Goal: Task Accomplishment & Management: Manage account settings

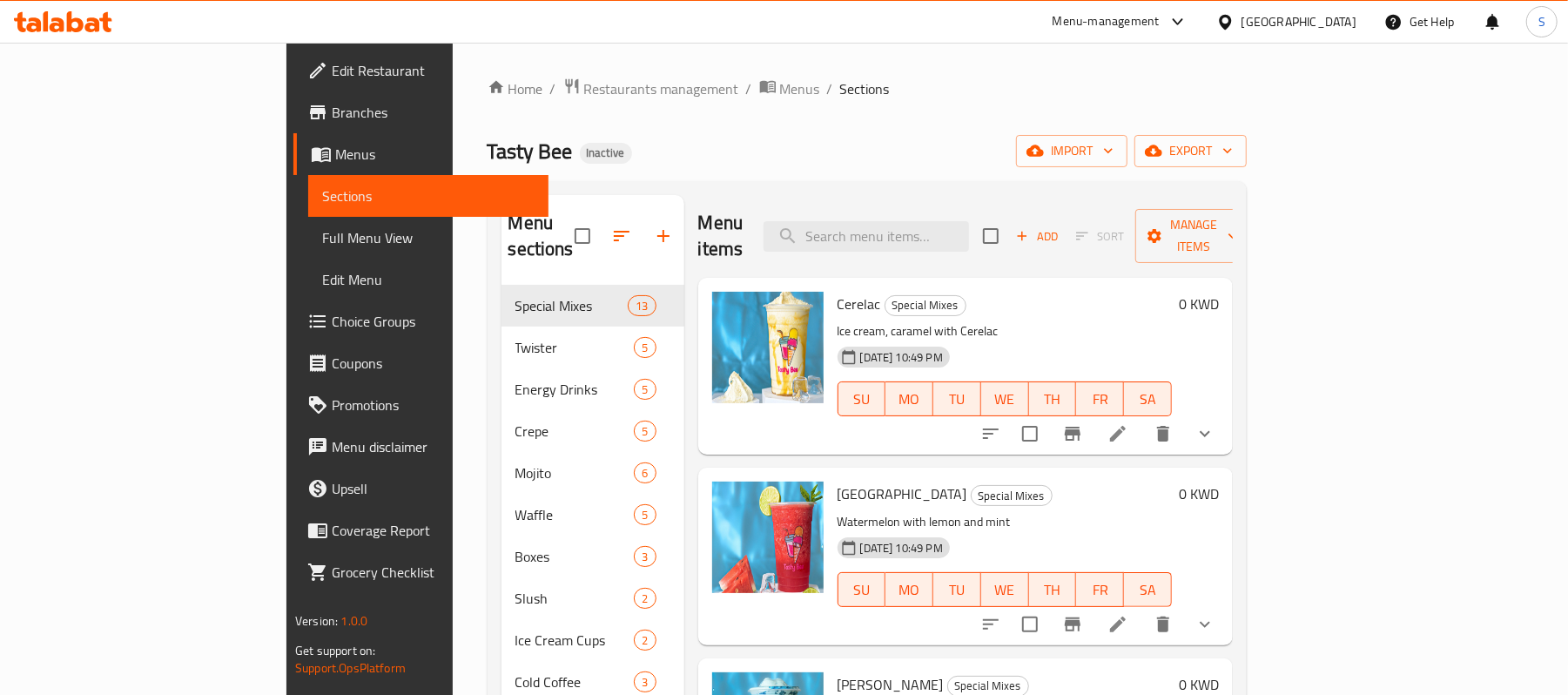
click at [657, 230] on icon "button" at bounding box center [664, 236] width 12 height 12
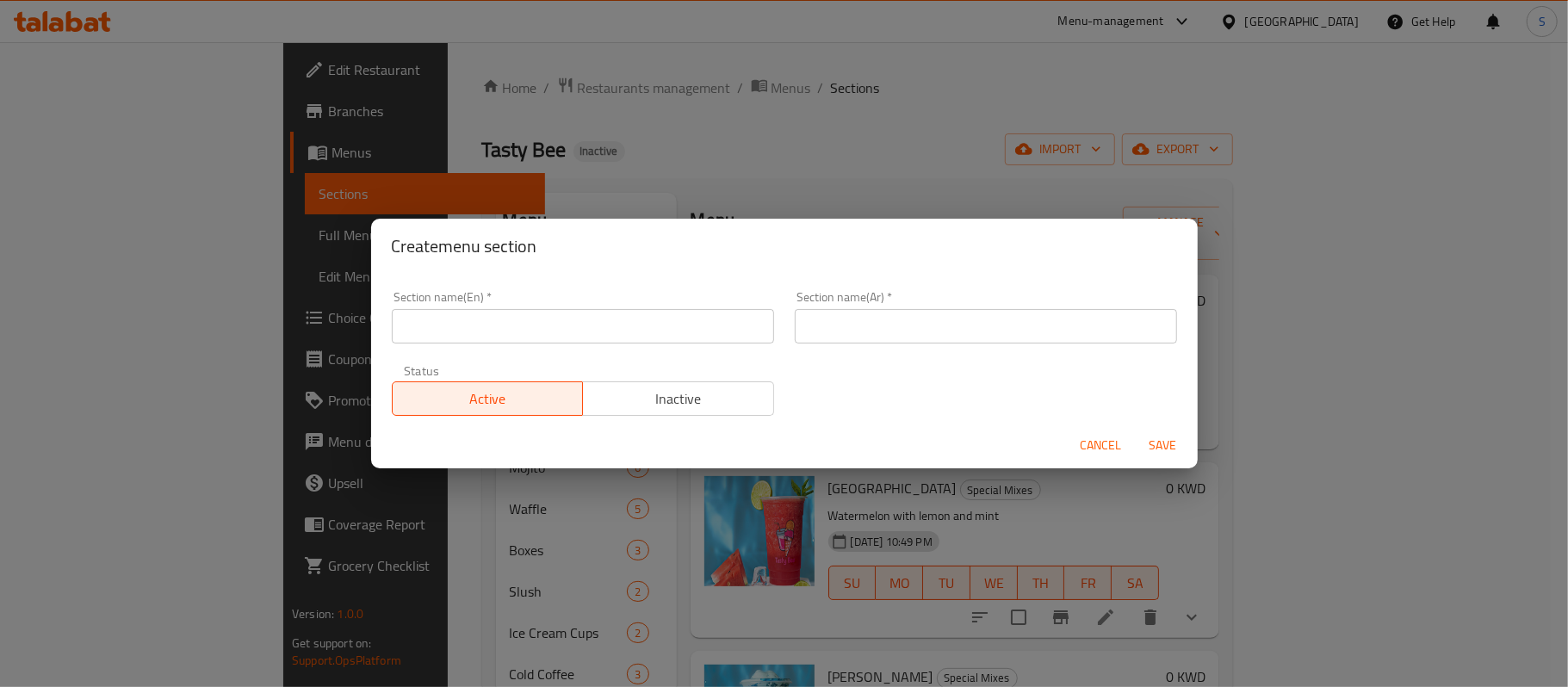
click at [629, 322] on input "text" at bounding box center [584, 326] width 383 height 35
paste input "Pancake Tasty Bee"
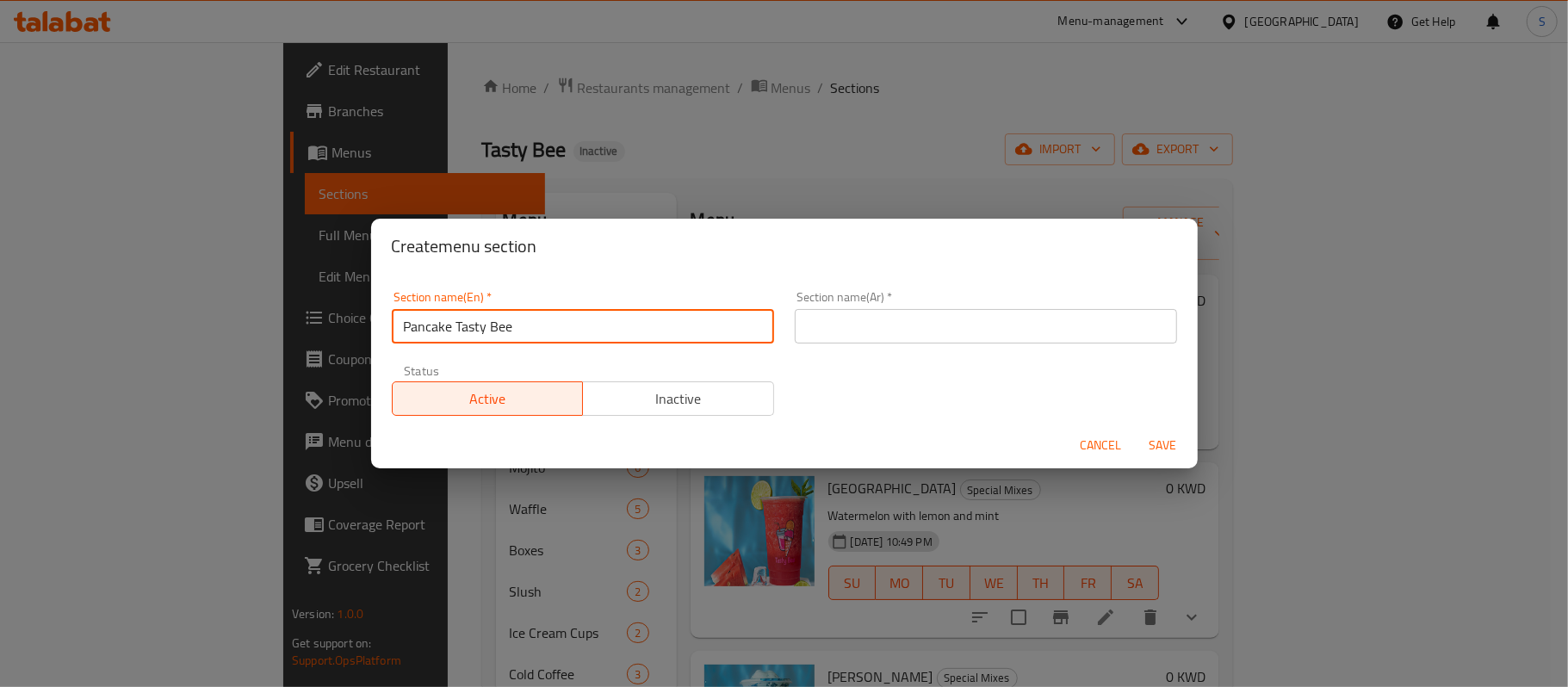
type input "Pancake Tasty Bee"
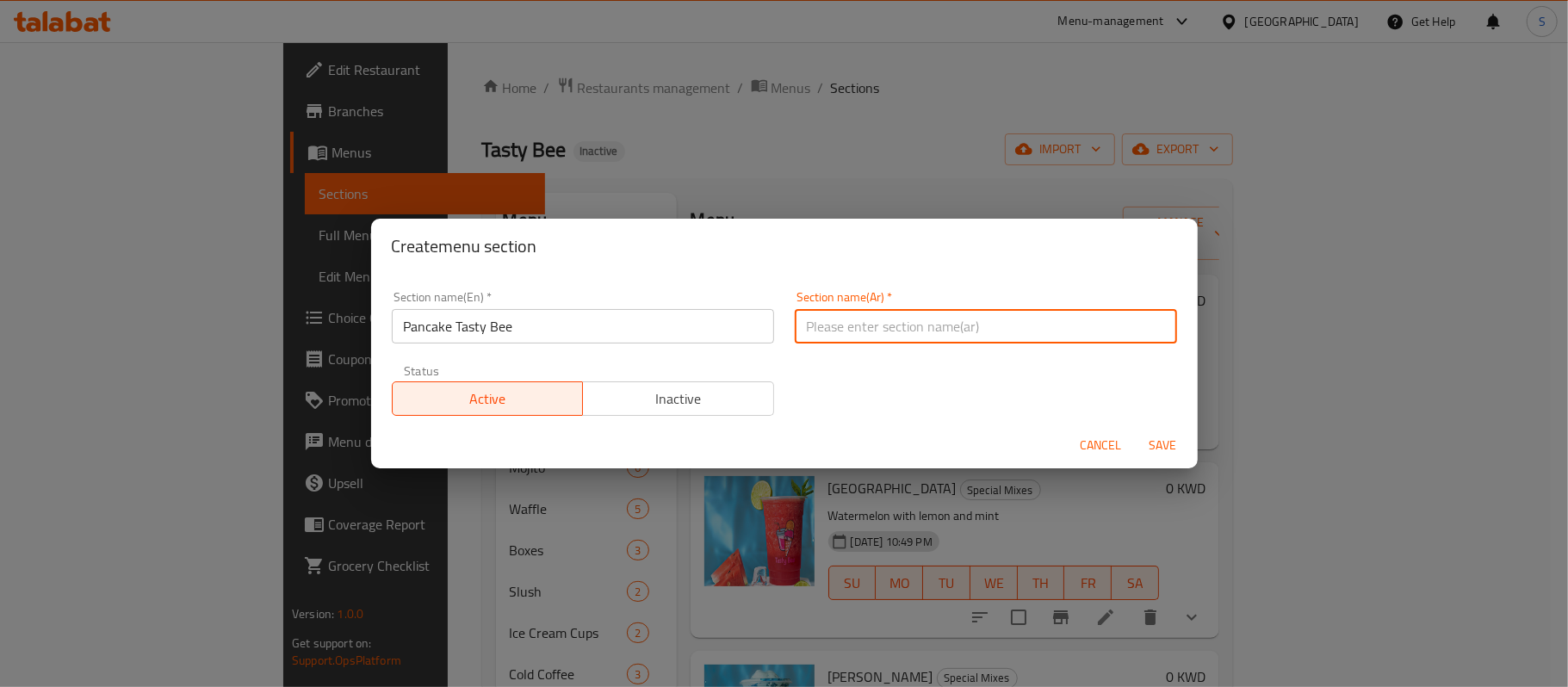
click at [934, 327] on input "text" at bounding box center [986, 326] width 383 height 35
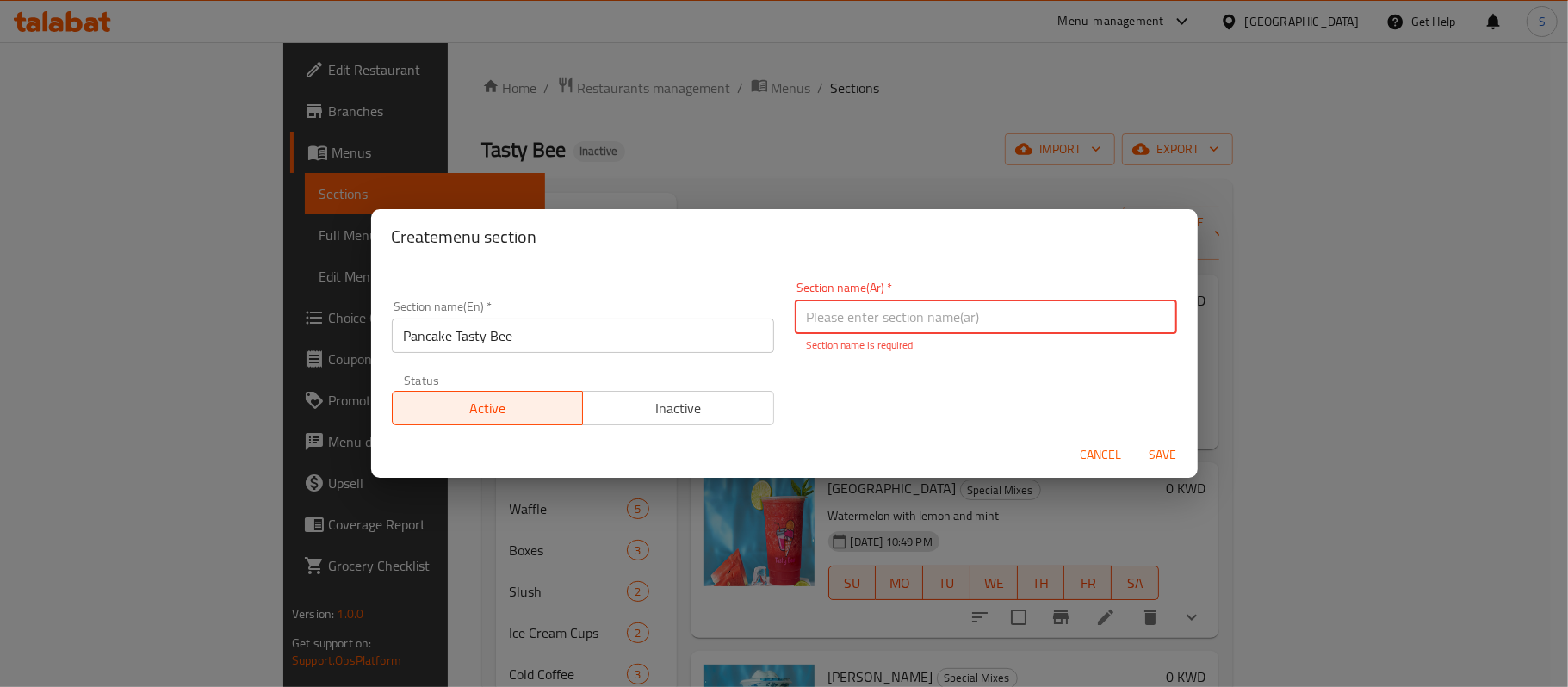
click at [920, 317] on input "text" at bounding box center [986, 317] width 383 height 35
paste input "بان كيك"
type input "تيستي بي بان كيك"
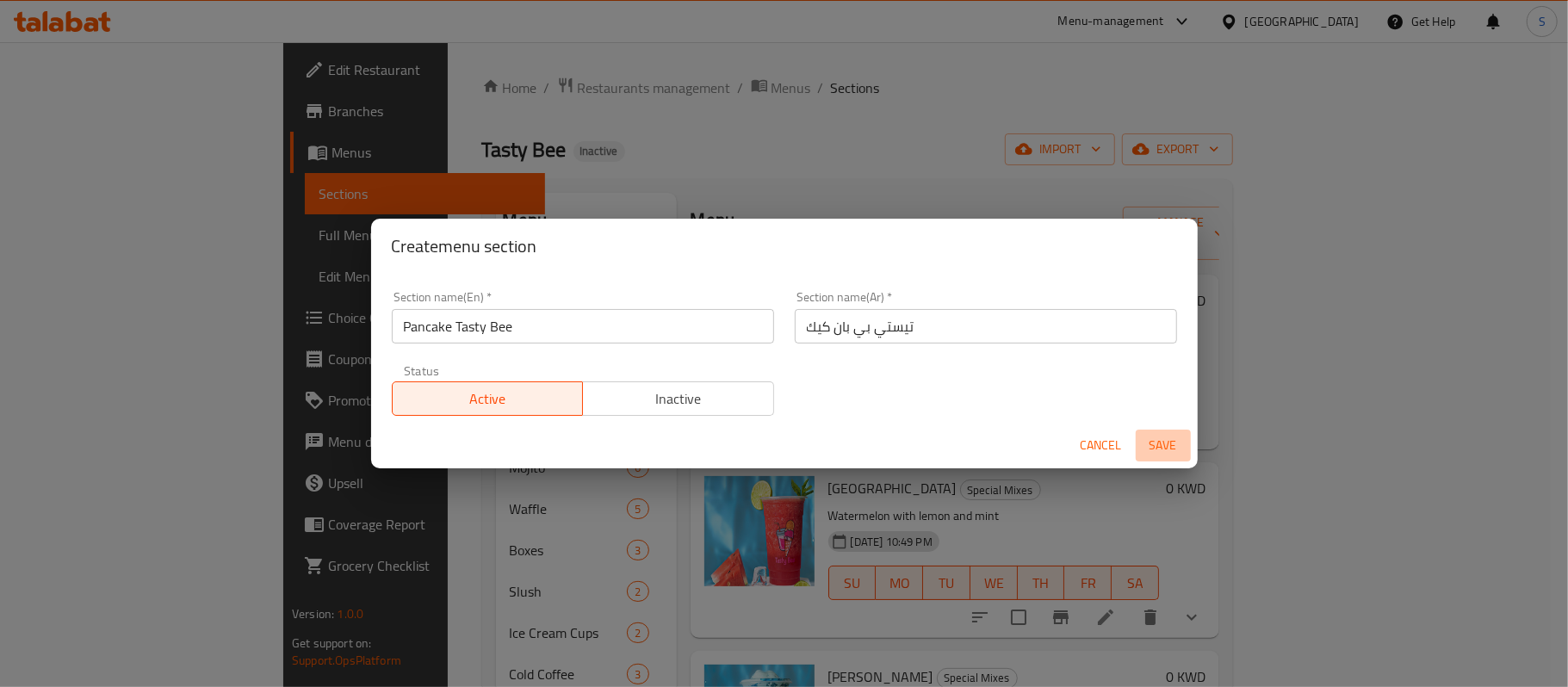
click at [1159, 448] on span "Save" at bounding box center [1164, 445] width 42 height 22
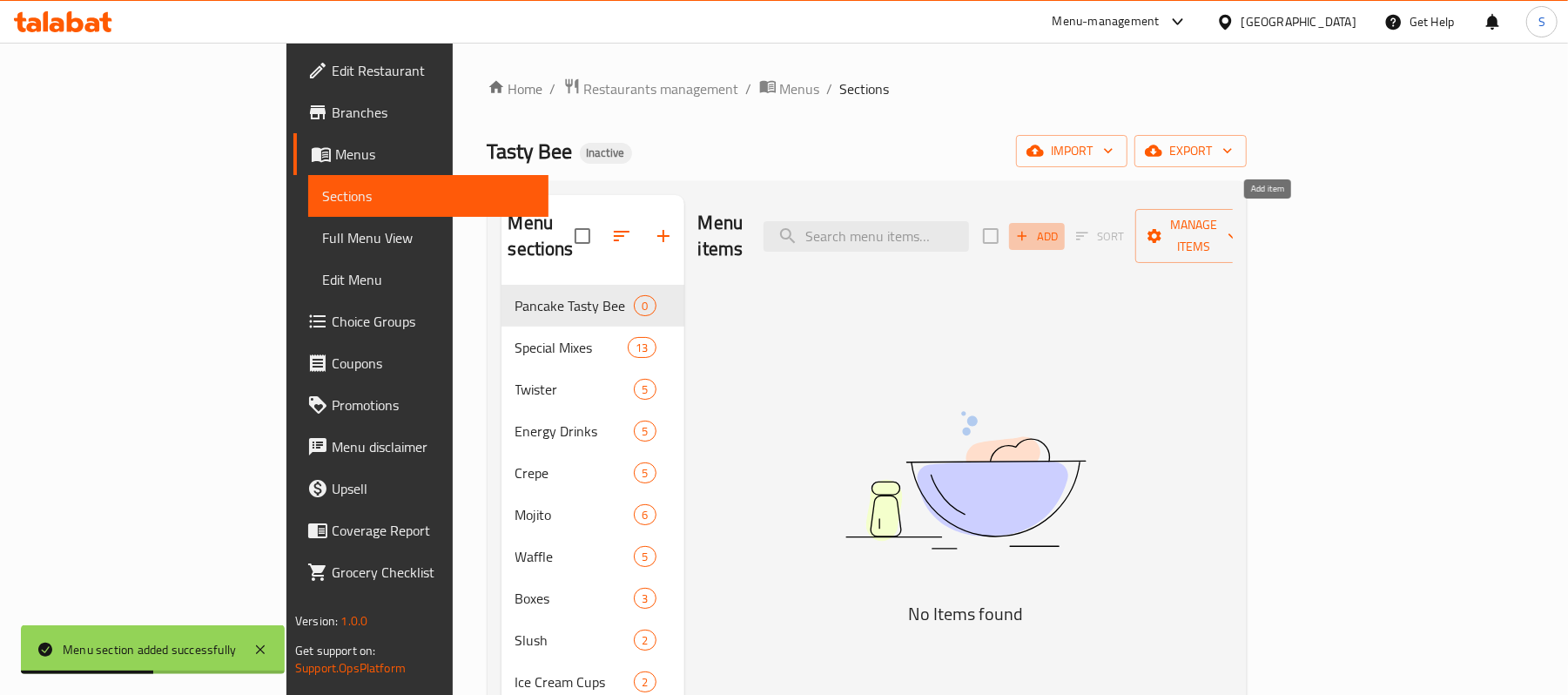
click at [1061, 227] on span "Add" at bounding box center [1037, 236] width 47 height 20
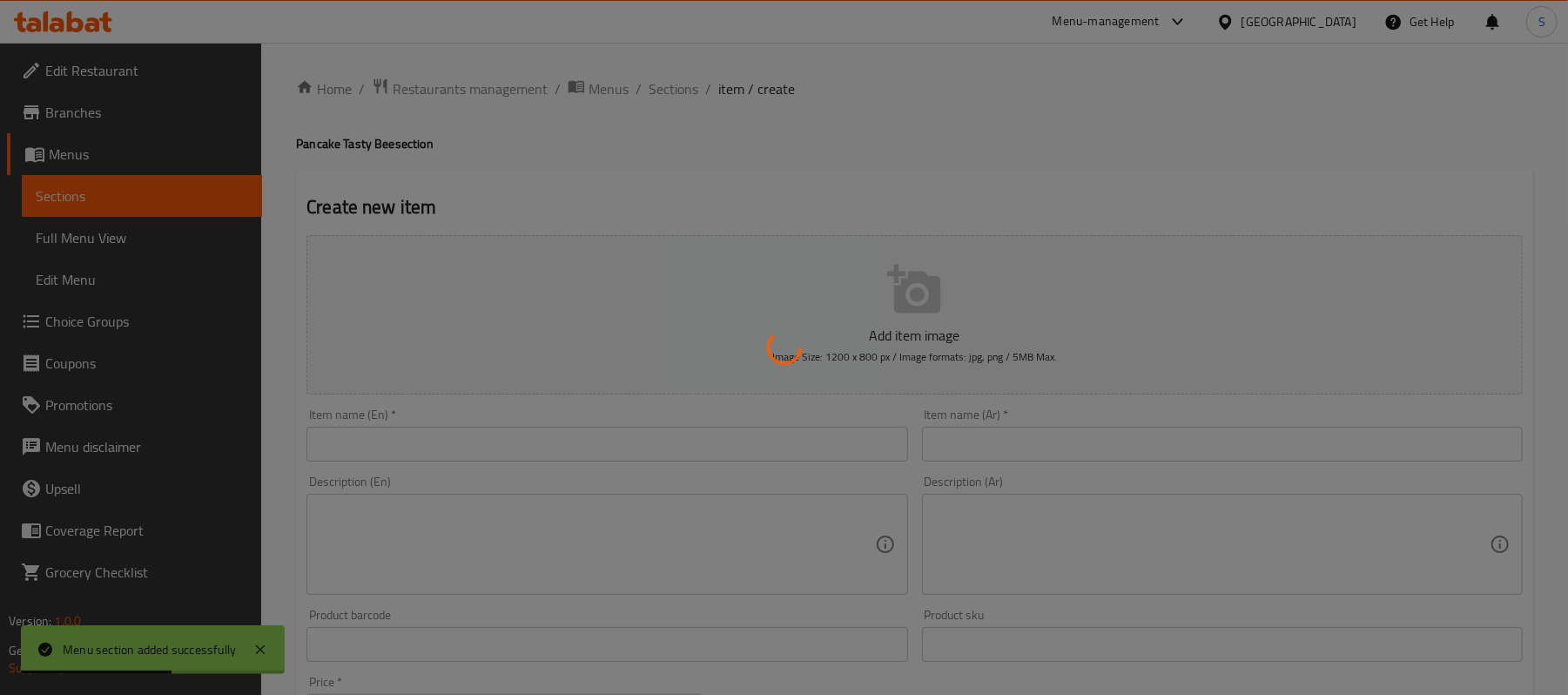
click at [1022, 446] on div at bounding box center [784, 348] width 1568 height 695
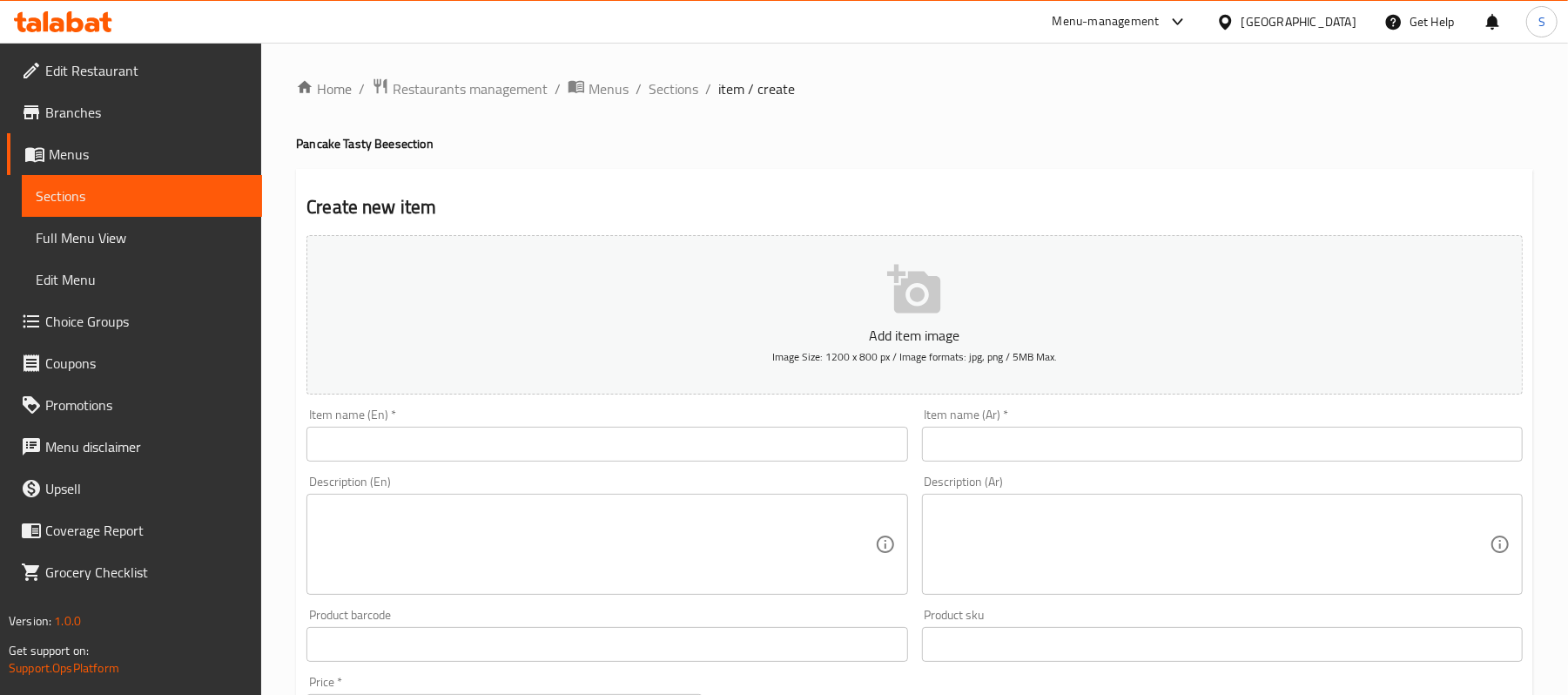
click at [1021, 440] on input "text" at bounding box center [1222, 444] width 601 height 35
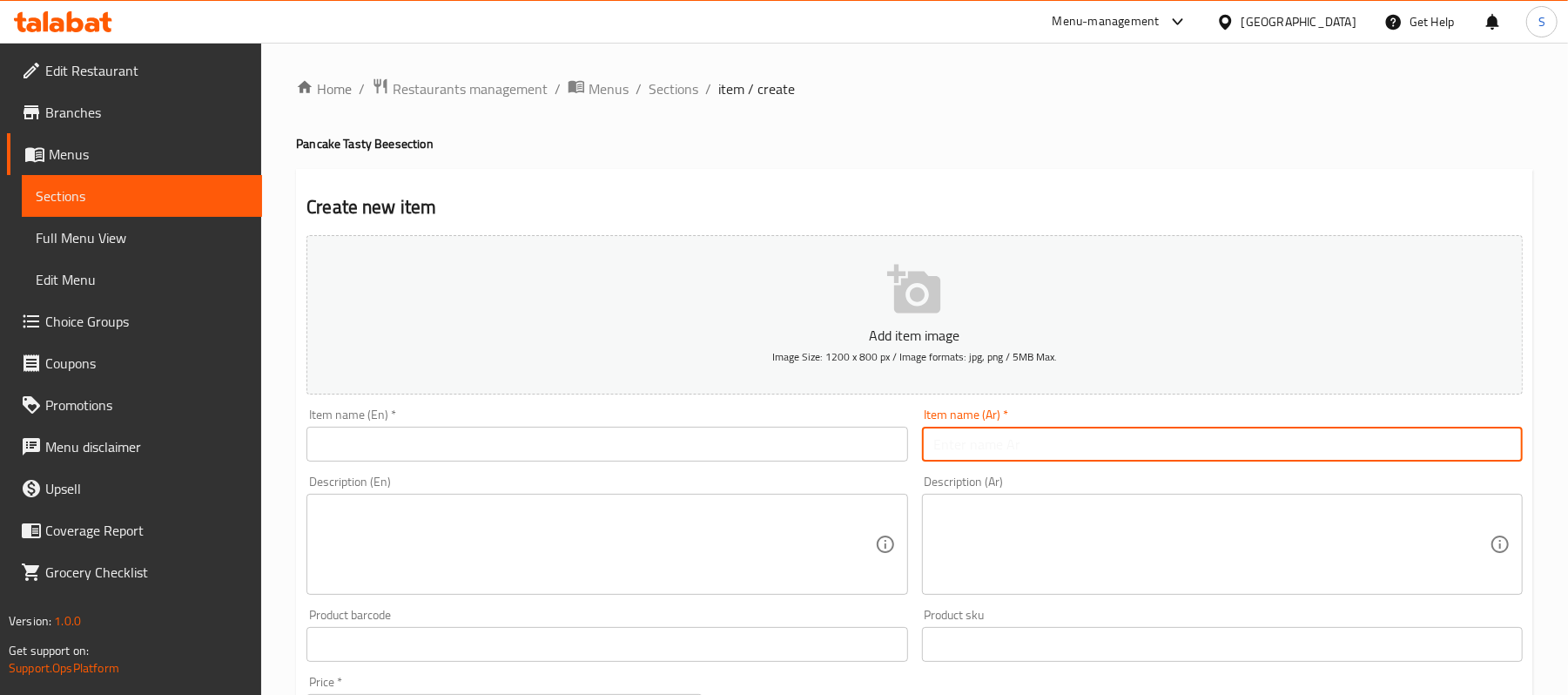
paste input "بان كيك - حجم عادي"
type input "بان كيك - حجم عادي"
click at [764, 439] on input "text" at bounding box center [607, 444] width 601 height 35
paste input "Pancake - regular size"
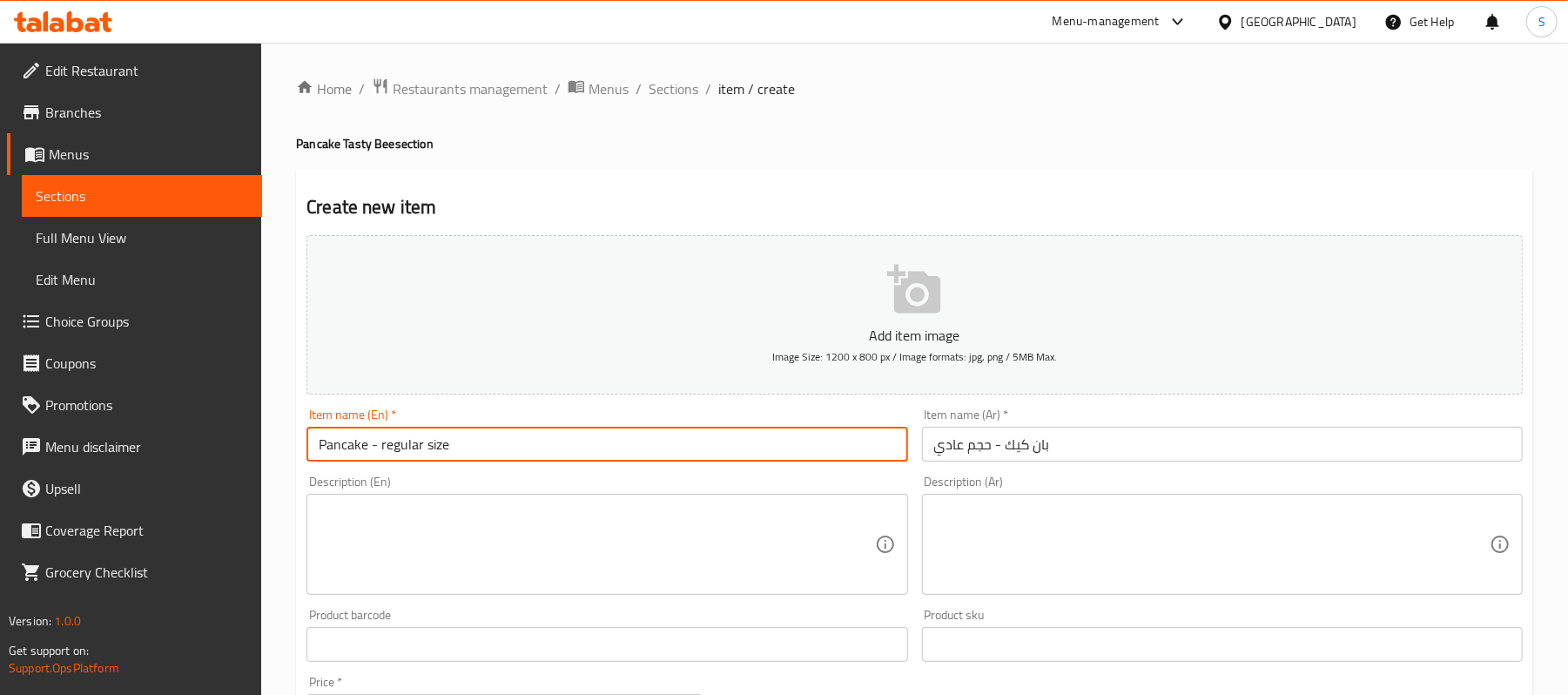
type input "Pancake - regular size"
click at [930, 530] on div "Description (Ar)" at bounding box center [1222, 544] width 601 height 101
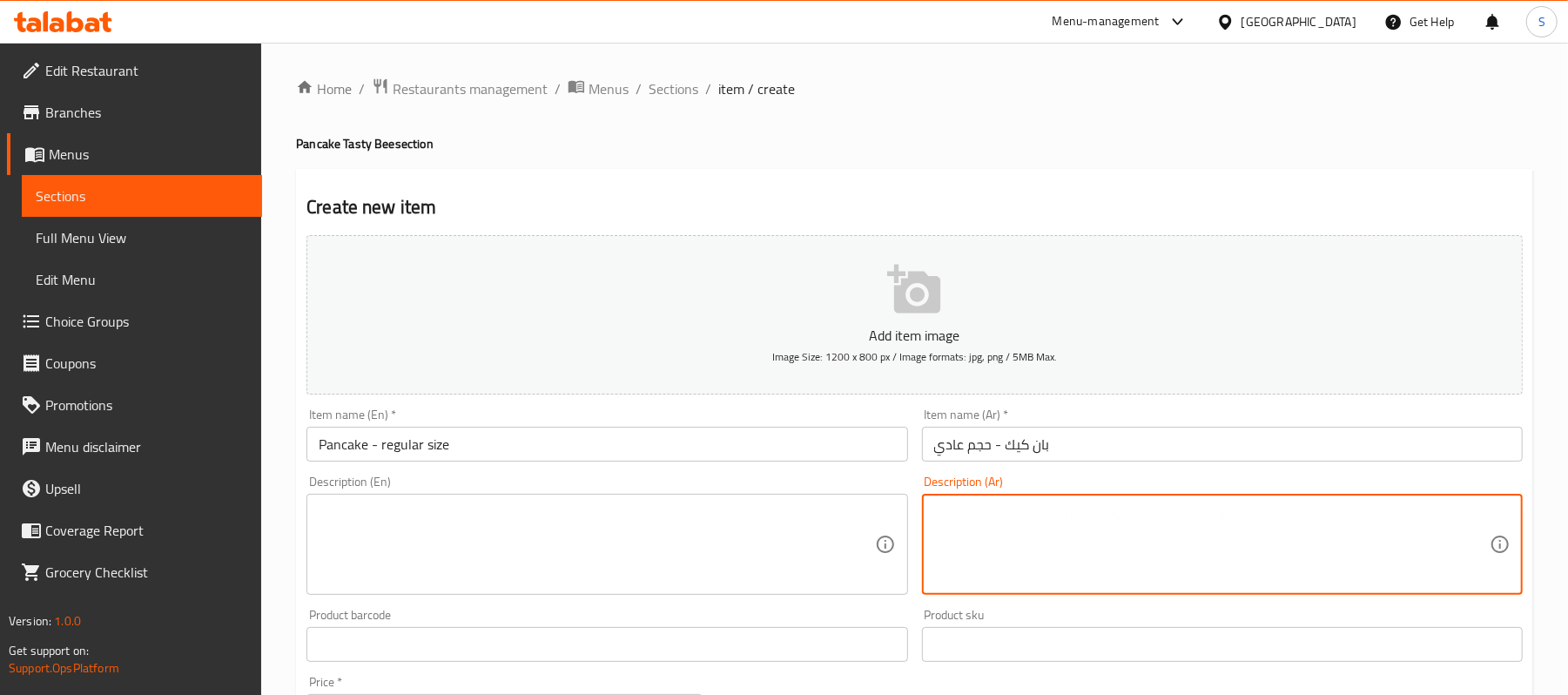
paste textarea "بان كيك مع صوص شوكولاتة مكس مع الفواكه"
type textarea "بان كيك مع صوص شوكولاتة مكس مع الفواكه"
click at [719, 520] on textarea at bounding box center [596, 544] width 556 height 82
paste textarea "Pancakes with chocolate sauce, served with mixed fruit."
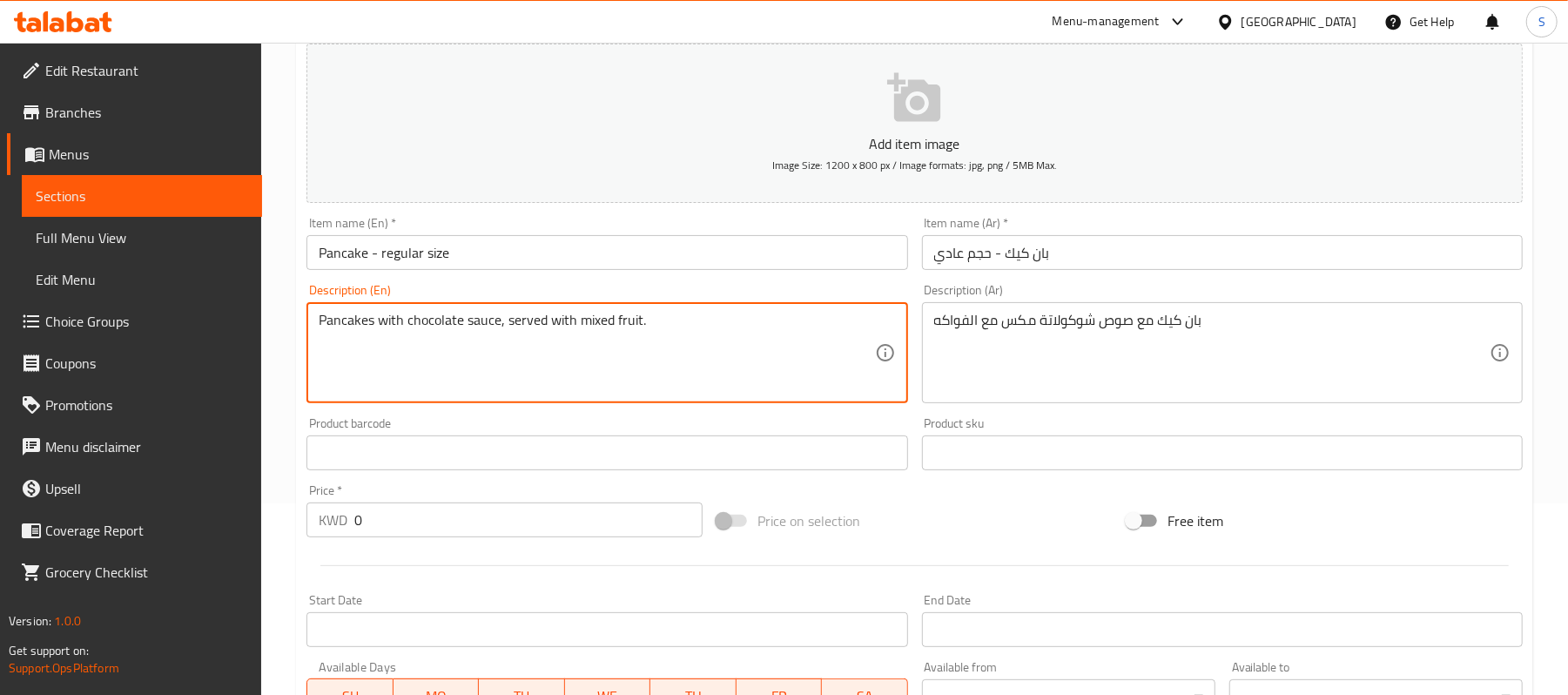
scroll to position [232, 0]
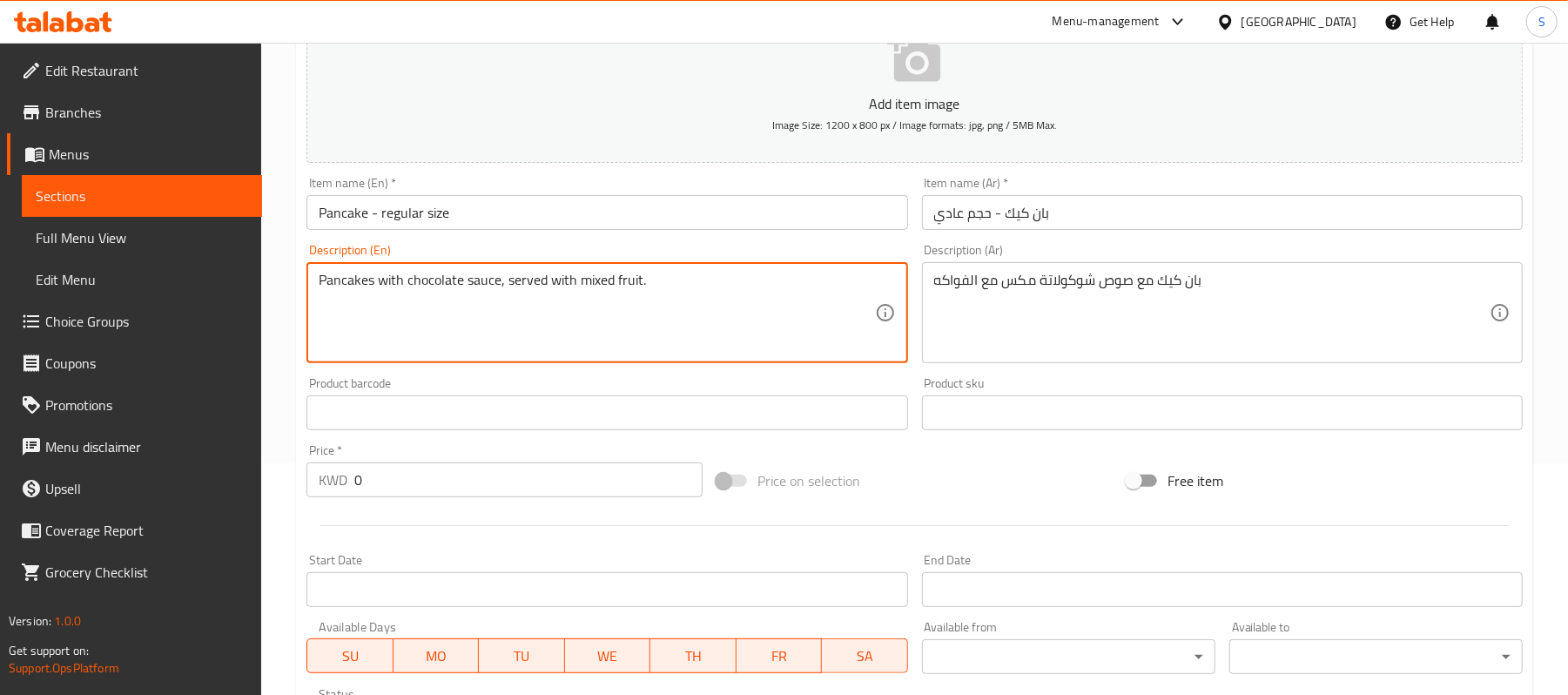
type textarea "Pancakes with chocolate sauce, served with mixed fruit."
click at [505, 489] on input "0" at bounding box center [529, 480] width 348 height 35
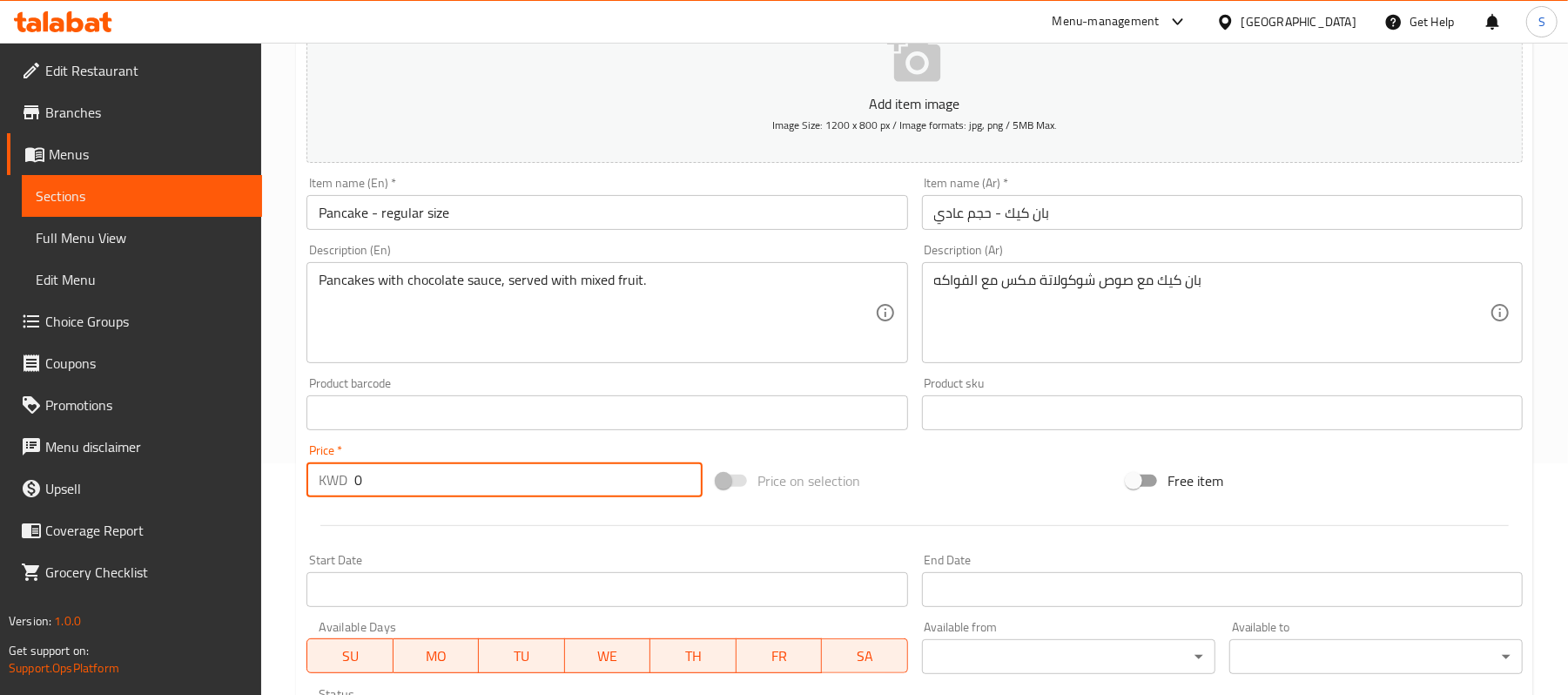
click at [505, 489] on input "0" at bounding box center [529, 480] width 348 height 35
paste input "2.25"
type input "2.25"
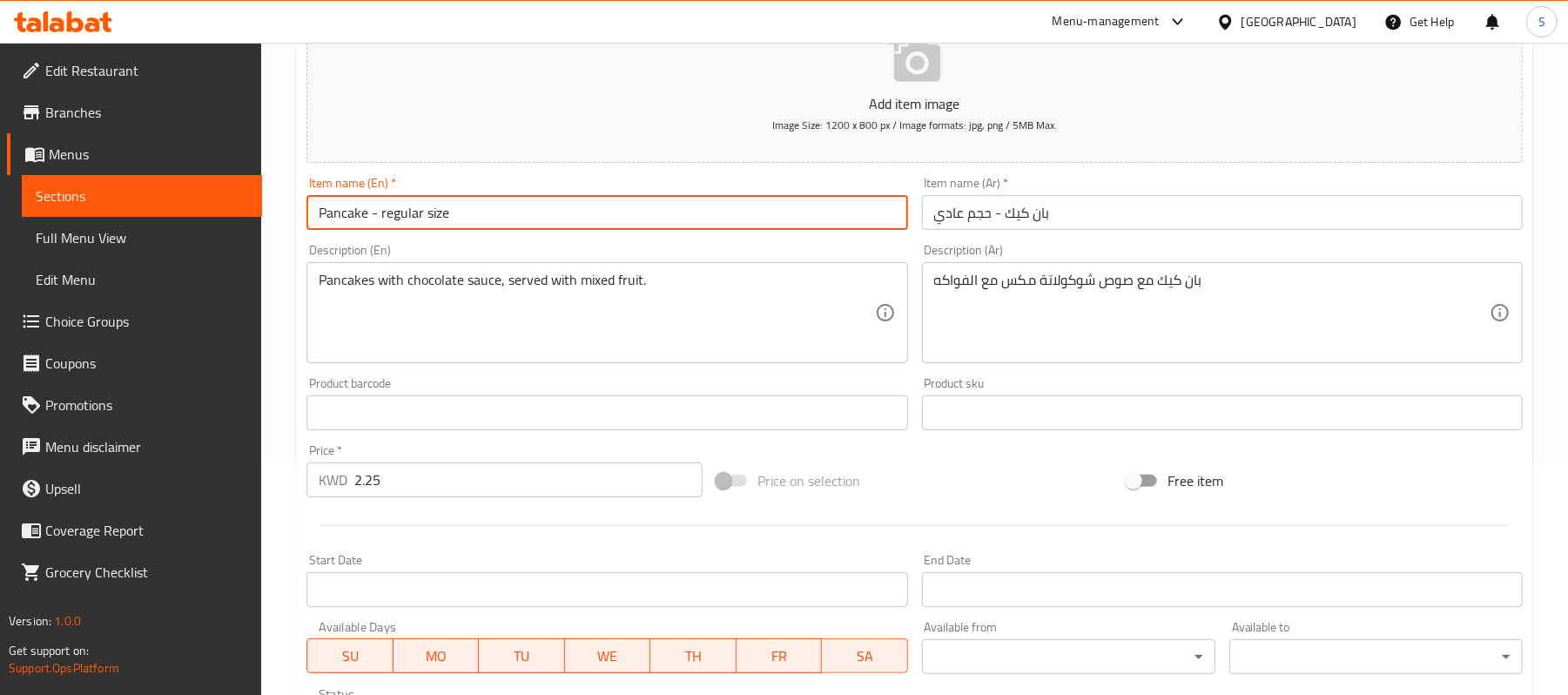
click at [789, 228] on input "Pancake - regular size" at bounding box center [607, 213] width 601 height 35
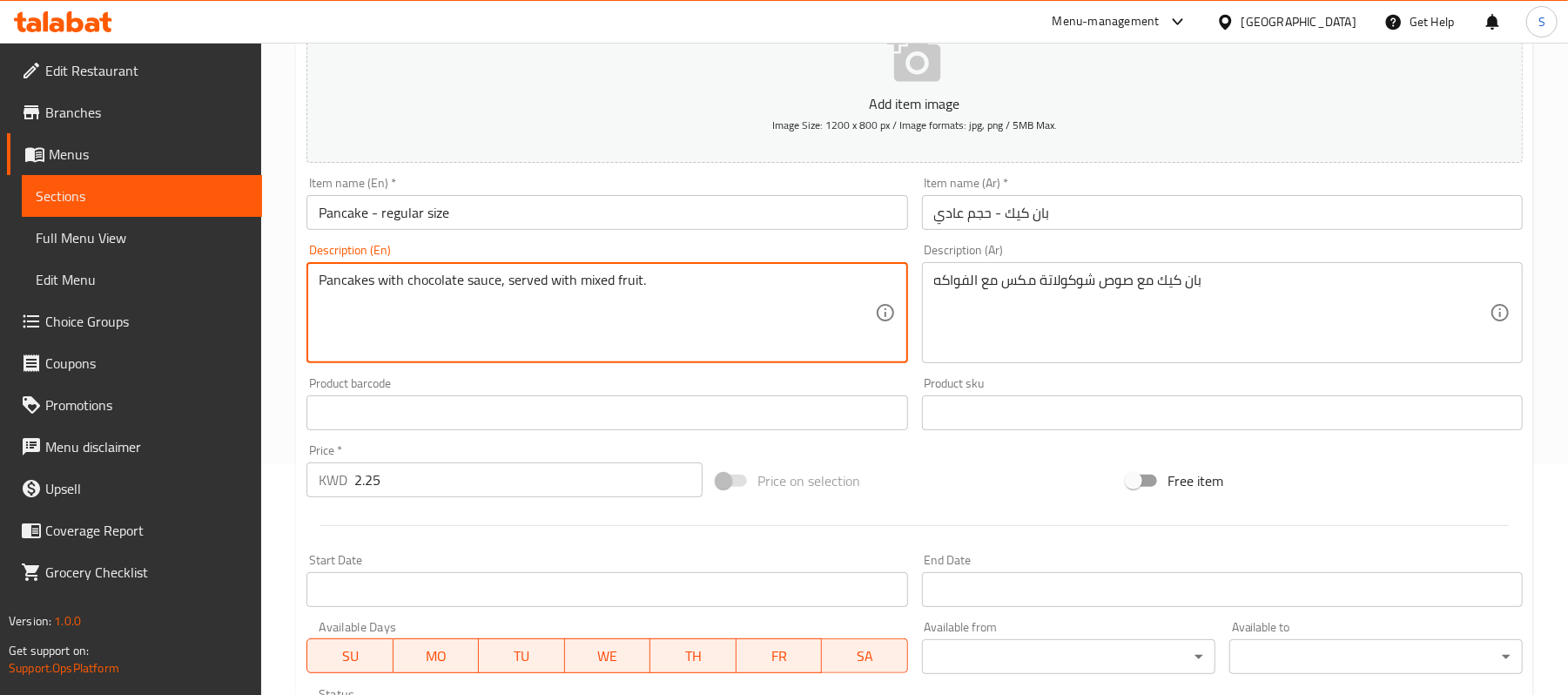
click at [524, 284] on textarea "Pancakes with chocolate sauce, served with mixed fruit." at bounding box center [596, 312] width 556 height 82
click at [537, 209] on input "Pancake - regular size" at bounding box center [607, 213] width 601 height 35
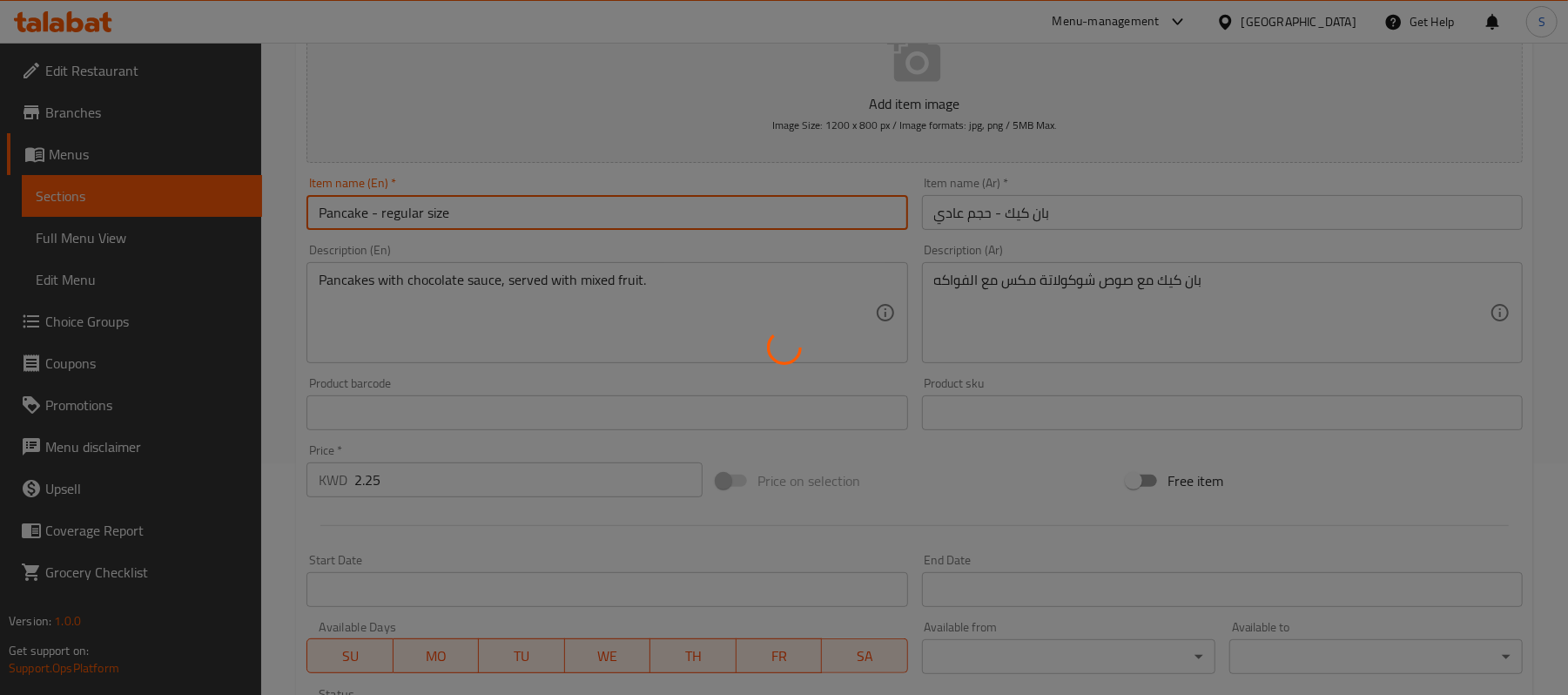
type input "0"
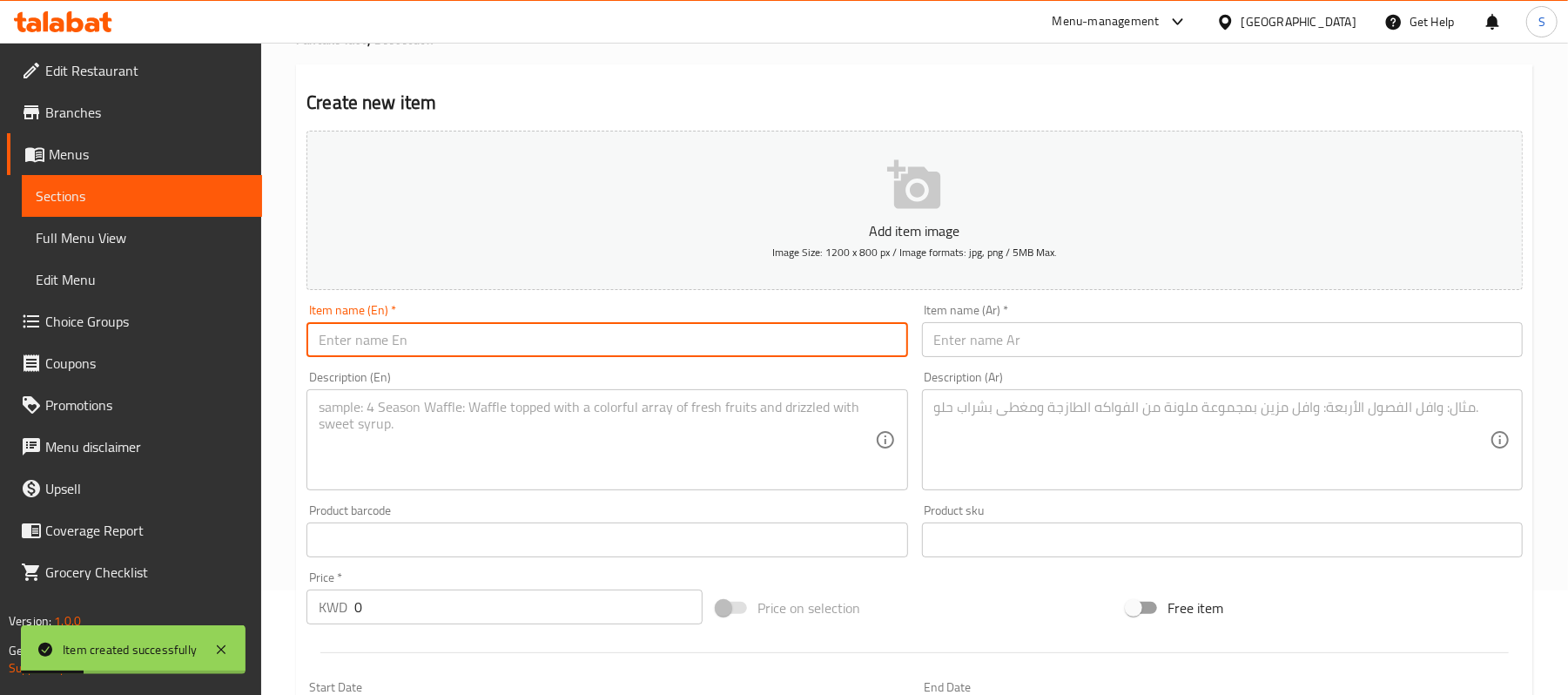
scroll to position [0, 0]
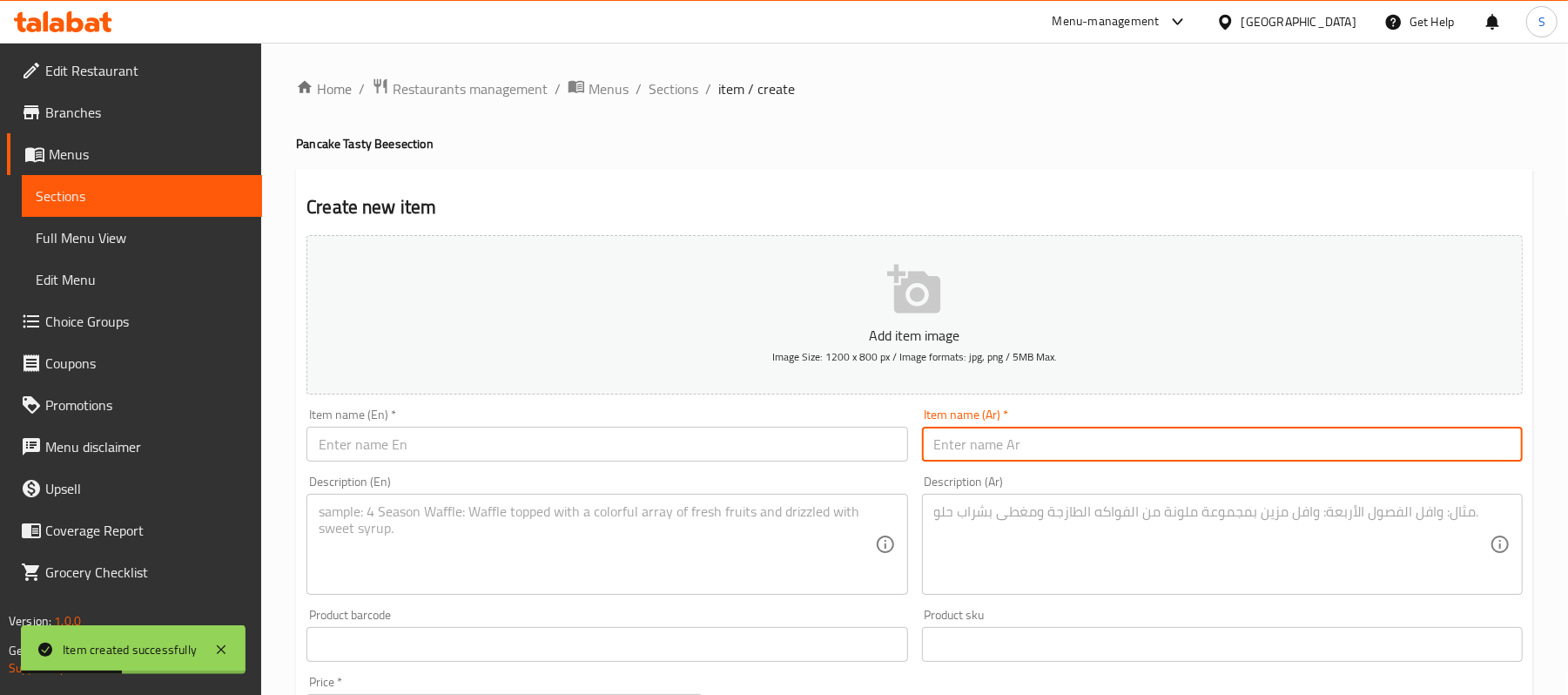
click at [967, 433] on input "text" at bounding box center [1222, 444] width 601 height 35
paste input "ميني 6 قطع"
type input "ميني 6 قطع"
click at [840, 432] on input "text" at bounding box center [607, 444] width 601 height 35
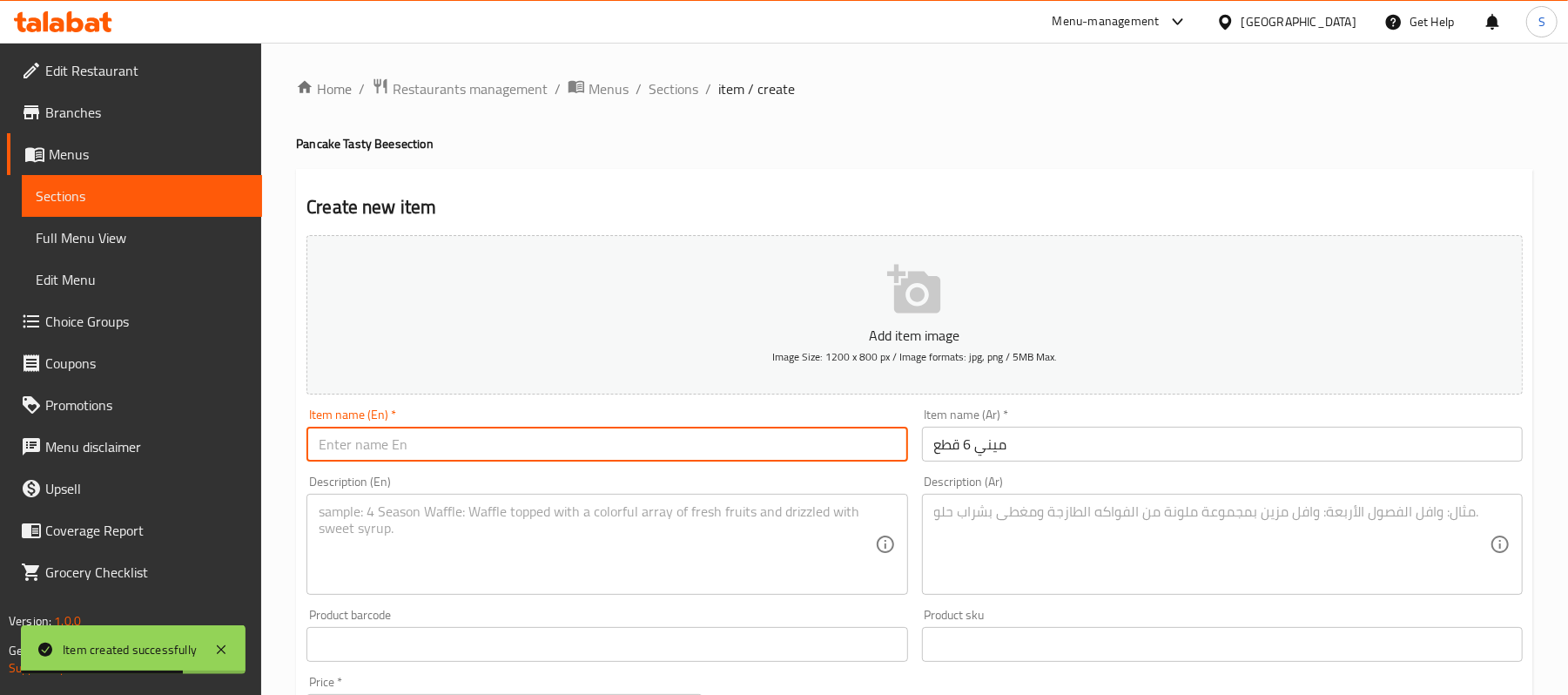
click at [614, 429] on input "text" at bounding box center [607, 444] width 601 height 35
paste input "Mini 6 pieces"
type input "Mini 6 pieces"
click at [1066, 565] on textarea at bounding box center [1212, 544] width 556 height 82
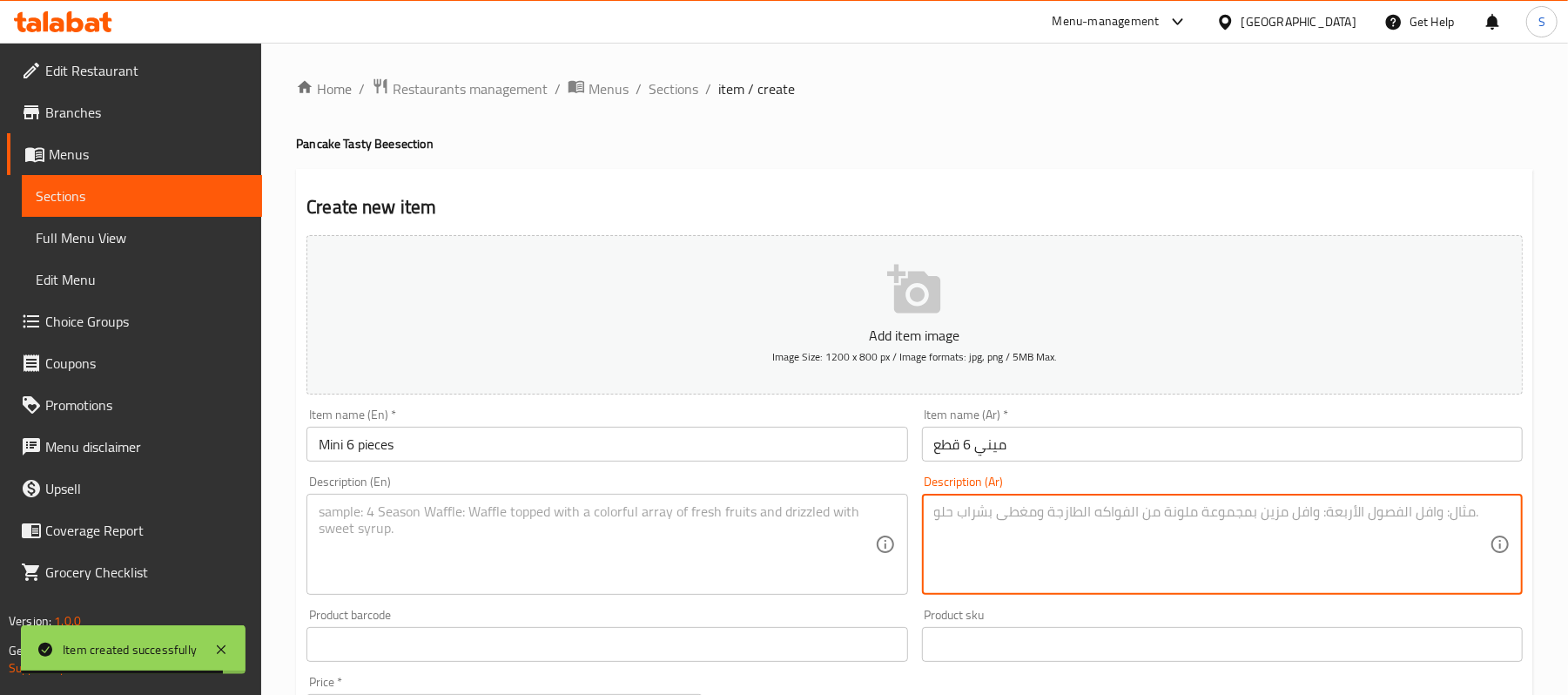
paste textarea "ميني بان كيك مع صوص شوكولاتة مكس مع الفواكه"
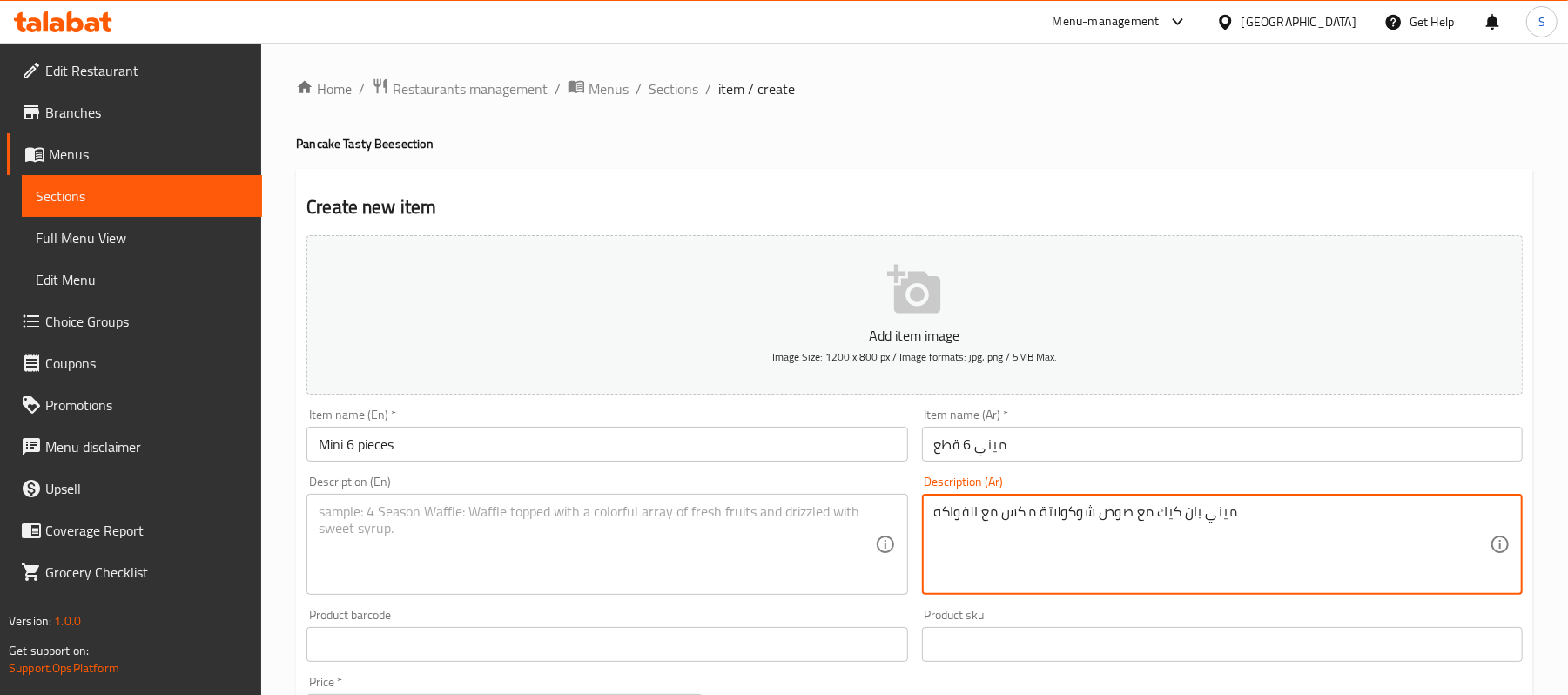
type textarea "ميني بان كيك مع صوص شوكولاتة مكس مع الفواكه"
click at [616, 523] on textarea at bounding box center [596, 544] width 556 height 82
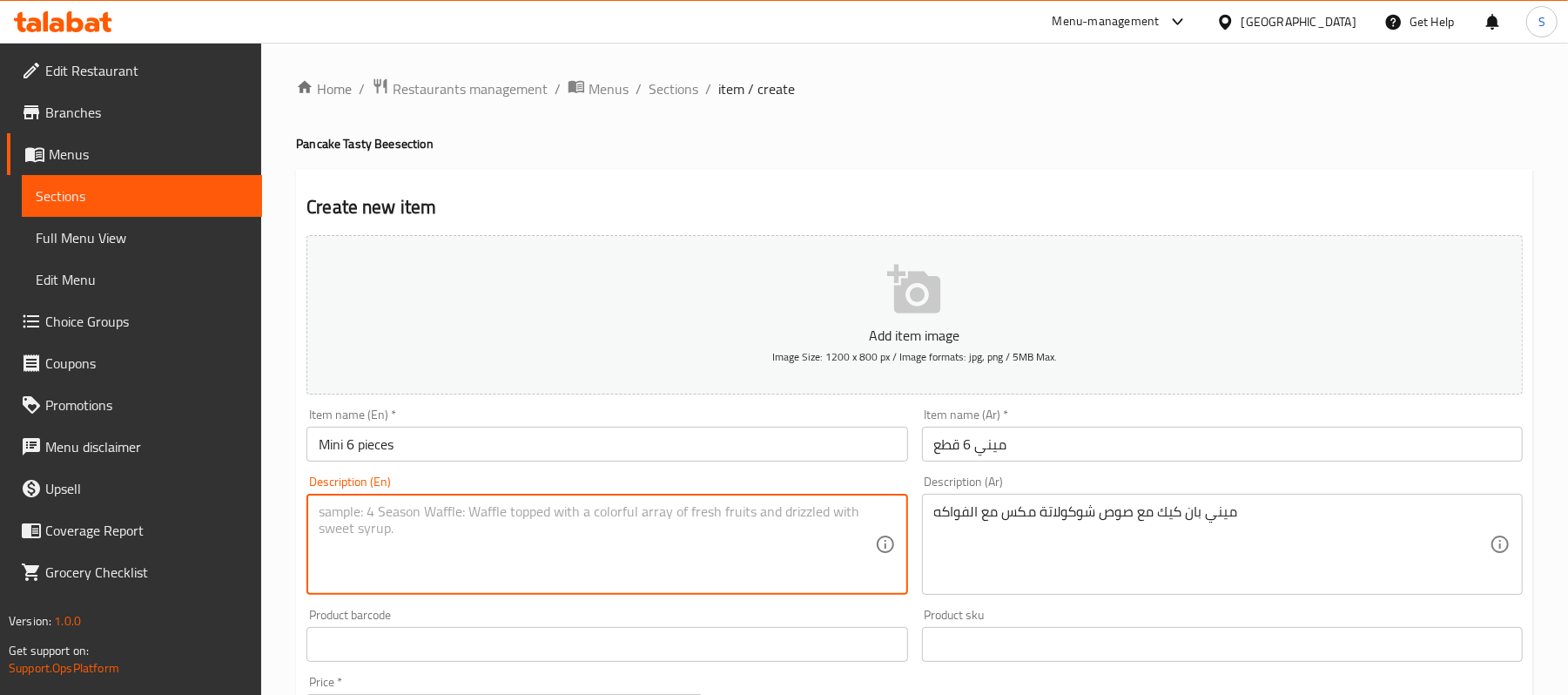
paste textarea "Mini pancakes with chocolate sauce, served with mixed fruit."
type textarea "Mini pancakes with chocolate sauce, served with mixed fruit."
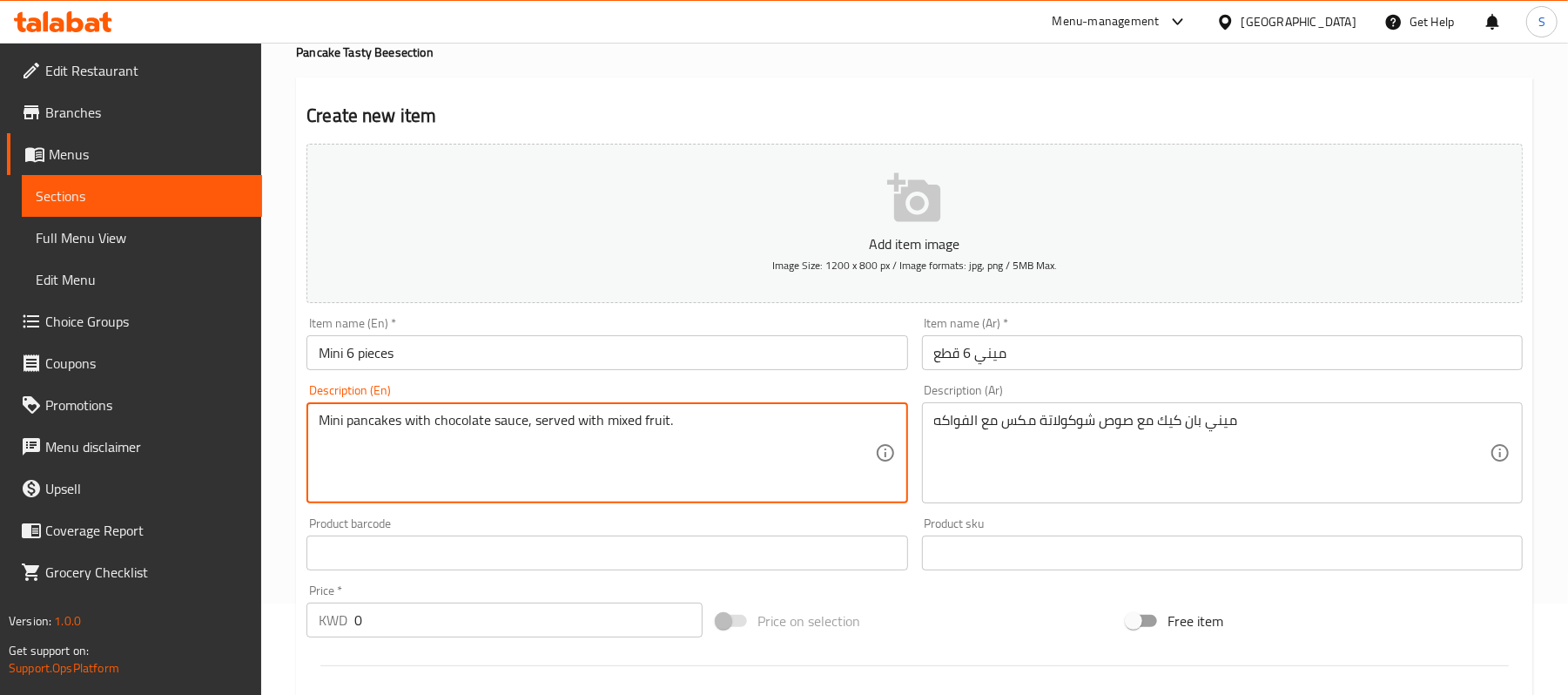
scroll to position [232, 0]
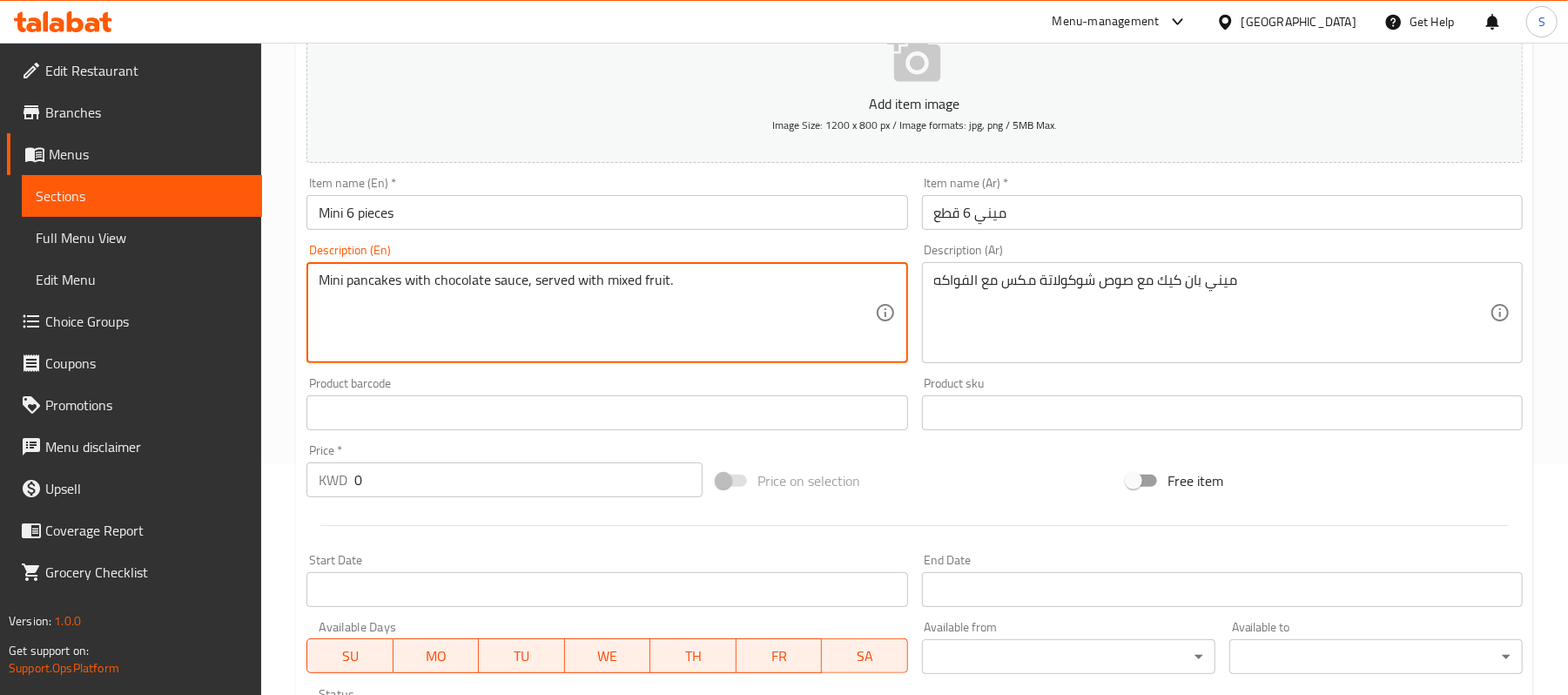
click at [472, 484] on input "0" at bounding box center [529, 480] width 348 height 35
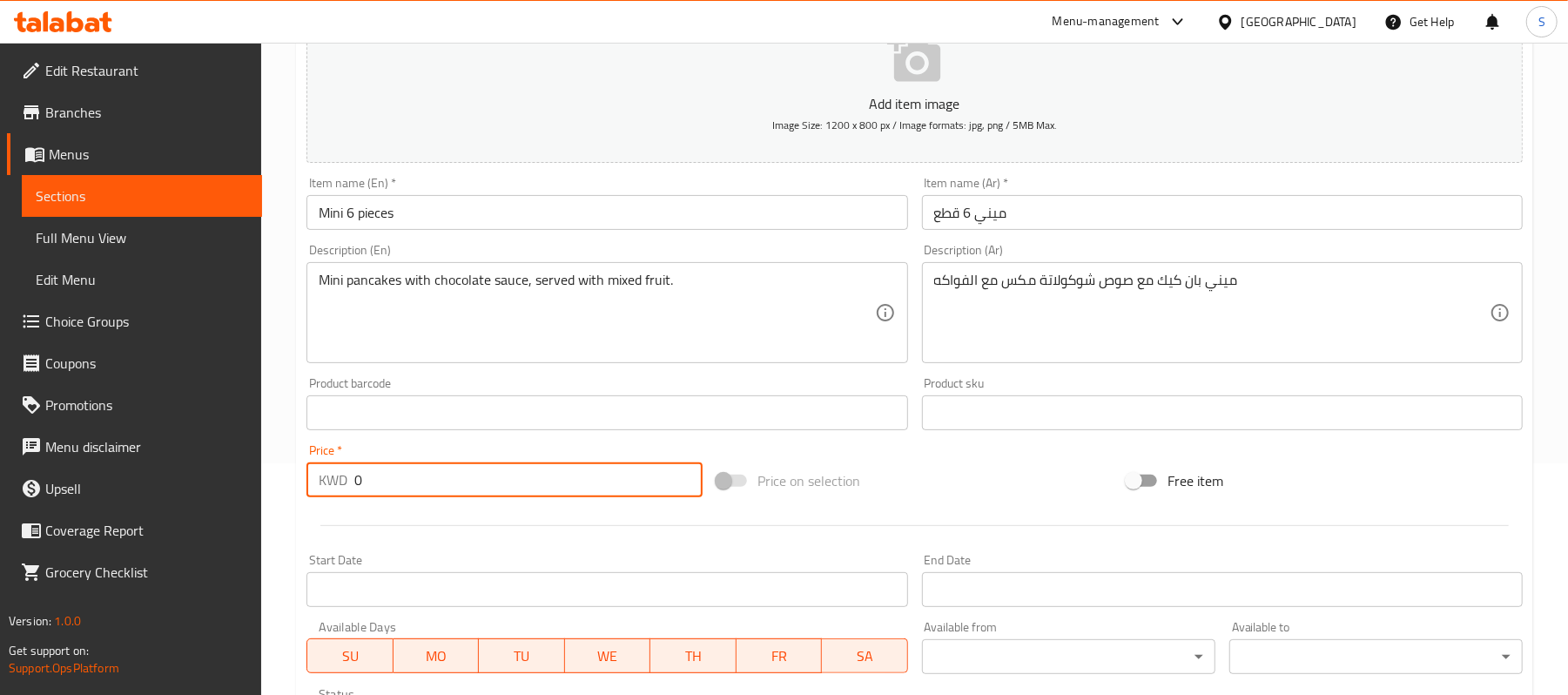
click at [472, 484] on input "0" at bounding box center [529, 480] width 348 height 35
paste input "1.25"
type input "1.25"
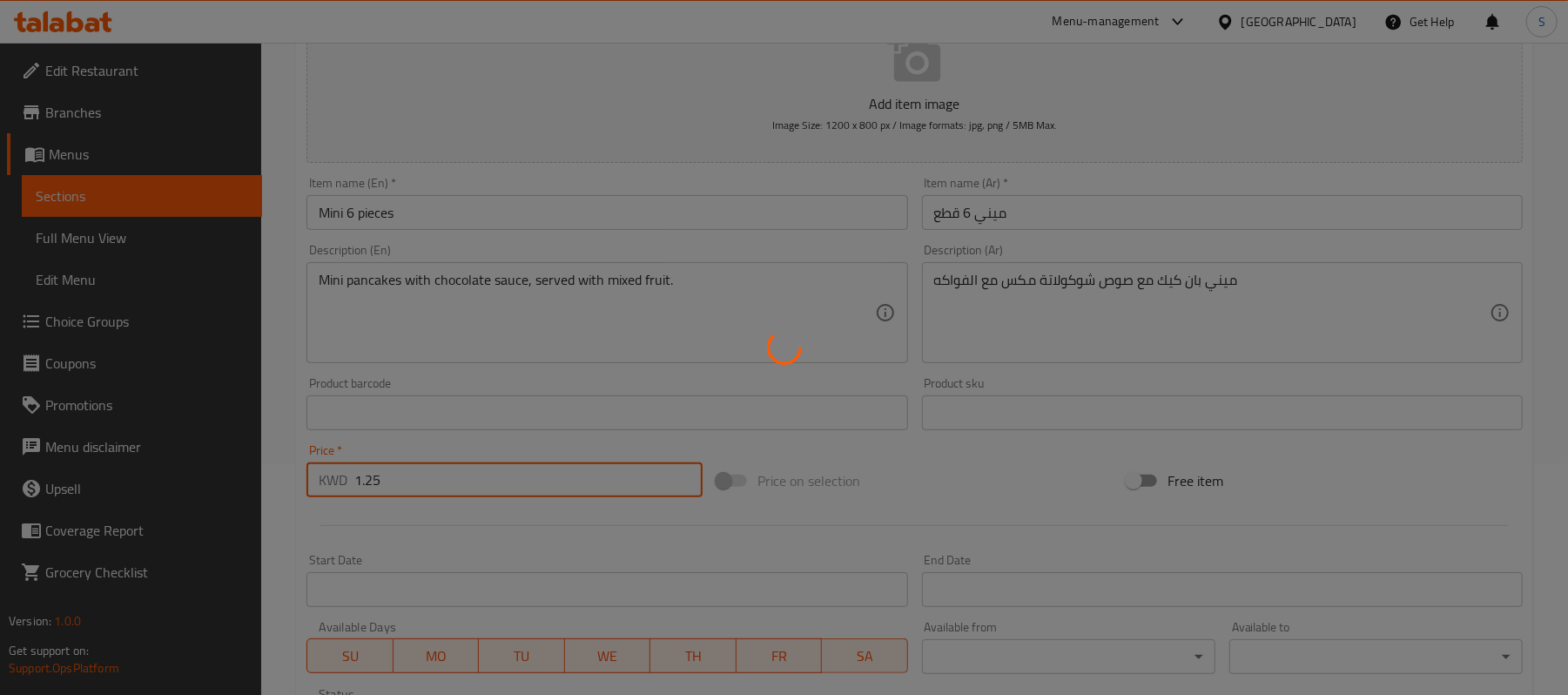
type input "0"
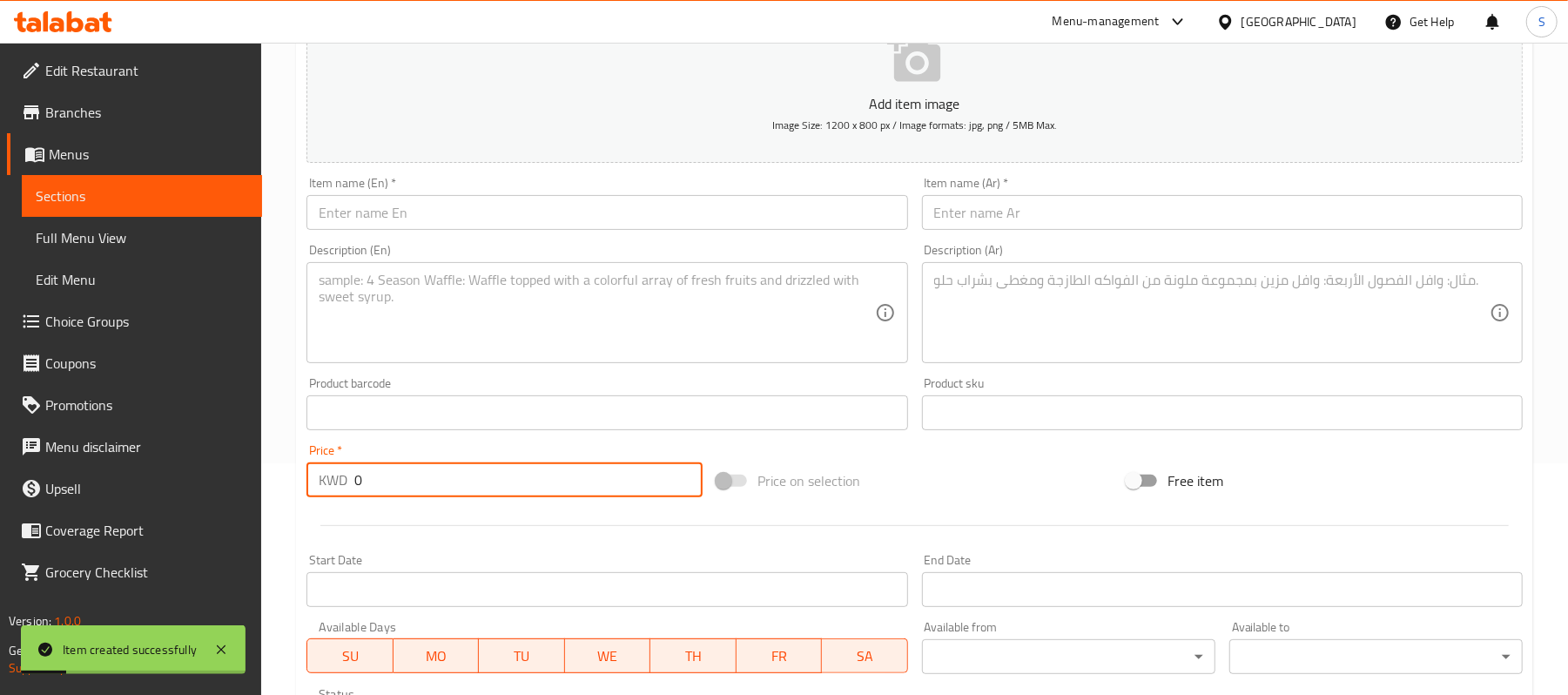
click at [939, 287] on textarea at bounding box center [1212, 312] width 556 height 82
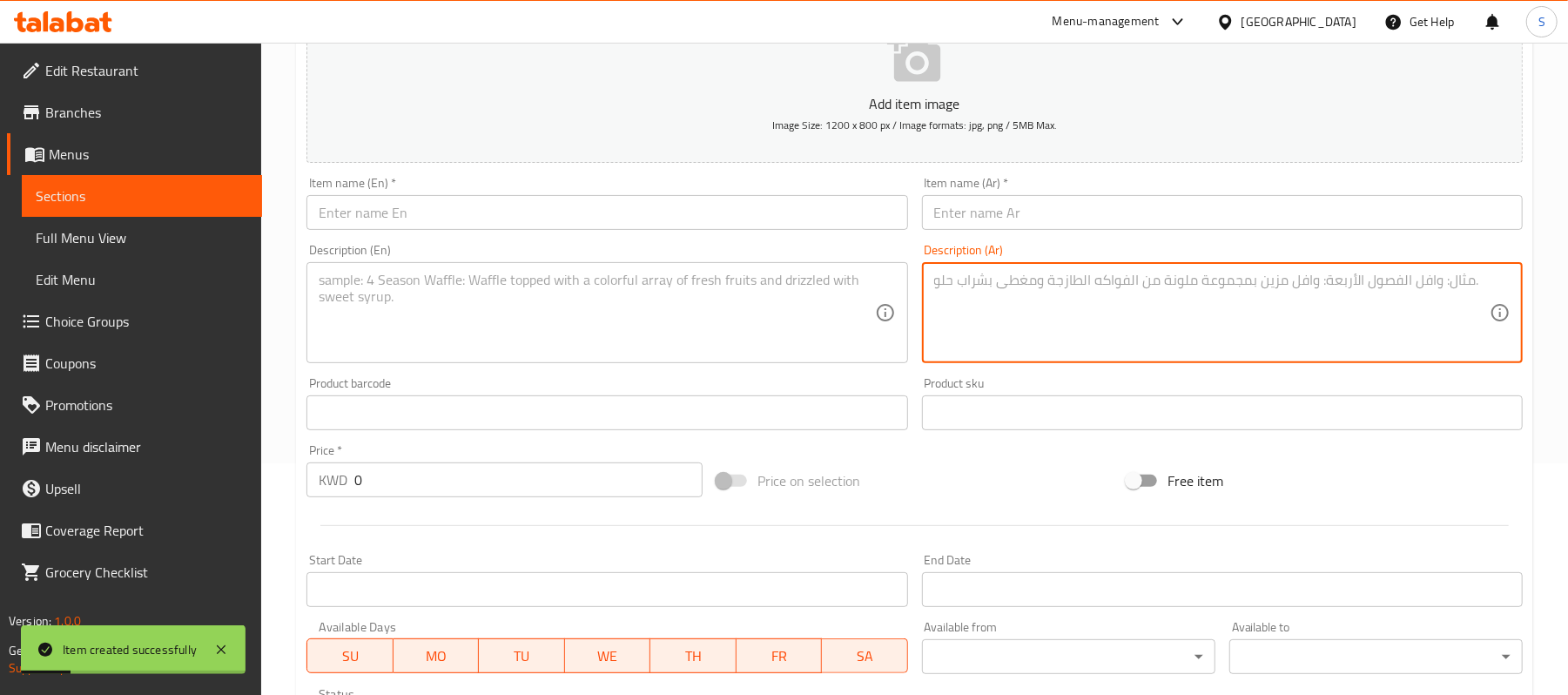
paste textarea "ميني بان كيك مع صوص شوكولاتة مكس مع الفواكه"
type textarea "ميني بان كيك مع صوص شوكولاتة مكس مع الفواكه"
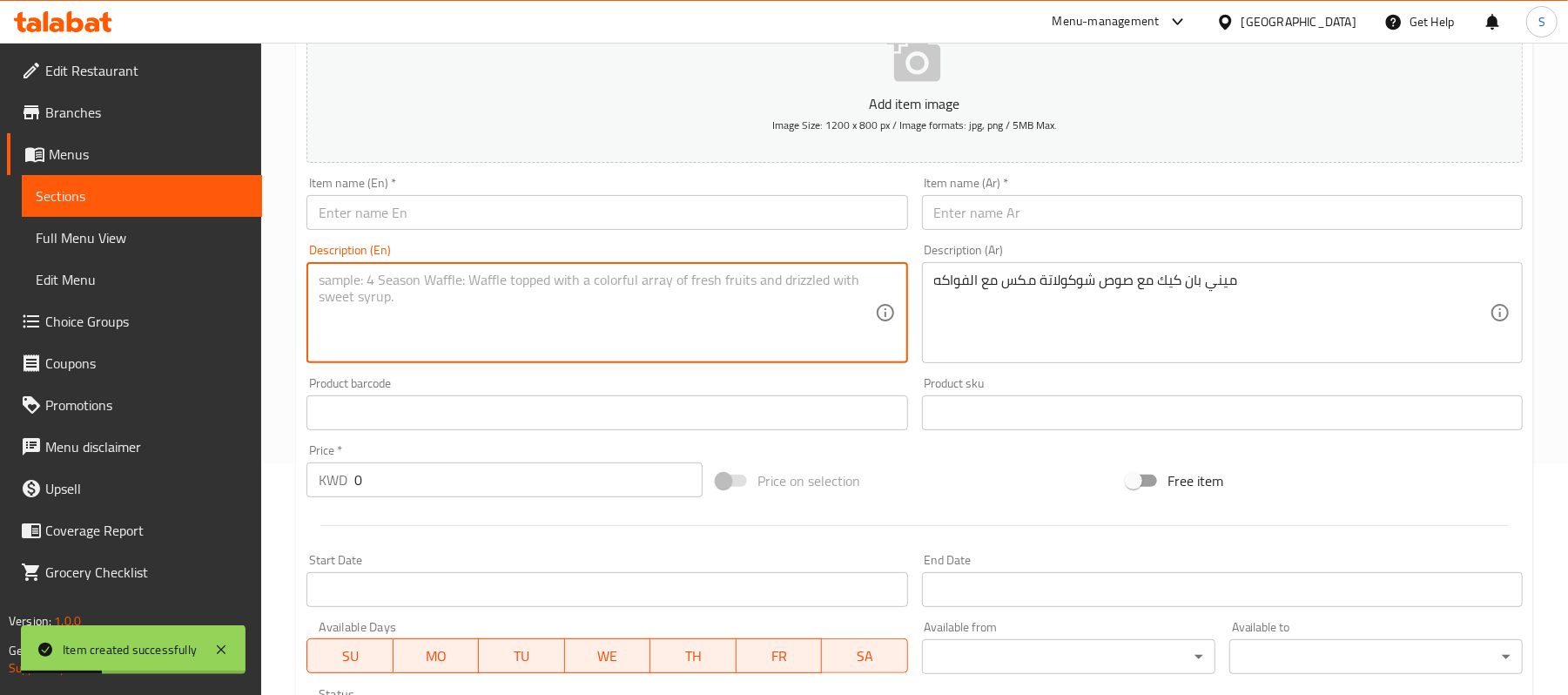
click at [581, 334] on textarea at bounding box center [596, 312] width 556 height 82
paste textarea "Mini pancakes with chocolate sauce, served with mixed fruit."
type textarea "Mini pancakes with chocolate sauce, served with mixed fruit."
click at [946, 214] on input "text" at bounding box center [1222, 213] width 601 height 35
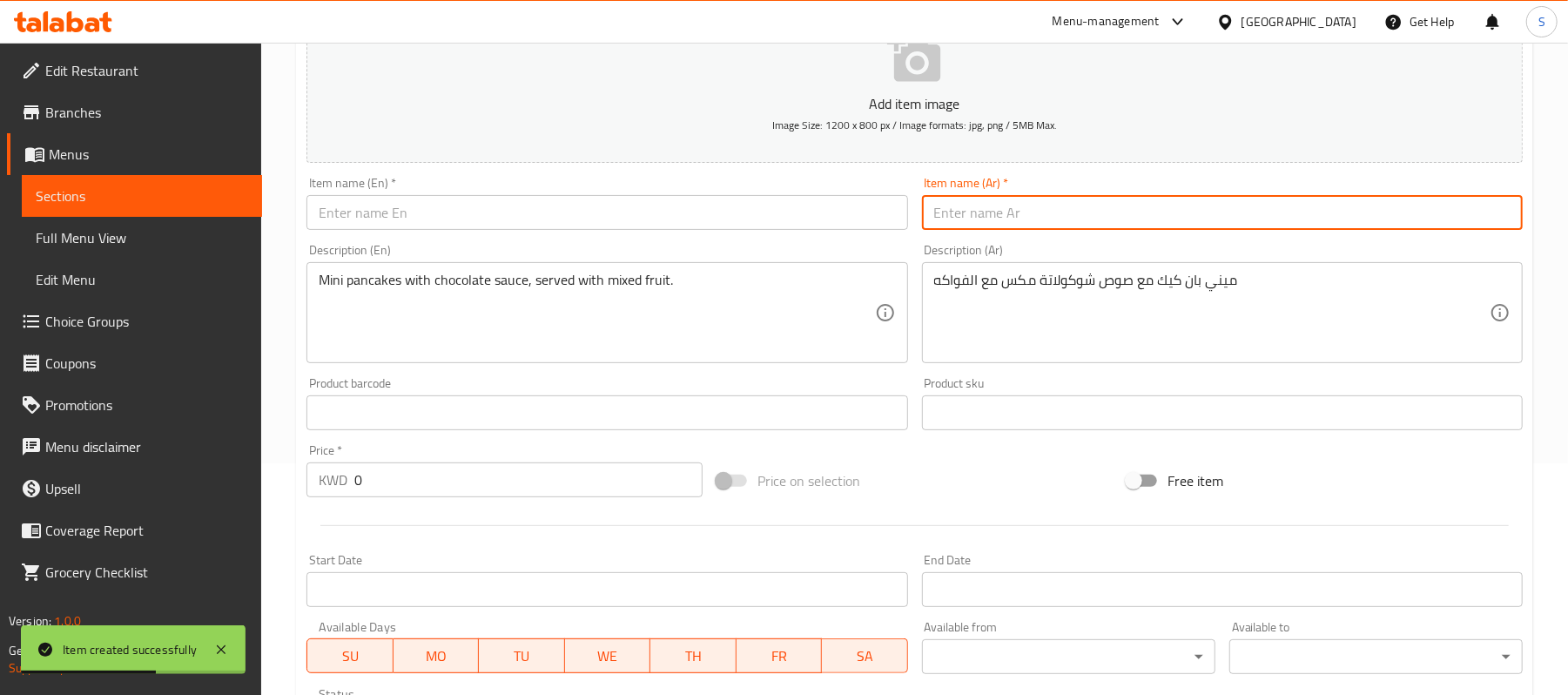
paste input "ميني 12 قطعة"
type input "ميني 12 قطعة"
click at [563, 224] on input "text" at bounding box center [607, 213] width 601 height 35
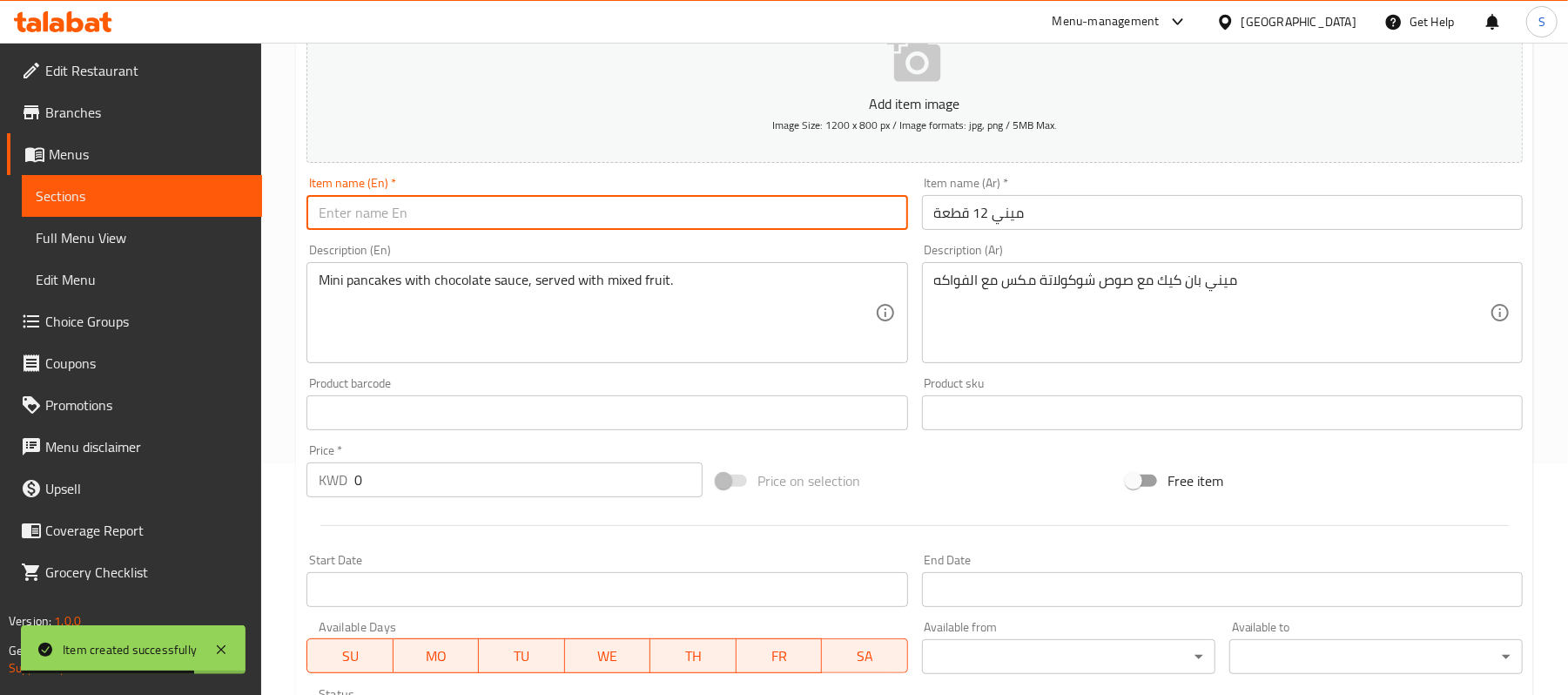
paste input "Mini 12 pieces"
type input "Mini 12 pieces"
drag, startPoint x: 443, startPoint y: 509, endPoint x: 439, endPoint y: 481, distance: 28.3
click at [442, 507] on div at bounding box center [914, 525] width 1230 height 43
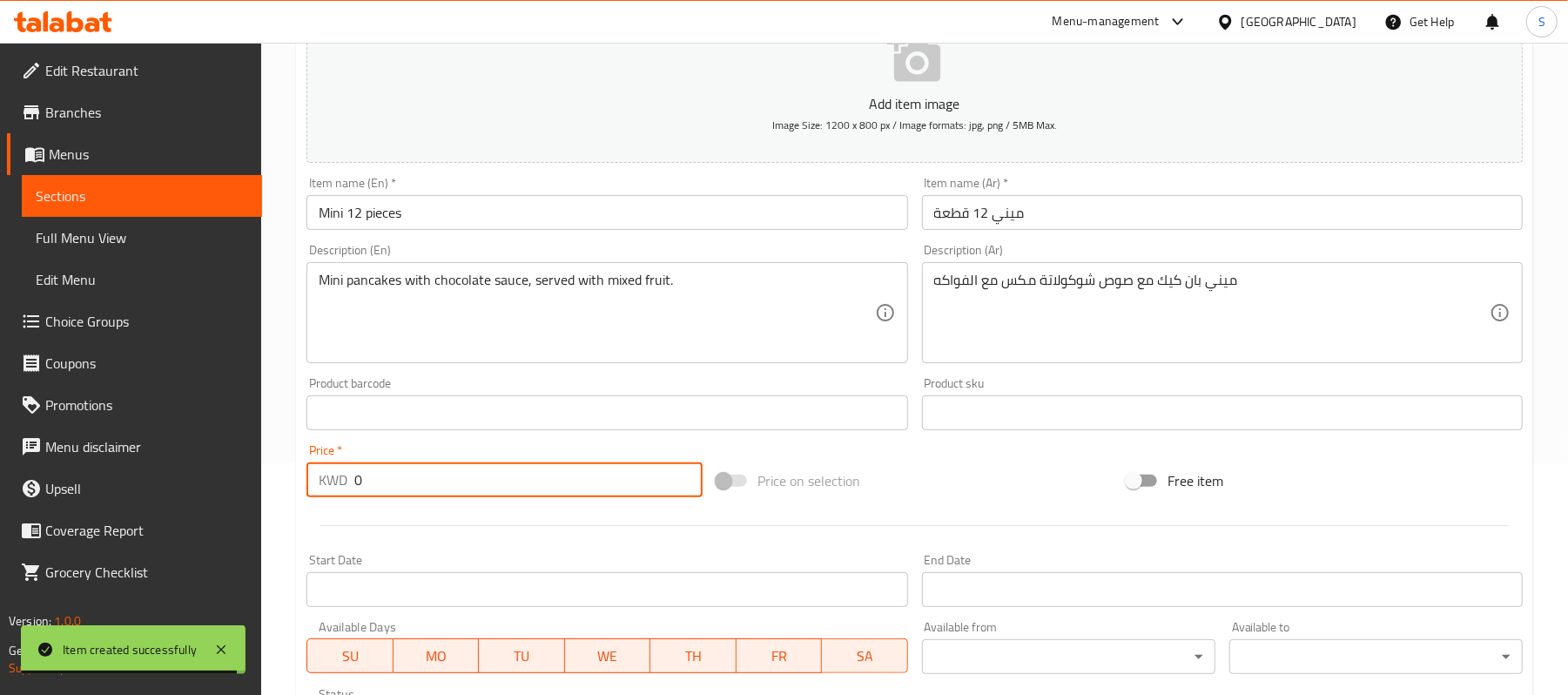
click at [439, 481] on input "0" at bounding box center [529, 480] width 348 height 35
paste input "2.25"
click at [471, 472] on input "02.25" at bounding box center [529, 480] width 348 height 35
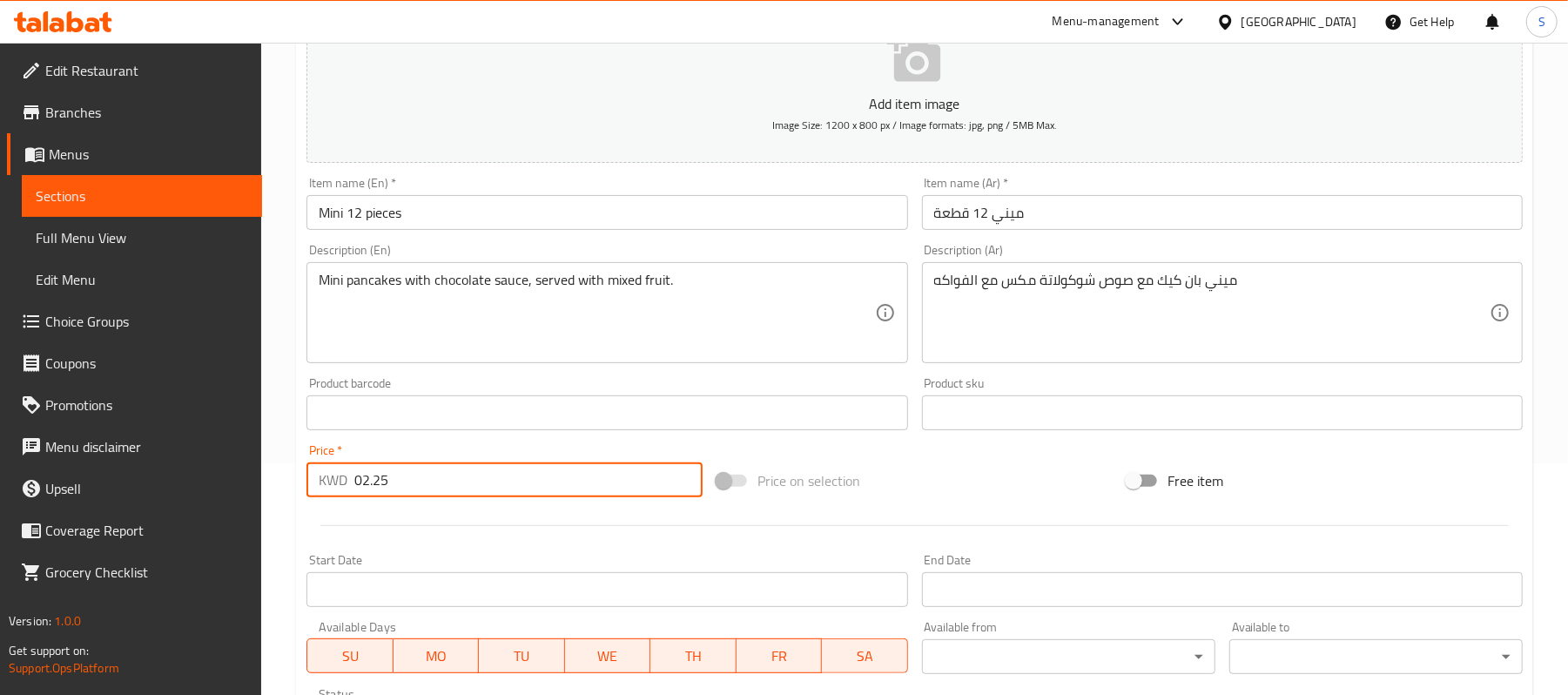
click at [471, 472] on input "02.25" at bounding box center [529, 480] width 348 height 35
paste input "number"
type input "2.25"
click at [492, 207] on input "Mini 12 pieces" at bounding box center [607, 213] width 601 height 35
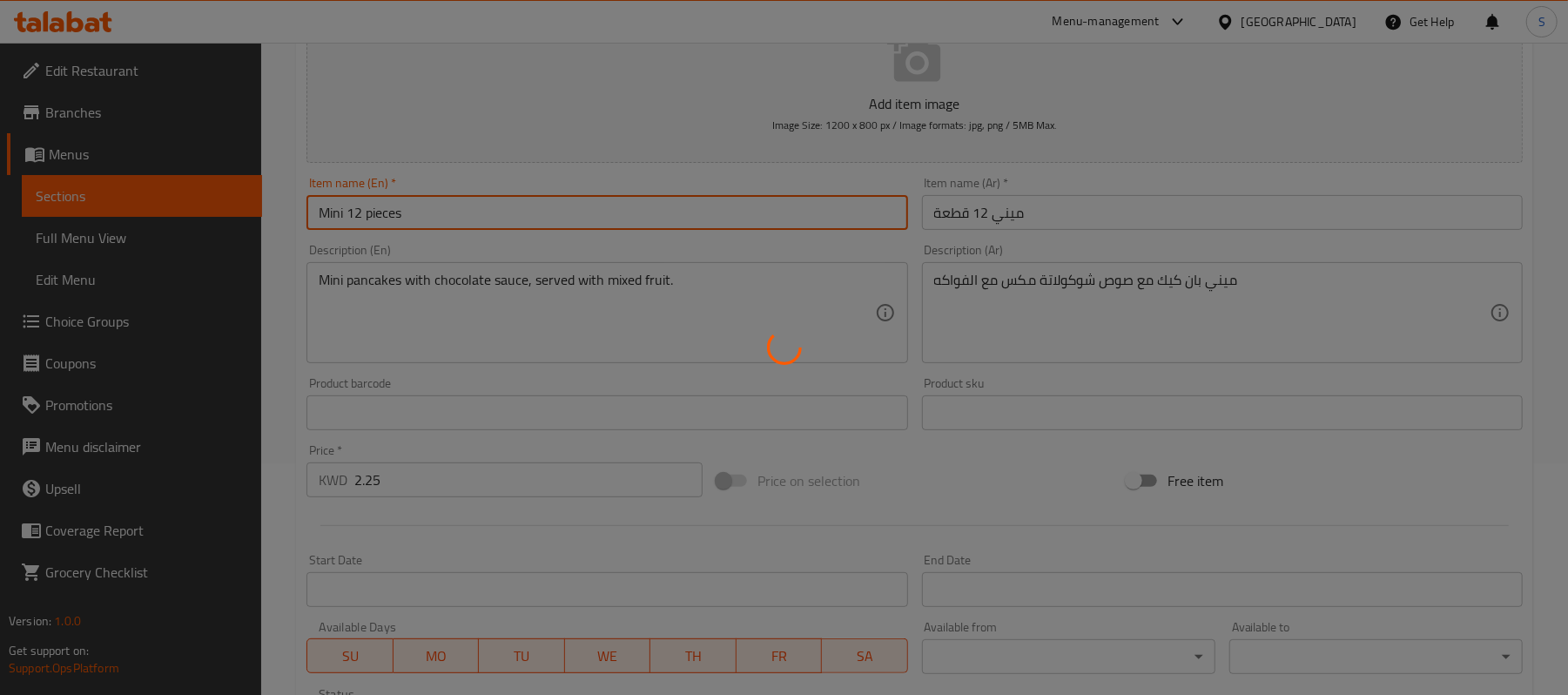
type input "0"
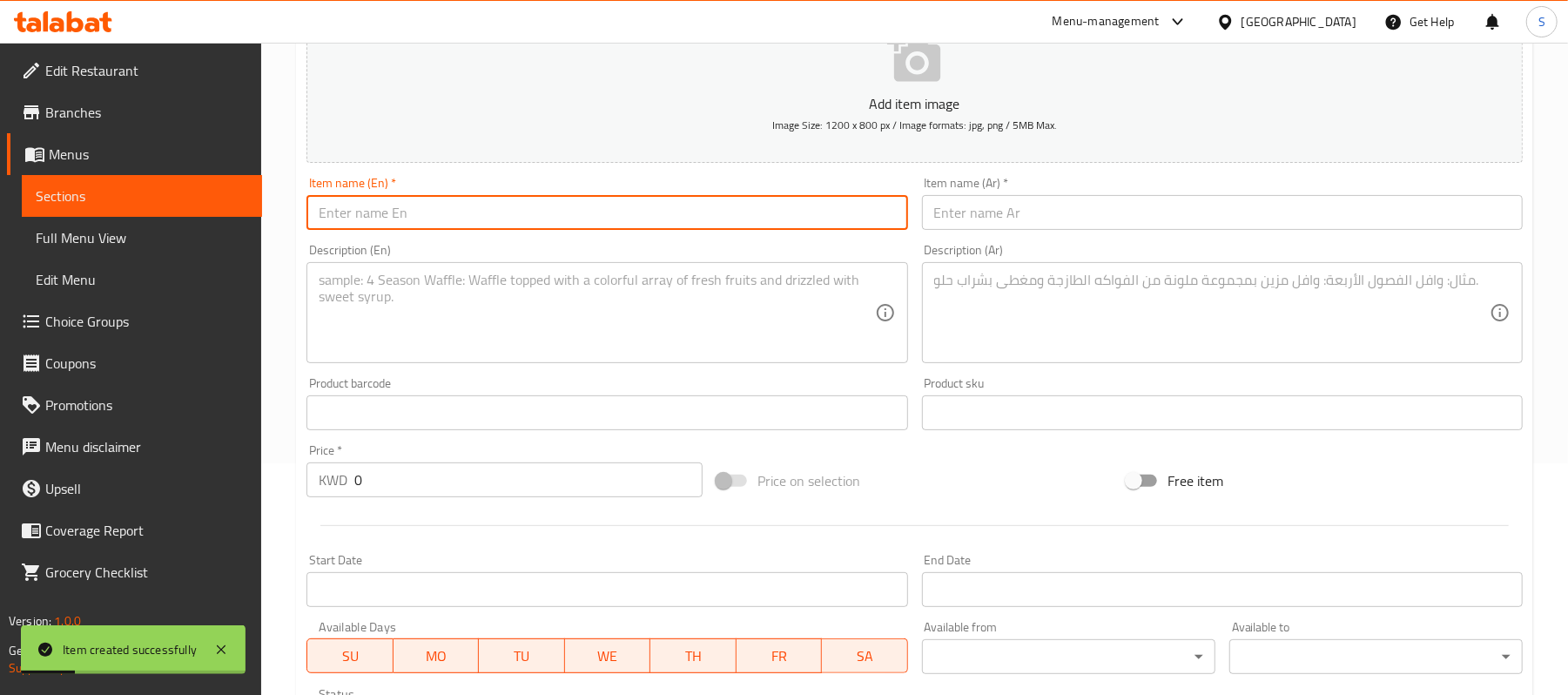
click at [235, 186] on span "Sections" at bounding box center [142, 196] width 213 height 21
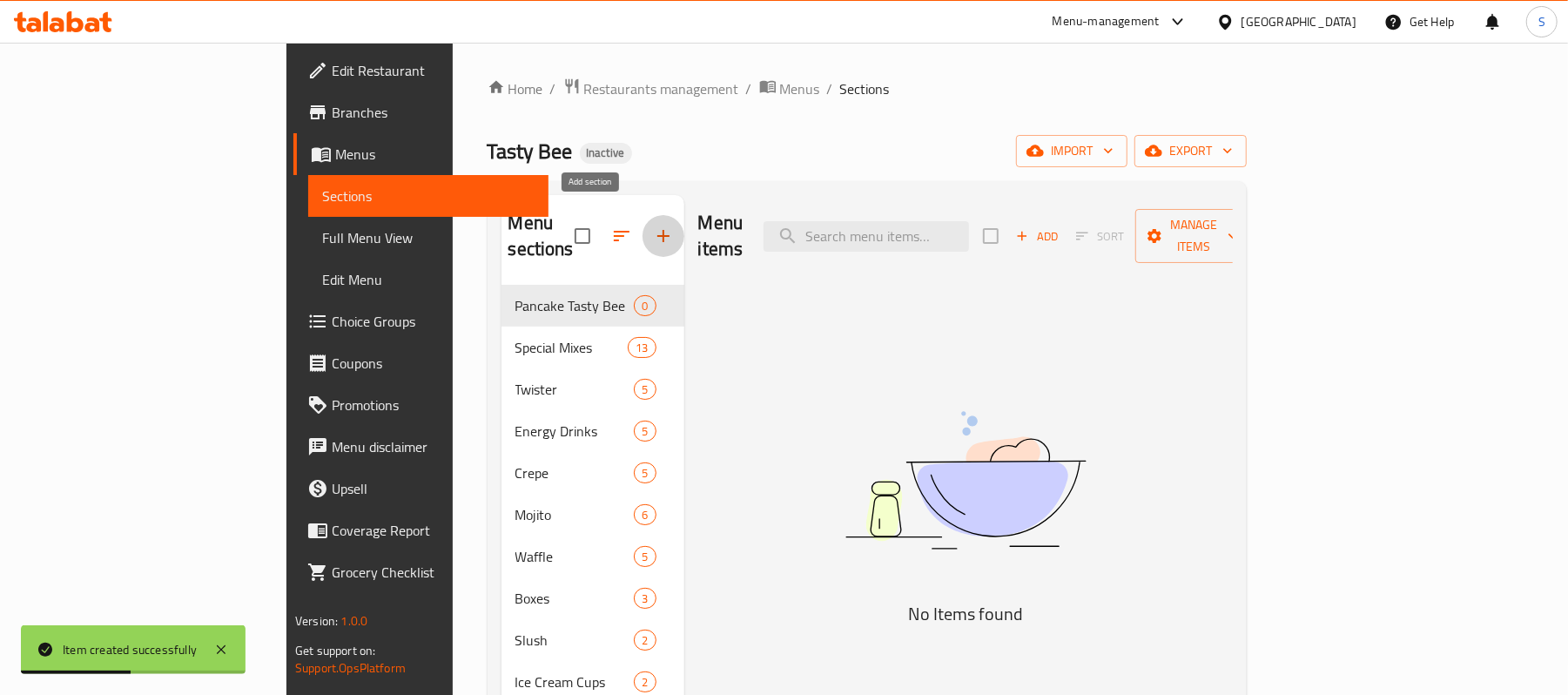
click at [657, 230] on icon "button" at bounding box center [664, 236] width 12 height 12
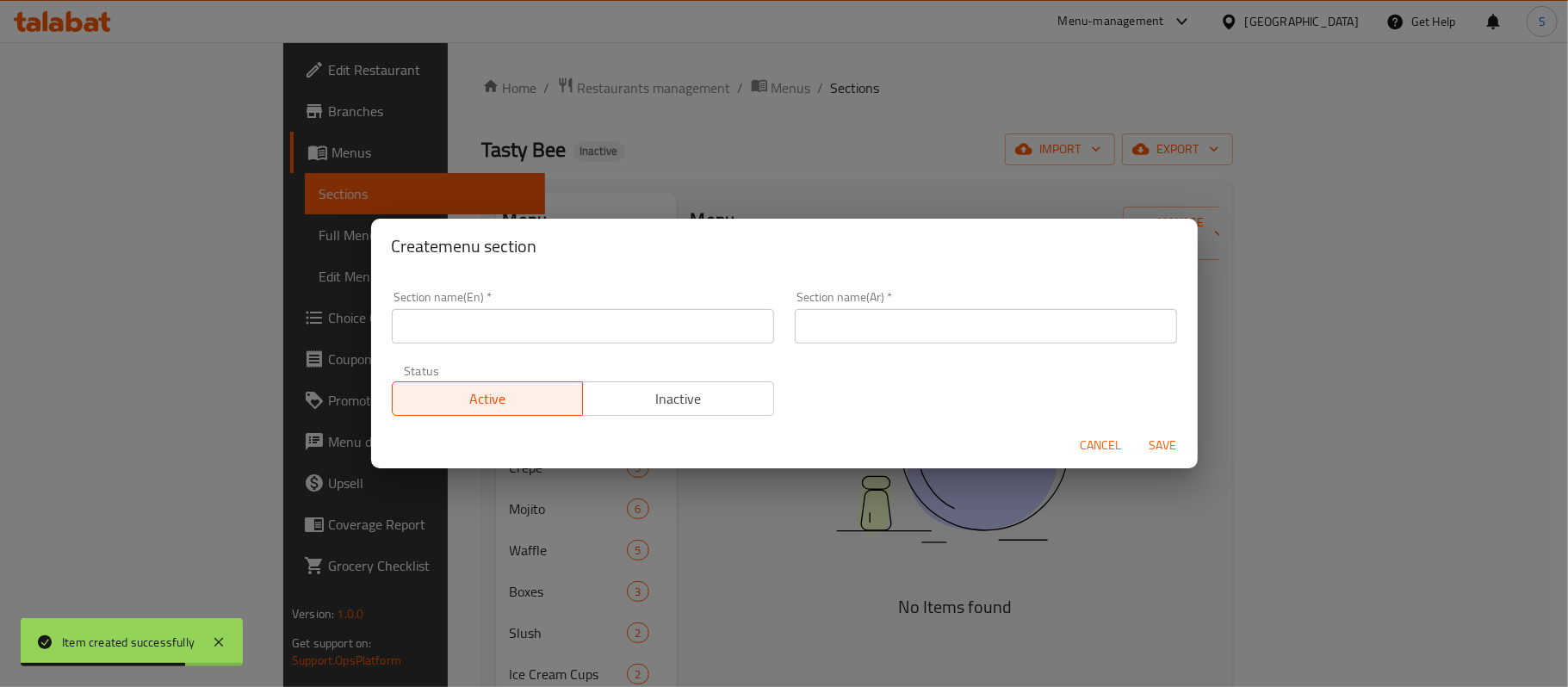
click at [1079, 445] on button "Cancel" at bounding box center [1101, 445] width 55 height 32
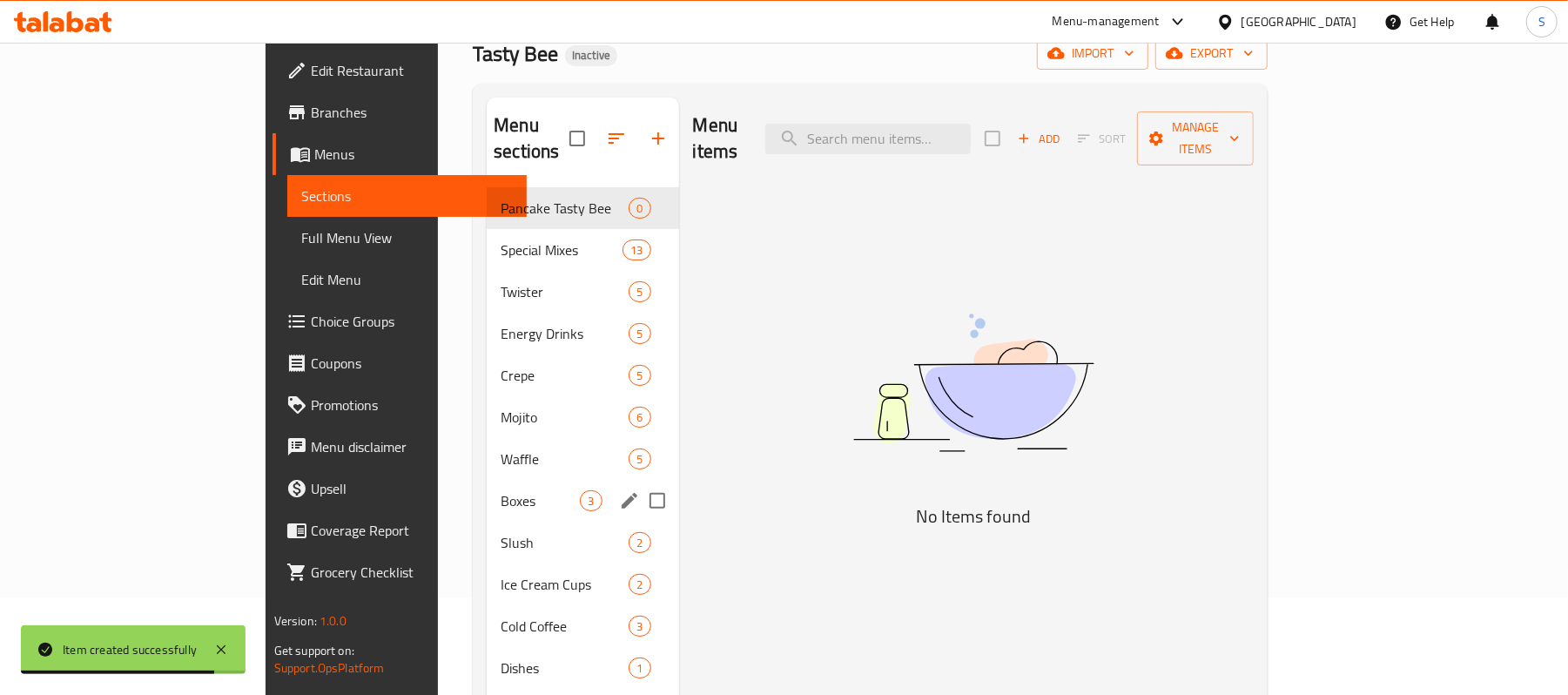
scroll to position [232, 0]
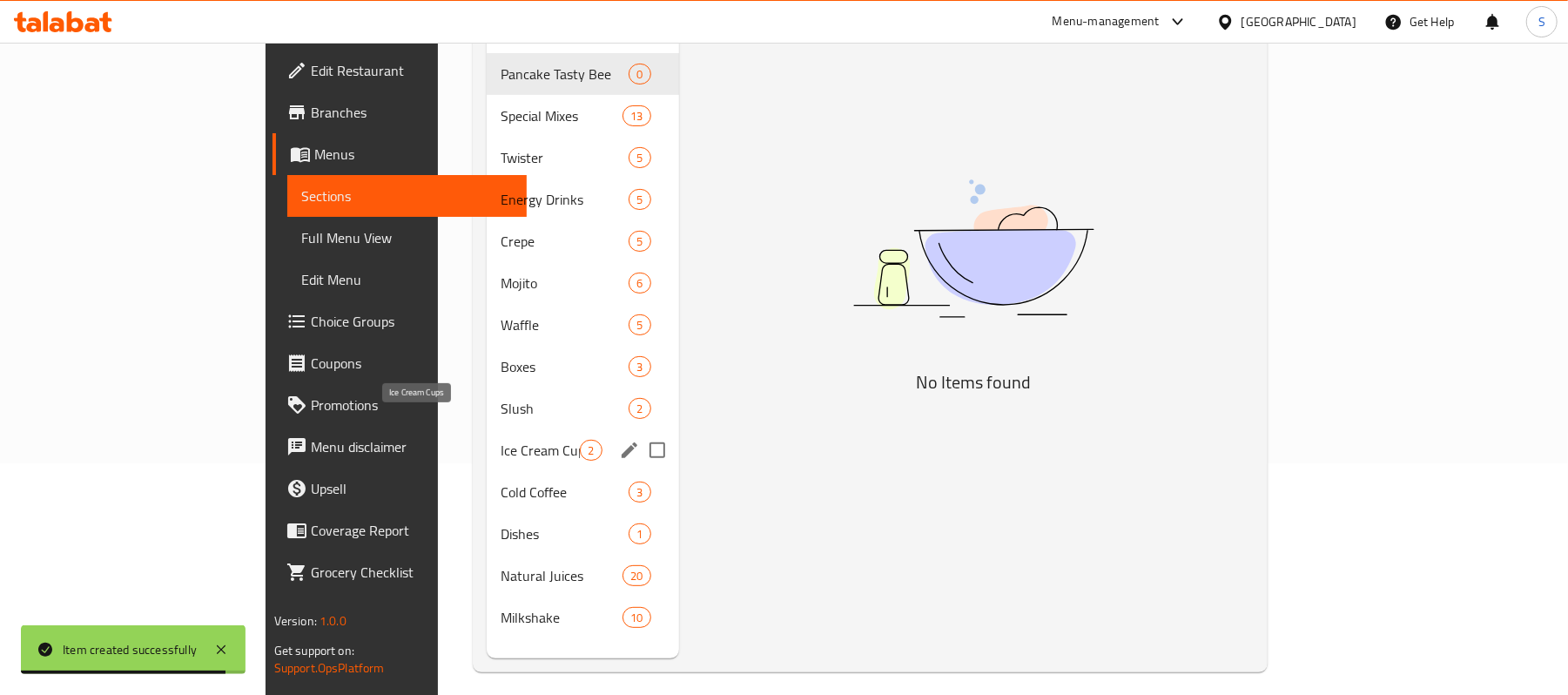
click at [501, 439] on span "Ice Cream Cups" at bounding box center [540, 450] width 80 height 21
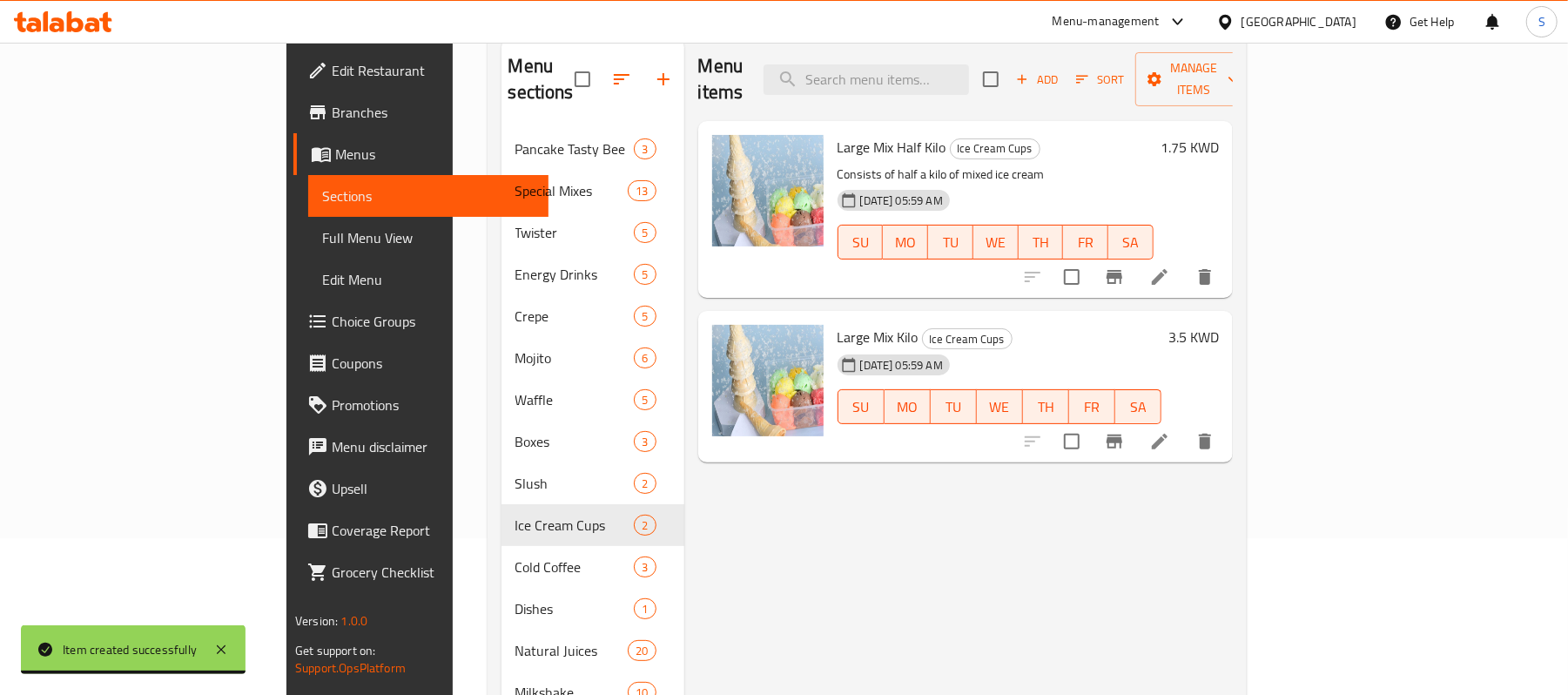
scroll to position [116, 0]
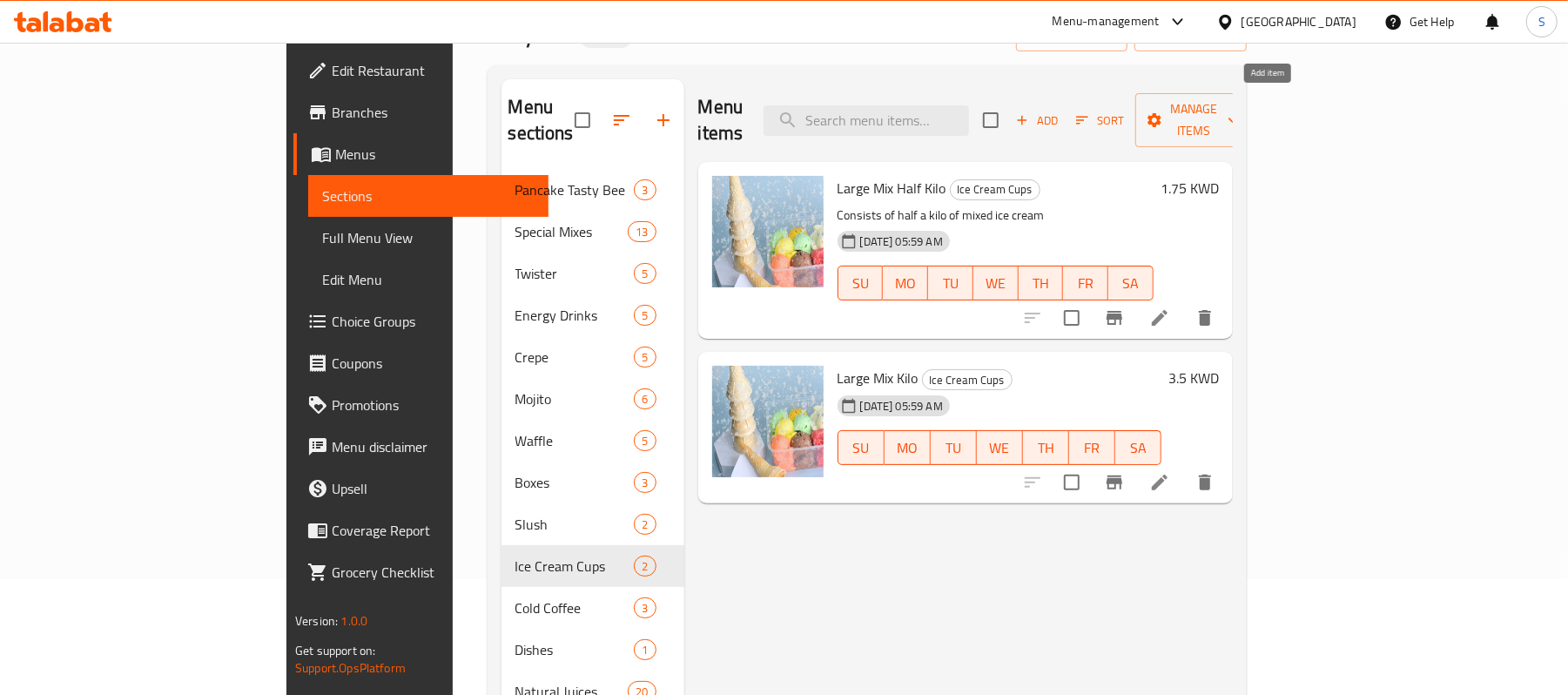
click at [1061, 110] on span "Add" at bounding box center [1037, 120] width 47 height 20
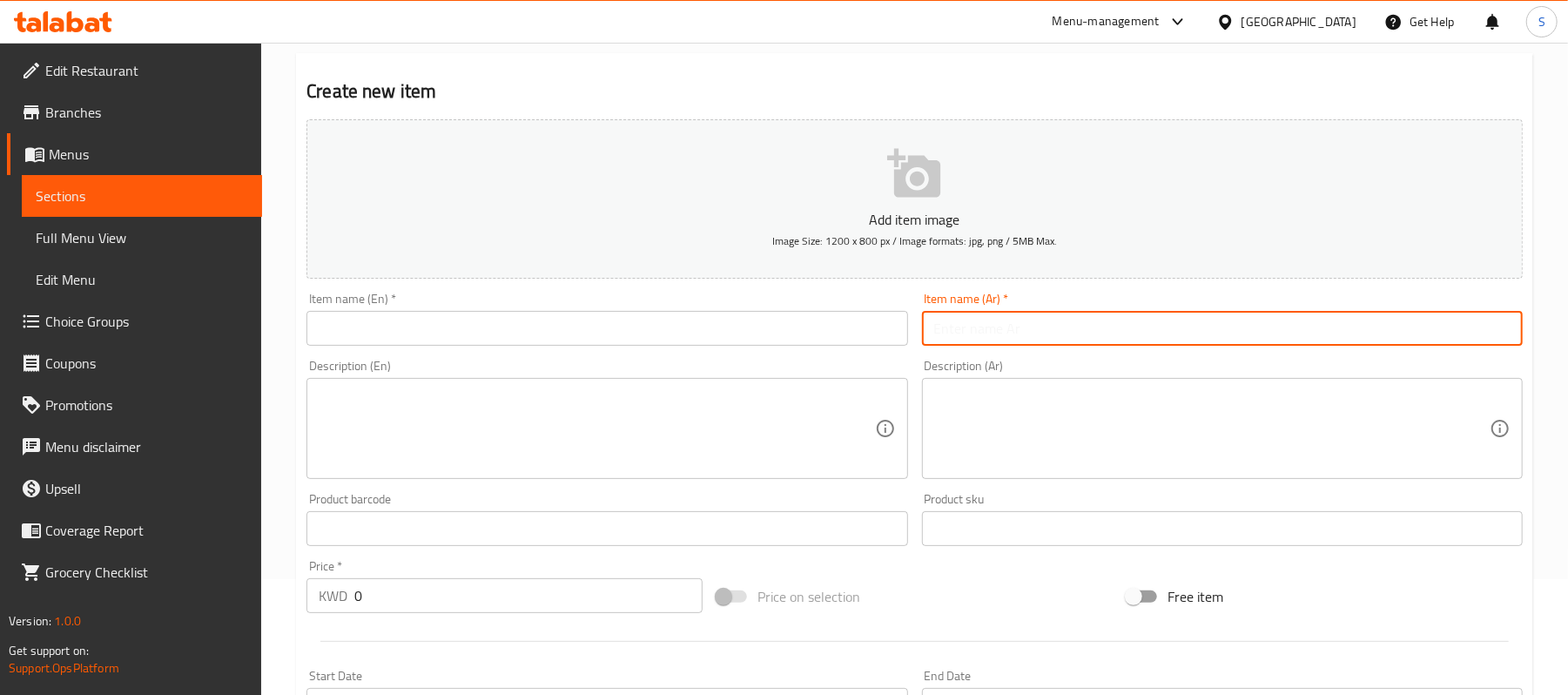
click at [1017, 335] on input "text" at bounding box center [1222, 328] width 601 height 35
paste input "رول بوظة سادة/مشكل"
type input "رول بوظة سادة/مشكل"
click at [634, 335] on input "text" at bounding box center [607, 328] width 601 height 35
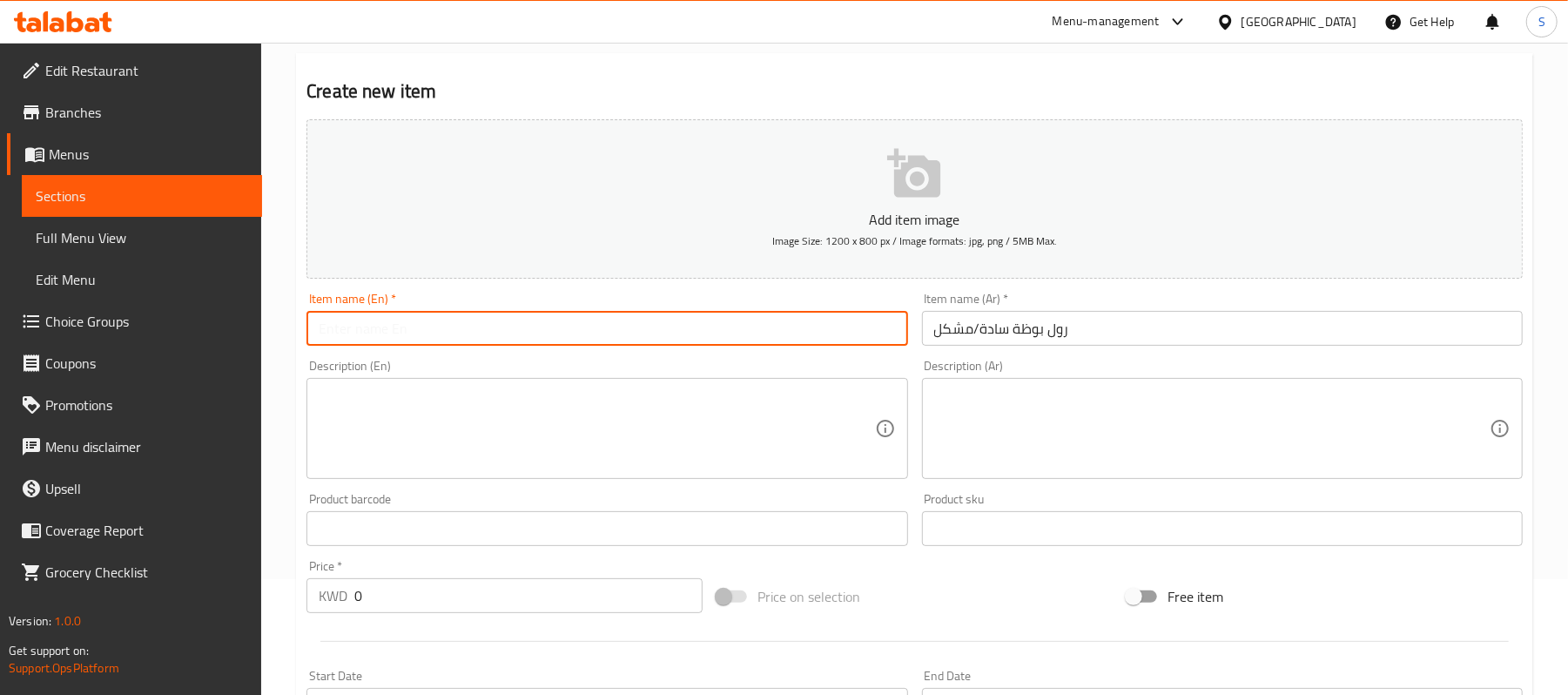
paste input "Ice cream roll"
type input "Ice cream roll"
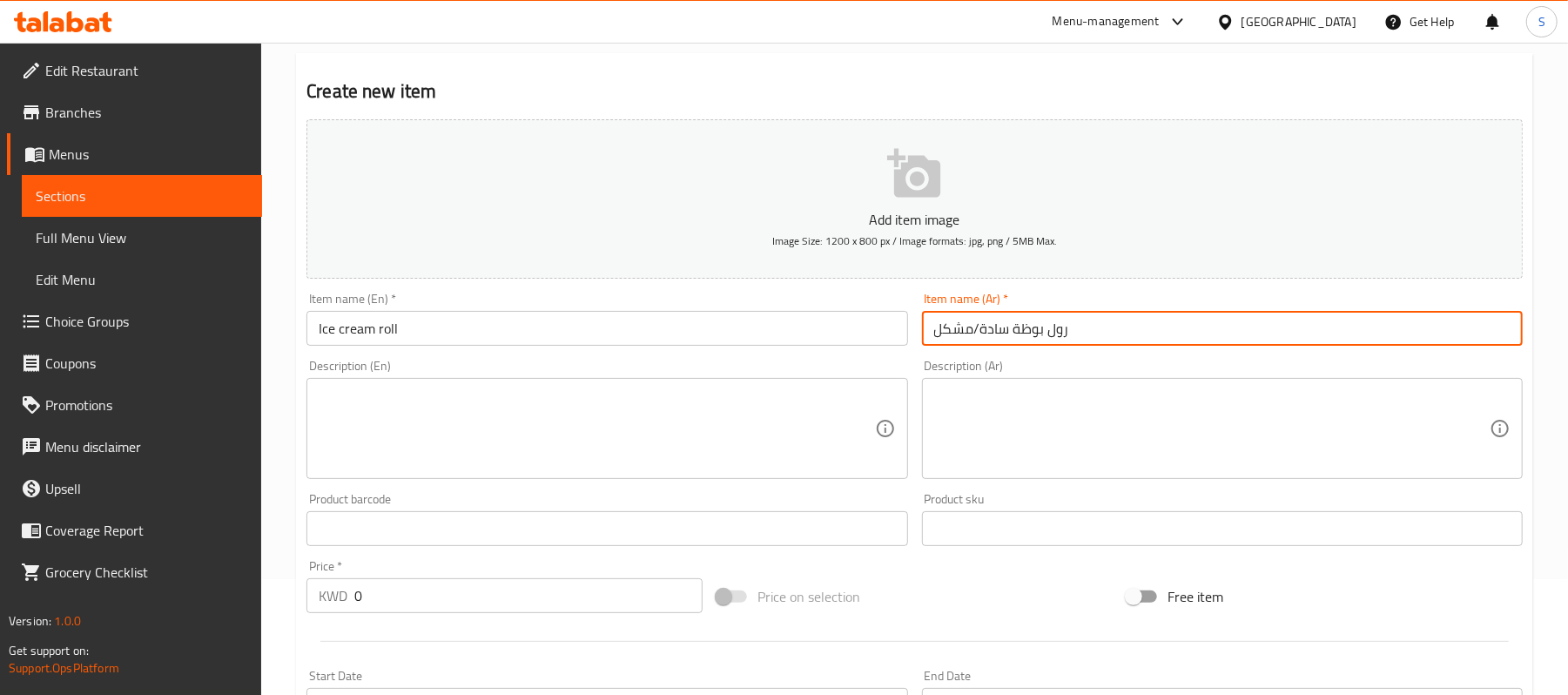
drag, startPoint x: 1011, startPoint y: 329, endPoint x: 850, endPoint y: 322, distance: 161.2
click at [850, 322] on div "Add item image Image Size: 1200 x 800 px / Image formats: jpg, png / 5MB Max. I…" at bounding box center [914, 487] width 1230 height 750
type input "رول بوظة"
click at [970, 415] on textarea at bounding box center [1212, 429] width 556 height 82
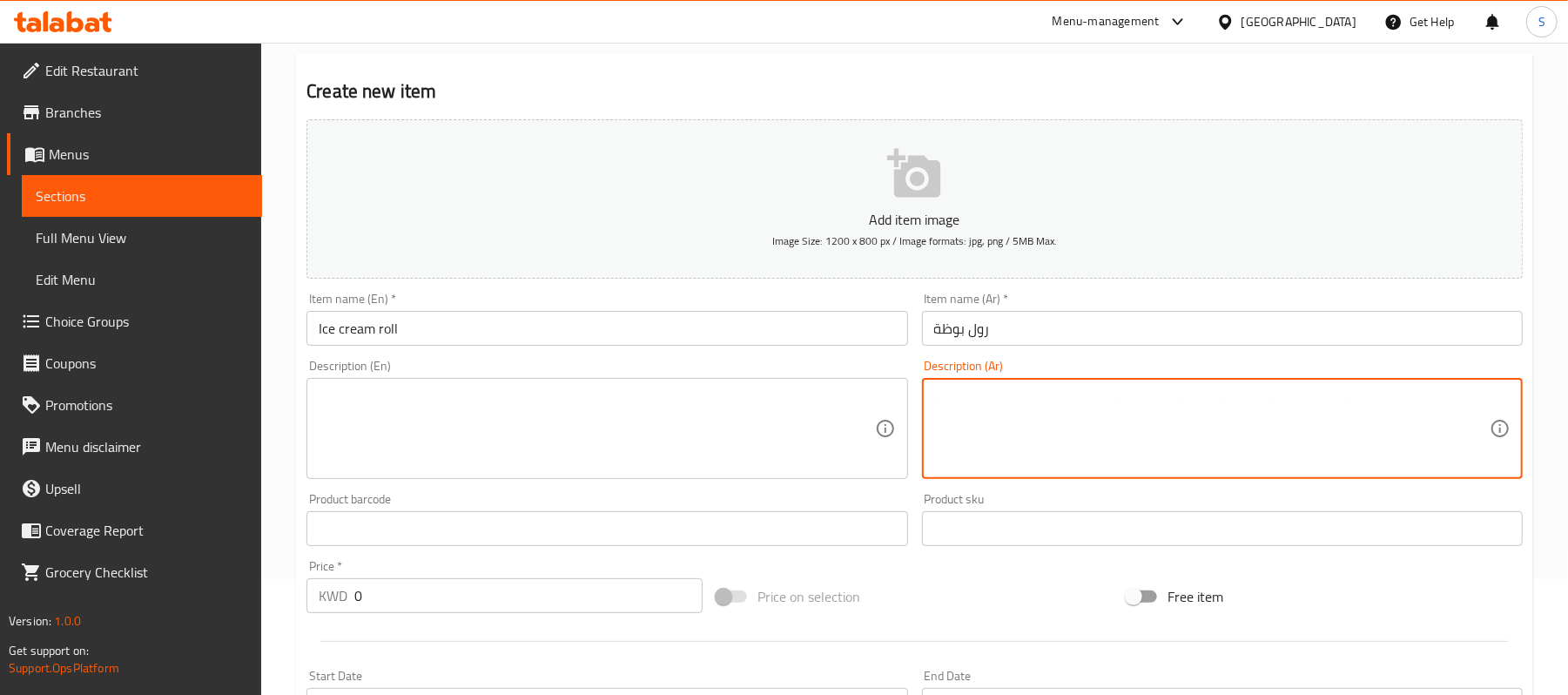
paste textarea "رول من البوظة العربية بنكهة القشطة مع الفستق الحلبي"
type textarea "رول من البوظة العربية بنكهة القشطة مع الفستق الحلبي"
click at [692, 433] on textarea at bounding box center [596, 429] width 556 height 82
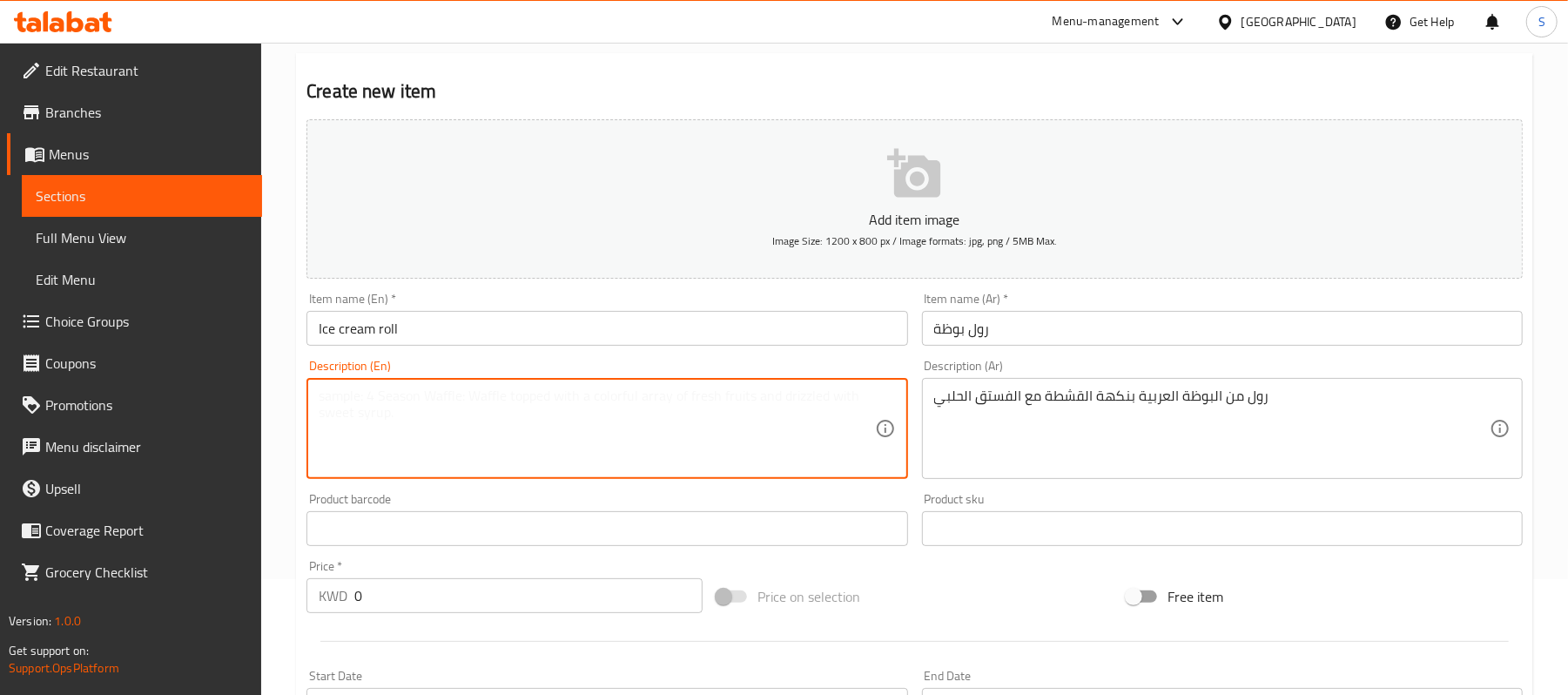
paste textarea "A roll of Arabic-style ice cream with cream flavor and Aleppo pistachios"
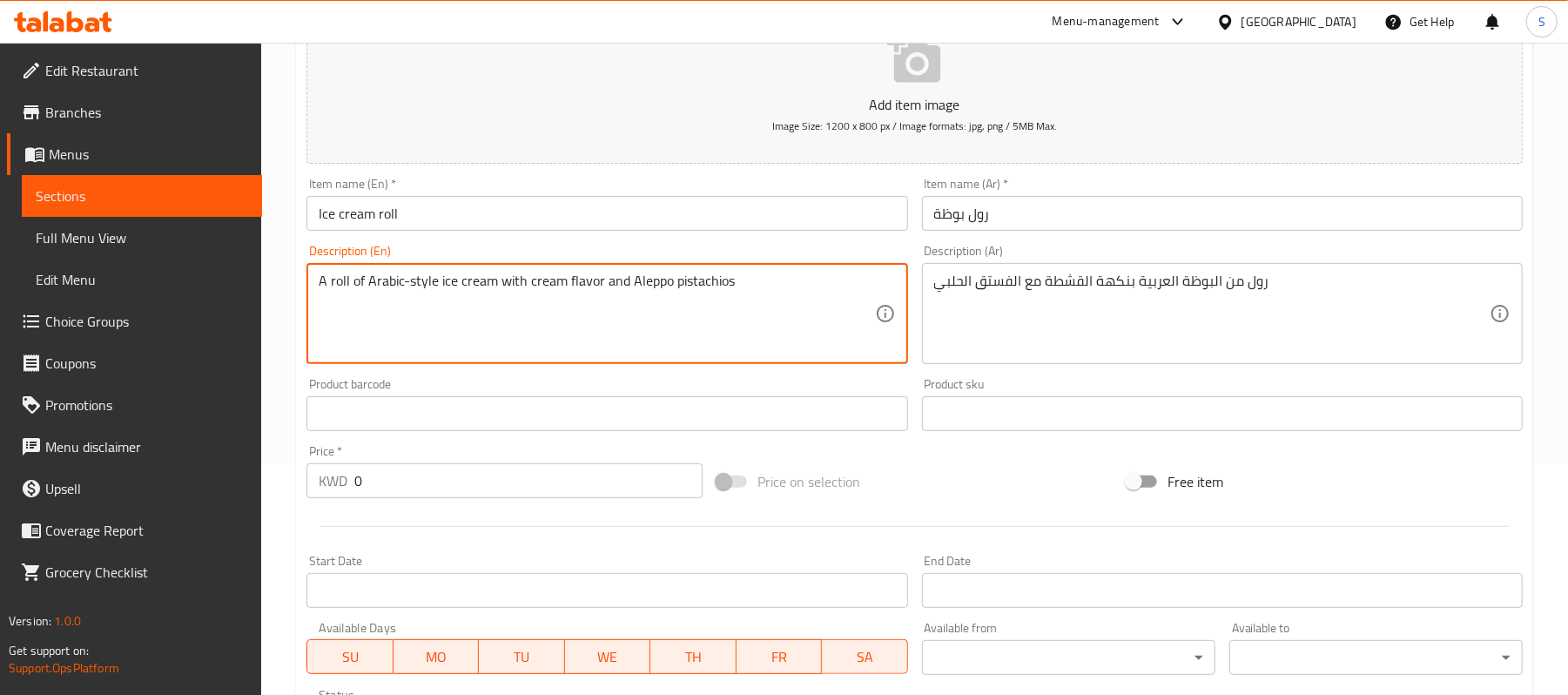
scroll to position [232, 0]
type textarea "A roll of Arabic-style ice cream with cream flavor and Aleppo pistachios"
click at [475, 467] on input "0" at bounding box center [529, 480] width 348 height 35
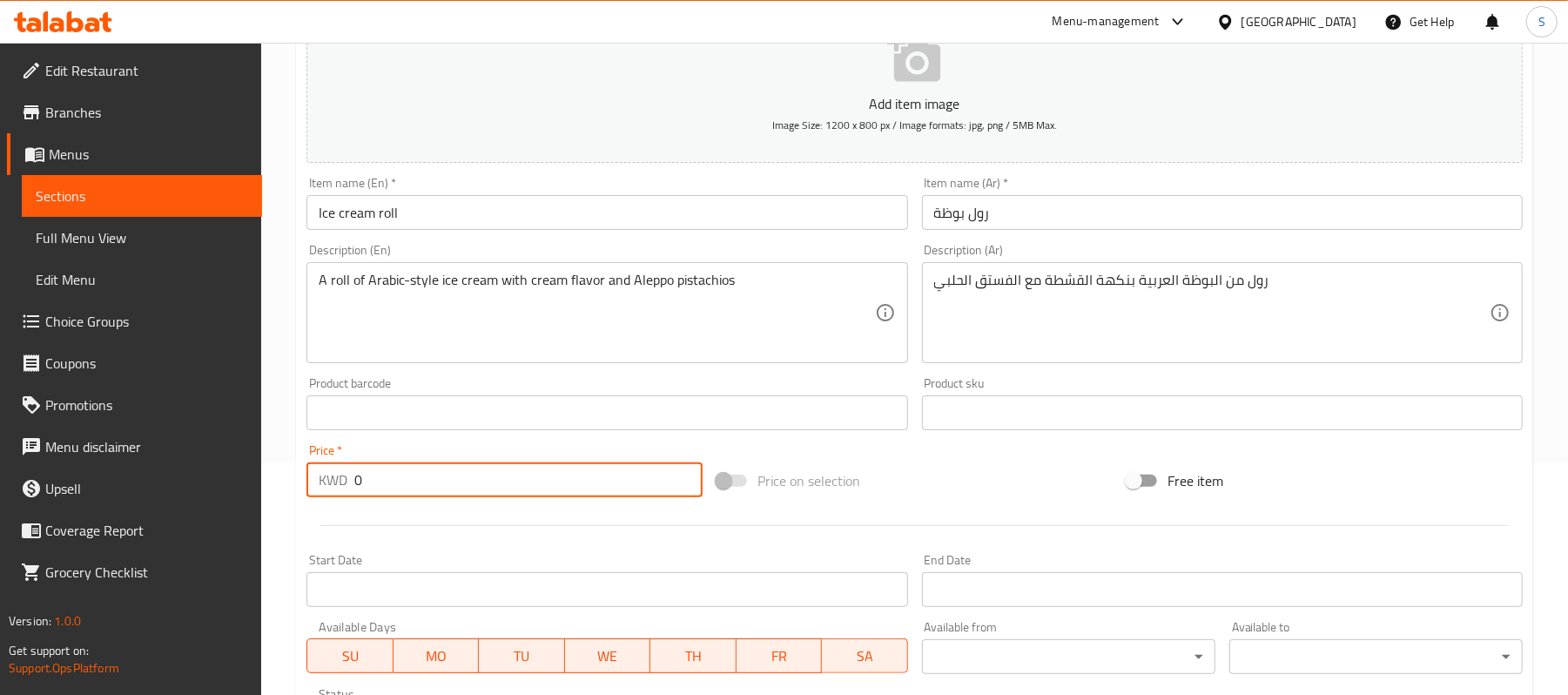
click at [475, 467] on input "0" at bounding box center [529, 480] width 348 height 35
paste input "4"
type input "4"
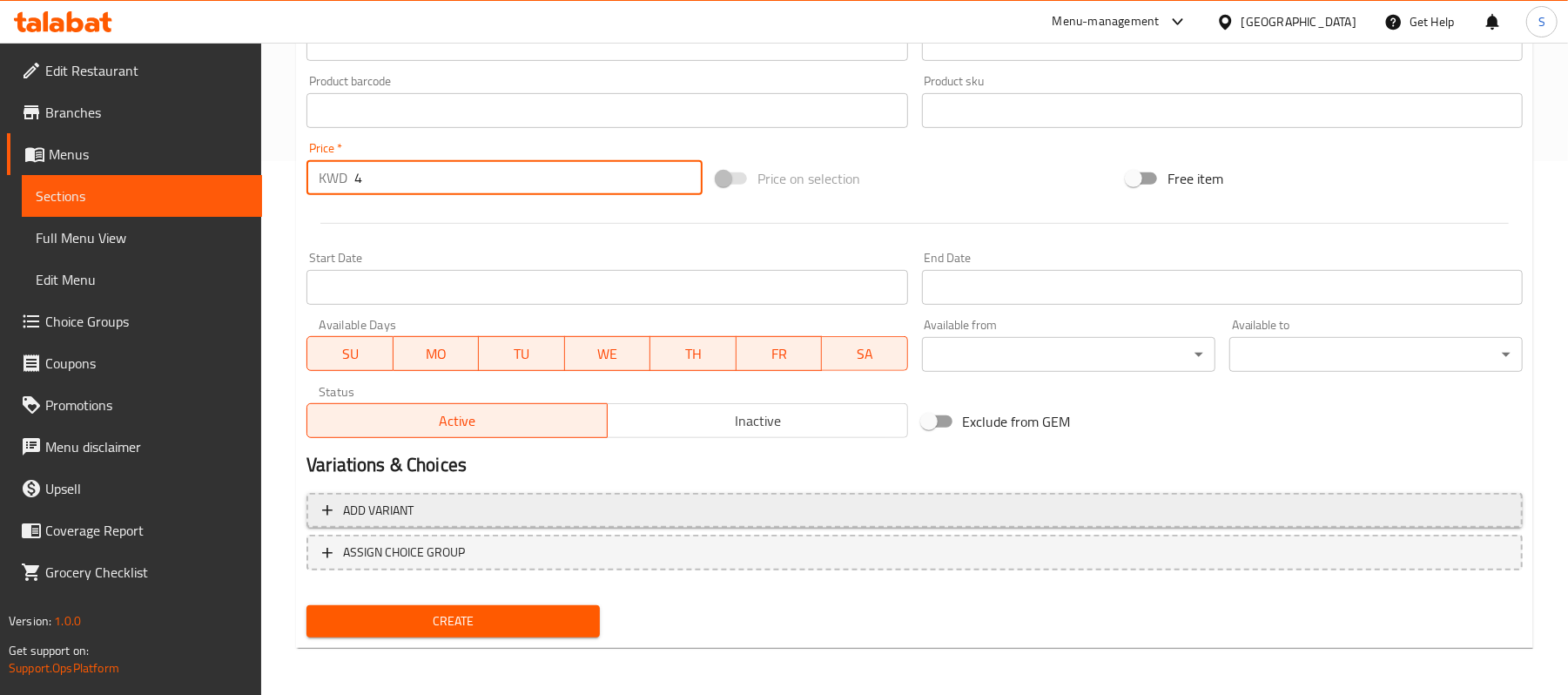
click at [524, 520] on span "Add variant" at bounding box center [915, 510] width 1185 height 22
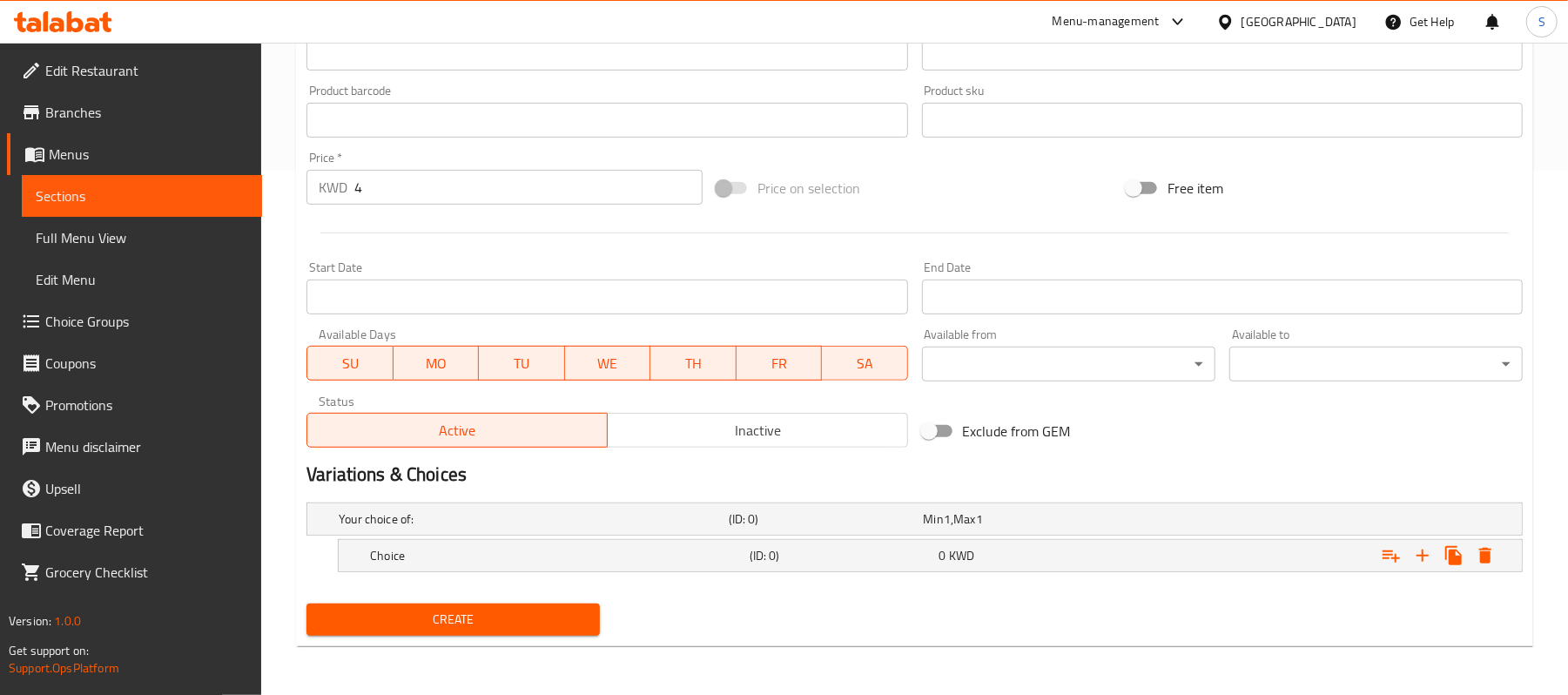
scroll to position [526, 0]
click at [688, 548] on h5 "Choice" at bounding box center [557, 556] width 373 height 18
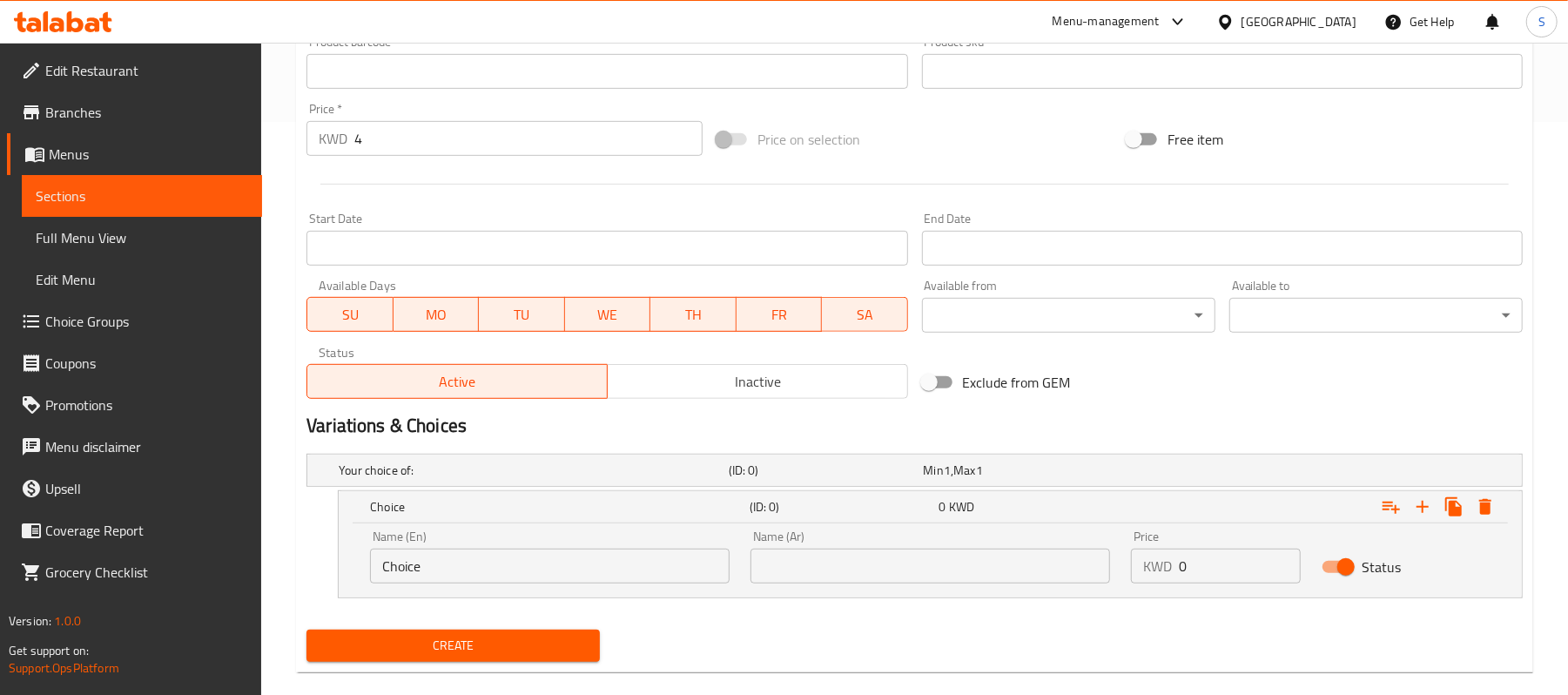
scroll to position [600, 0]
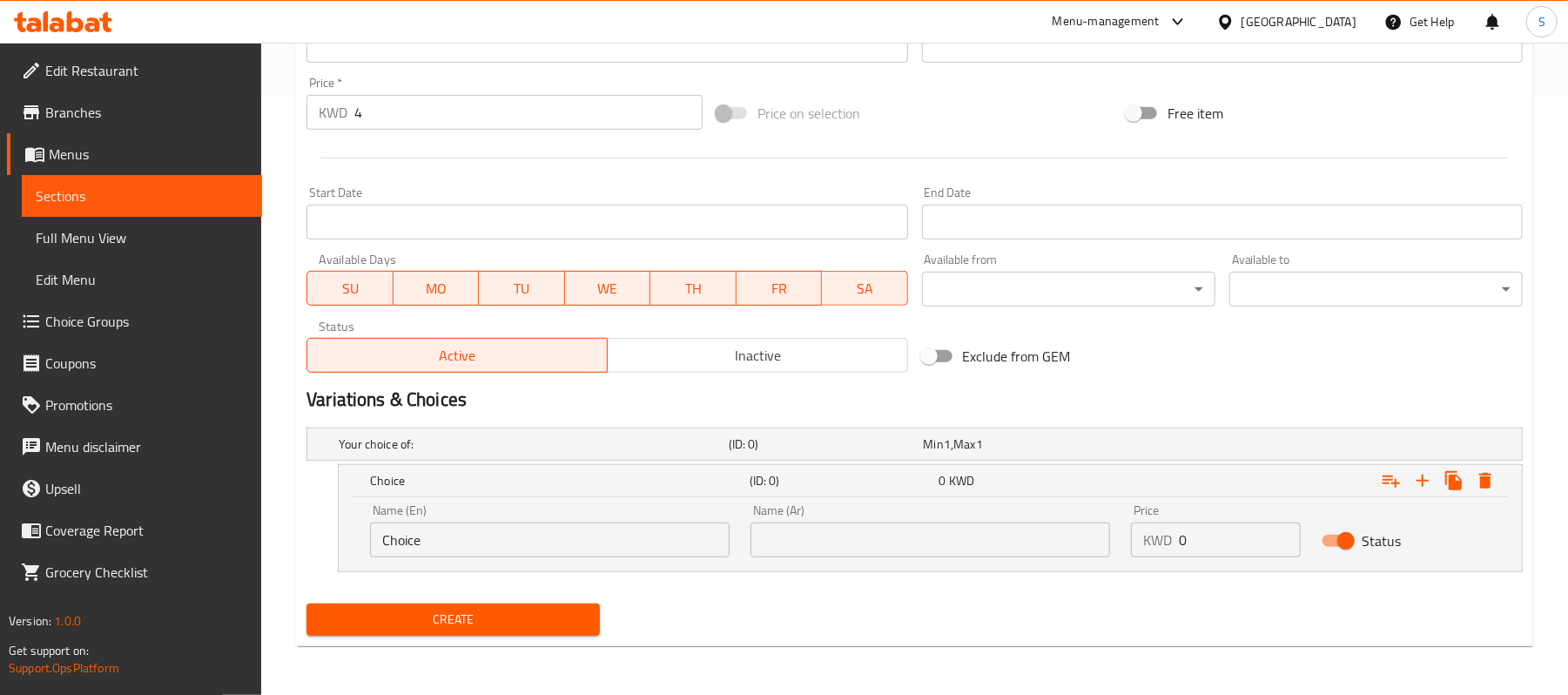
click at [531, 551] on input "Choice" at bounding box center [550, 540] width 360 height 35
type input "Plain"
type input "سادة"
type input "4"
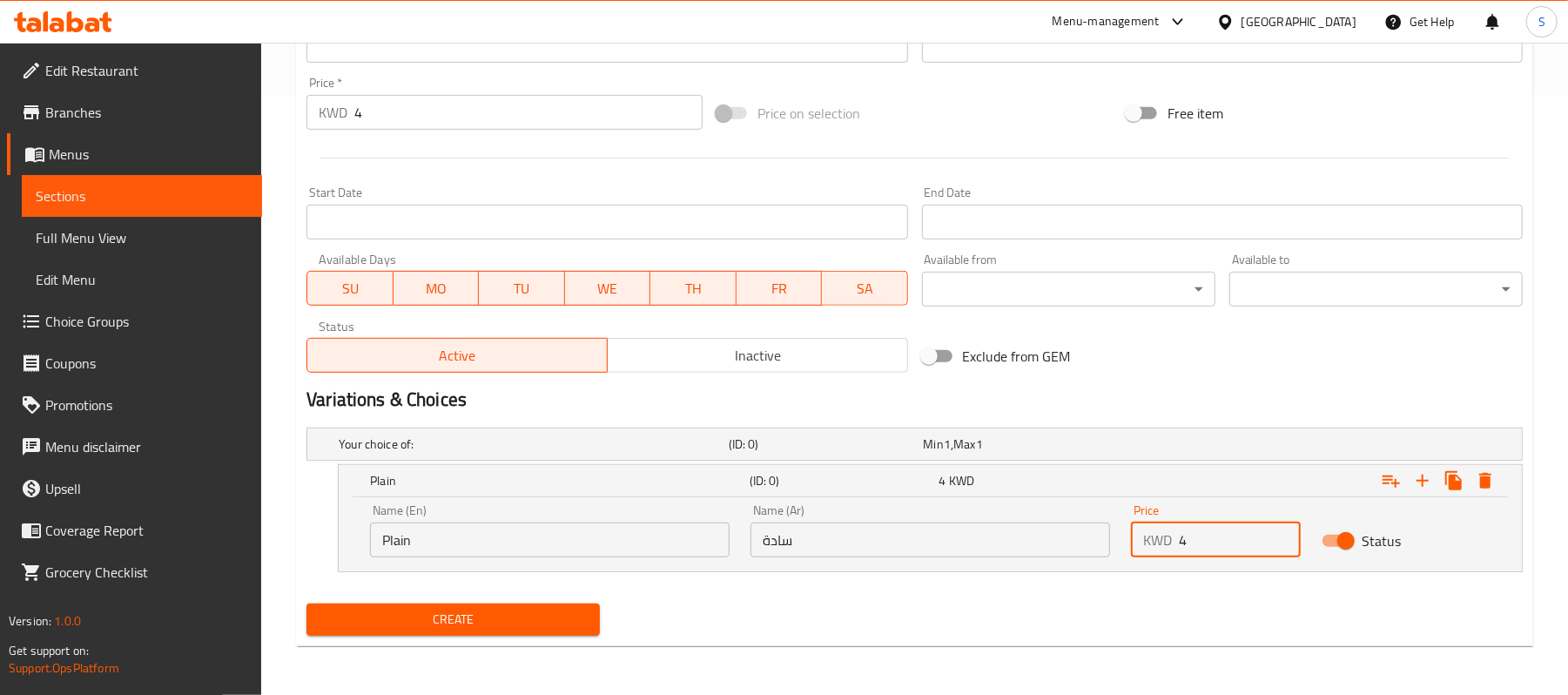
click at [548, 90] on div "Price   * KWD 4 Price *" at bounding box center [504, 103] width 397 height 53
drag, startPoint x: 548, startPoint y: 90, endPoint x: 551, endPoint y: 102, distance: 12.4
click at [551, 99] on div "Price   * KWD 4 Price *" at bounding box center [504, 103] width 397 height 53
click at [551, 102] on input "4" at bounding box center [529, 112] width 348 height 35
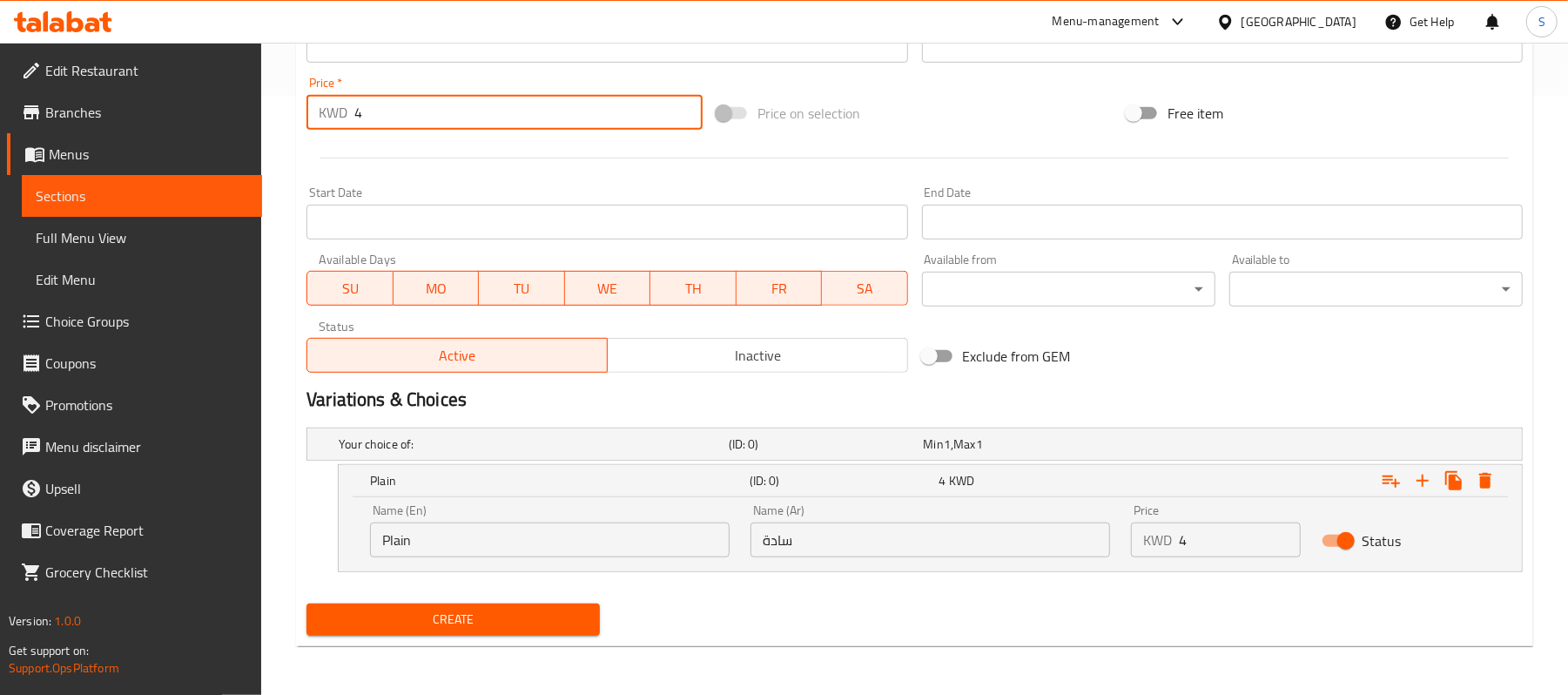
click at [551, 102] on input "4" at bounding box center [529, 112] width 348 height 35
type input "0"
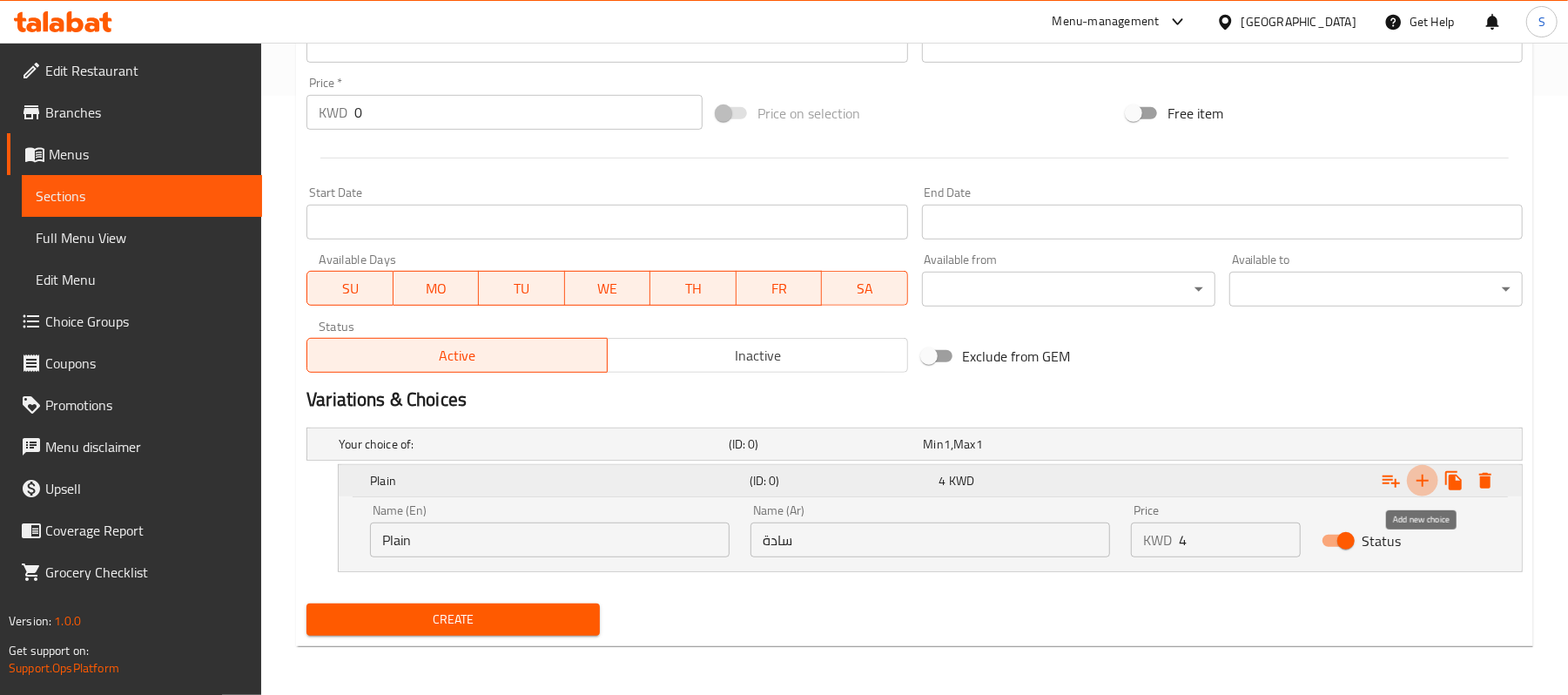
click at [1421, 488] on icon "Expand" at bounding box center [1423, 481] width 21 height 21
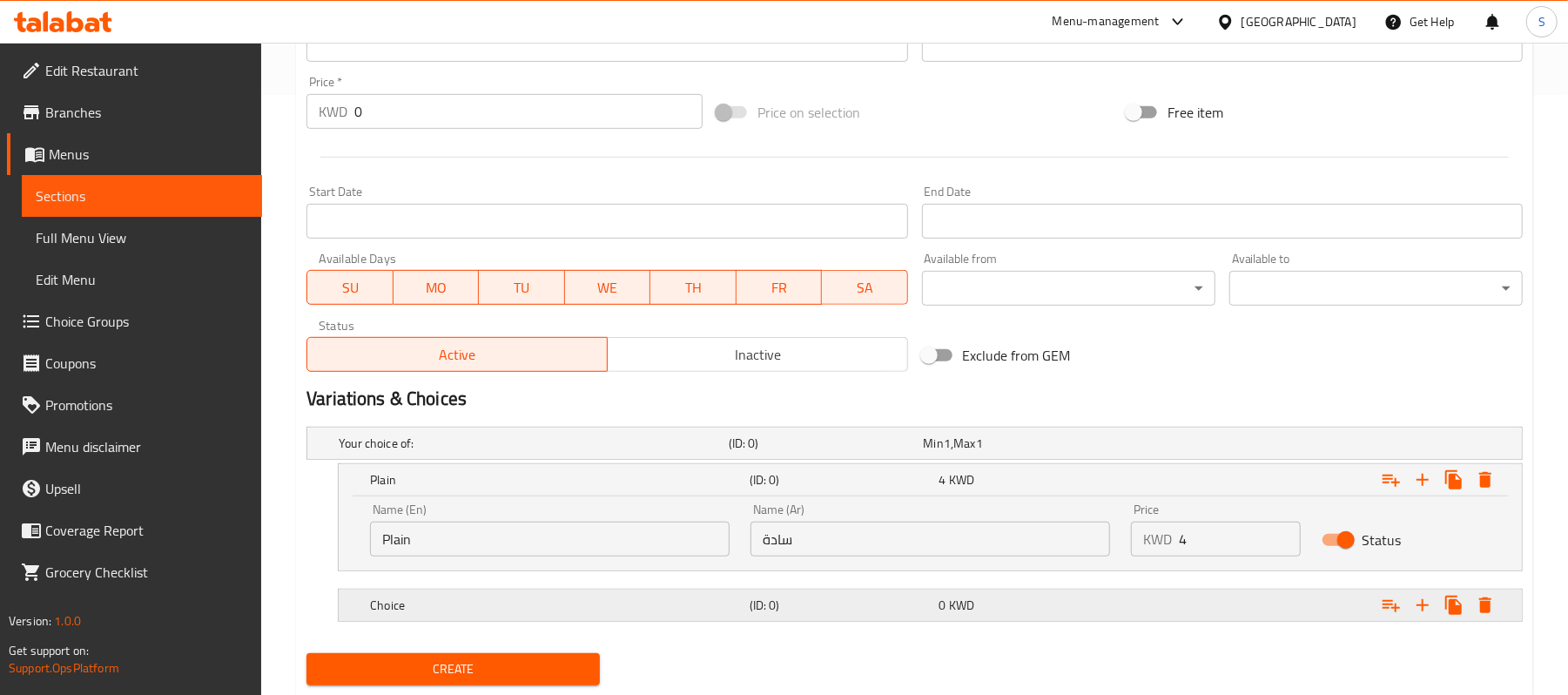
click at [562, 604] on h5 "Choice" at bounding box center [557, 605] width 373 height 18
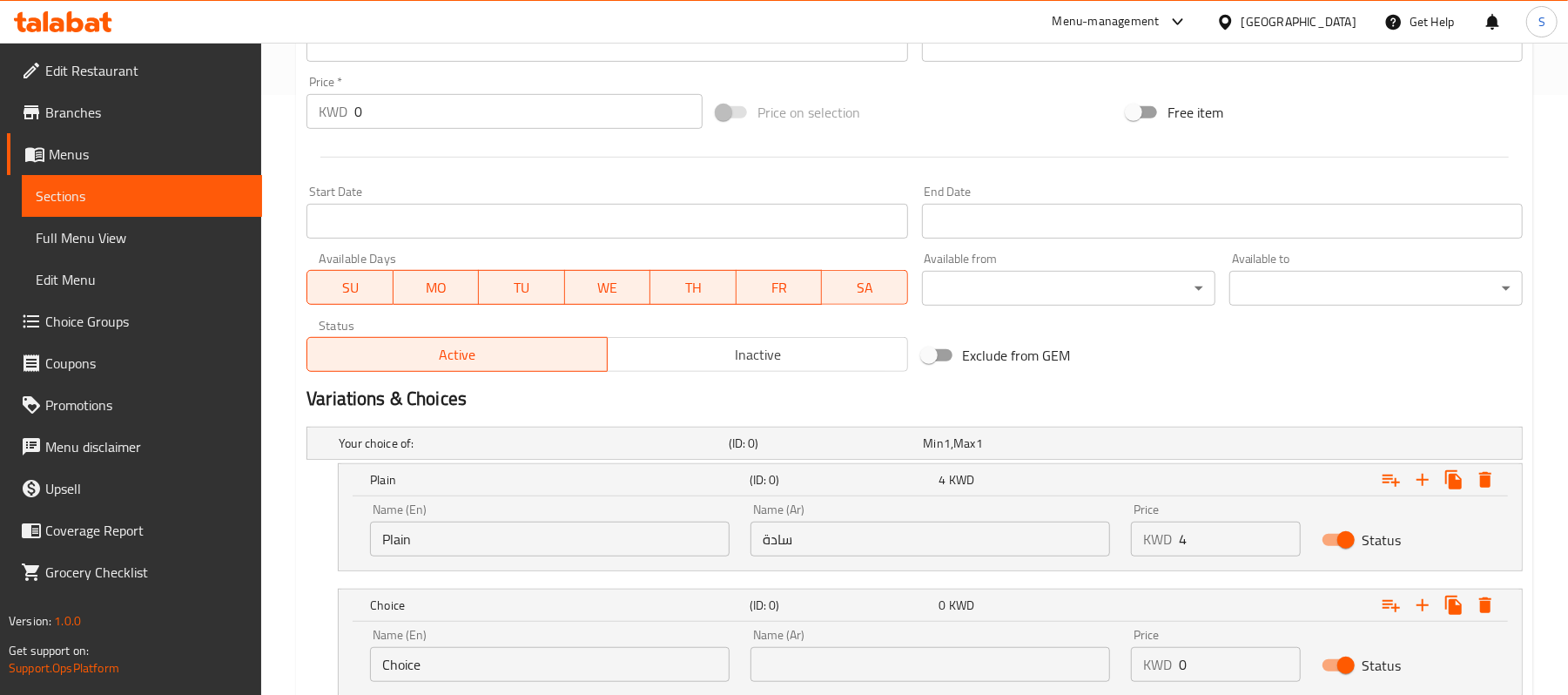
click at [576, 662] on input "Choice" at bounding box center [550, 664] width 360 height 35
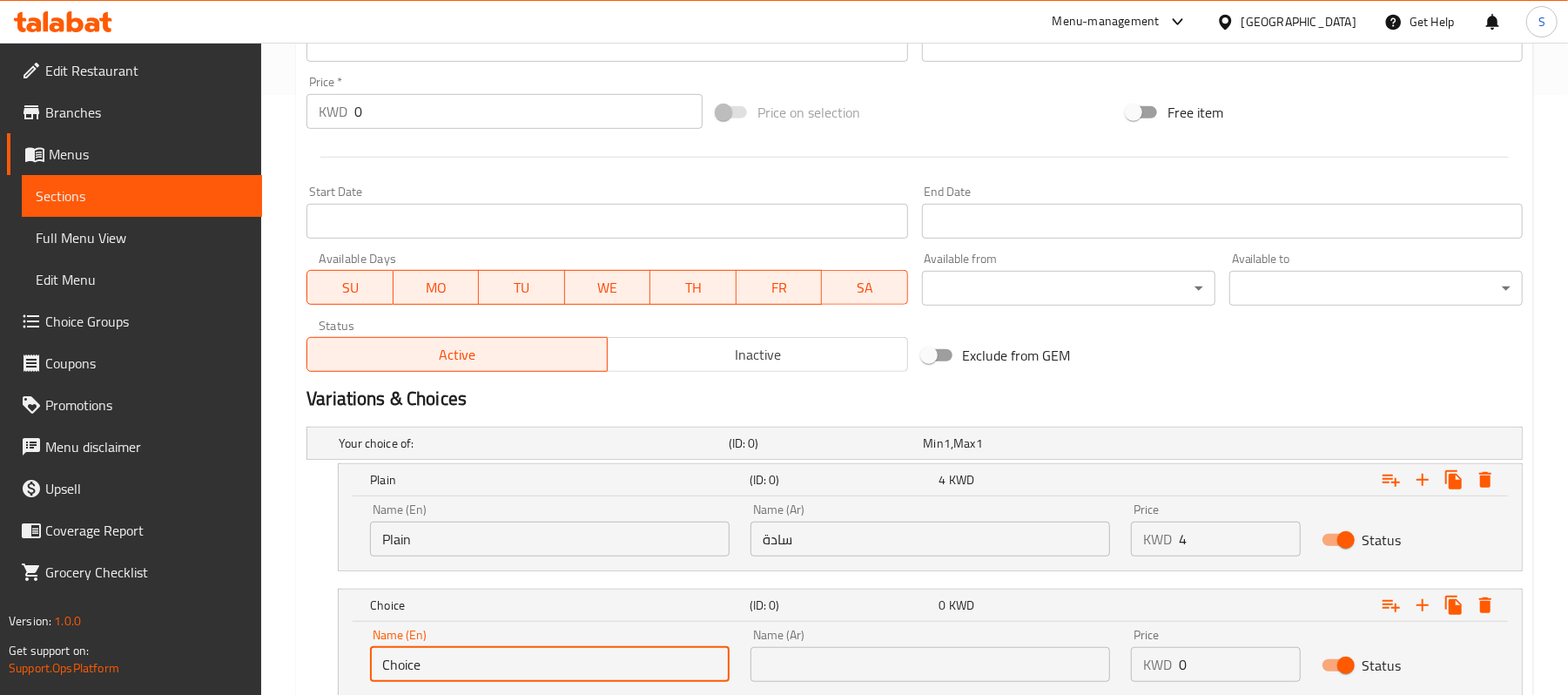
click at [576, 662] on input "Choice" at bounding box center [550, 664] width 360 height 35
type input "’"
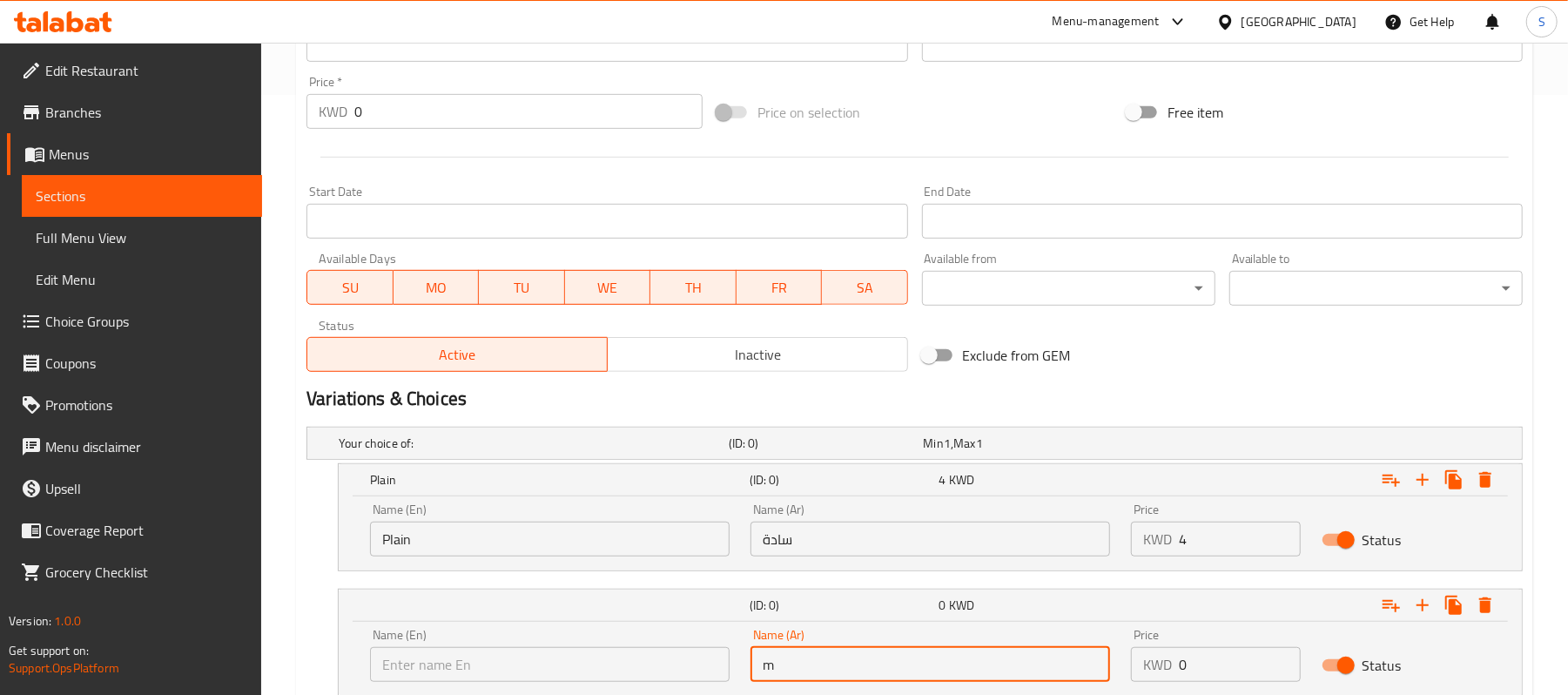
type input "m"
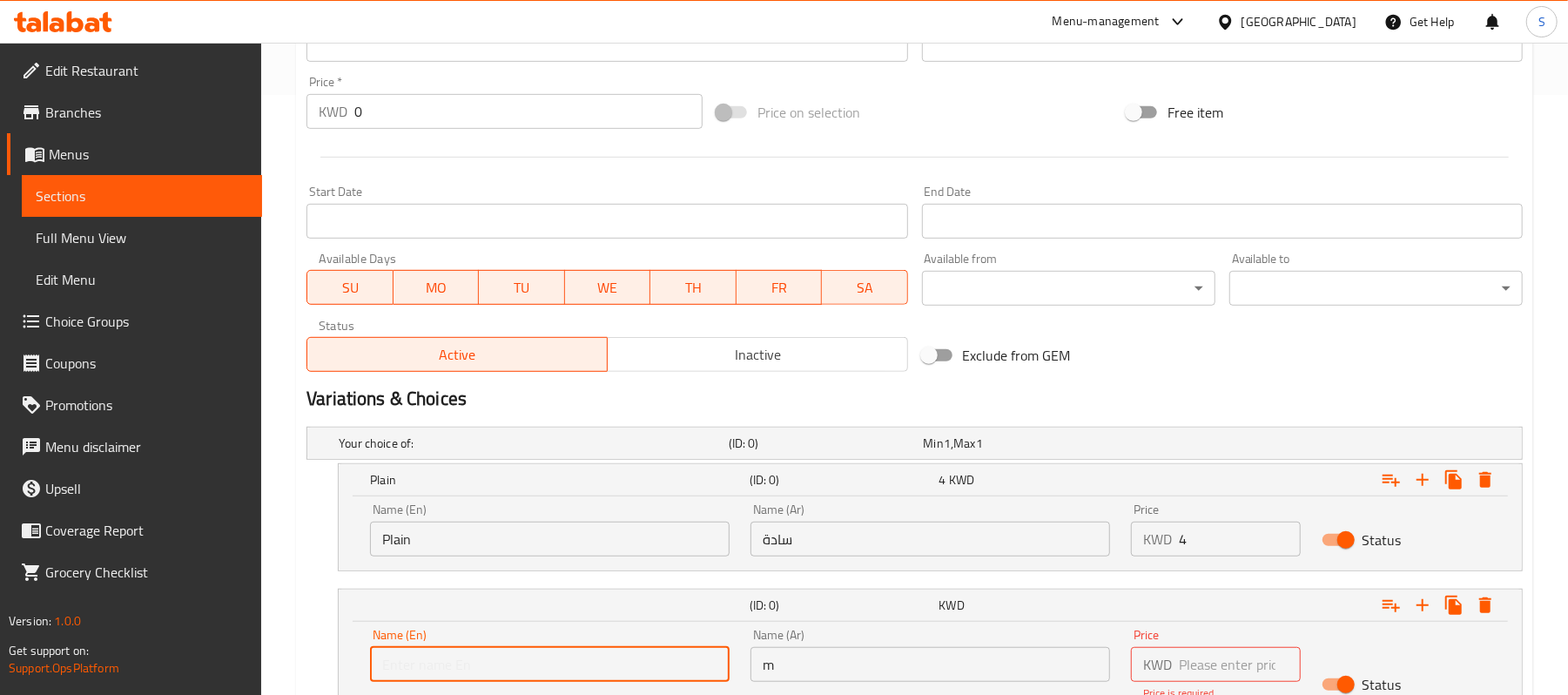
click at [576, 662] on input "text" at bounding box center [550, 664] width 360 height 35
type input "m"
type input "Mix"
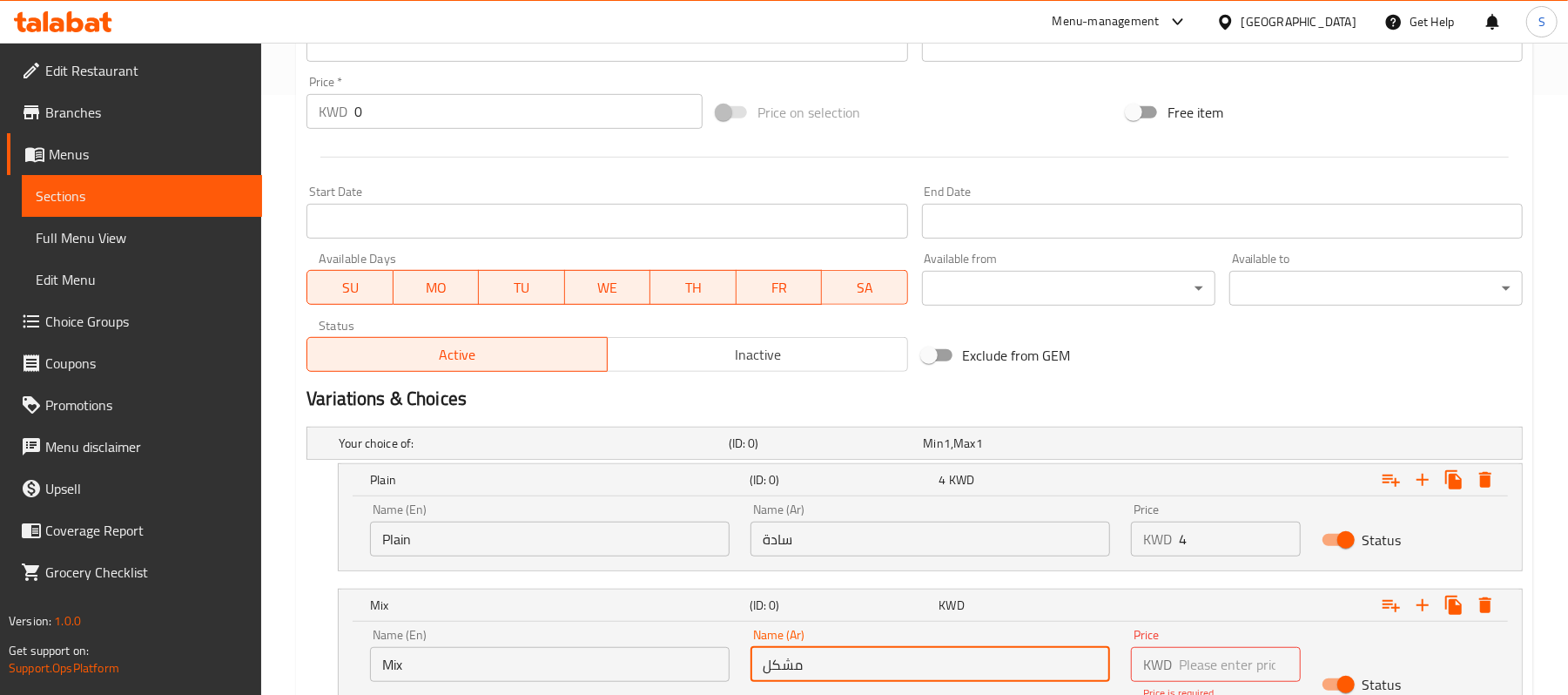
type input "مشكل"
click at [1225, 674] on input "number" at bounding box center [1240, 664] width 121 height 35
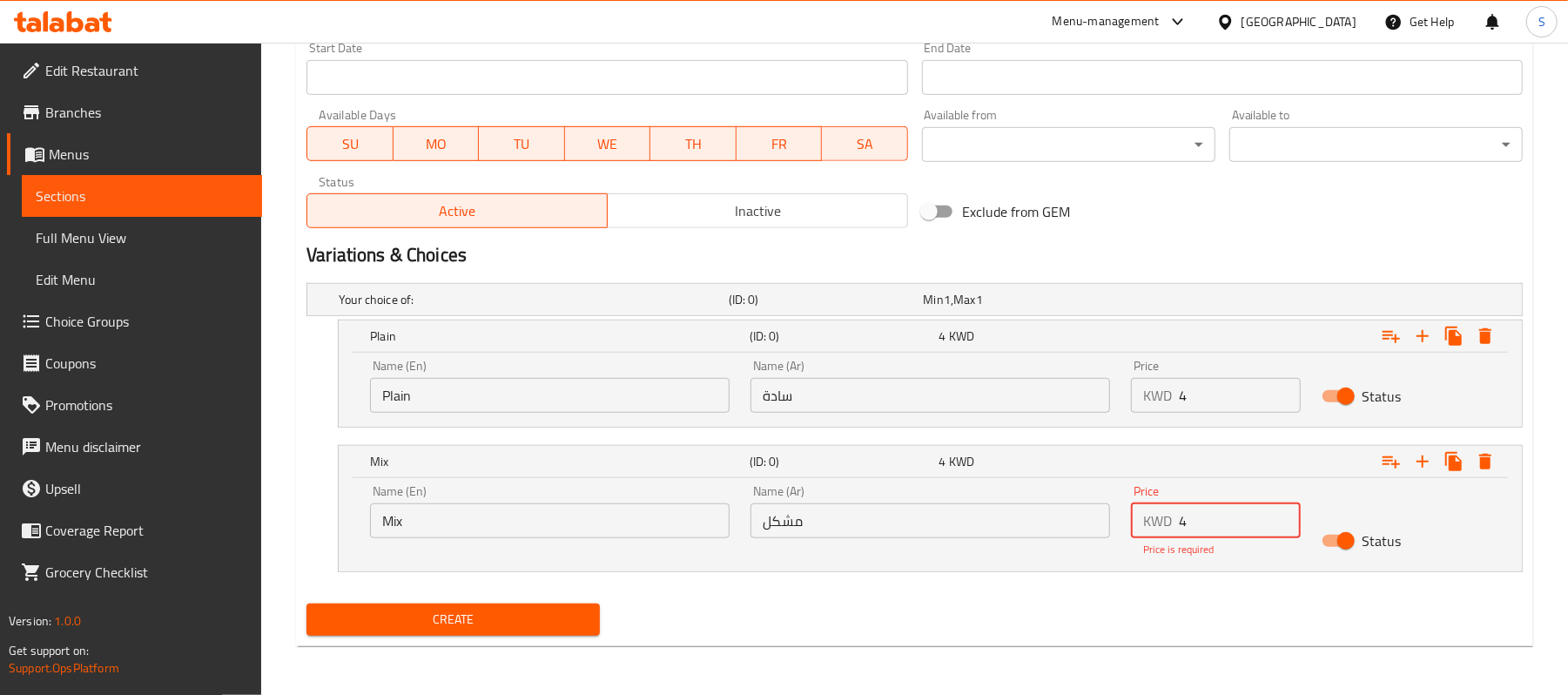
type input "4"
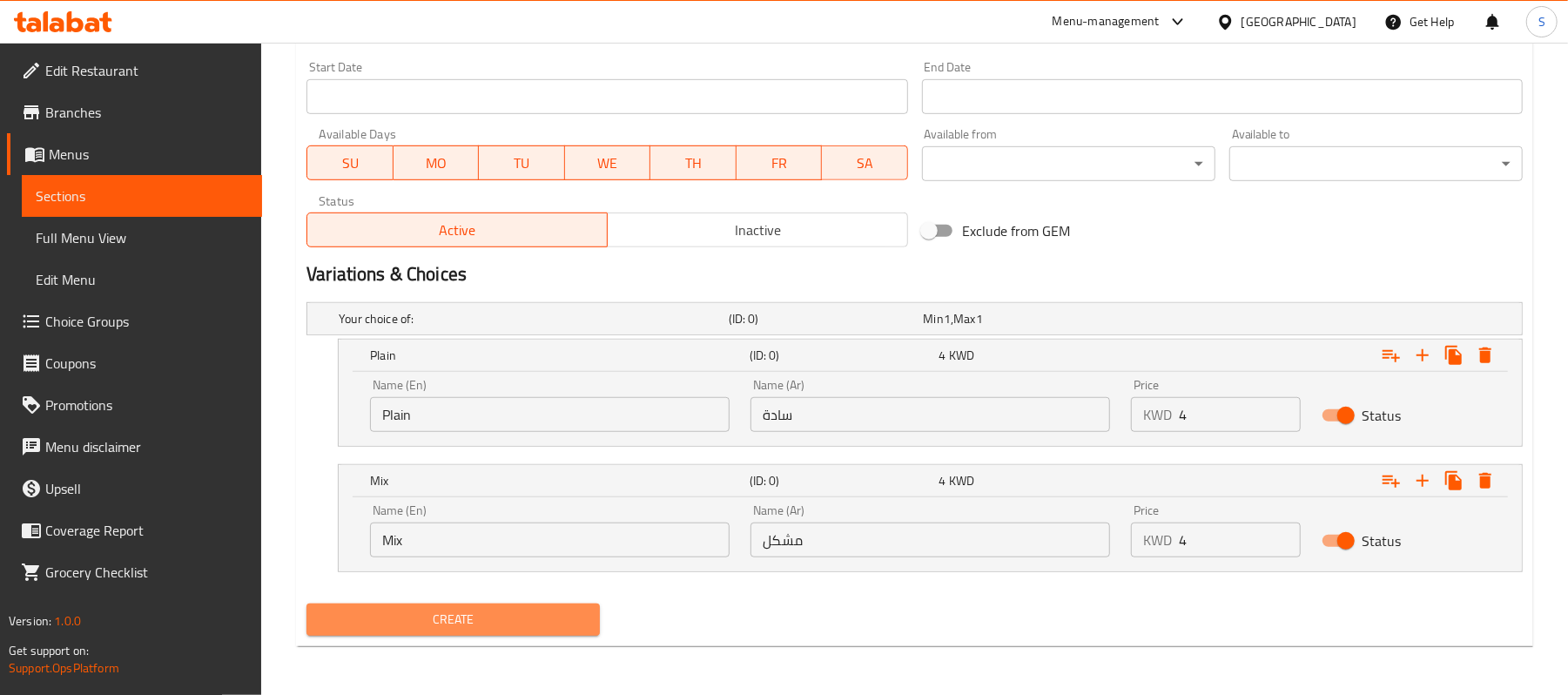
click at [581, 614] on span "Create" at bounding box center [453, 619] width 265 height 22
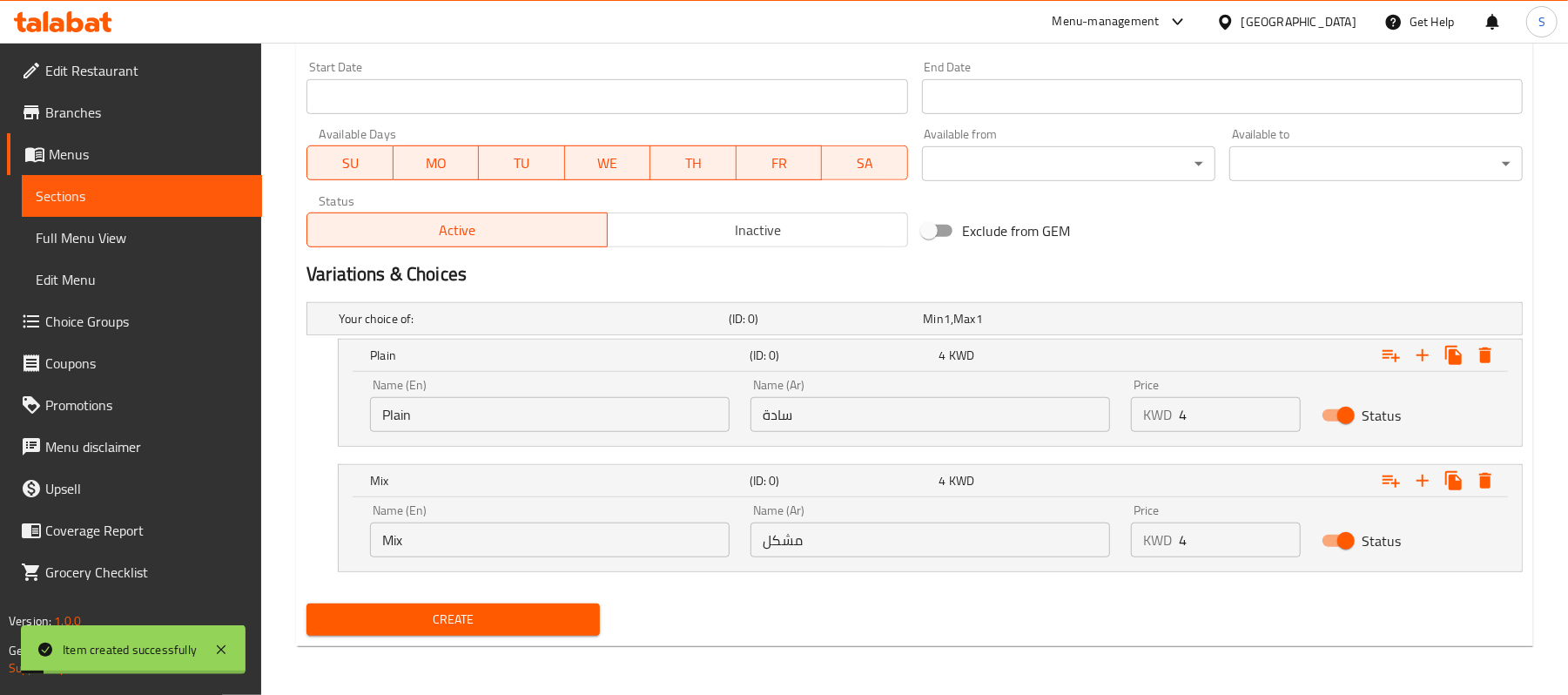
click at [137, 186] on span "Sections" at bounding box center [142, 196] width 213 height 21
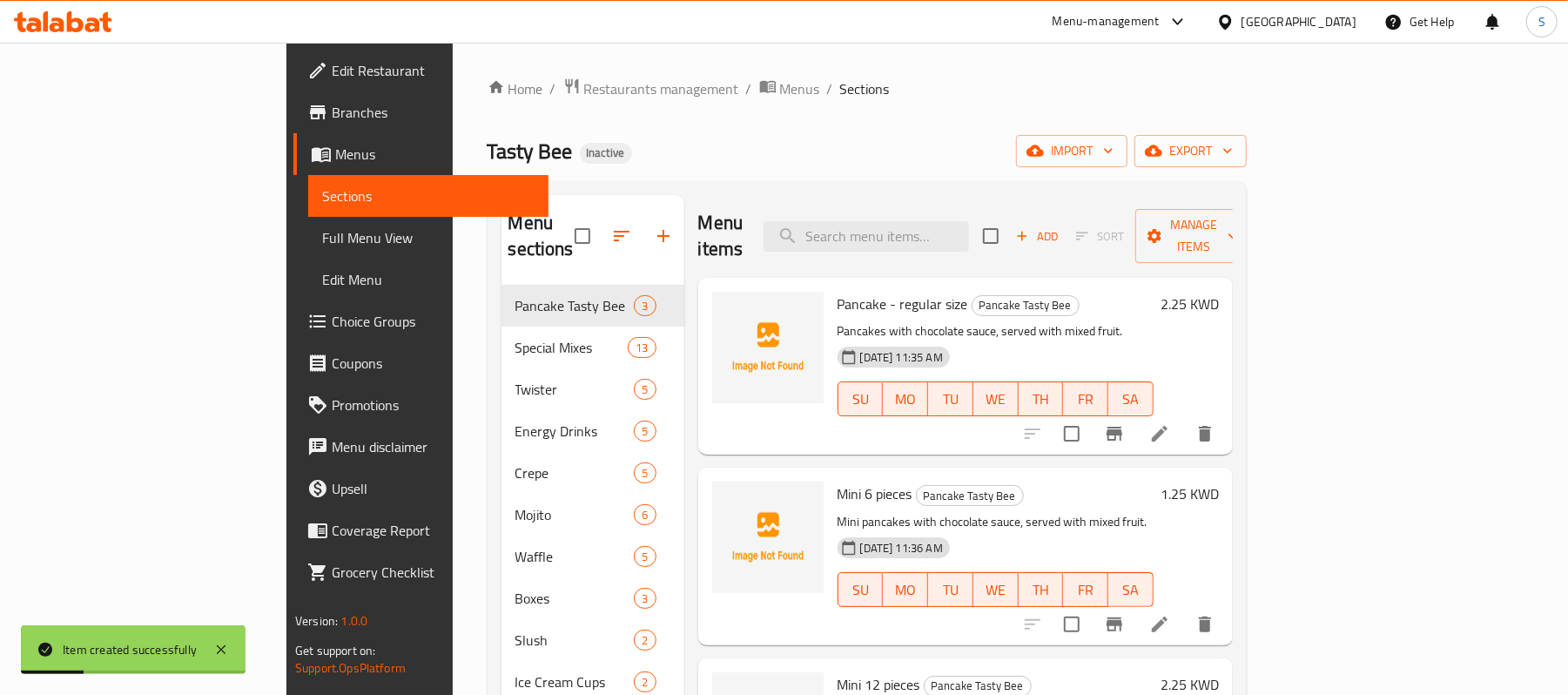
scroll to position [245, 0]
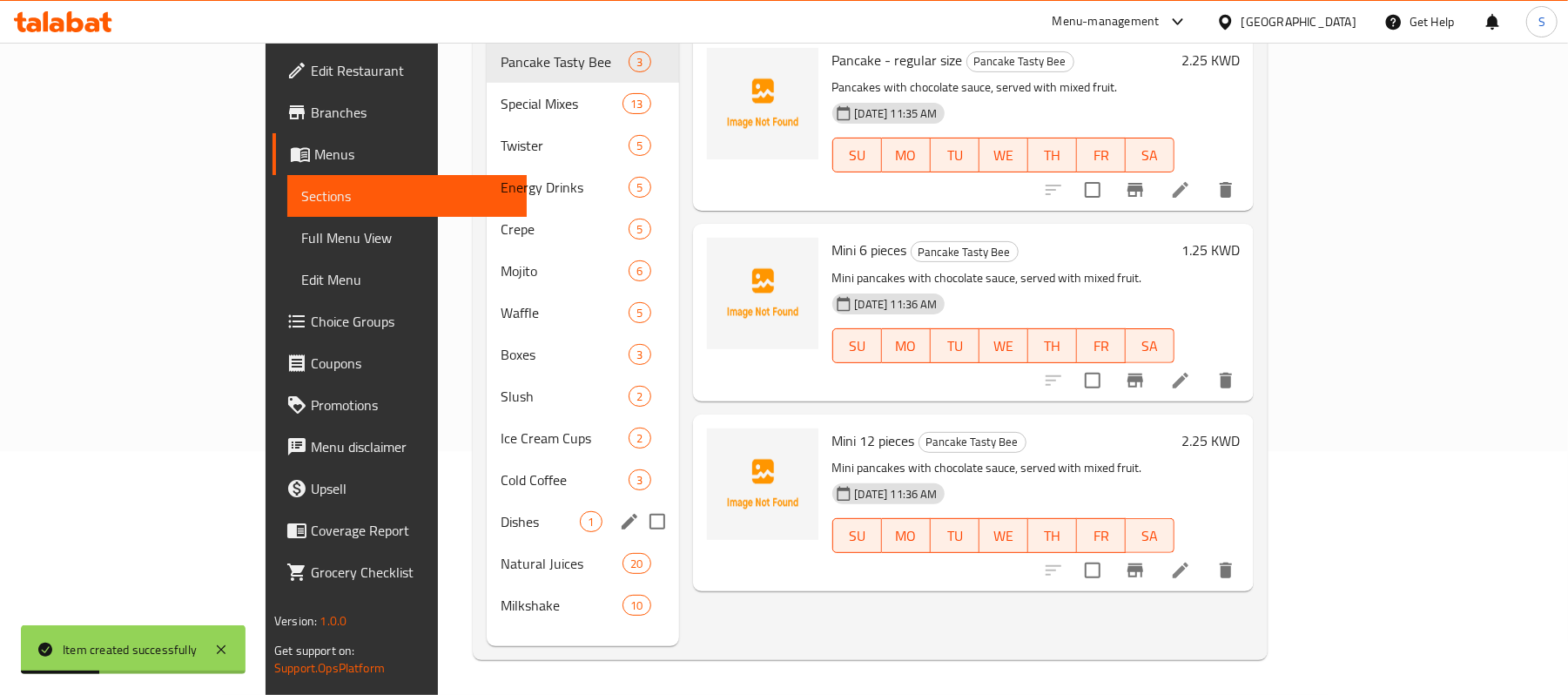
click at [487, 509] on div "Dishes 1" at bounding box center [582, 522] width 192 height 42
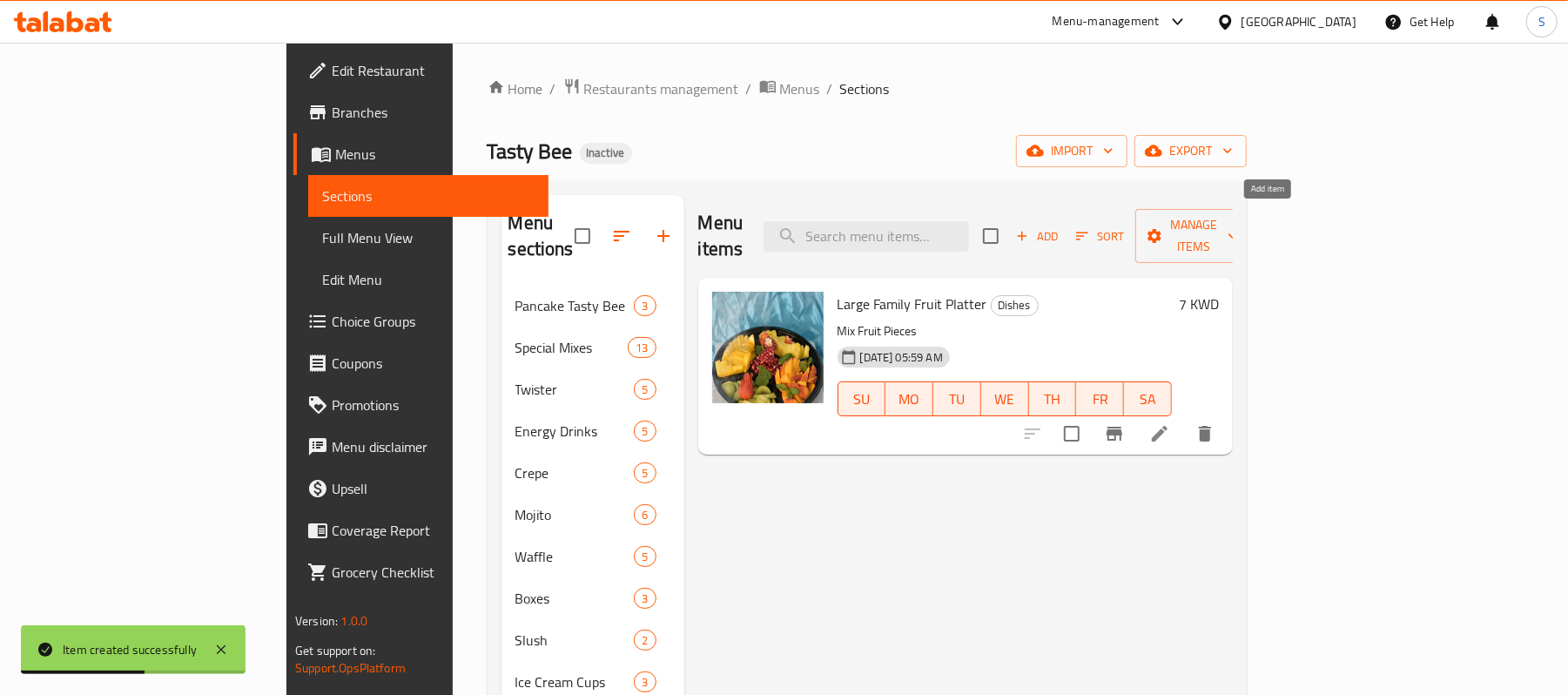
click at [1061, 230] on span "Add" at bounding box center [1037, 236] width 47 height 20
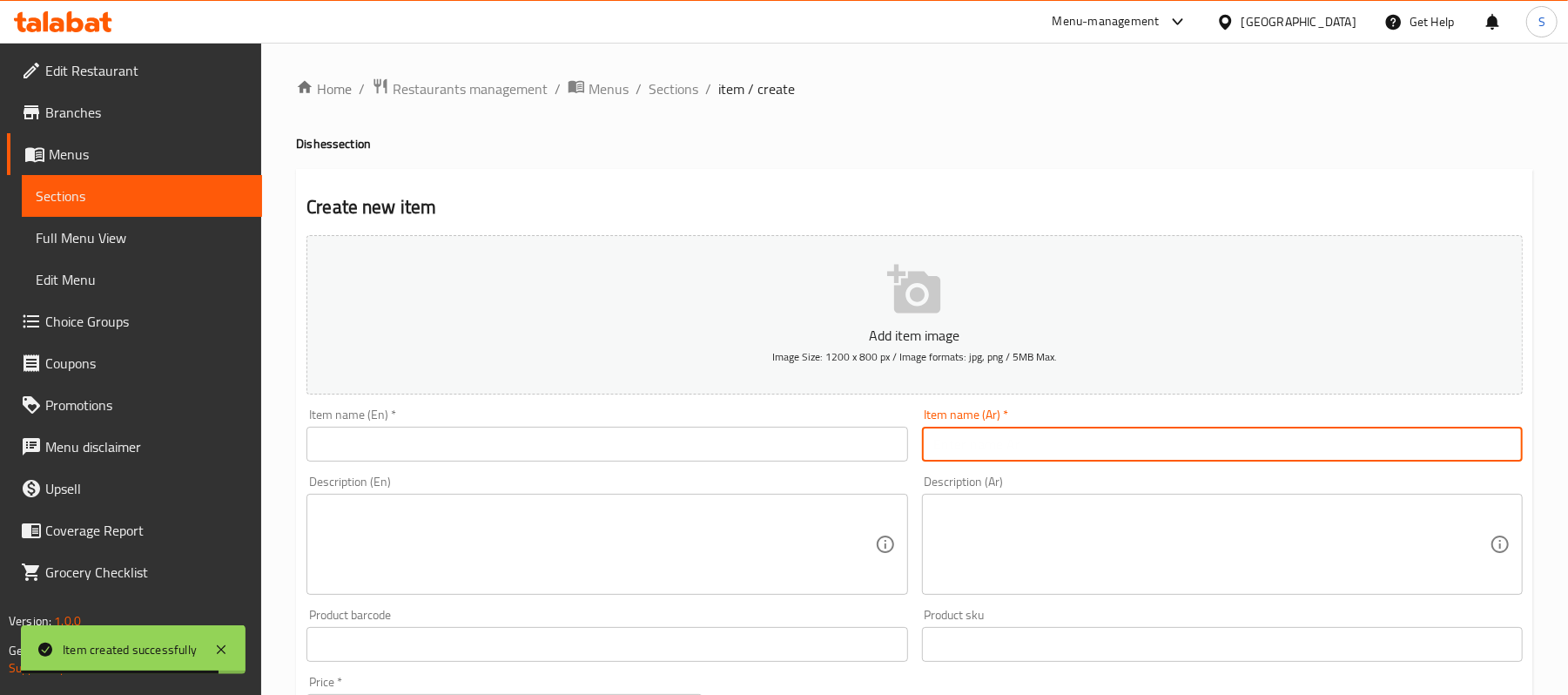
click at [1010, 436] on input "text" at bounding box center [1222, 444] width 601 height 35
paste input "طبق فواكه وسط"
type input "طبق فواكه وسط"
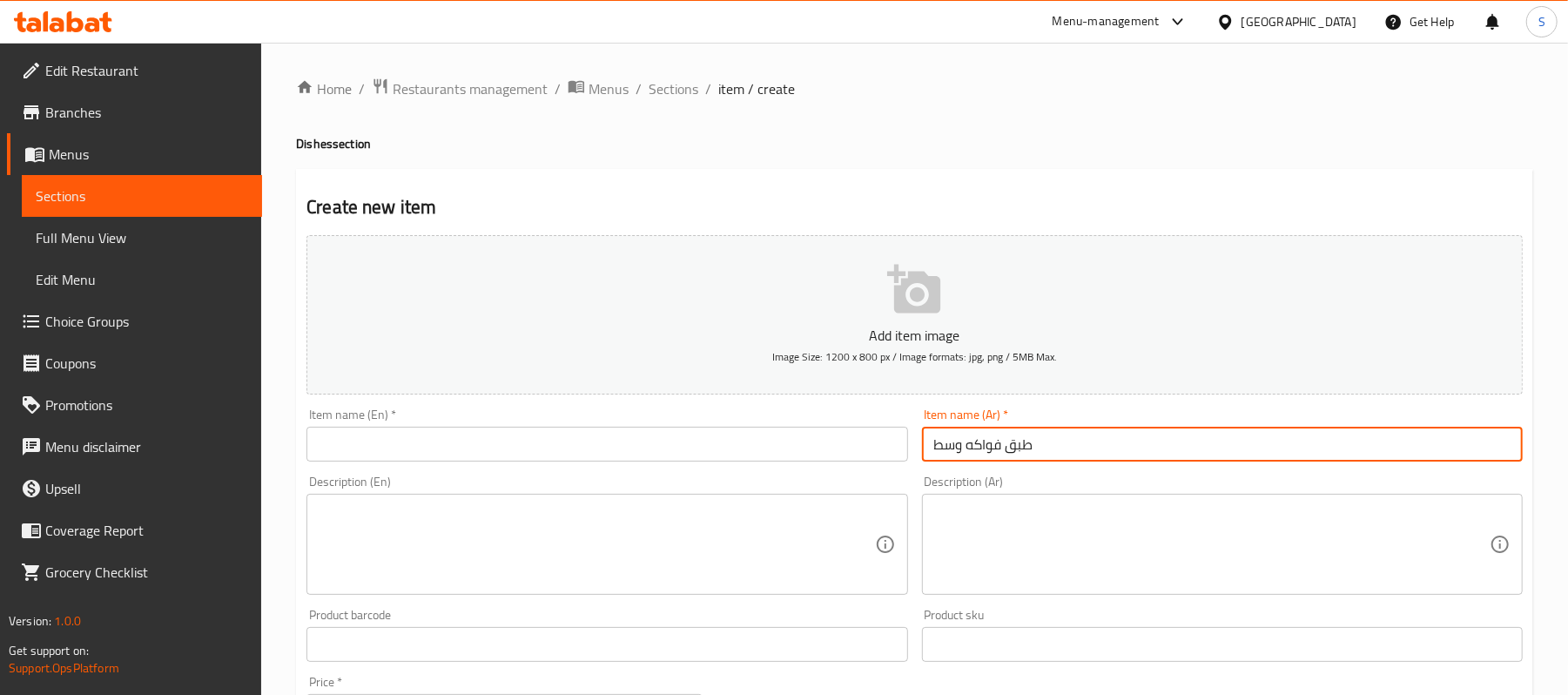
click at [599, 443] on input "text" at bounding box center [607, 444] width 601 height 35
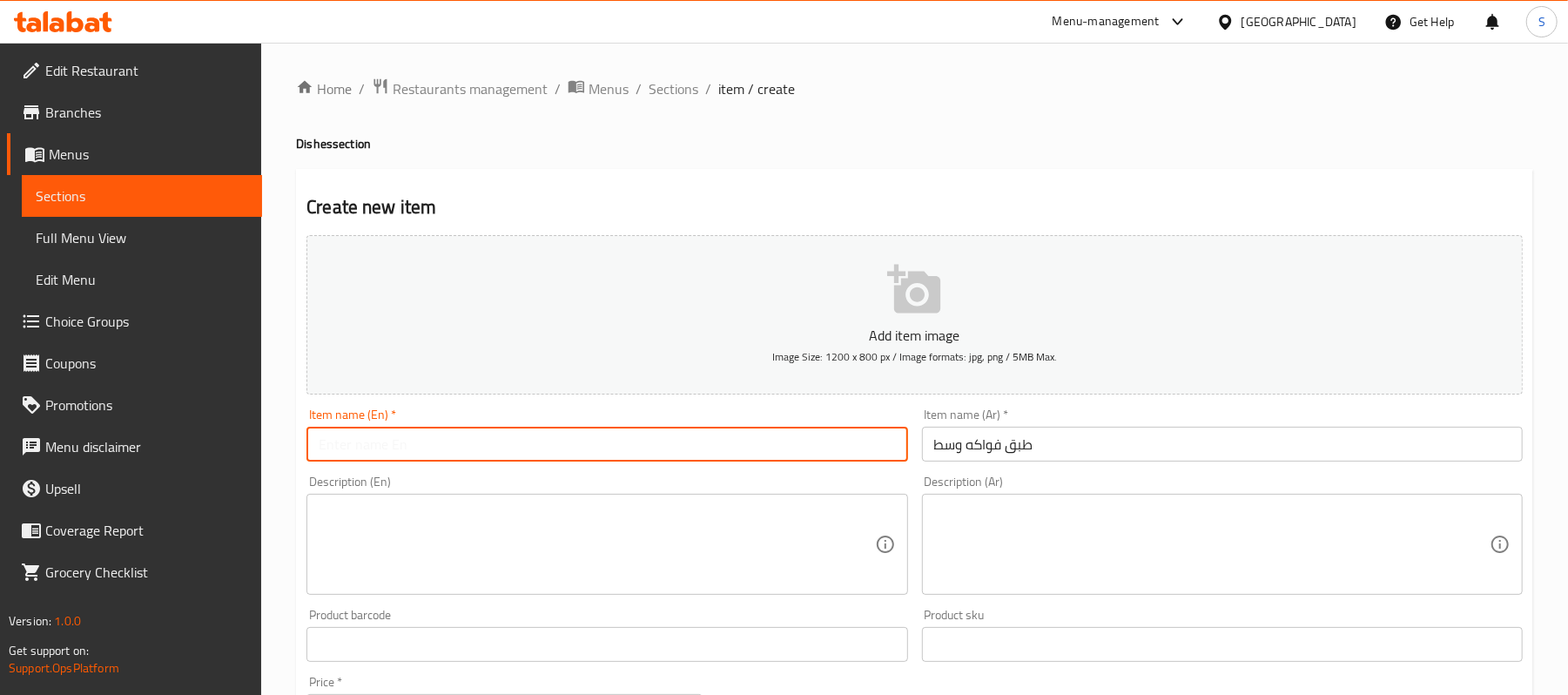
paste input "Medium fruit platter"
type input "Medium fruit platter"
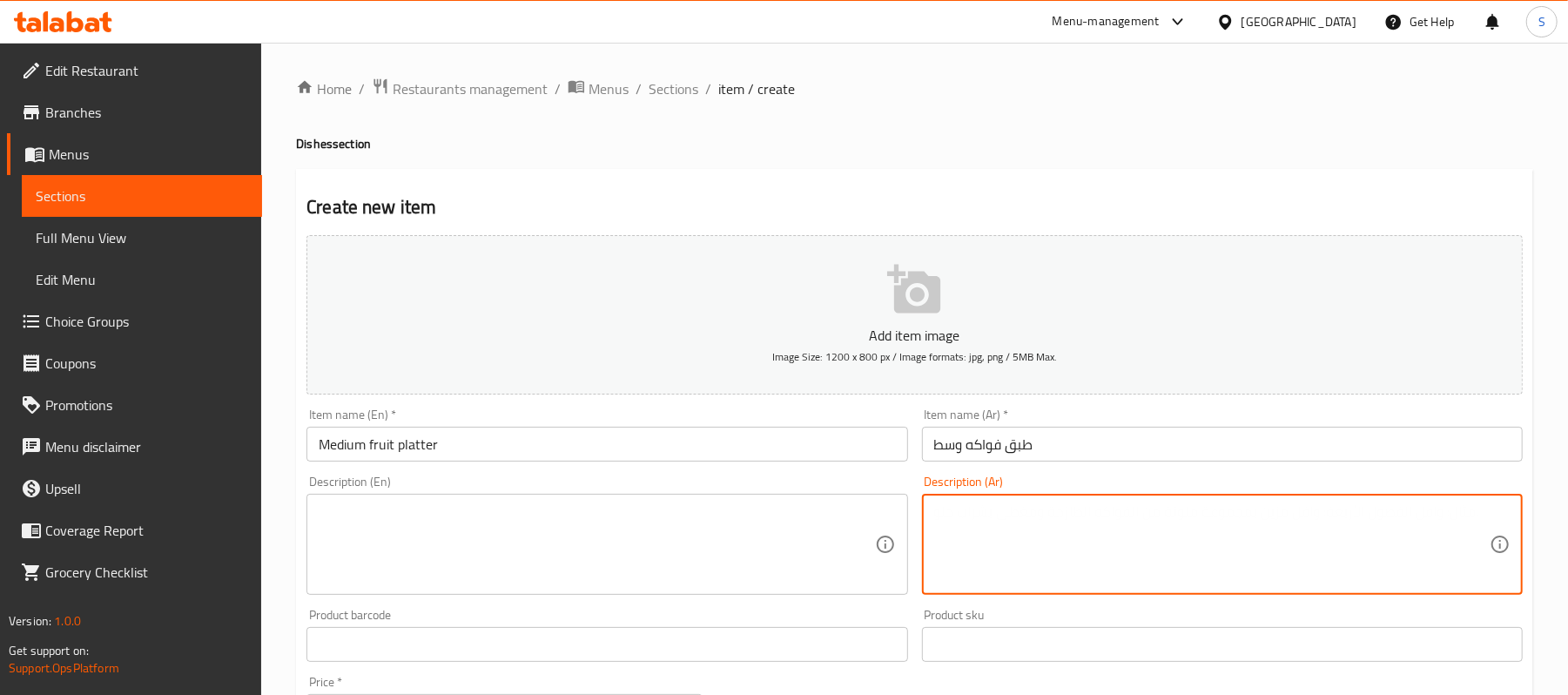
click at [1076, 552] on textarea at bounding box center [1212, 544] width 556 height 82
paste textarea "ميكس فطع فواكه"
type textarea "ميكس فطع فواكه"
click at [617, 510] on textarea at bounding box center [596, 544] width 556 height 82
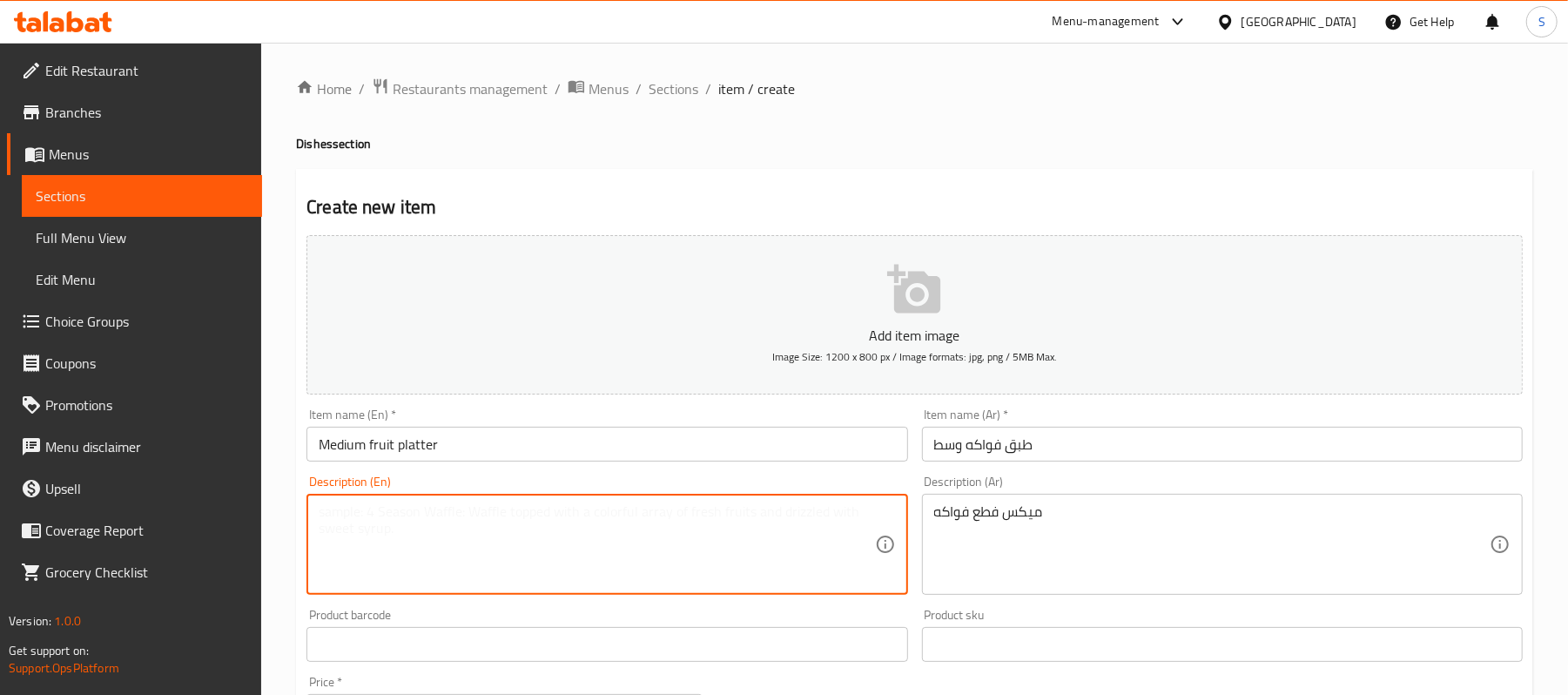
paste textarea "Mixed fruit slices"
type textarea "Mixed fruit slices"
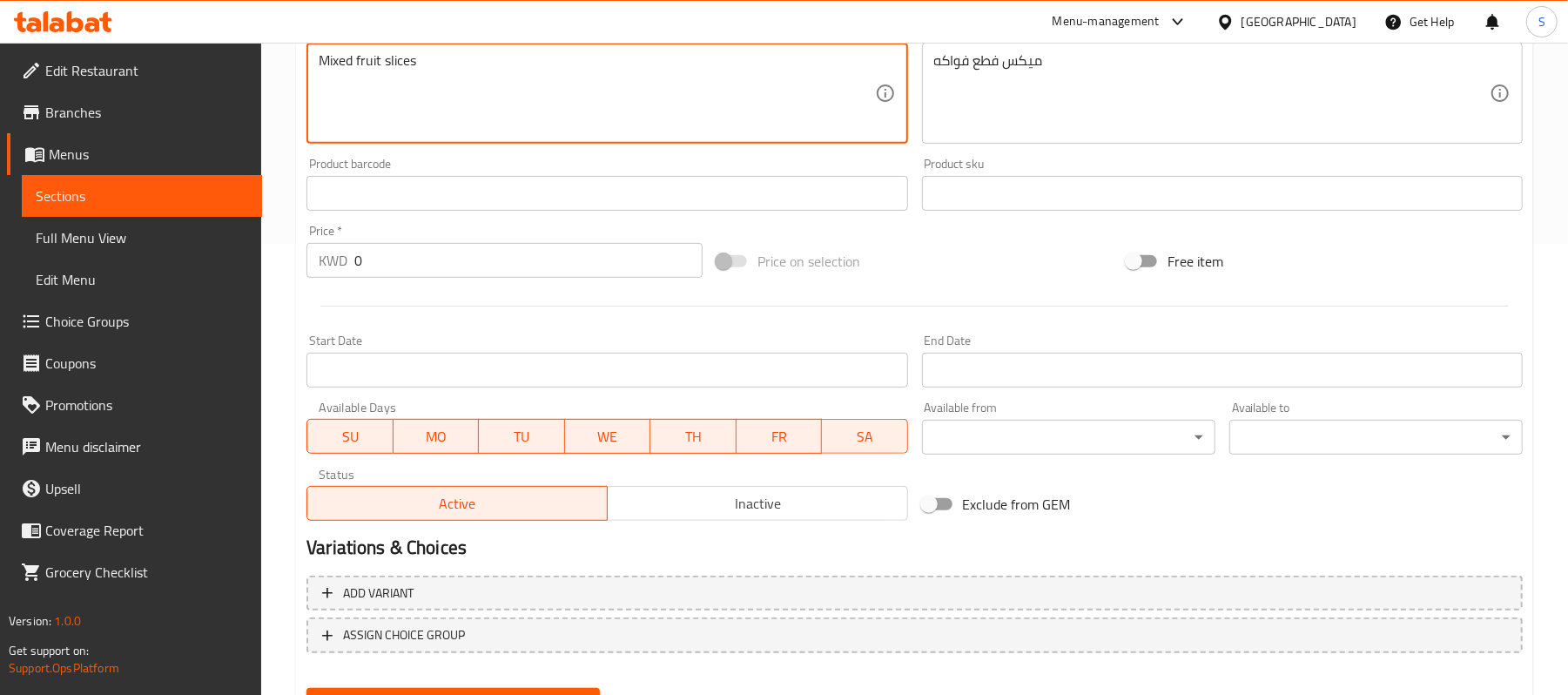
scroll to position [464, 0]
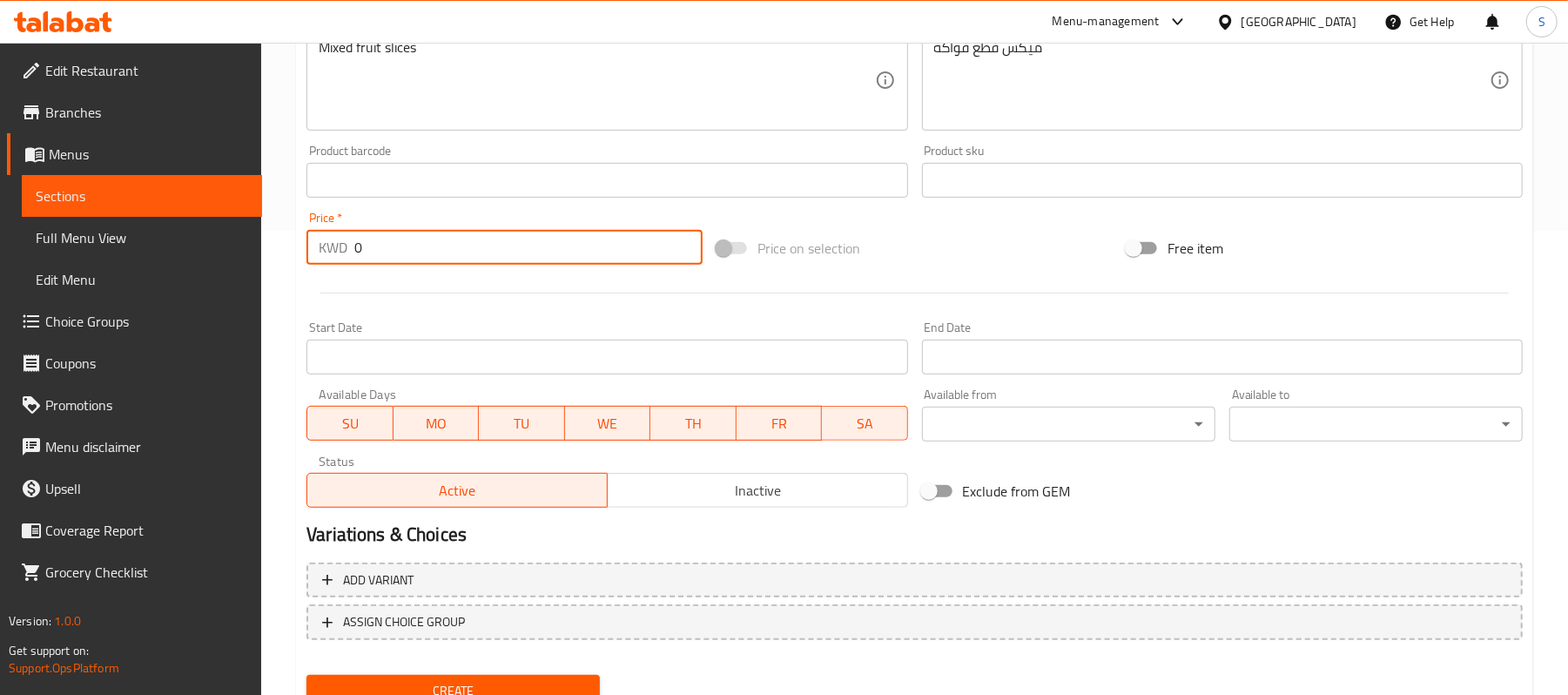
click at [465, 262] on input "0" at bounding box center [529, 248] width 348 height 35
paste input "3.5"
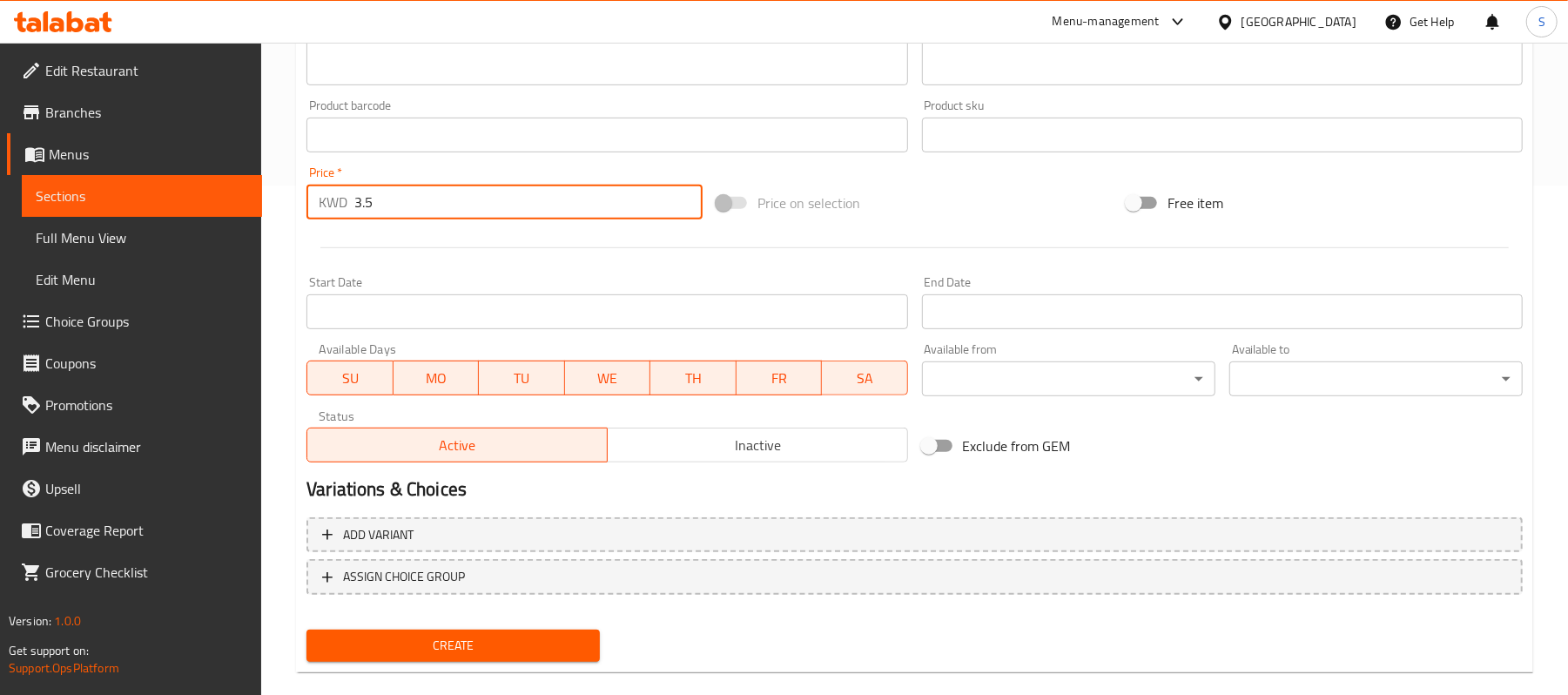
scroll to position [534, 0]
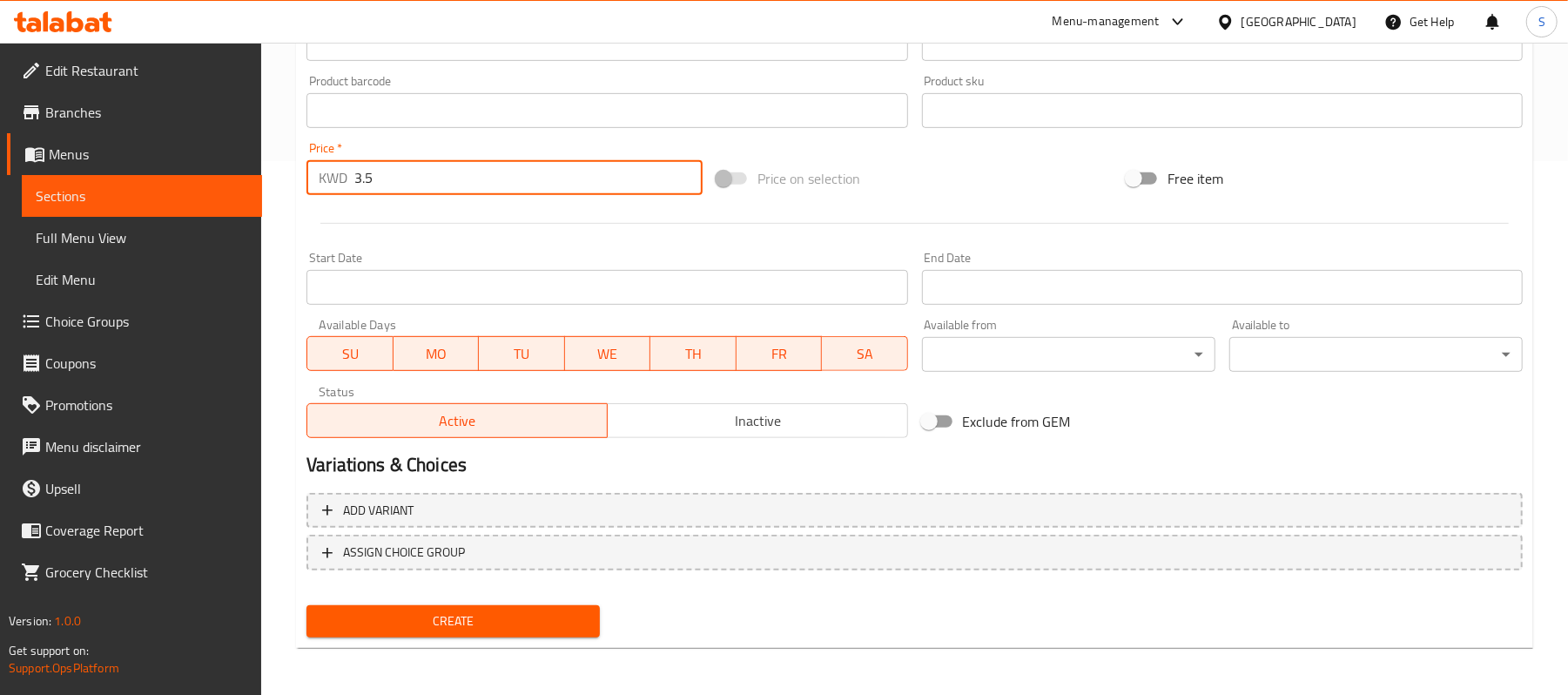
type input "3.5"
click at [495, 630] on span "Create" at bounding box center [453, 621] width 265 height 22
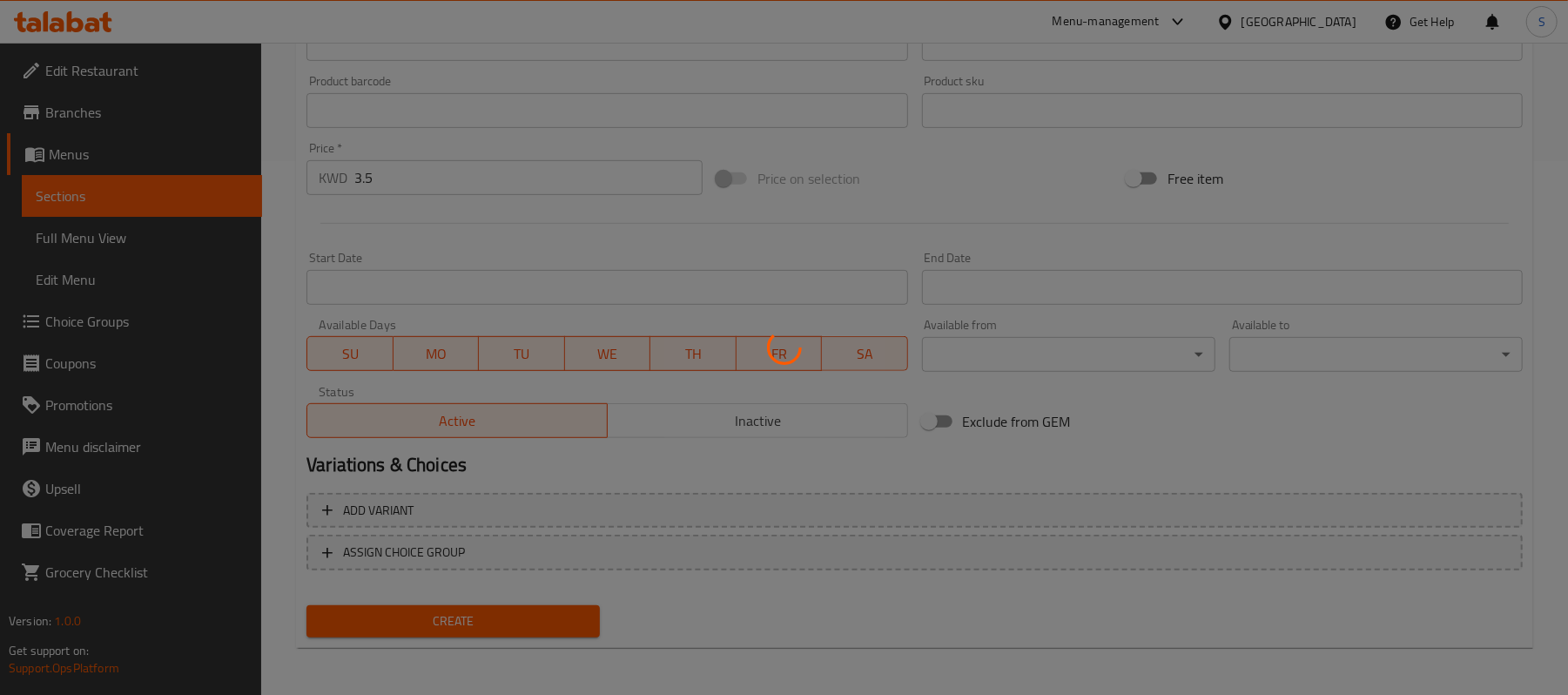
type input "0"
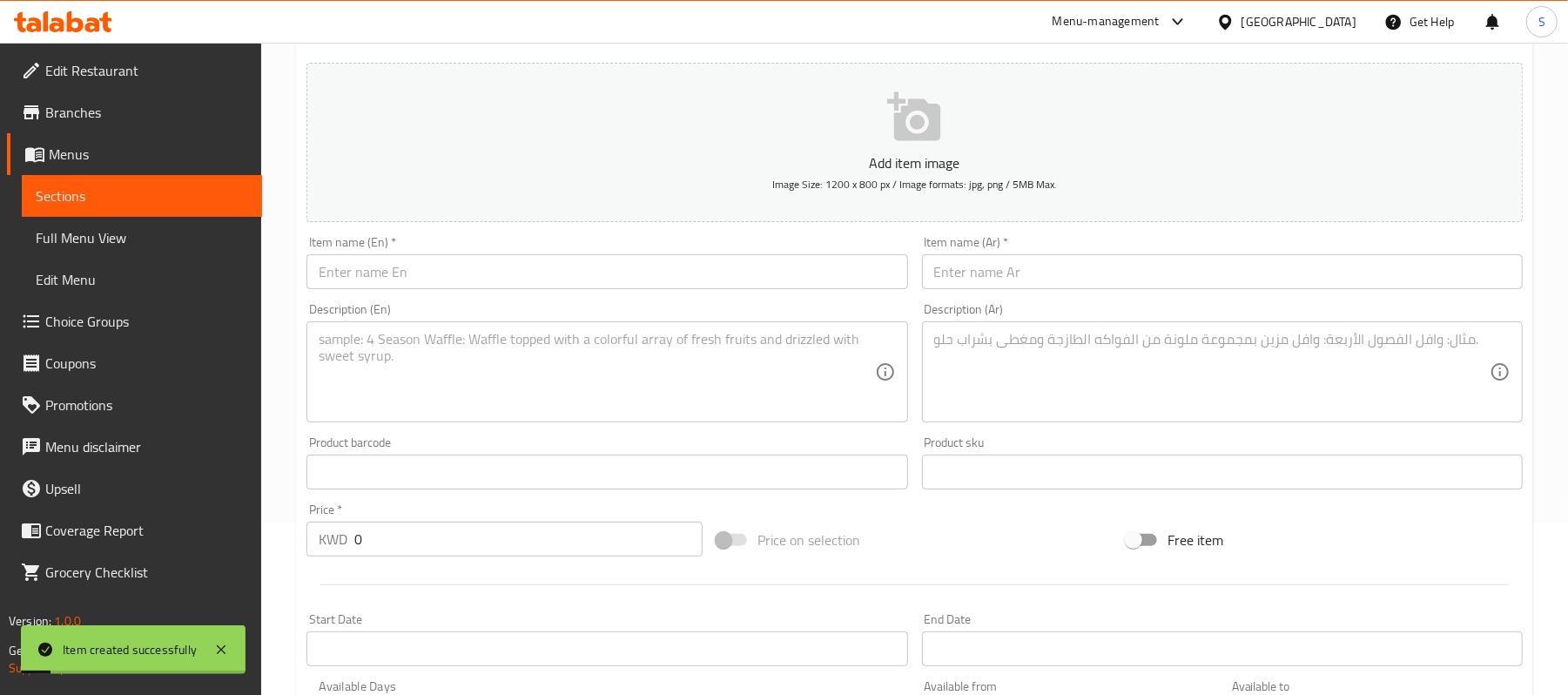
scroll to position [0, 0]
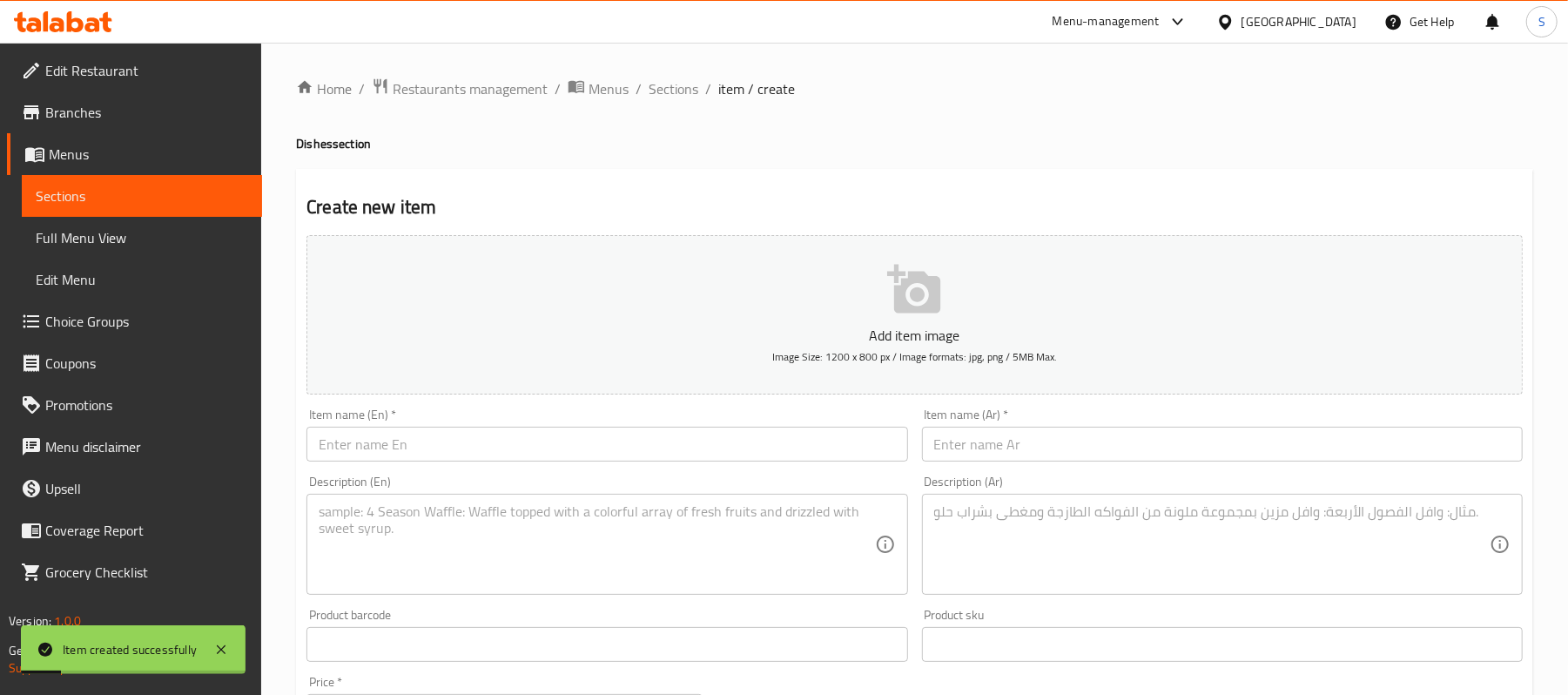
click at [1044, 453] on input "text" at bounding box center [1222, 444] width 601 height 35
paste input "طبق فواكه صغير"
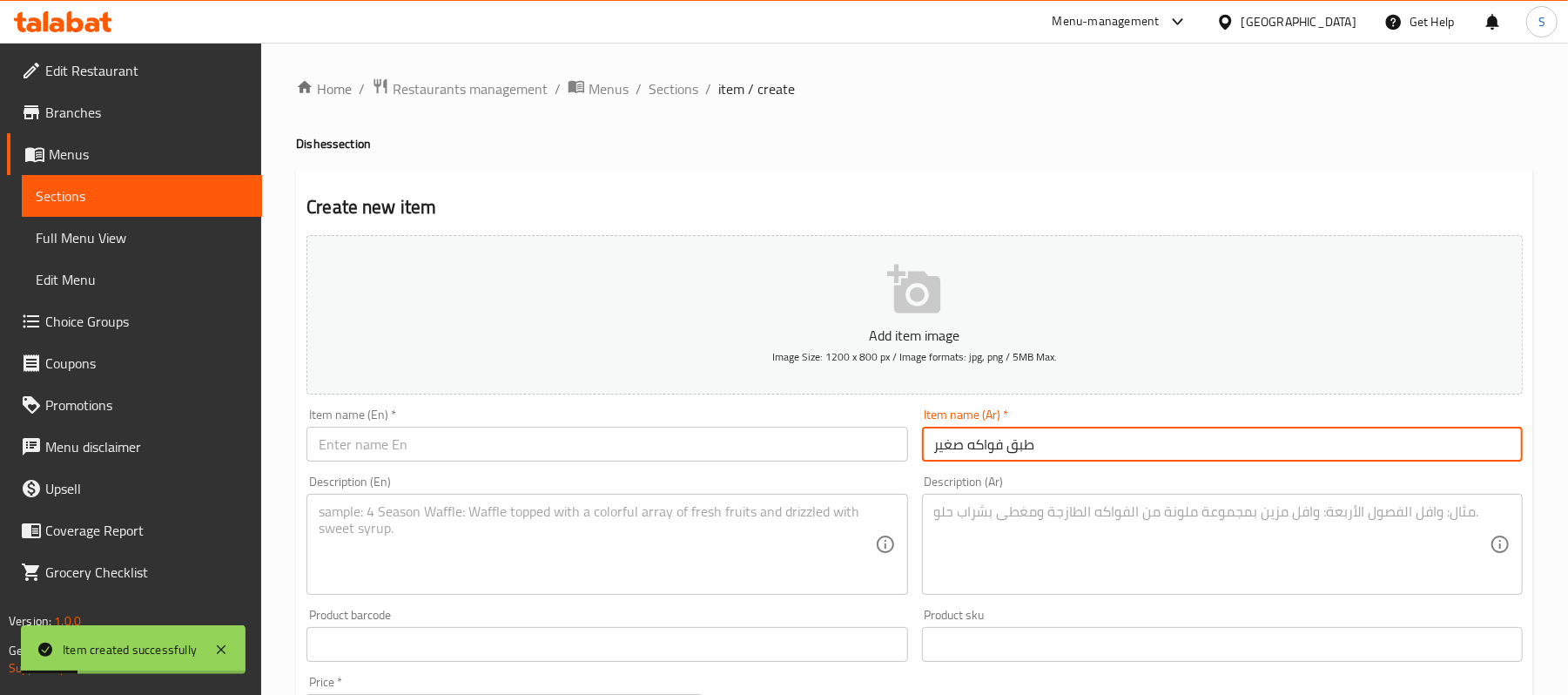
type input "طبق فواكه صغير"
click at [644, 460] on input "text" at bounding box center [607, 444] width 601 height 35
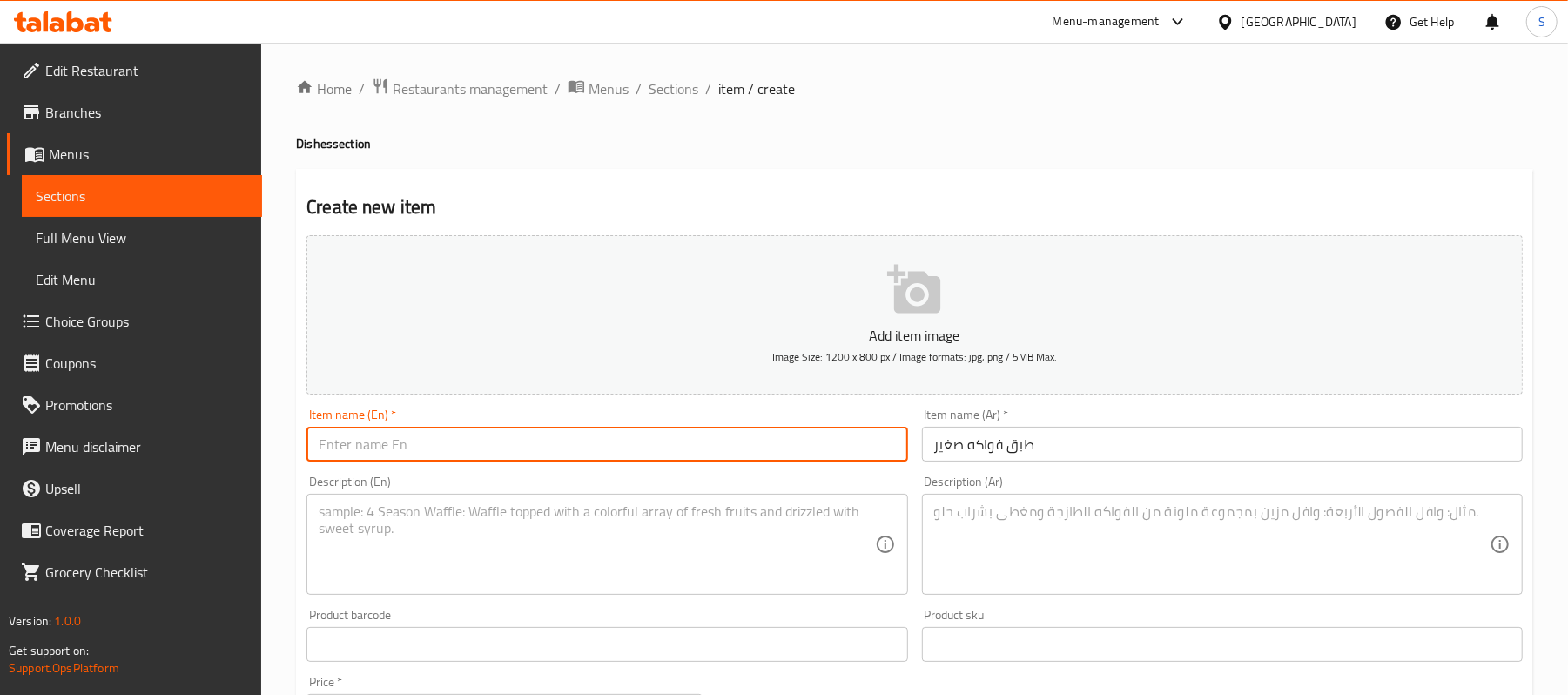
paste input "small fruit platter"
type input "small fruit platter"
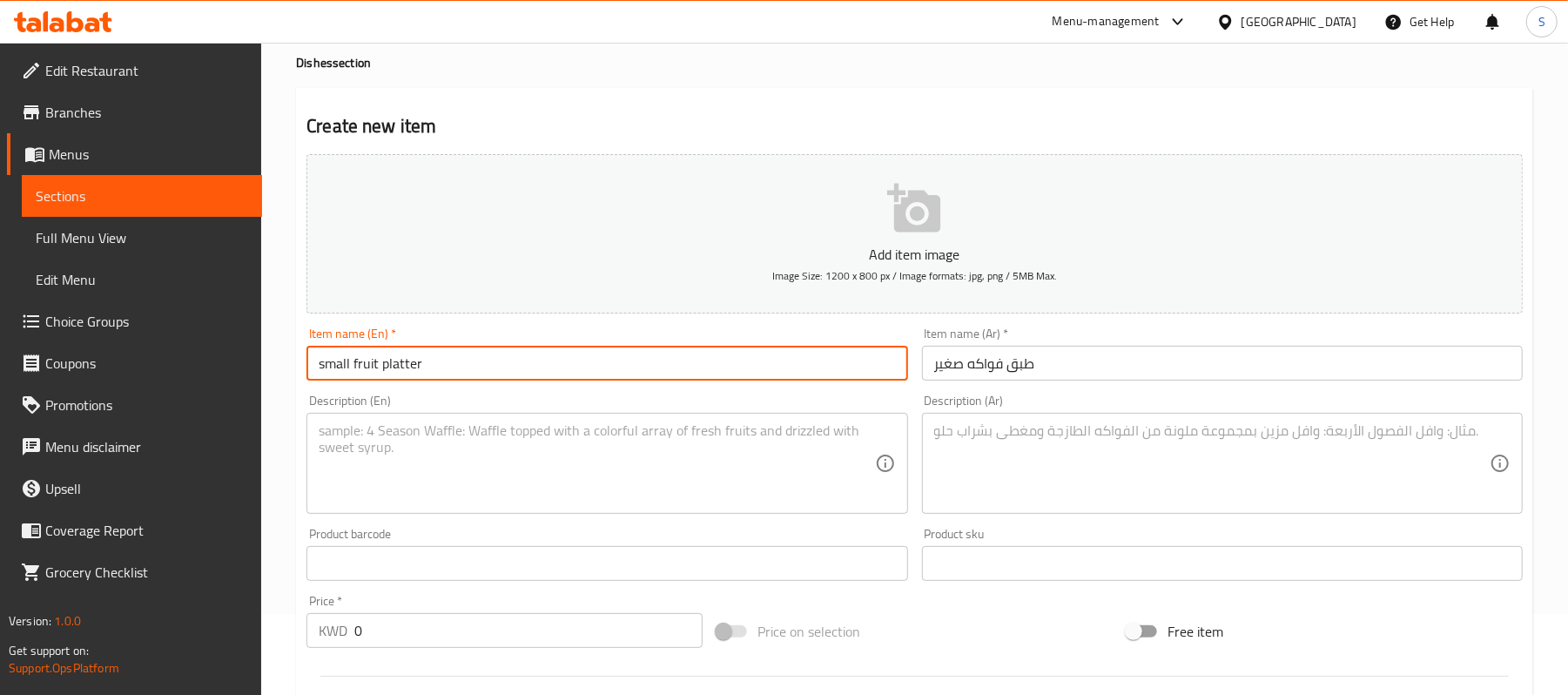
scroll to position [232, 0]
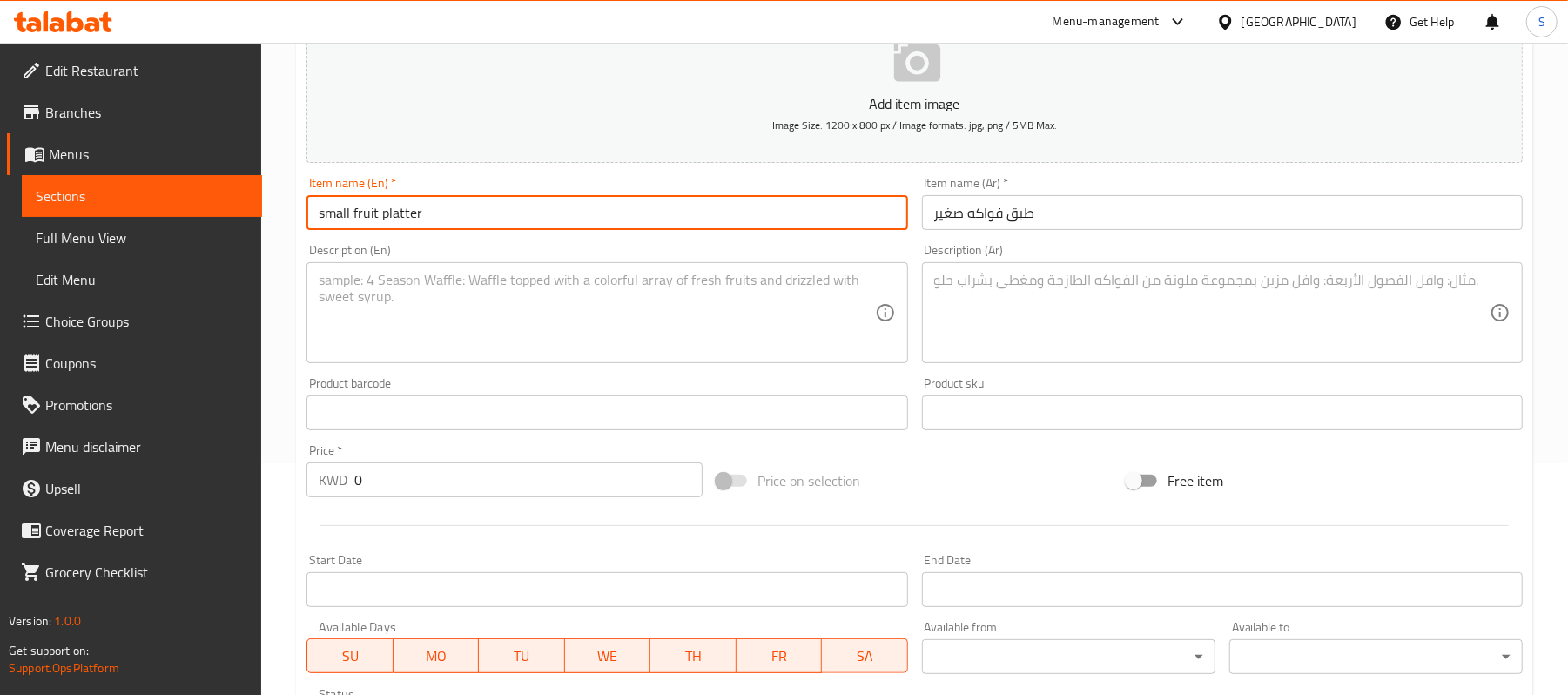
click at [395, 484] on input "0" at bounding box center [529, 480] width 348 height 35
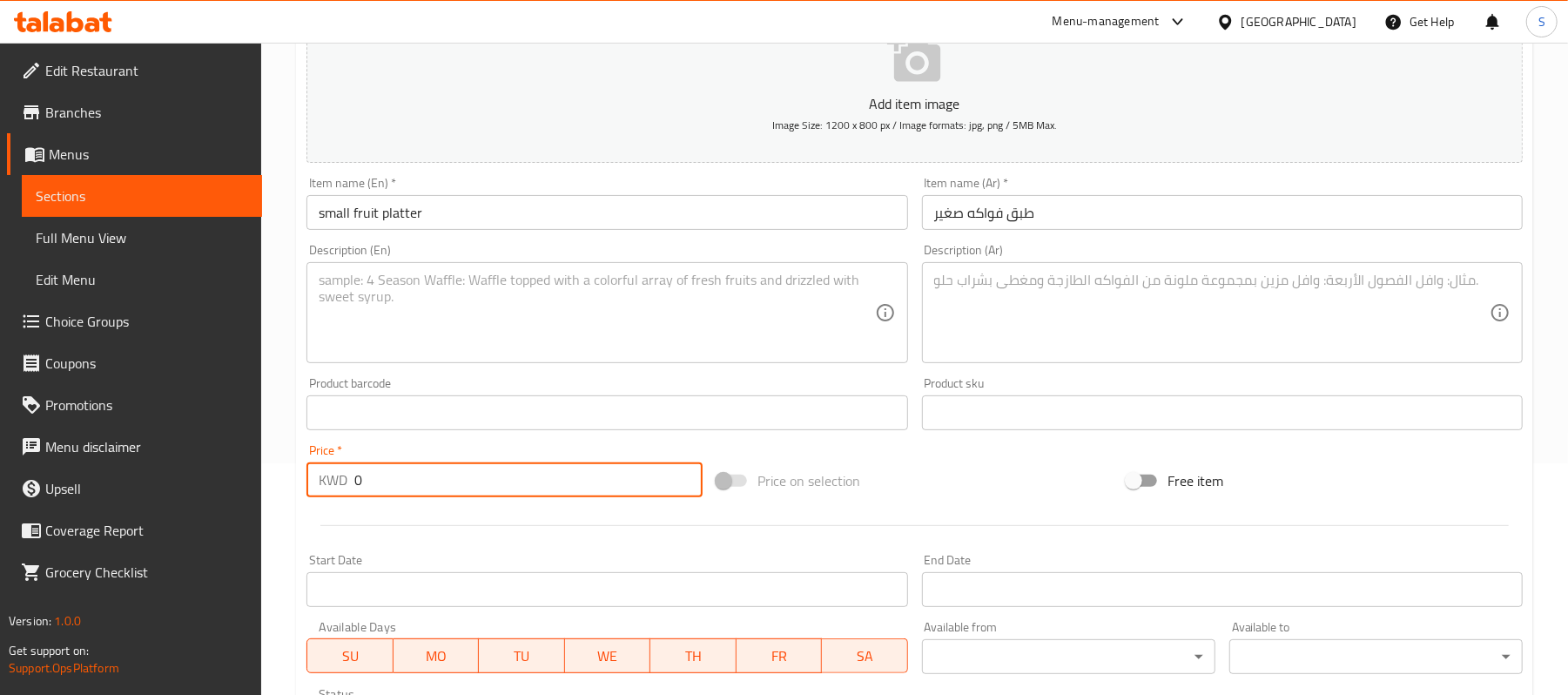
click at [395, 484] on input "0" at bounding box center [529, 480] width 348 height 35
paste input "1.75"
type input "1.75"
drag, startPoint x: 1079, startPoint y: 423, endPoint x: 1047, endPoint y: 367, distance: 64.5
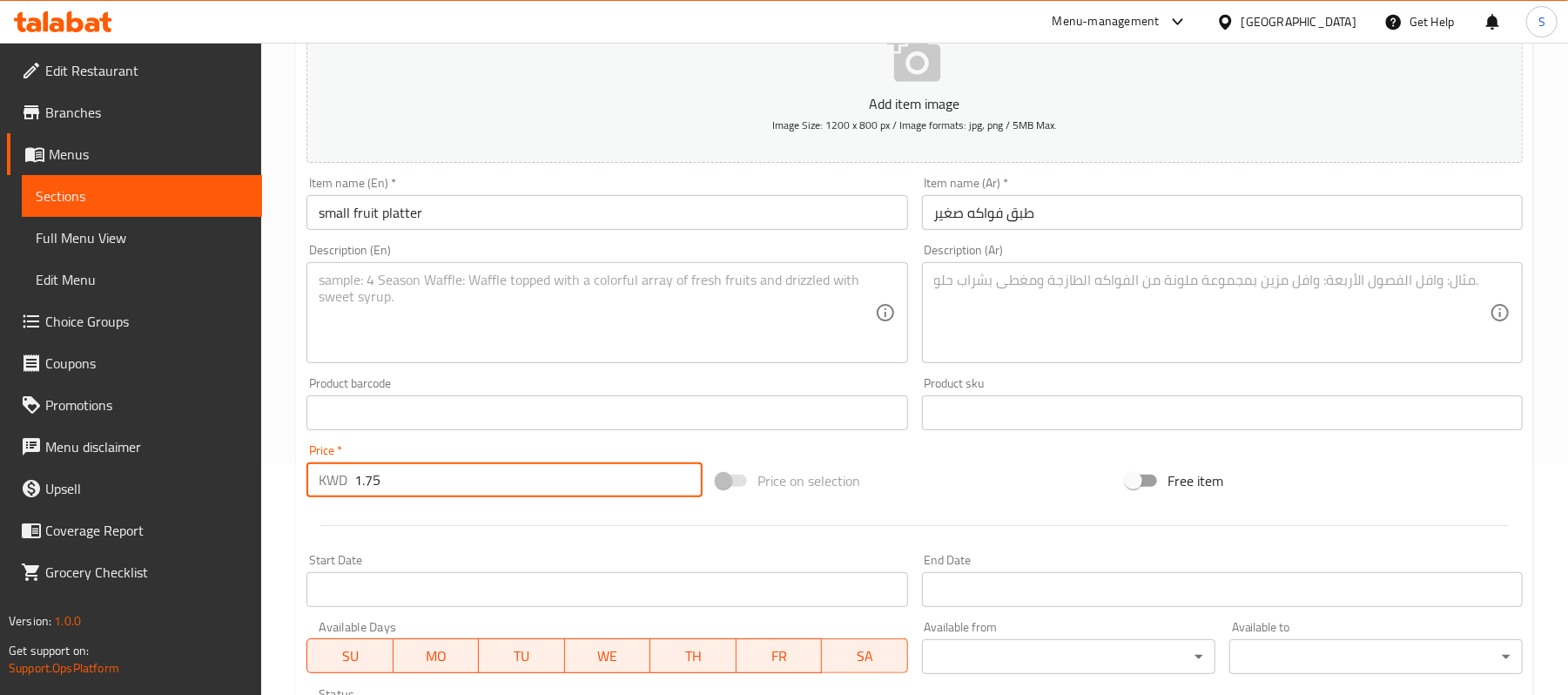
click at [1061, 411] on input "text" at bounding box center [1222, 413] width 601 height 35
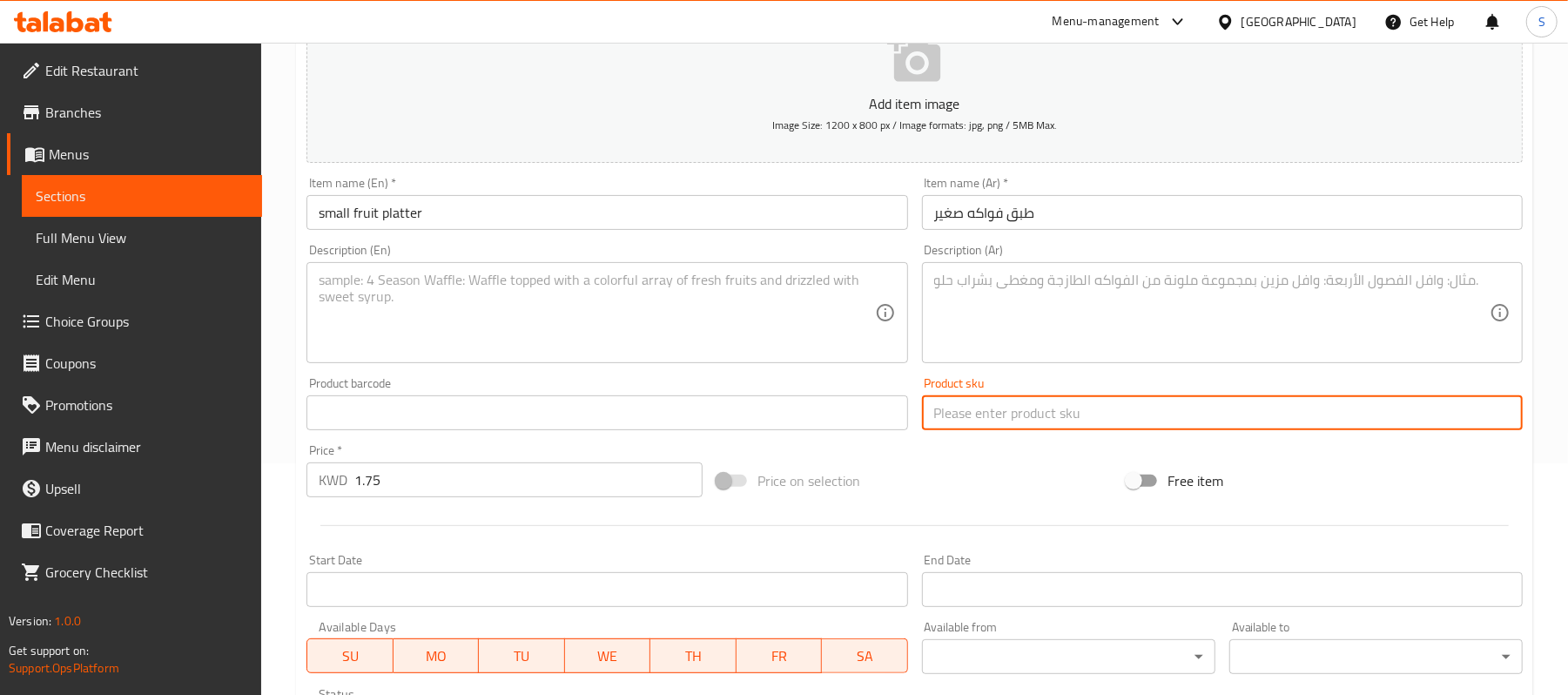
click at [1037, 305] on textarea at bounding box center [1212, 312] width 556 height 82
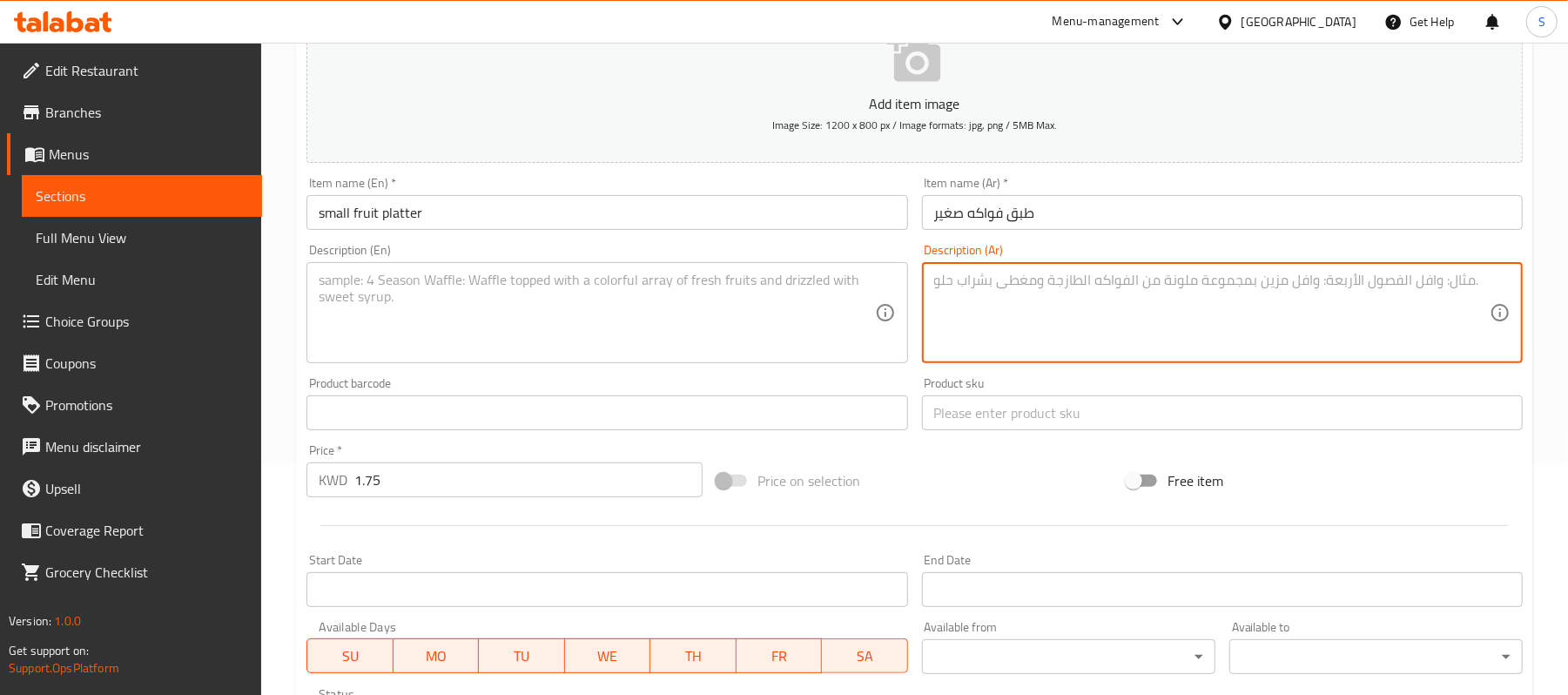
paste textarea "ميكس فطع فواكه"
click at [956, 294] on textarea "ميكس فطع فواكه" at bounding box center [1212, 312] width 556 height 82
paste textarea
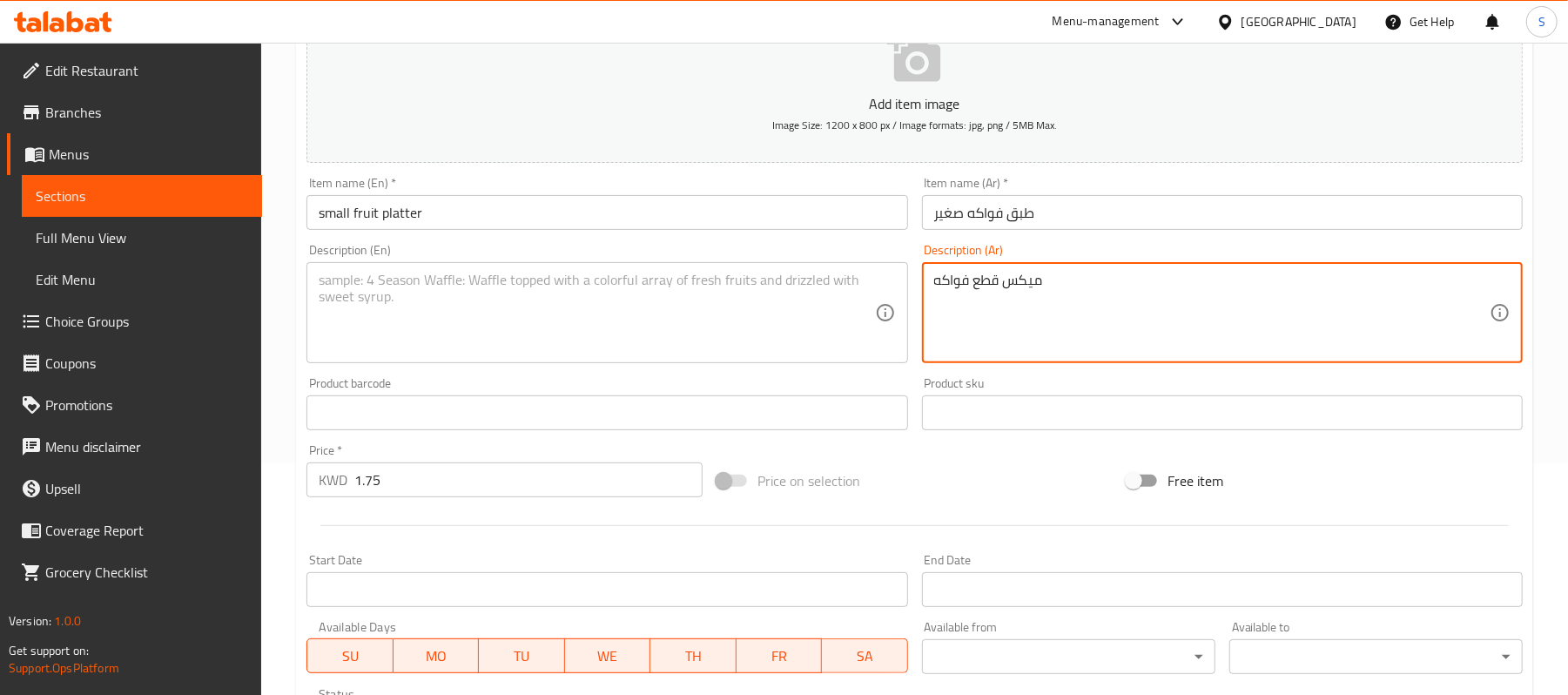
type textarea "ميكس قطع فواكه"
click at [556, 313] on textarea at bounding box center [596, 312] width 556 height 82
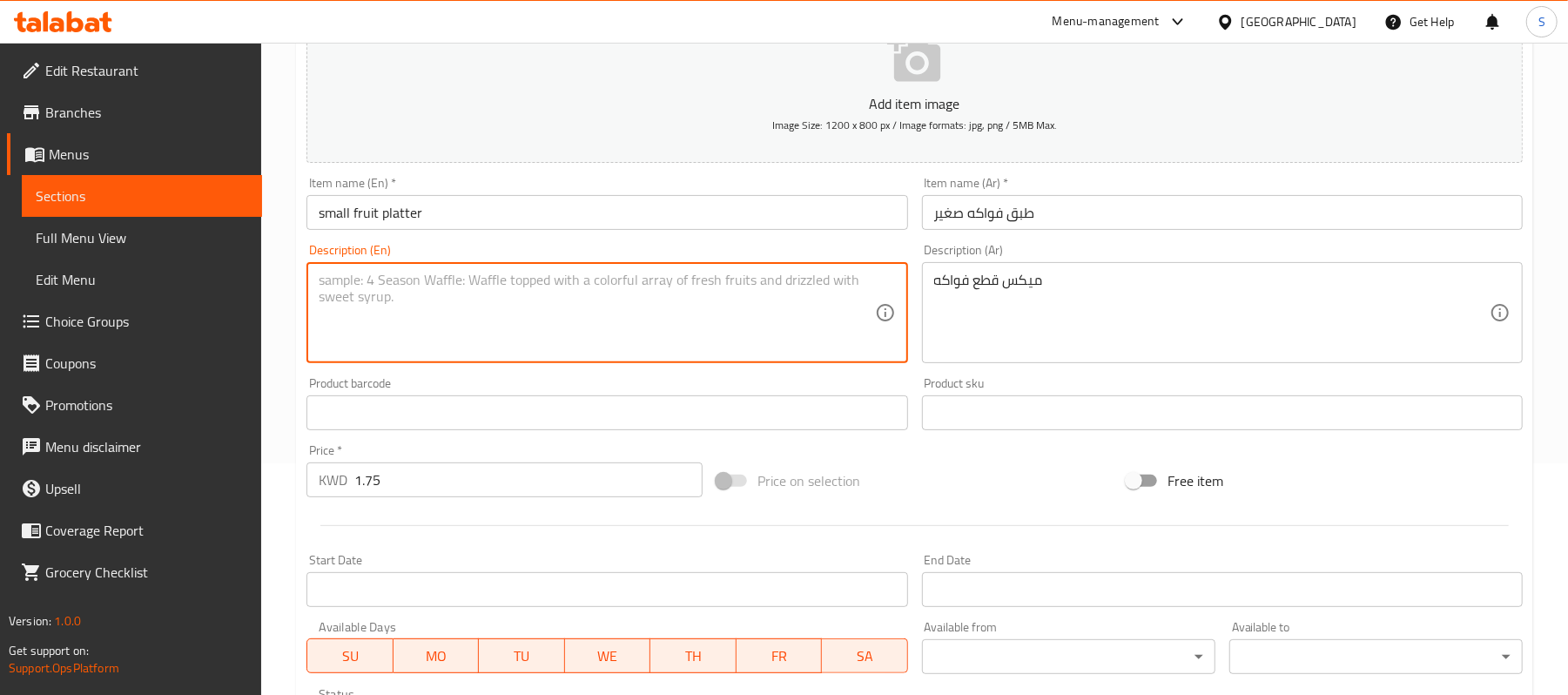
click at [556, 313] on textarea at bounding box center [596, 312] width 556 height 82
paste textarea "Mixed fruit pieces"
type textarea "Mixed fruit pieces"
click at [517, 186] on div "Item name (En)   * small fruit platter Item name (En) *" at bounding box center [607, 203] width 601 height 53
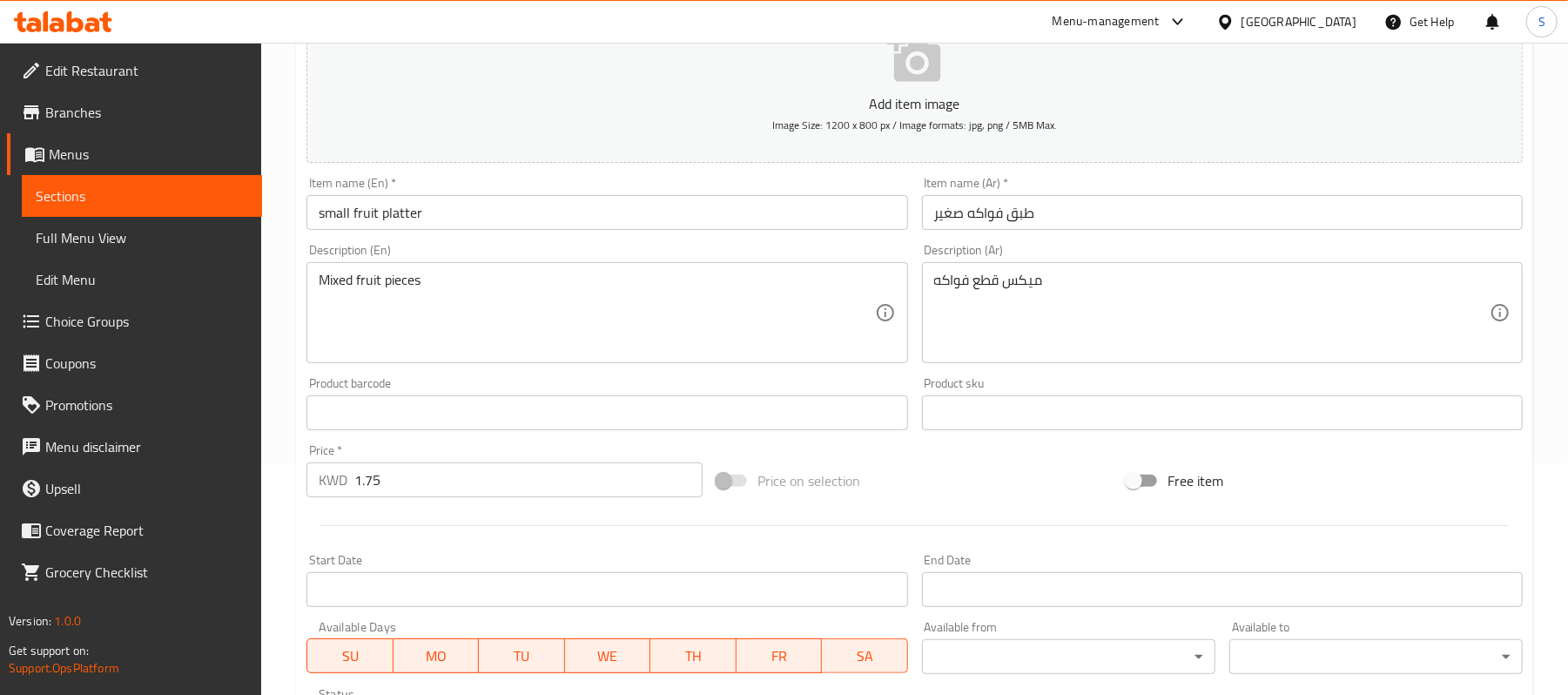
click at [531, 202] on input "small fruit platter" at bounding box center [607, 213] width 601 height 35
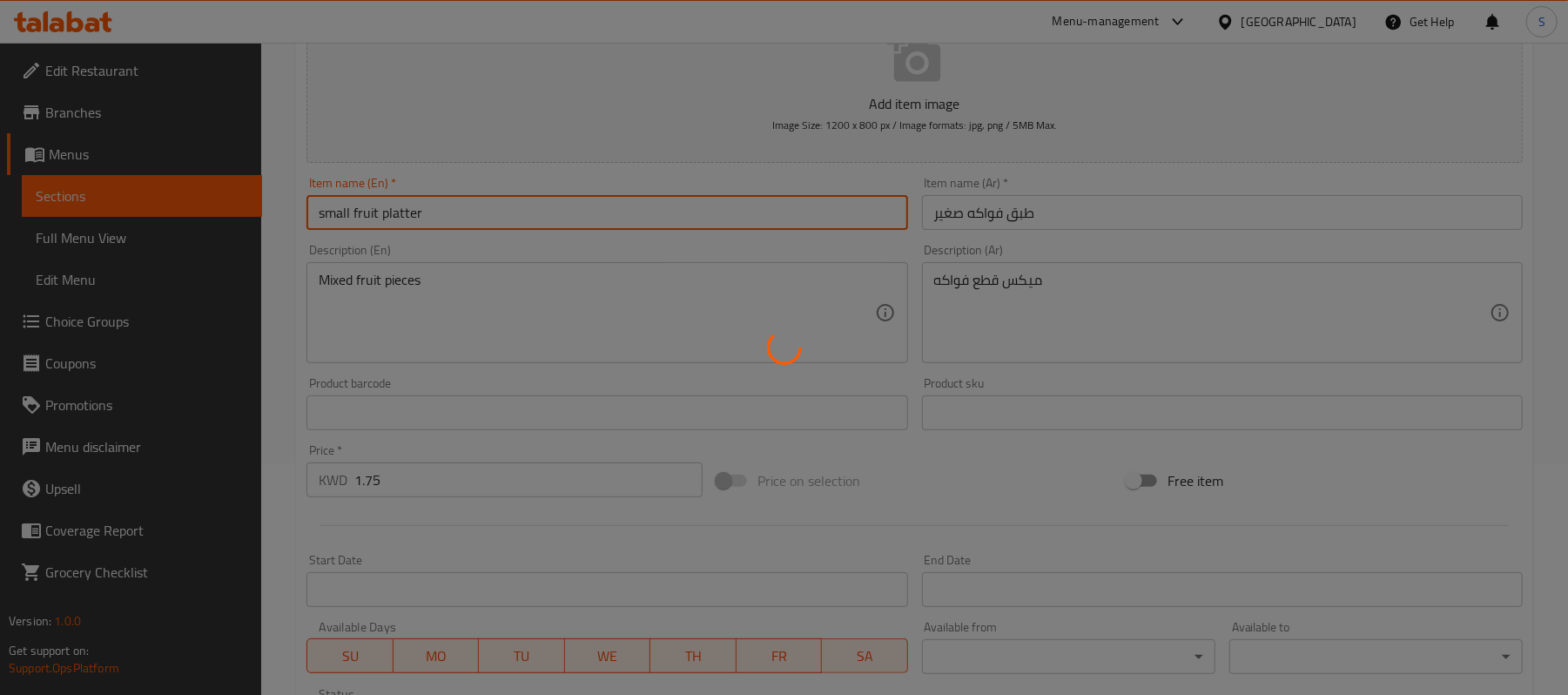
type input "0"
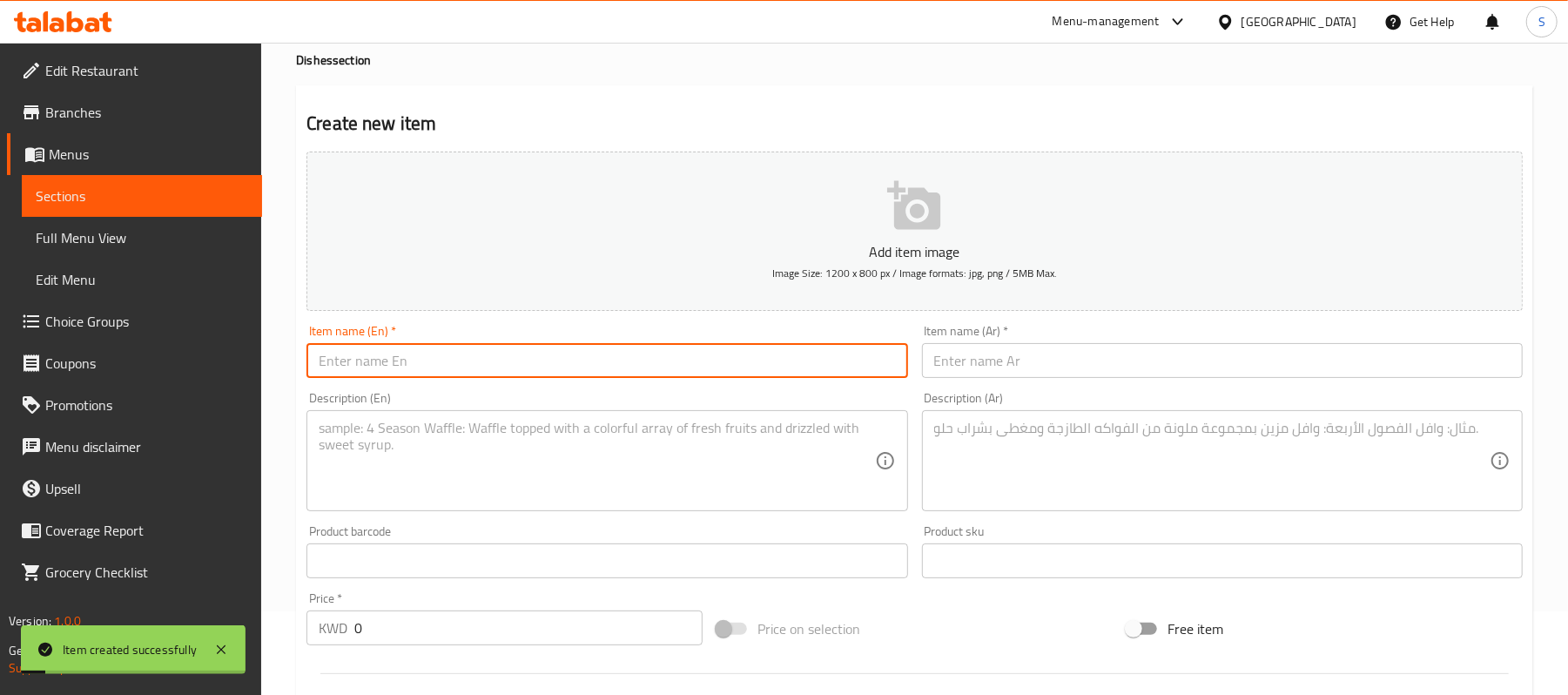
scroll to position [0, 0]
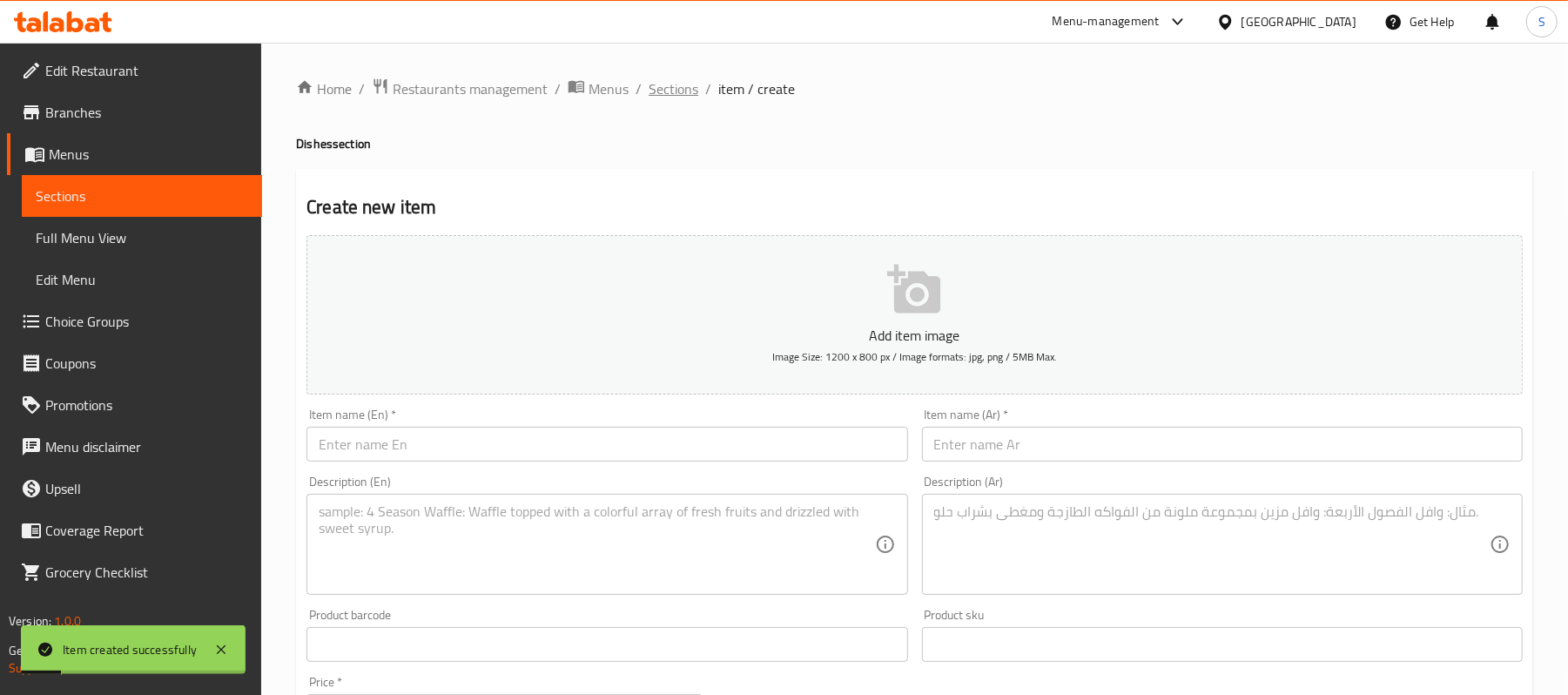
click at [671, 95] on span "Sections" at bounding box center [673, 89] width 50 height 21
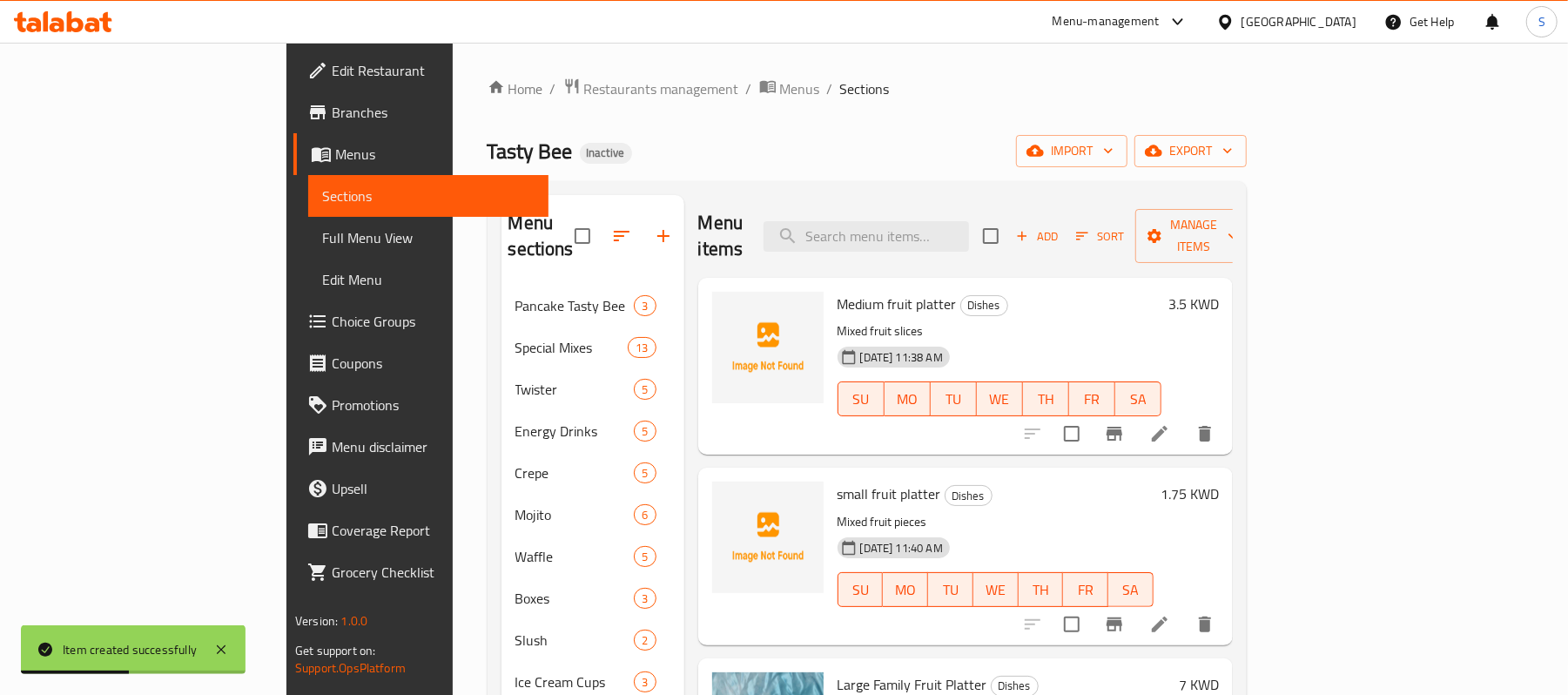
click at [1171, 423] on icon at bounding box center [1160, 433] width 21 height 21
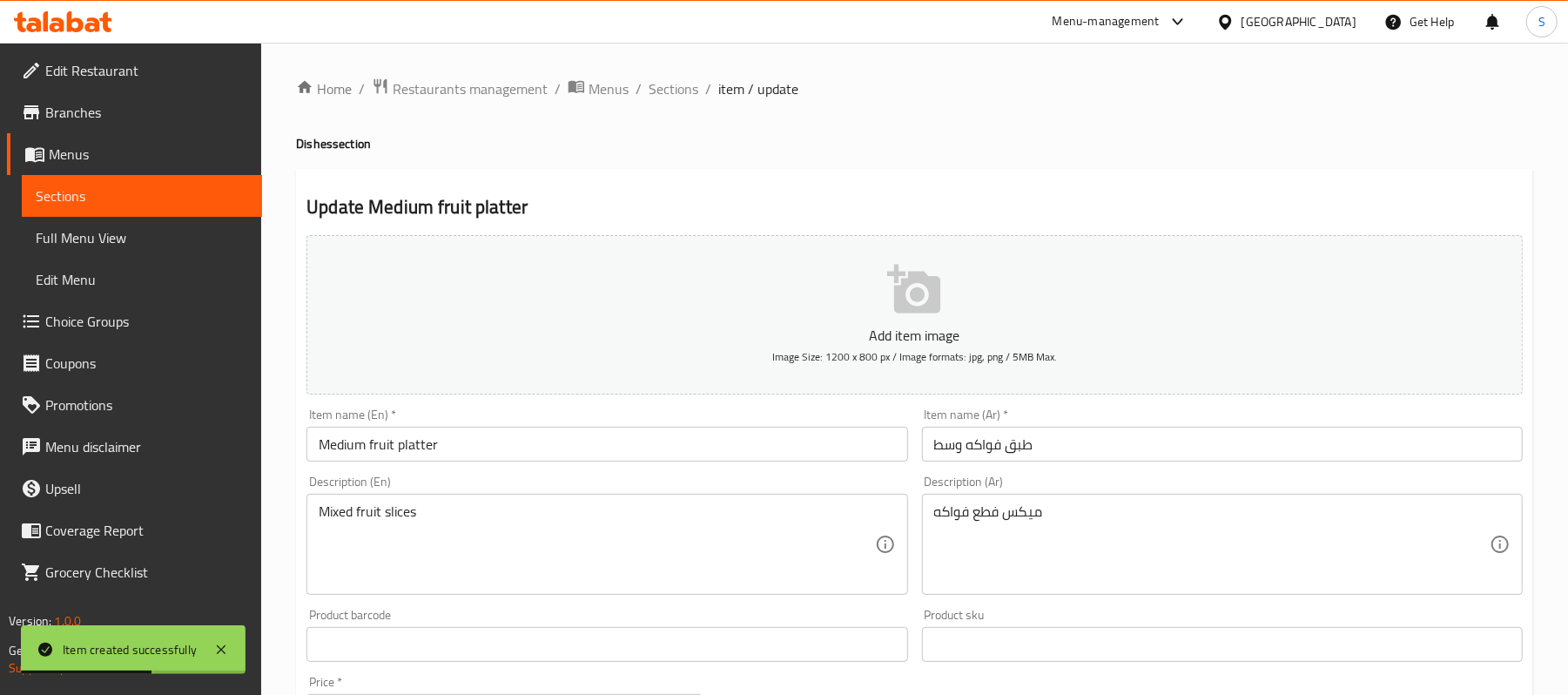
click at [1000, 516] on textarea "ميكس فطع فواكه" at bounding box center [1212, 544] width 556 height 82
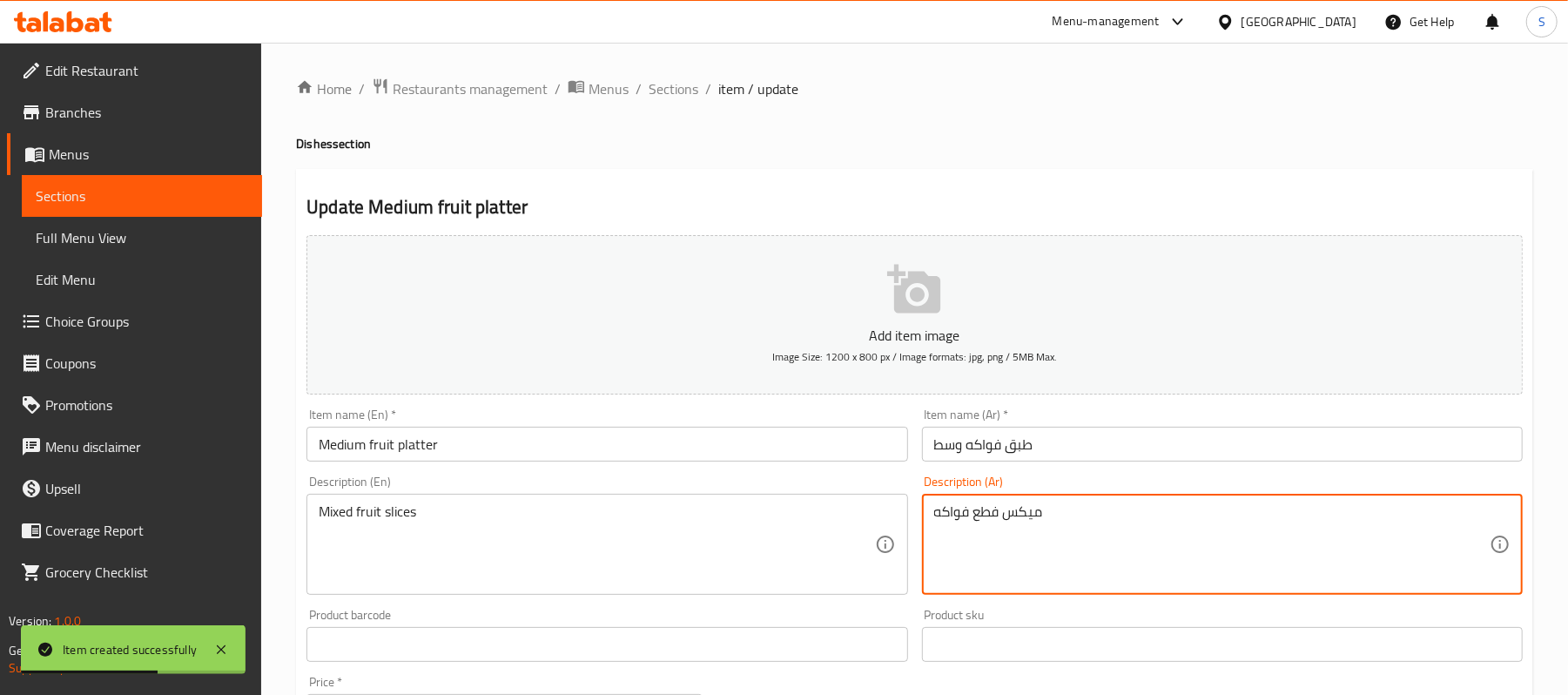
drag, startPoint x: 1000, startPoint y: 516, endPoint x: 1069, endPoint y: 537, distance: 72.1
click at [1008, 520] on textarea "ميكس فطع فواكه" at bounding box center [1212, 544] width 556 height 82
paste textarea
type textarea "ميكس قطع فواكه"
click at [1059, 453] on input "طبق فواكه وسط" at bounding box center [1222, 444] width 601 height 35
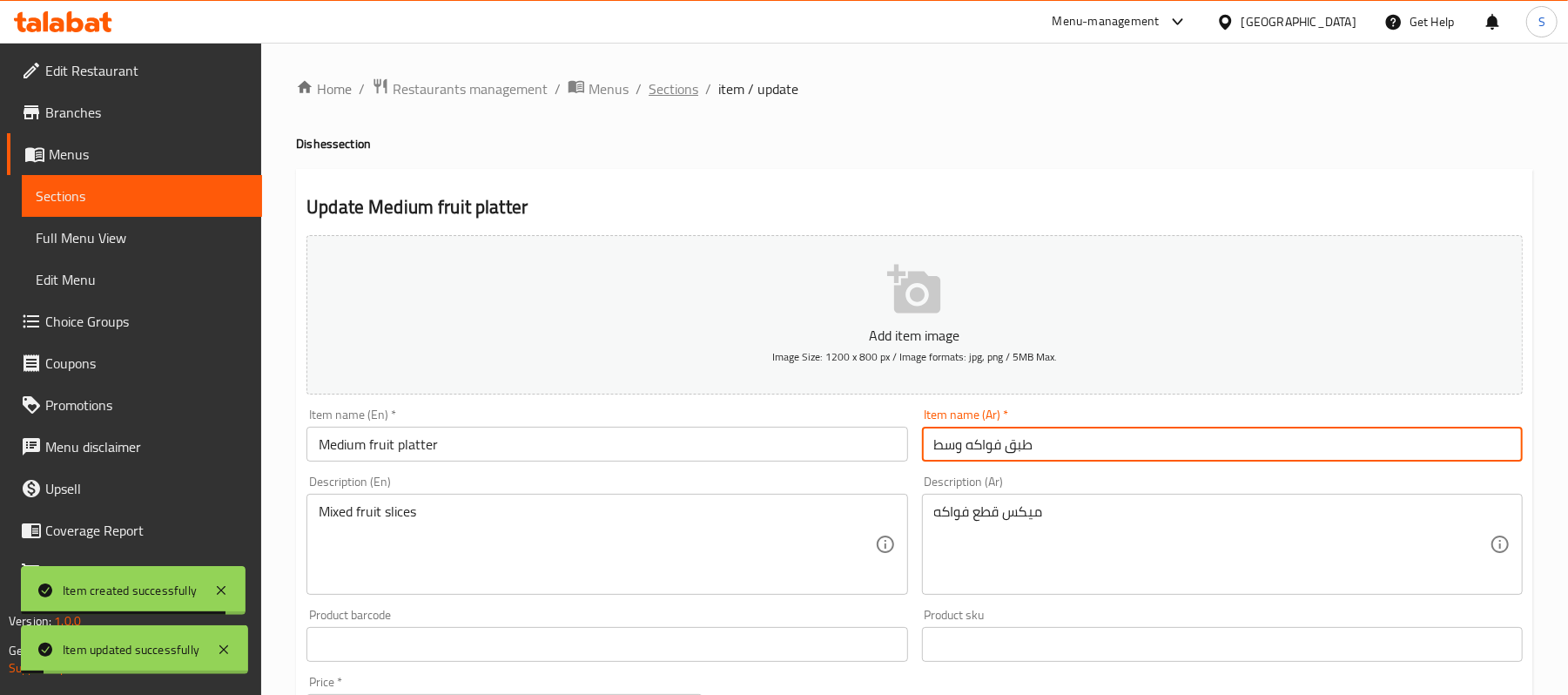
click at [665, 99] on span "Sections" at bounding box center [673, 89] width 50 height 21
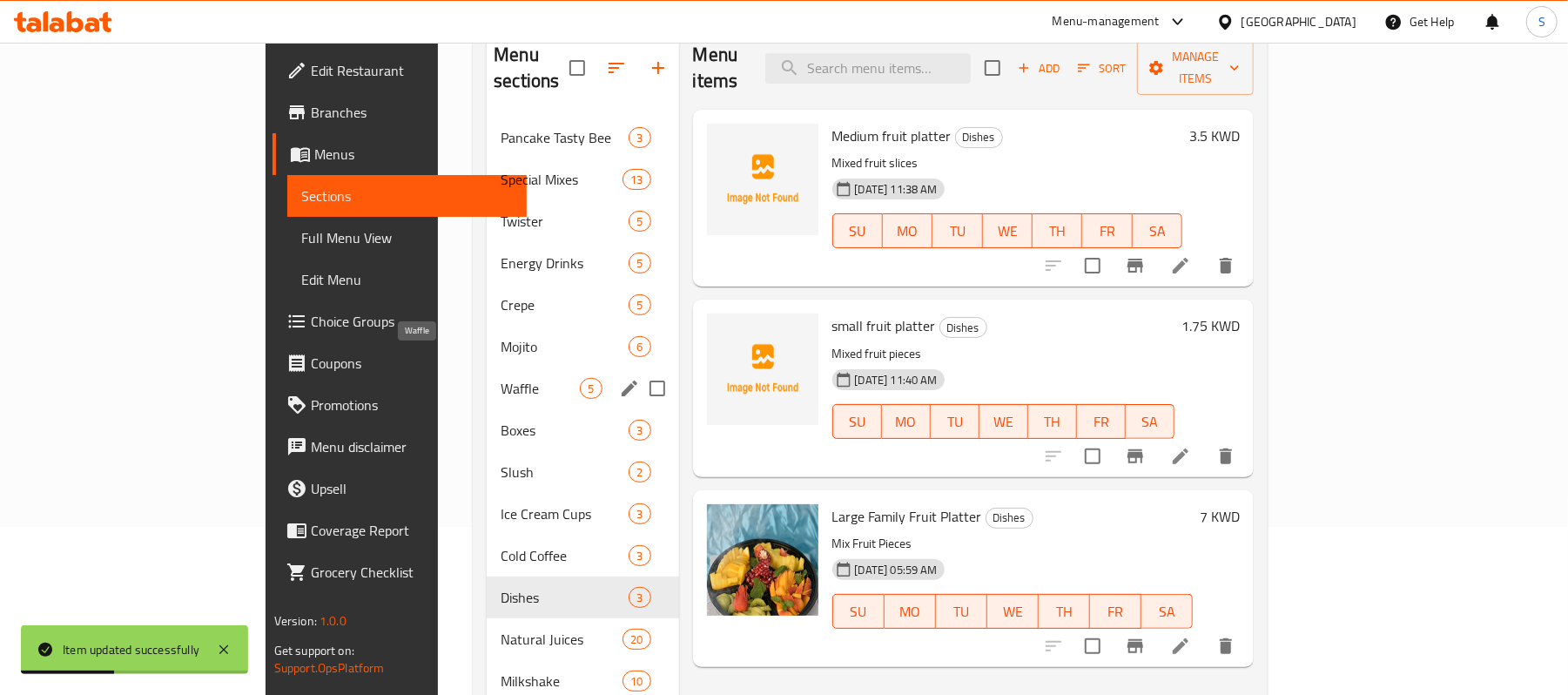
scroll to position [12, 0]
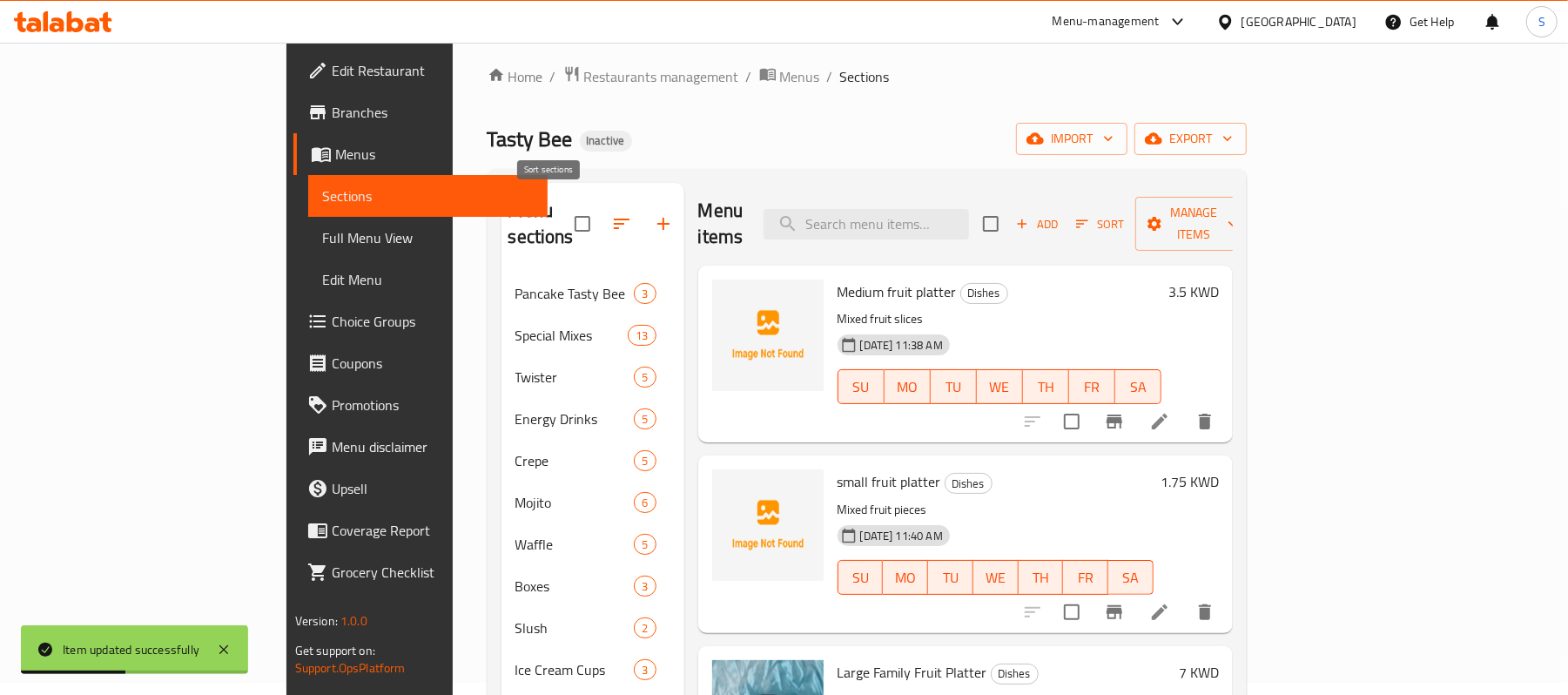
click at [601, 203] on button "button" at bounding box center [622, 224] width 42 height 42
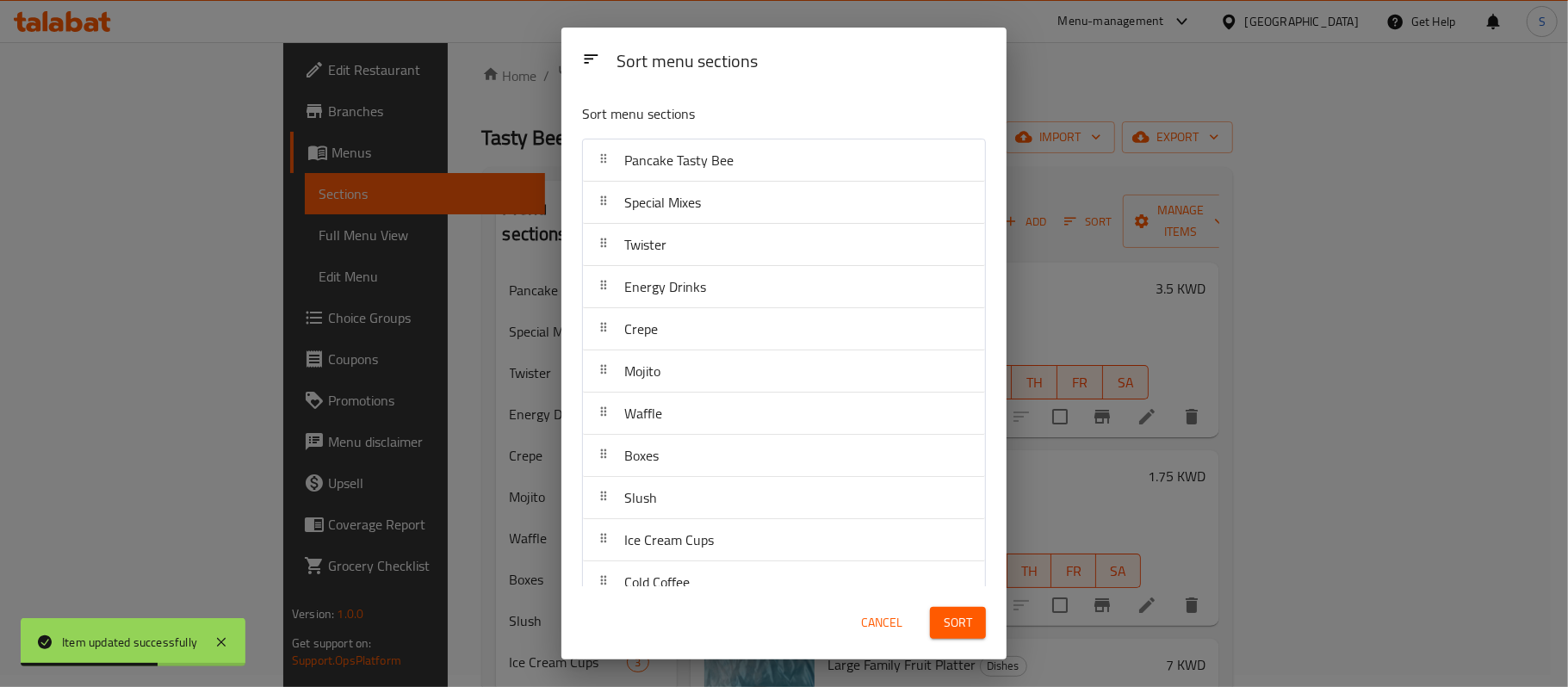
click at [884, 613] on span "Cancel" at bounding box center [882, 622] width 42 height 22
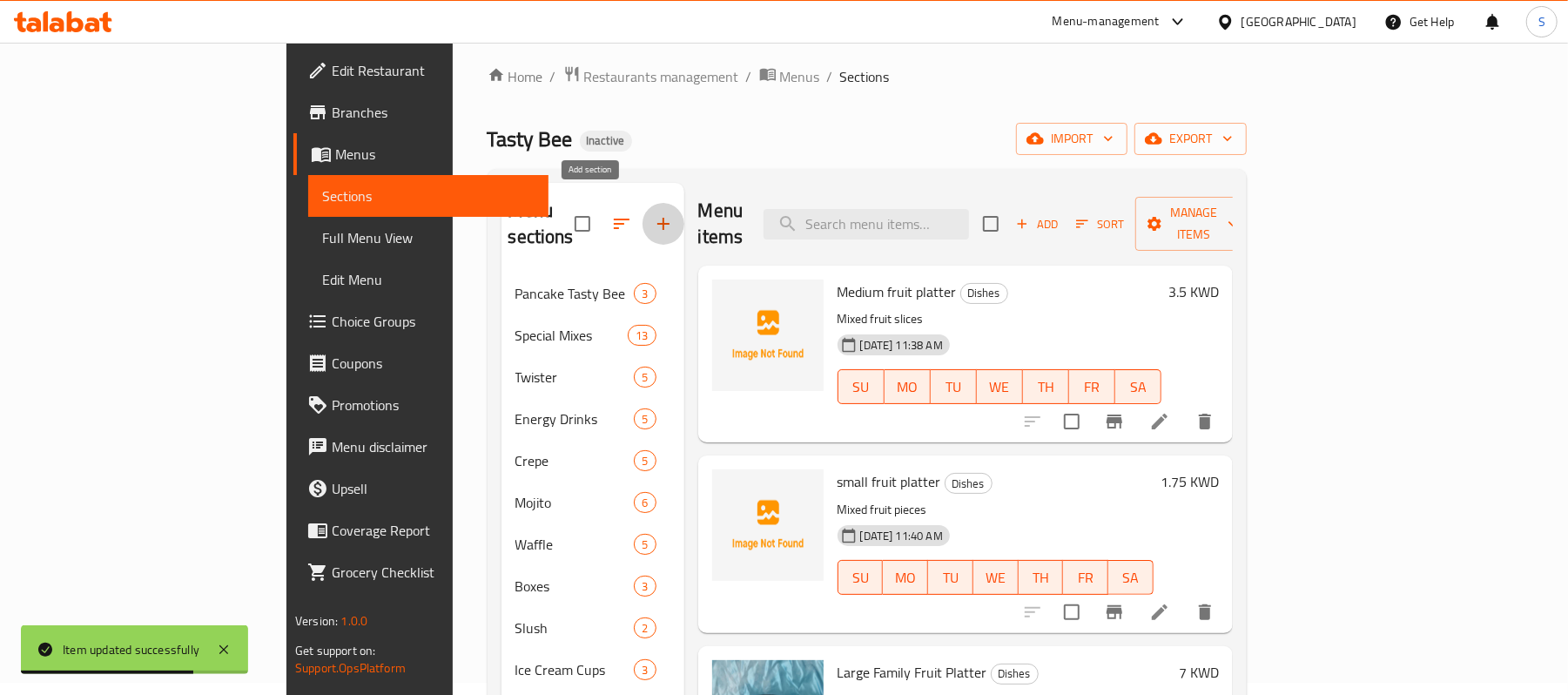
click at [653, 214] on icon "button" at bounding box center [664, 224] width 21 height 21
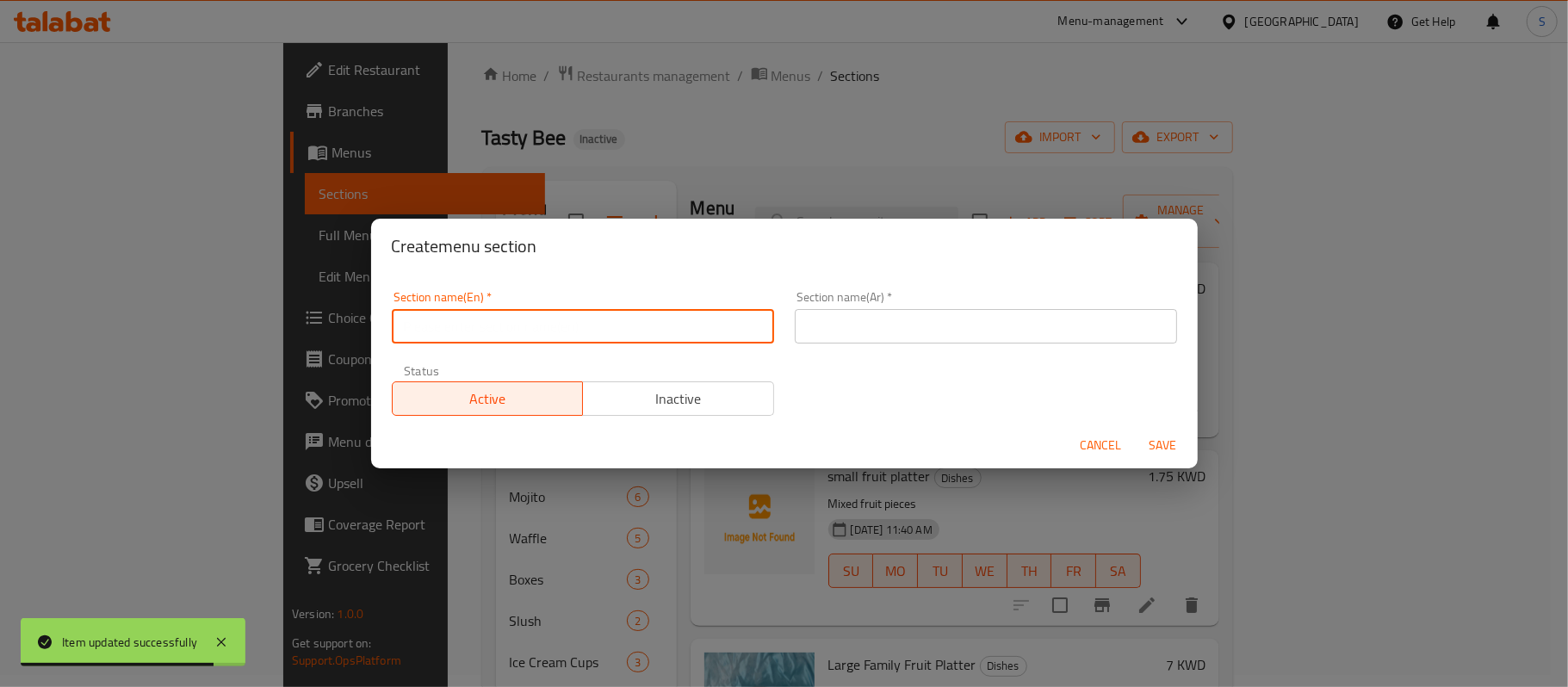
click at [631, 341] on input "text" at bounding box center [584, 326] width 383 height 35
paste input "Arabic Ice Cream Box"
type input "Arabic Ice Cream Box"
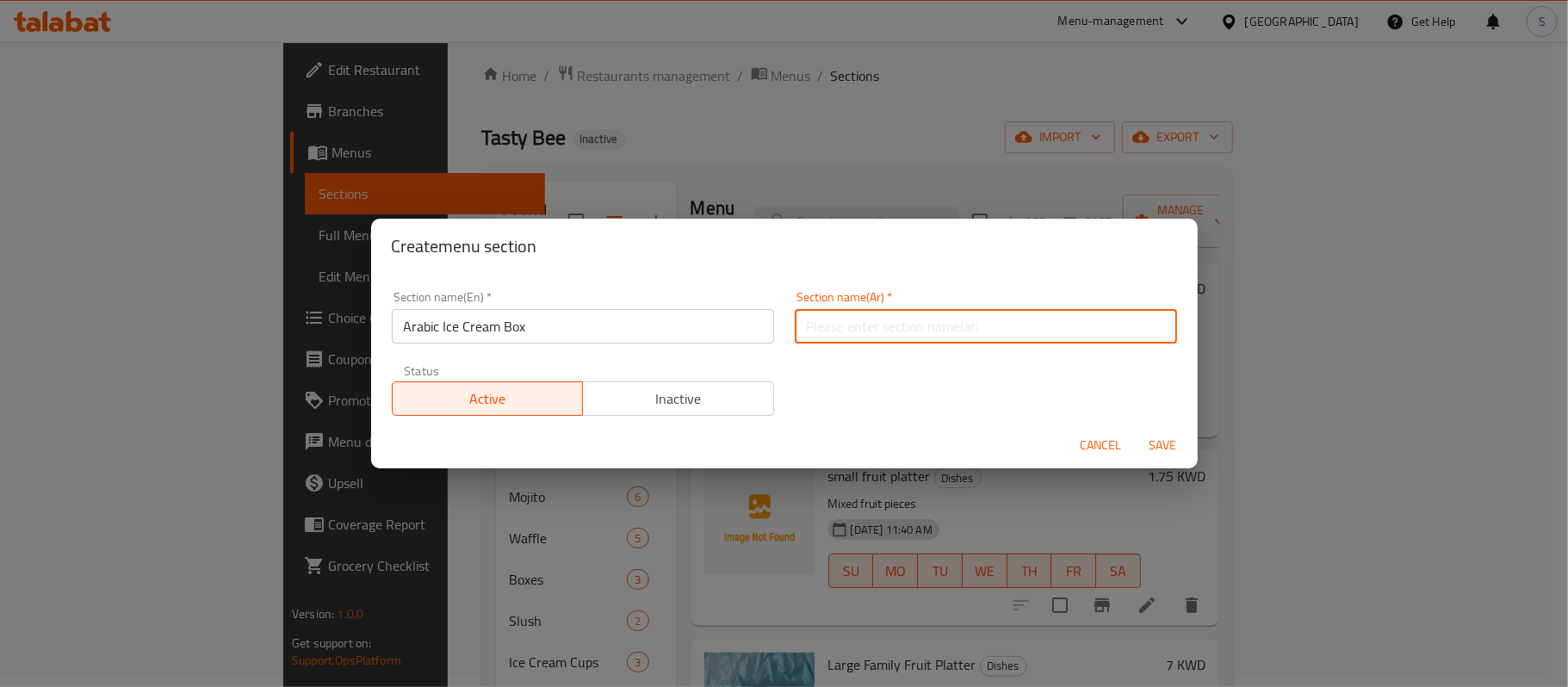
click at [818, 327] on input "text" at bounding box center [986, 326] width 383 height 35
paste input "بوكس آيس كريم عربي"
type input "بوكس آيس كريم عربي"
click at [1163, 459] on button "Save" at bounding box center [1164, 445] width 55 height 32
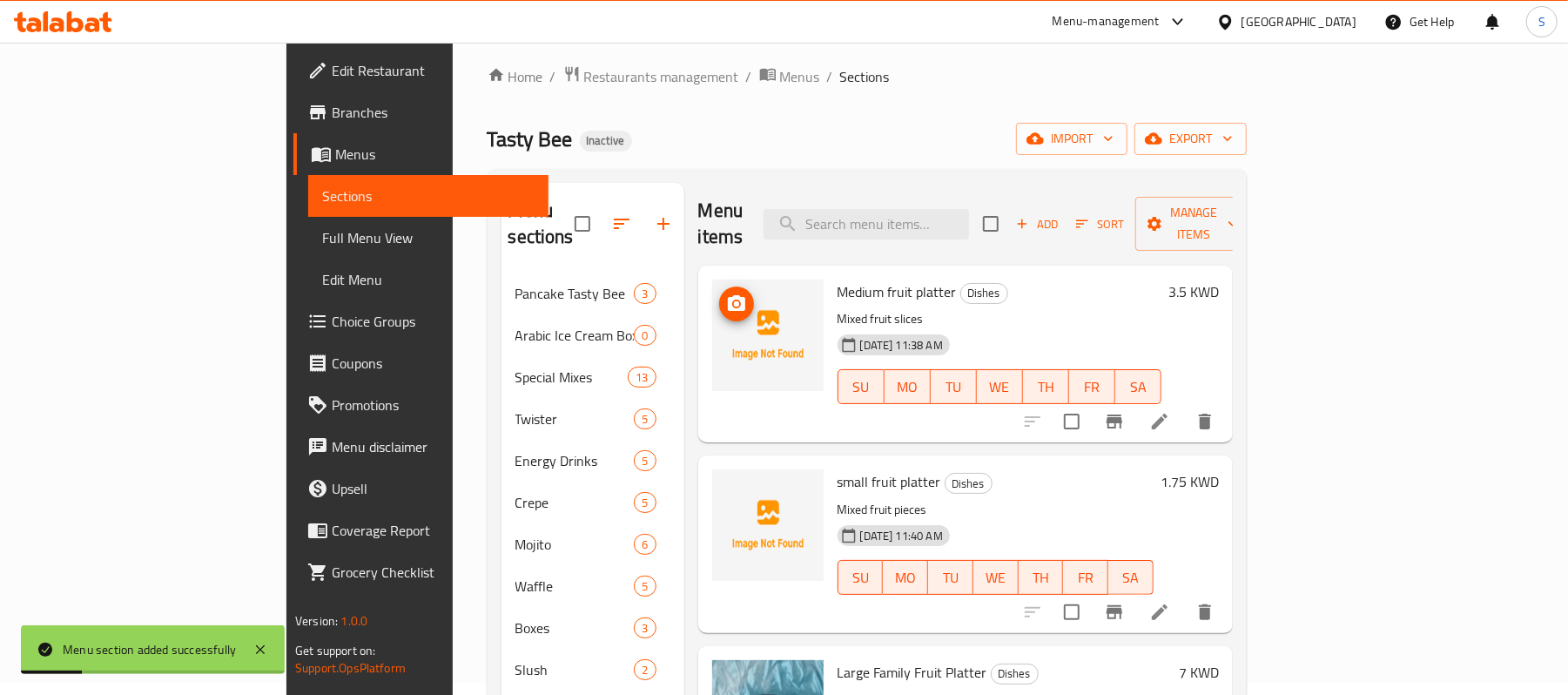
scroll to position [247, 0]
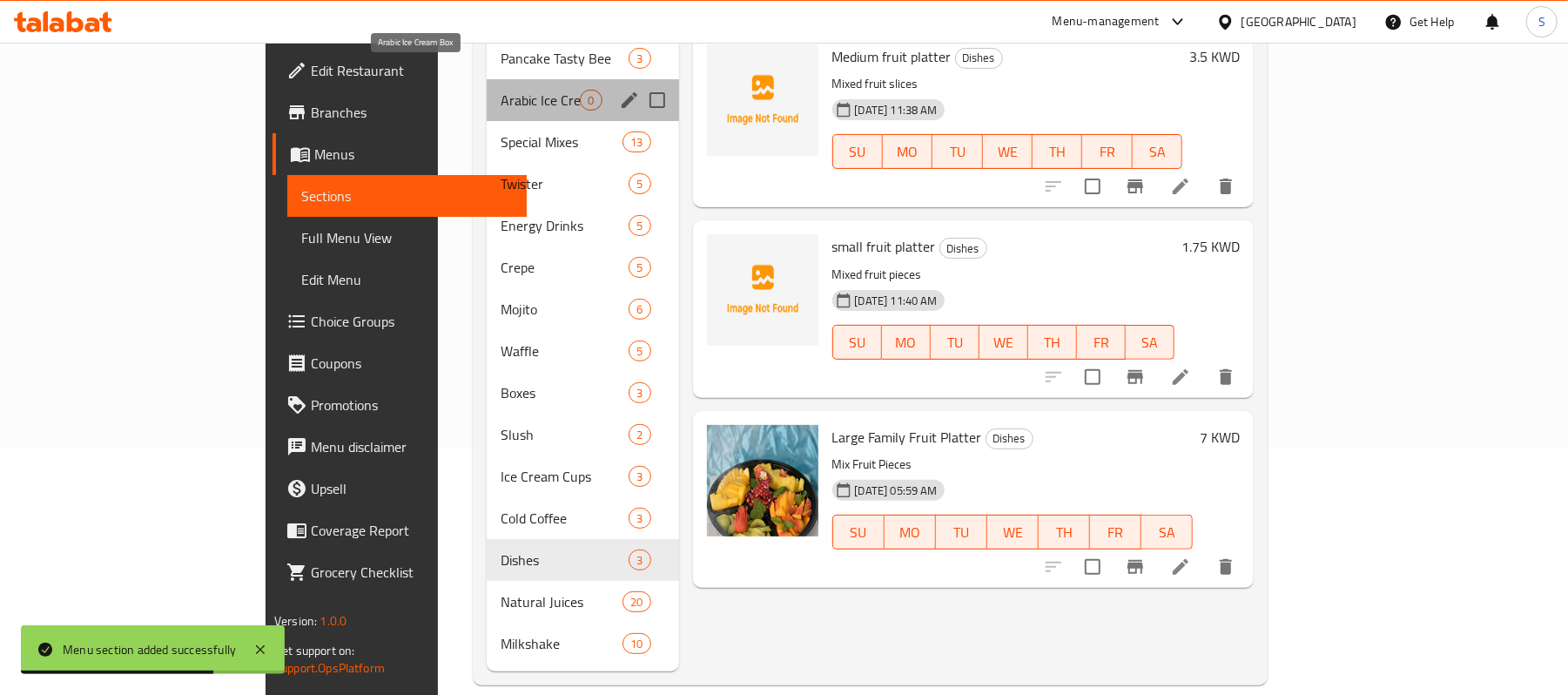
click at [501, 89] on span "Arabic Ice Cream Box" at bounding box center [540, 100] width 80 height 21
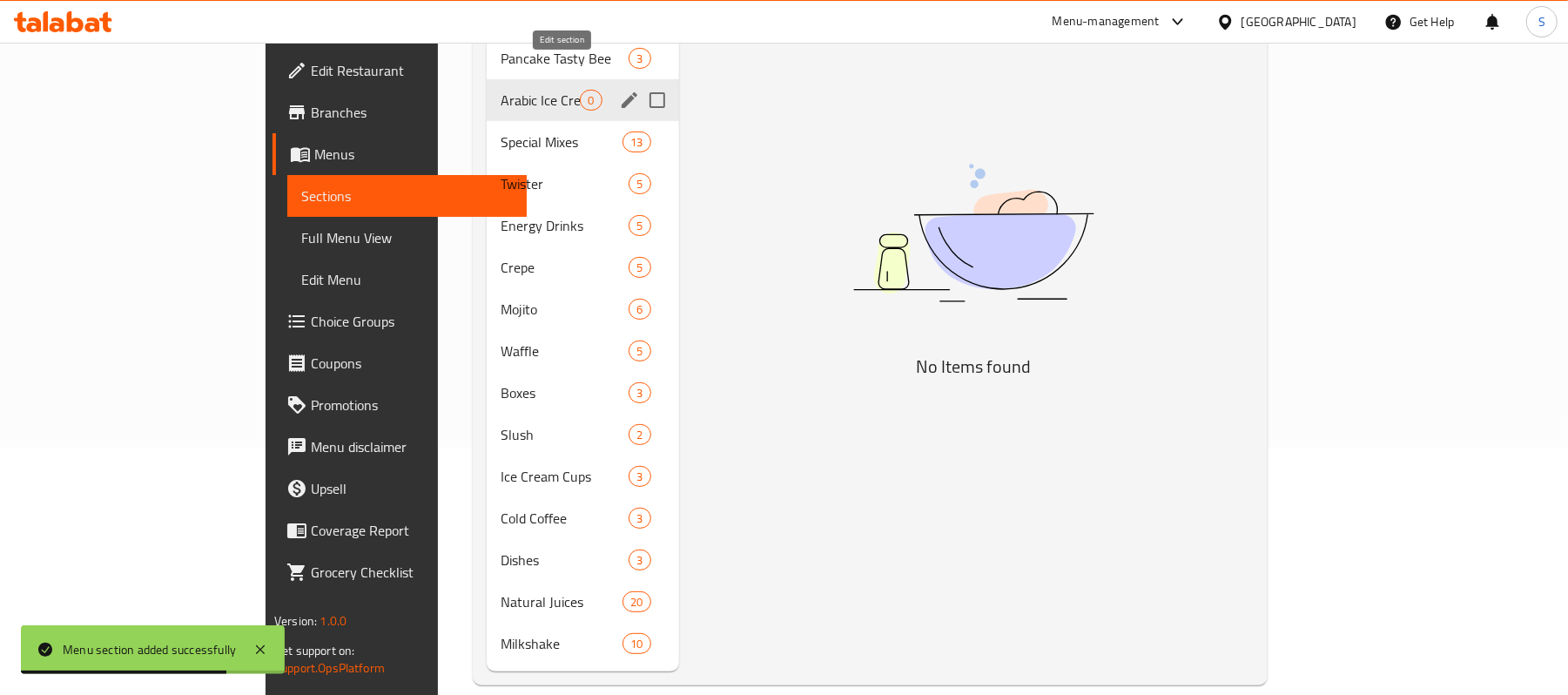
click at [619, 89] on icon "edit" at bounding box center [629, 100] width 21 height 21
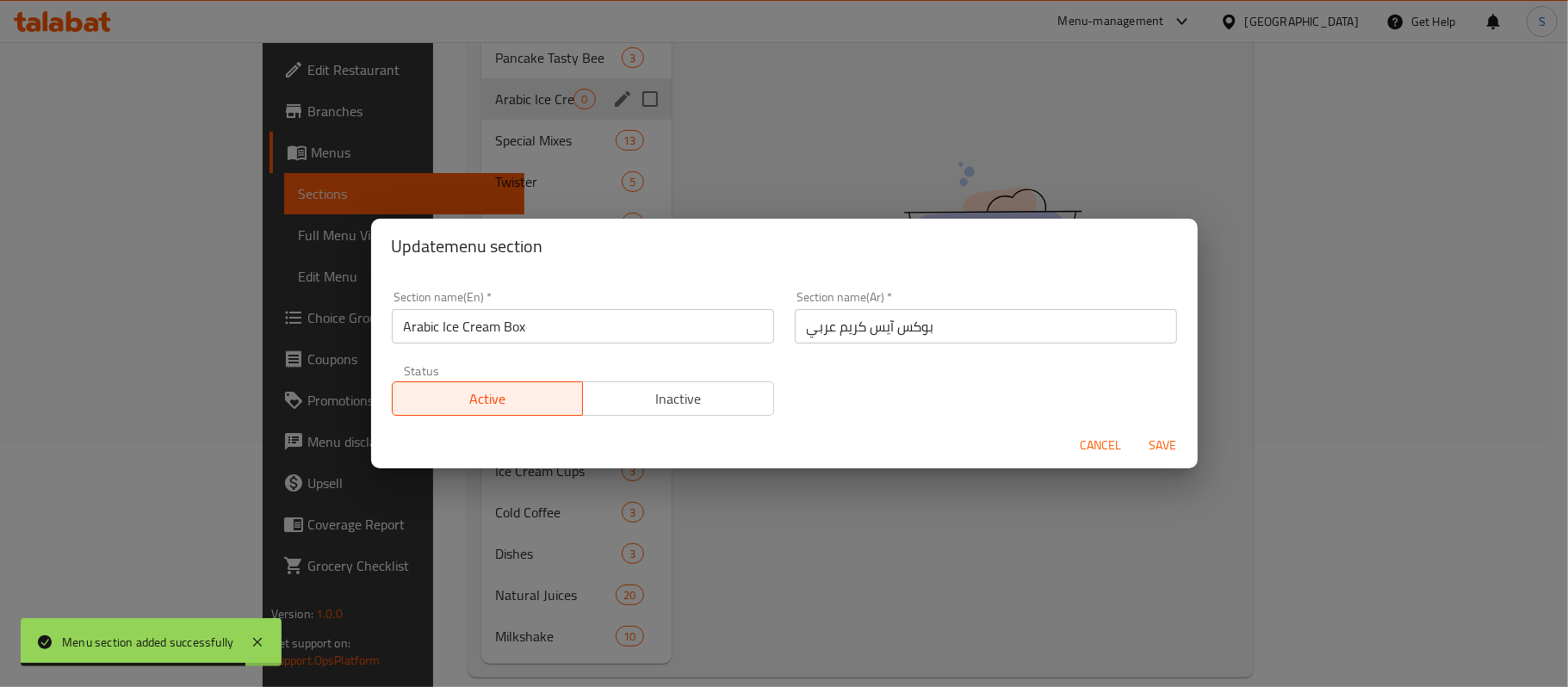
click at [837, 311] on input "بوكس آيس كريم عربي" at bounding box center [986, 326] width 383 height 35
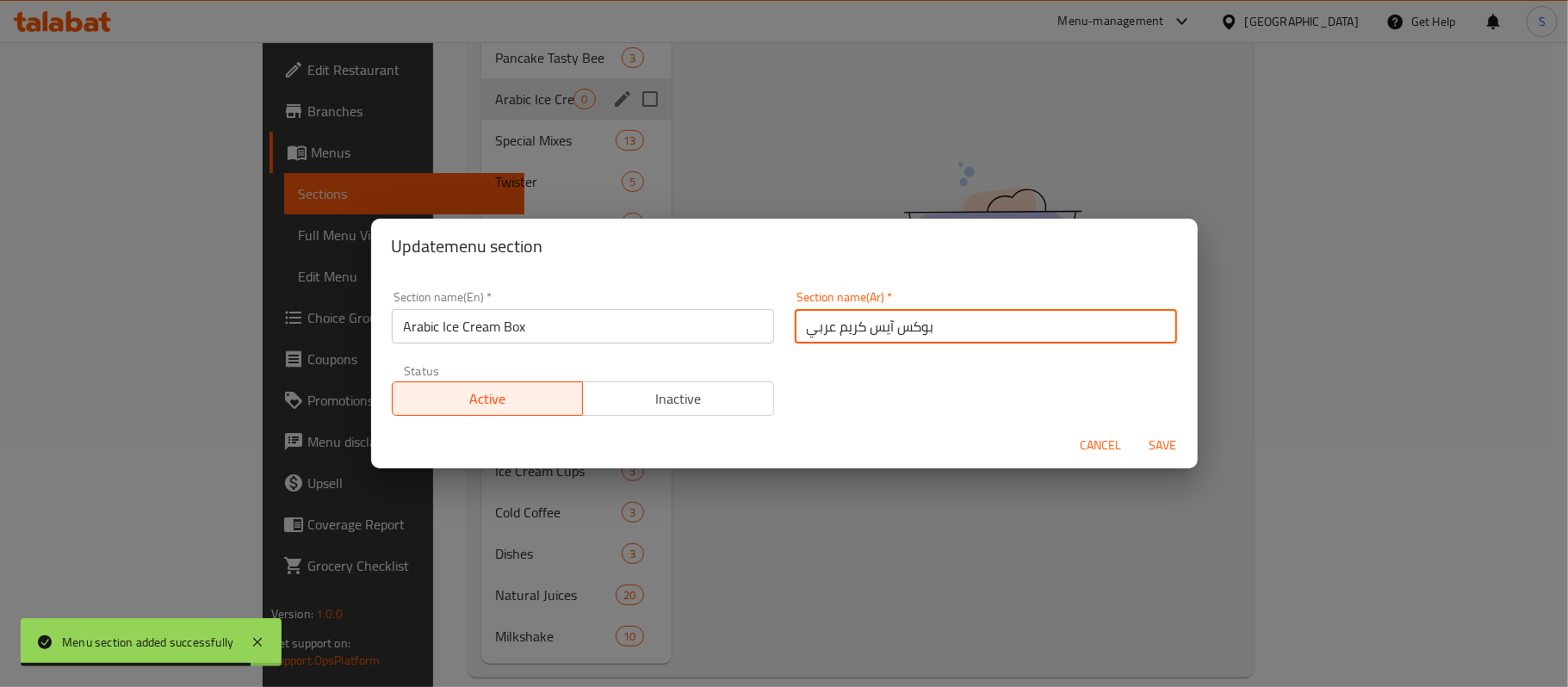
click at [838, 311] on input "بوكس آيس كريم عربي" at bounding box center [986, 326] width 383 height 35
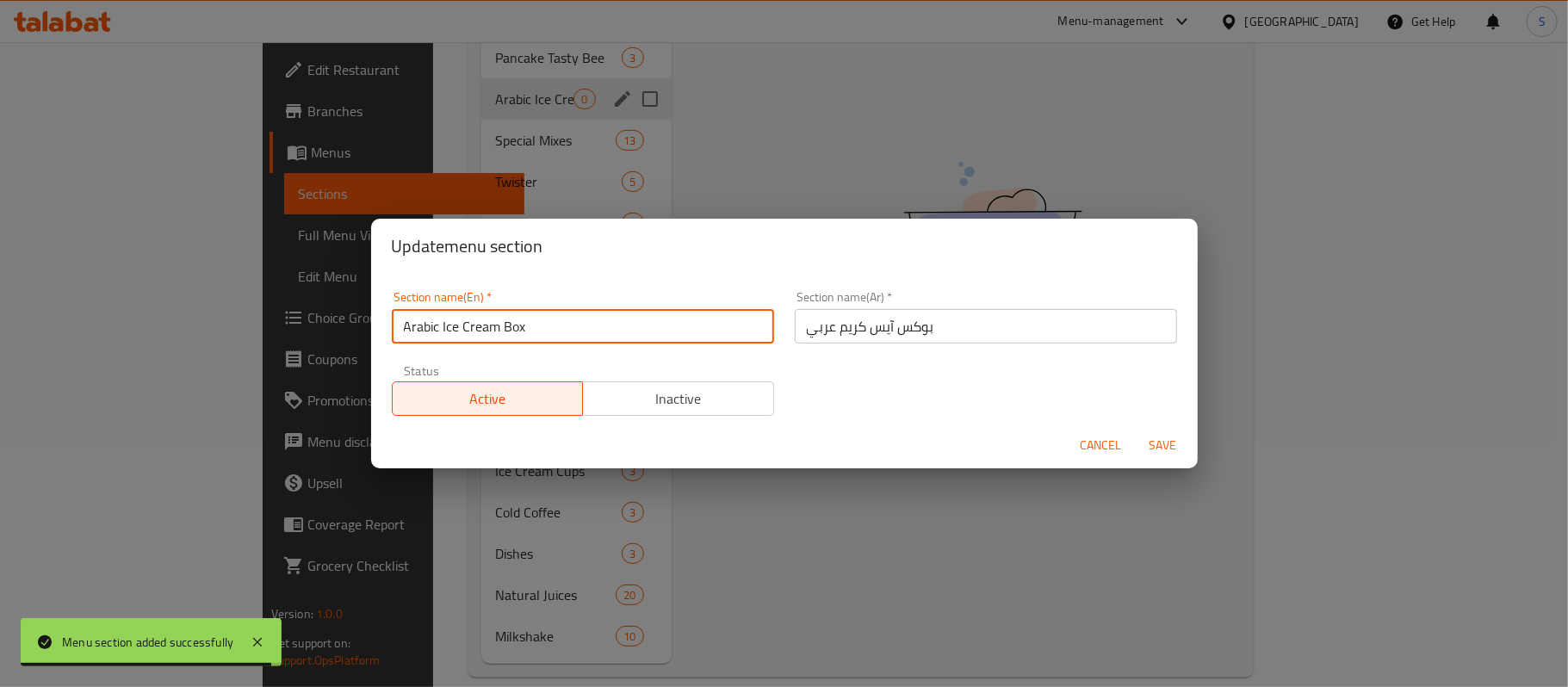
click at [563, 320] on input "Arabic Ice Cream Box" at bounding box center [584, 326] width 383 height 35
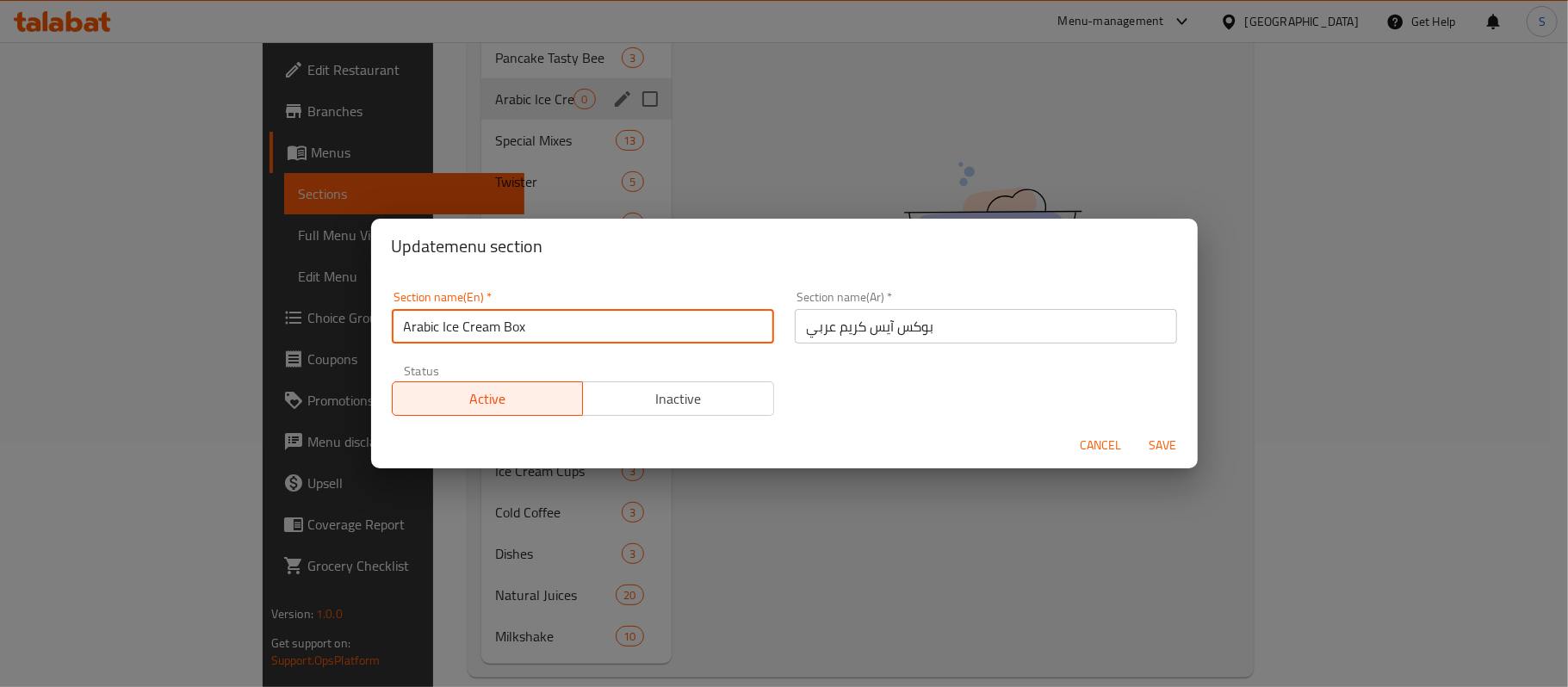
click at [1102, 434] on span "Cancel" at bounding box center [1101, 445] width 42 height 22
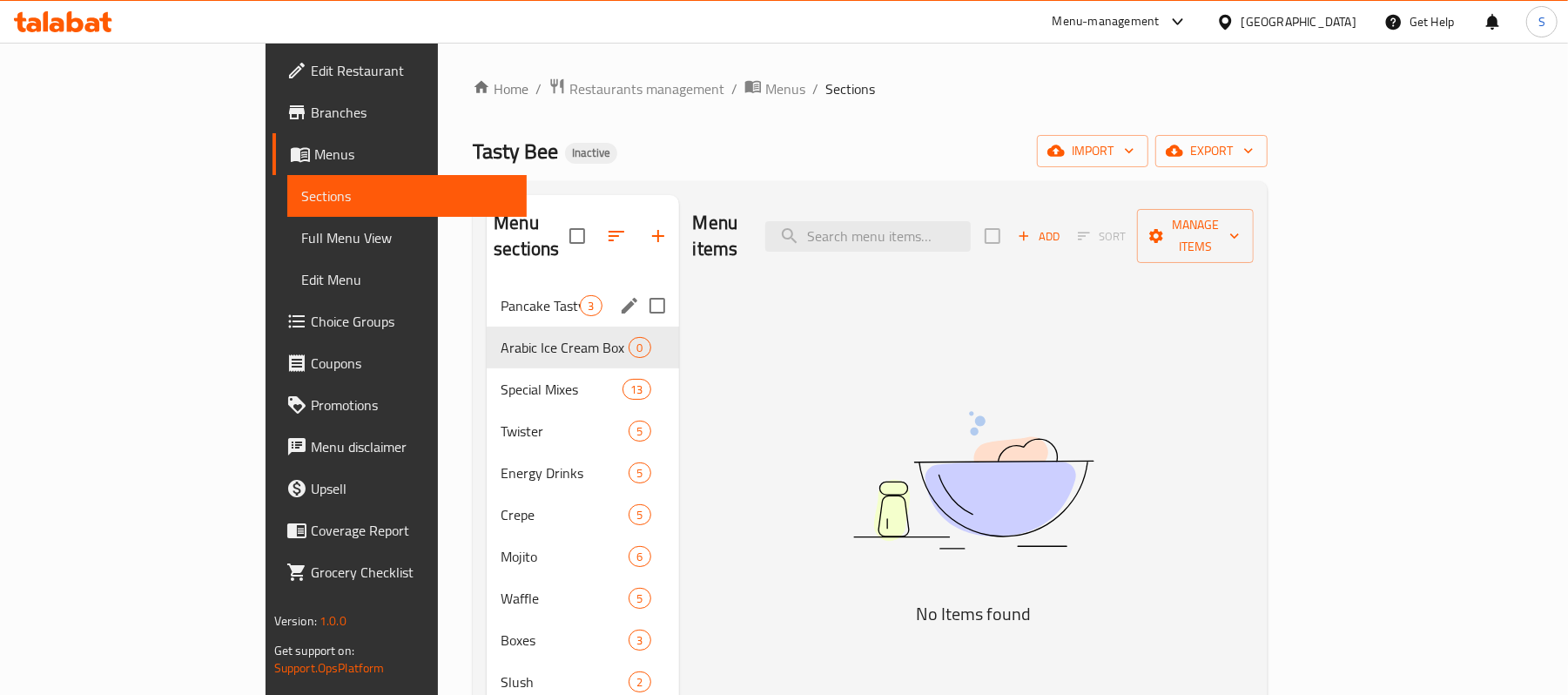
click at [501, 337] on span "Arabic Ice Cream Box" at bounding box center [565, 348] width 128 height 21
click at [501, 295] on span "Pancake Tasty Bee" at bounding box center [540, 305] width 80 height 21
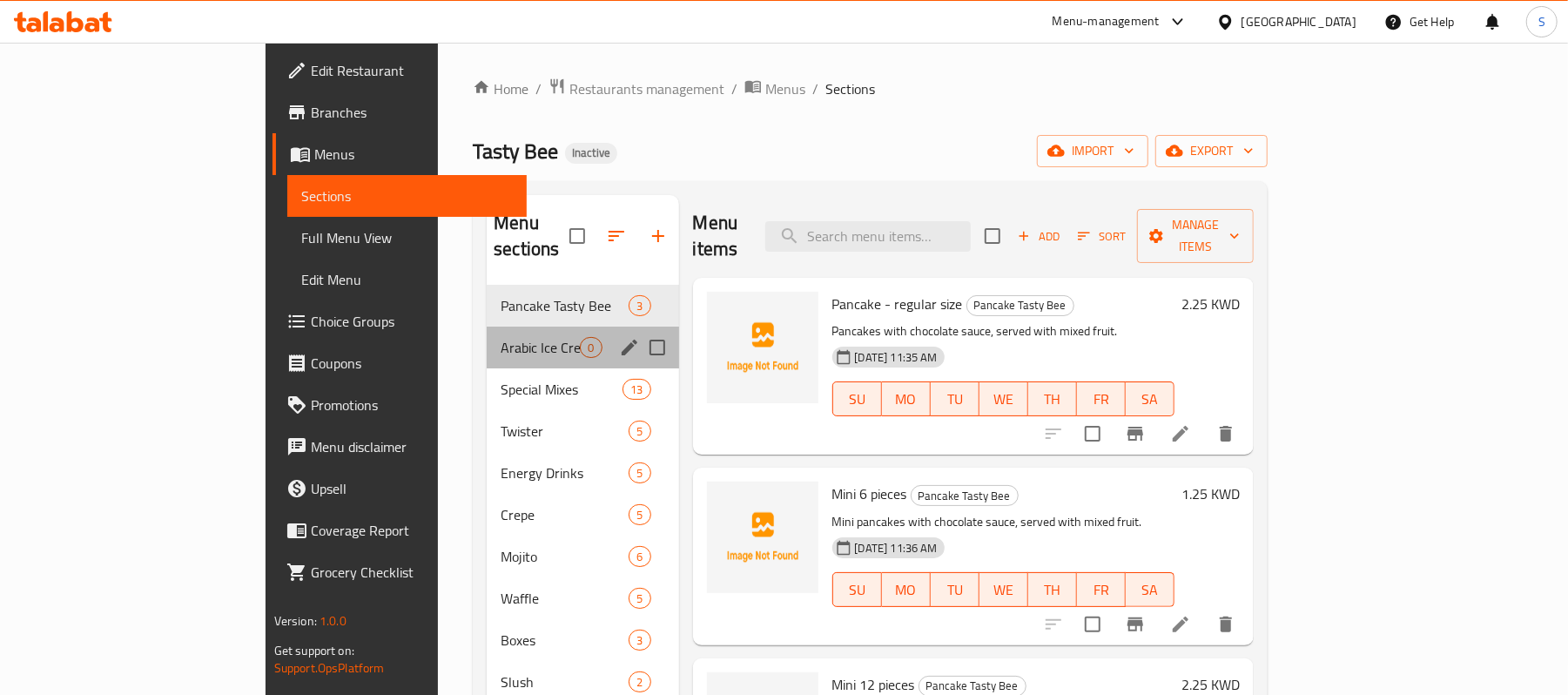
click at [487, 326] on div "Arabic Ice Cream Box 0" at bounding box center [582, 348] width 192 height 42
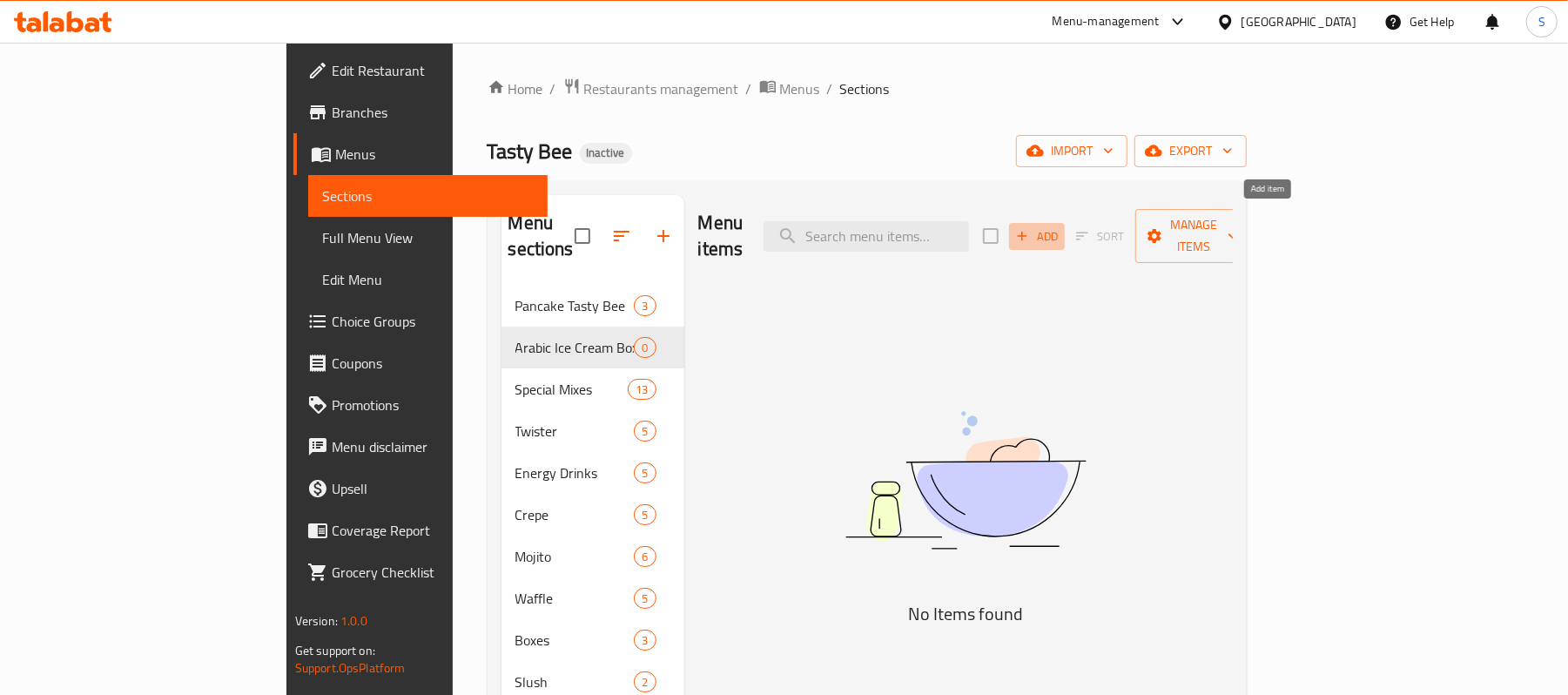
click at [1030, 230] on icon "button" at bounding box center [1023, 236] width 16 height 16
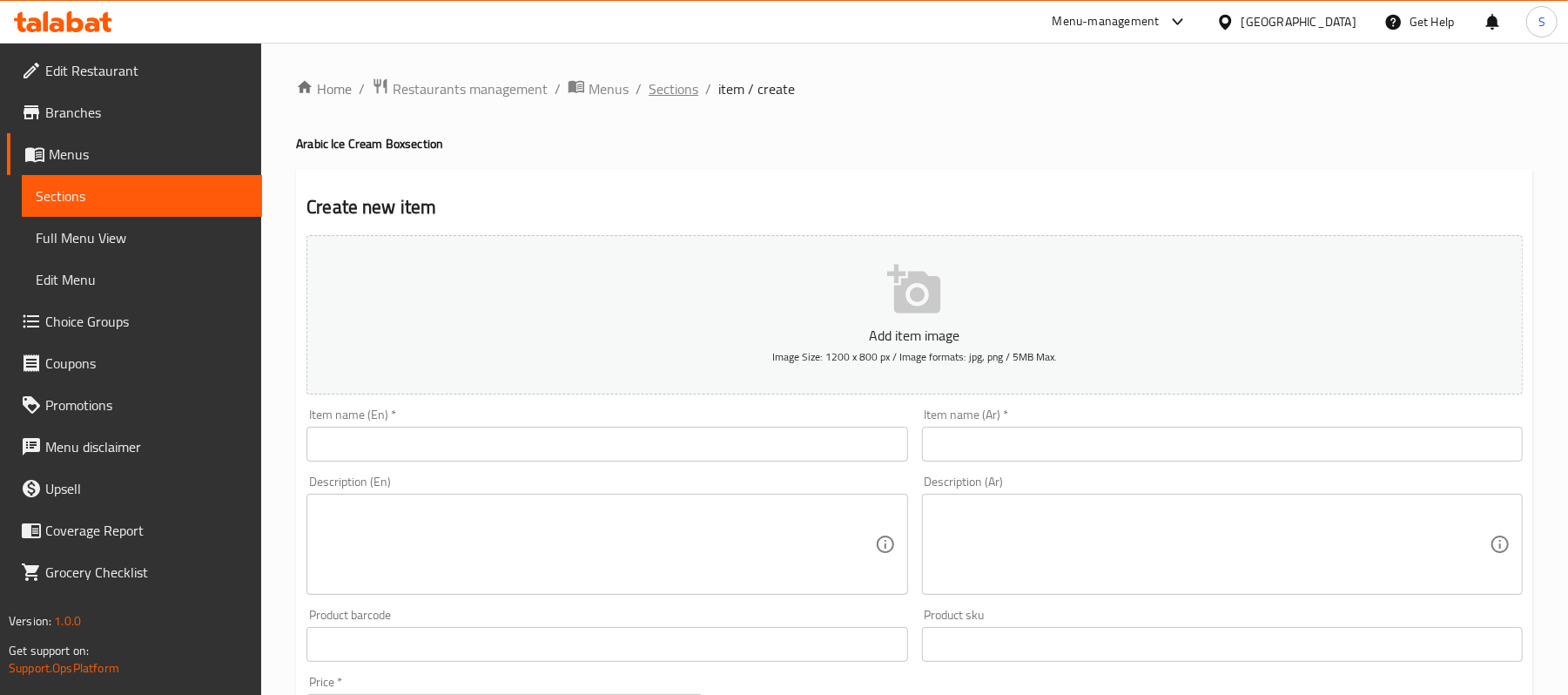
click at [690, 84] on span "Sections" at bounding box center [673, 89] width 50 height 21
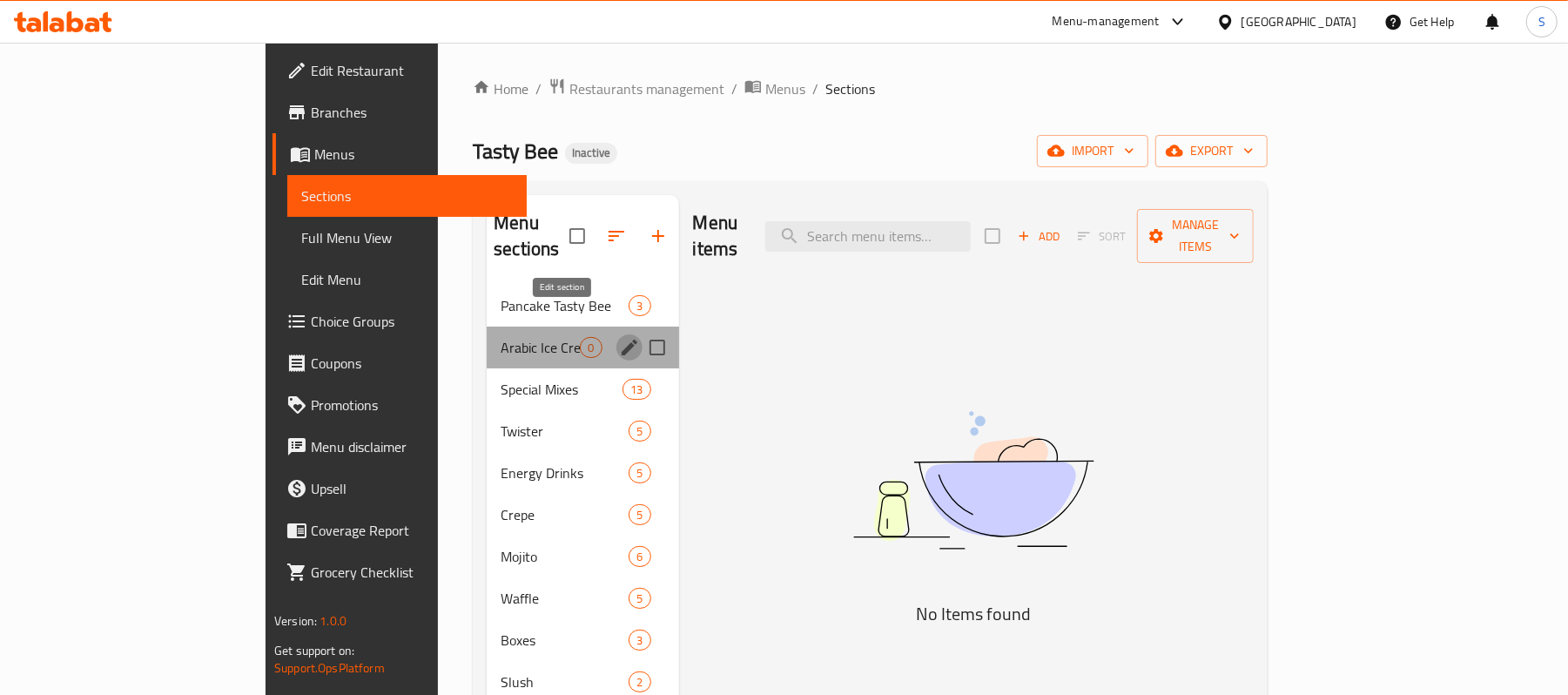
click at [622, 340] on icon "edit" at bounding box center [629, 348] width 16 height 16
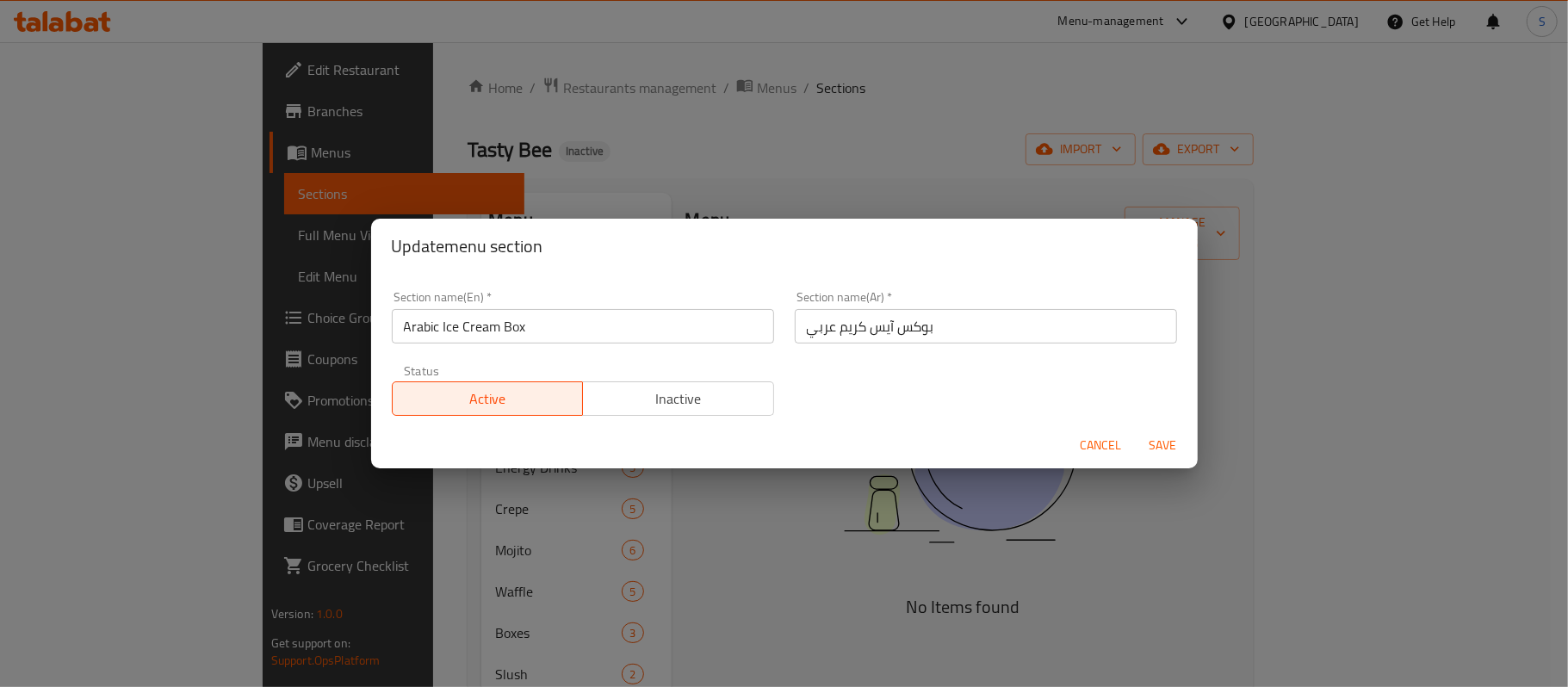
drag, startPoint x: 875, startPoint y: 356, endPoint x: 863, endPoint y: 324, distance: 34.2
click at [863, 332] on div "Section name(En)   * Arabic Ice Cream Box Section name(En) * Section name(Ar)  …" at bounding box center [784, 353] width 806 height 145
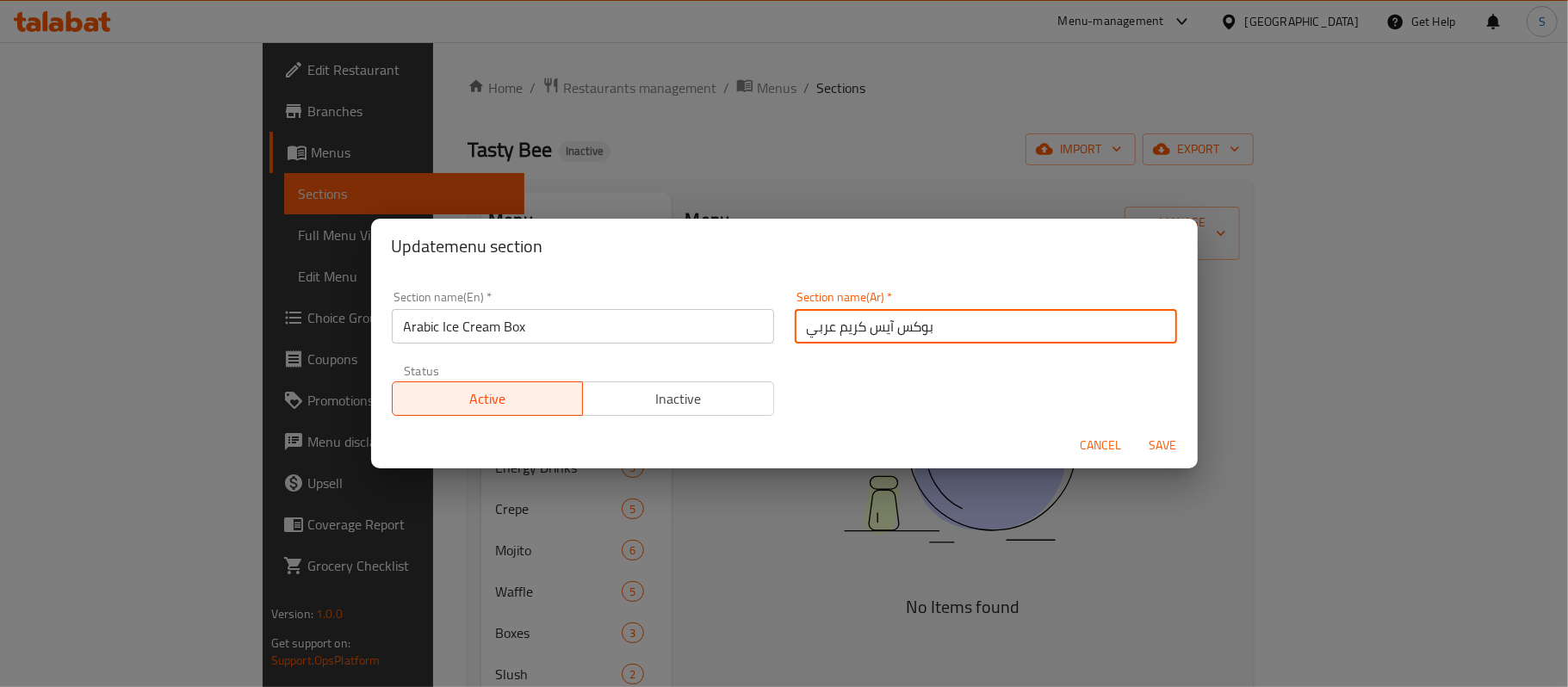
click at [863, 324] on input "بوكس آيس كريم عربي" at bounding box center [986, 326] width 383 height 35
paste input "وظة عربية"
type input "بوكس بوظة عربية"
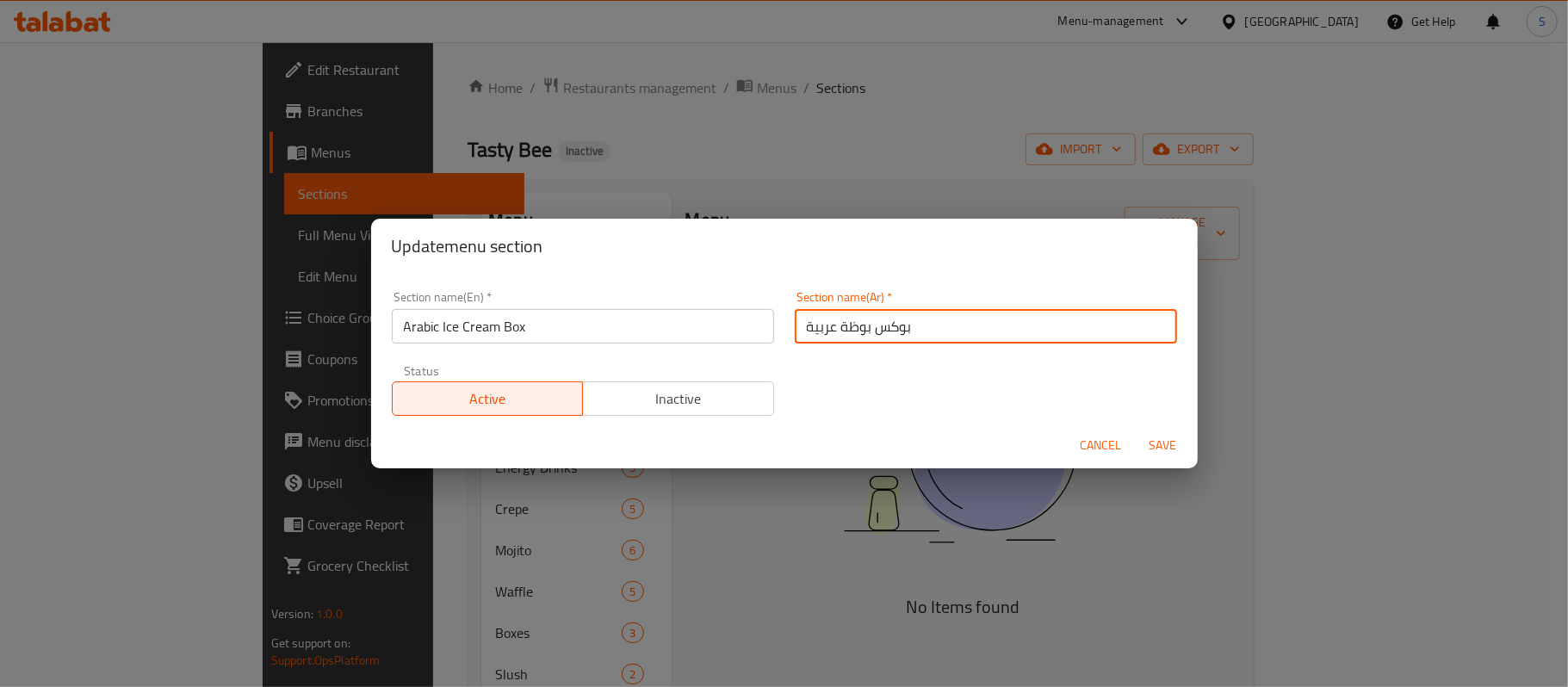
click at [1158, 439] on span "Save" at bounding box center [1164, 445] width 42 height 22
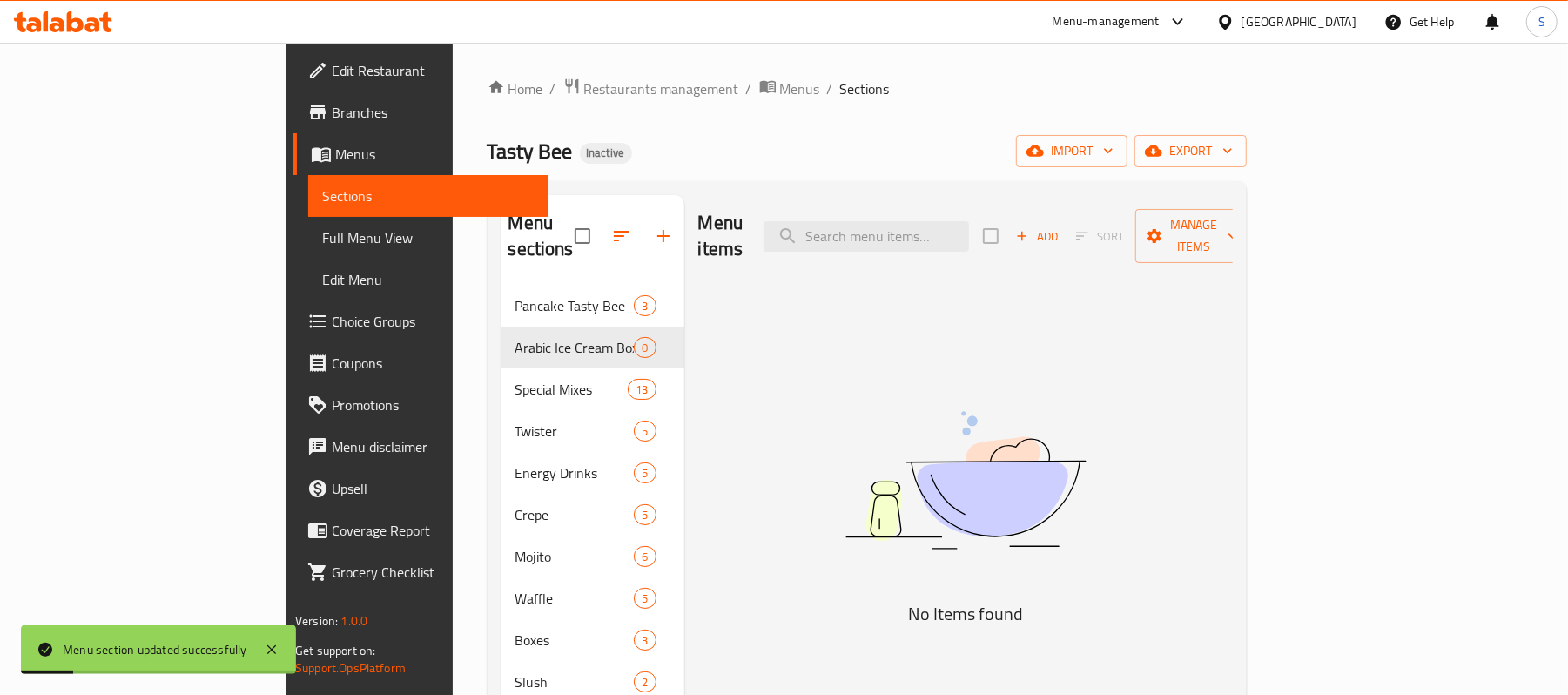
click at [1061, 227] on span "Add" at bounding box center [1037, 236] width 47 height 20
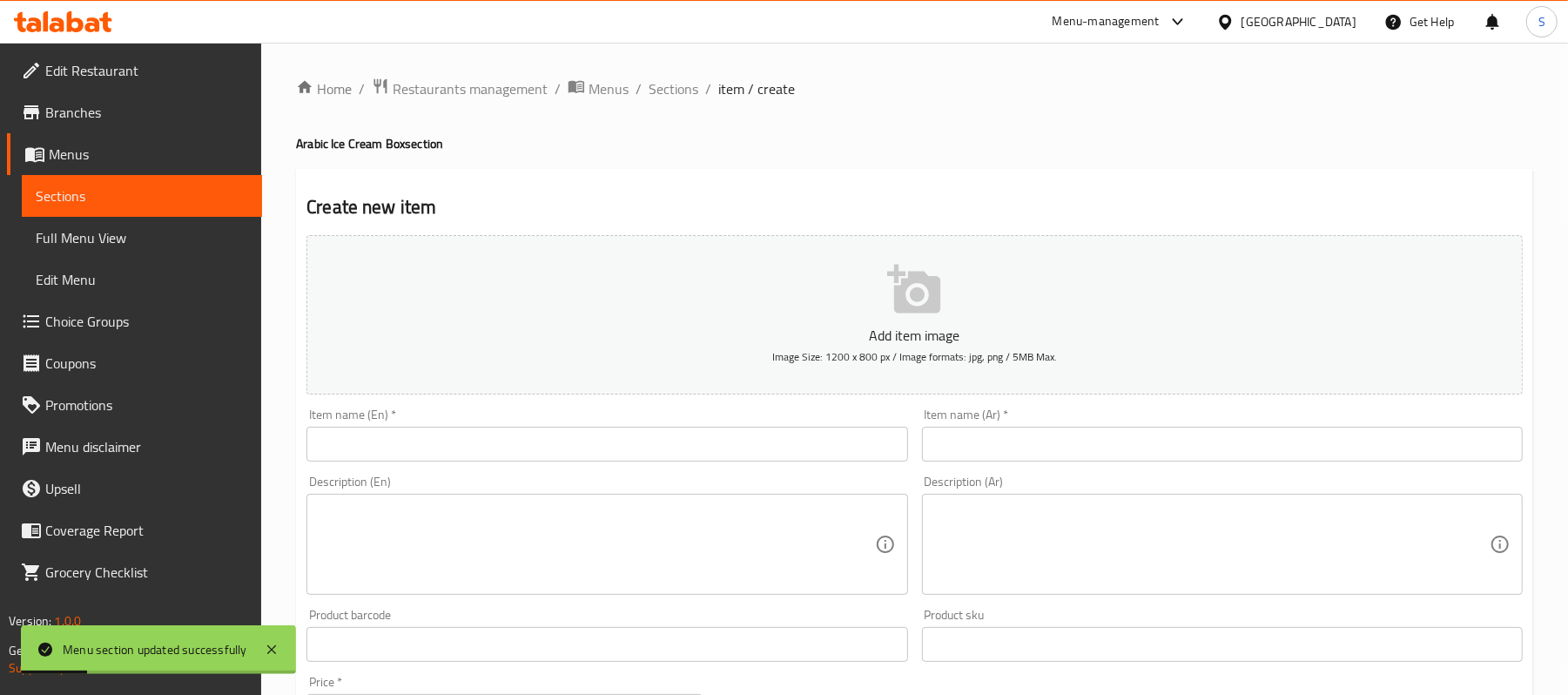
click at [991, 461] on input "text" at bounding box center [1222, 444] width 601 height 35
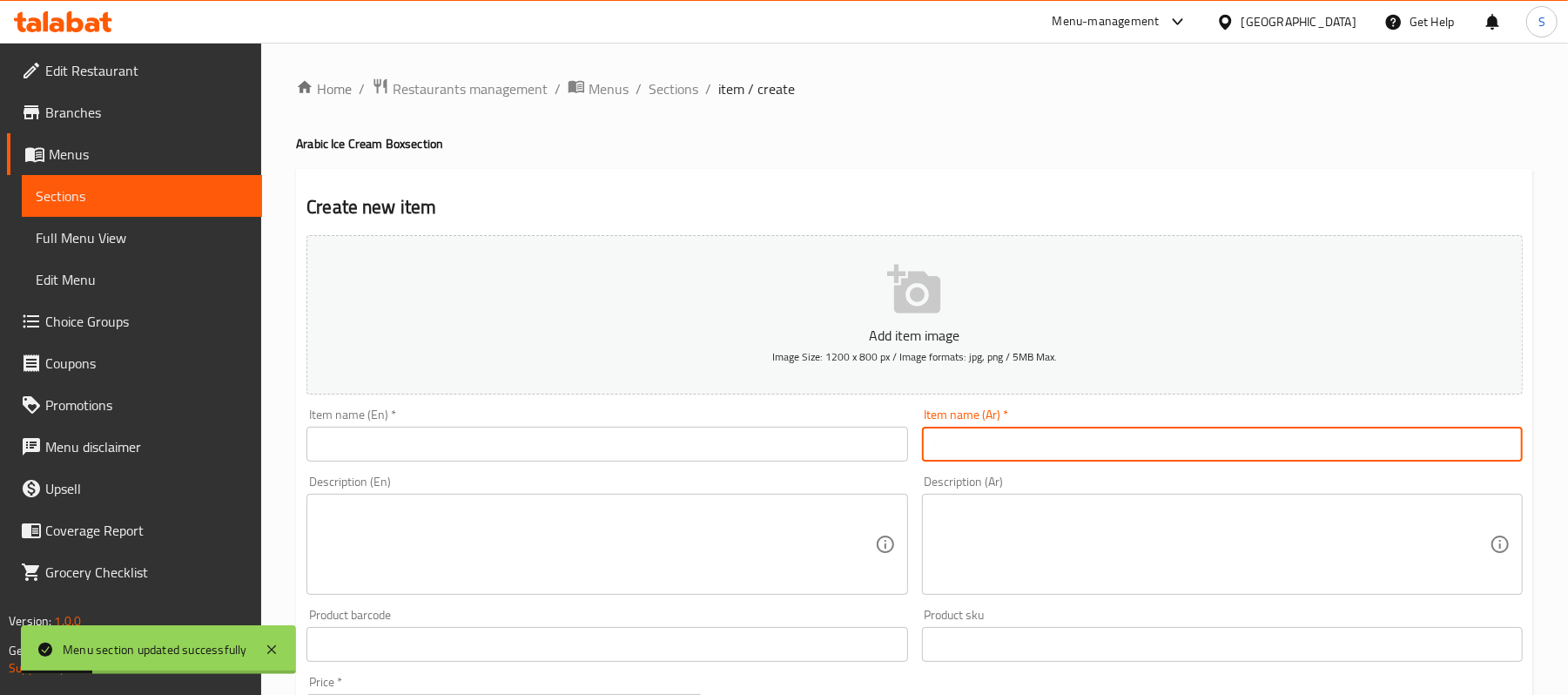
paste input "بوكس بوظة عربية"
type input "بوكس بوظة عربية"
click at [635, 453] on input "text" at bounding box center [607, 444] width 601 height 35
paste input "Arabic Ice Cream Box"
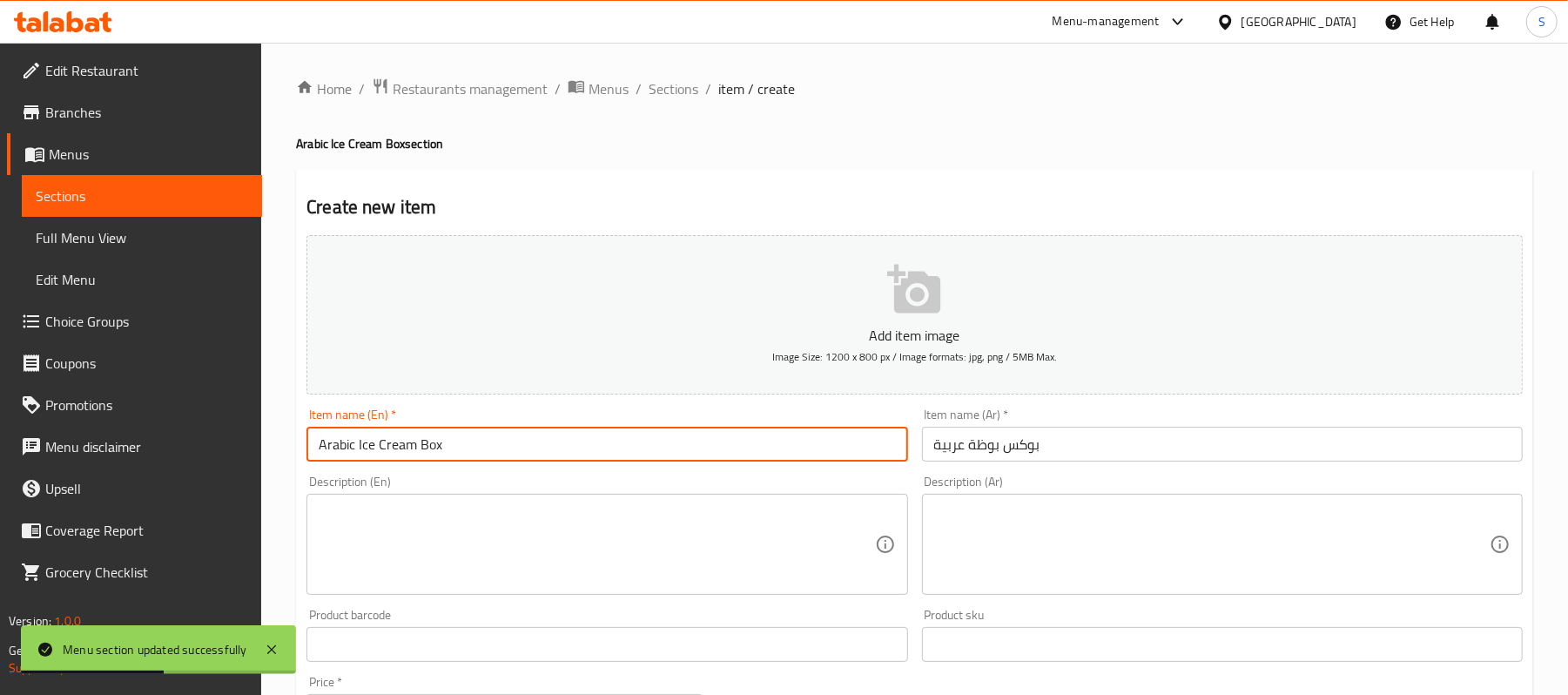
type input "Arabic Ice Cream Box"
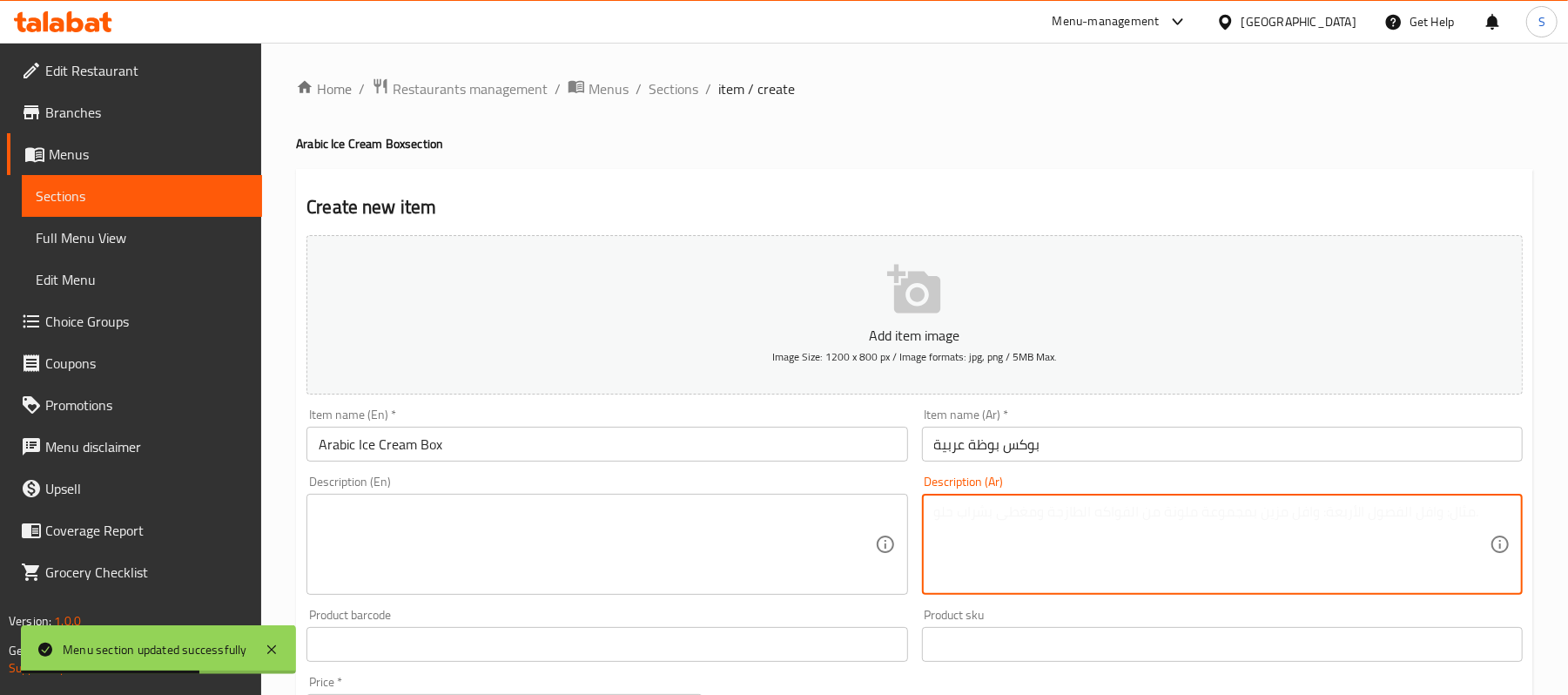
click at [974, 513] on textarea at bounding box center [1212, 544] width 556 height 82
paste textarea "بوكس مكون من كاسات من البوظة العربية حسب الطلب"
type textarea "بوكس مكون من كاسات من البوظة العربية حسب الطلب"
click at [674, 523] on textarea at bounding box center [596, 544] width 556 height 82
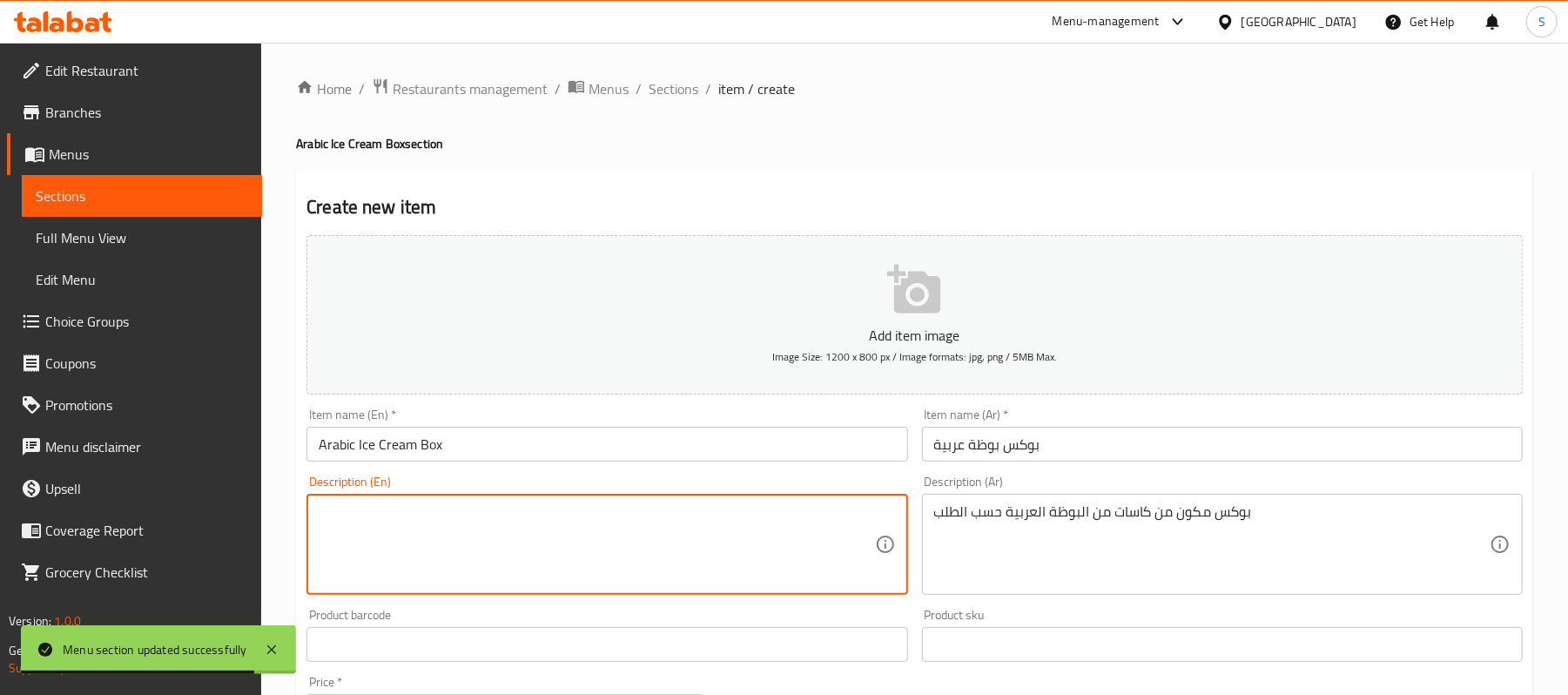
paste textarea "A box containing cups of Arabic ice cream, customized according to your order."
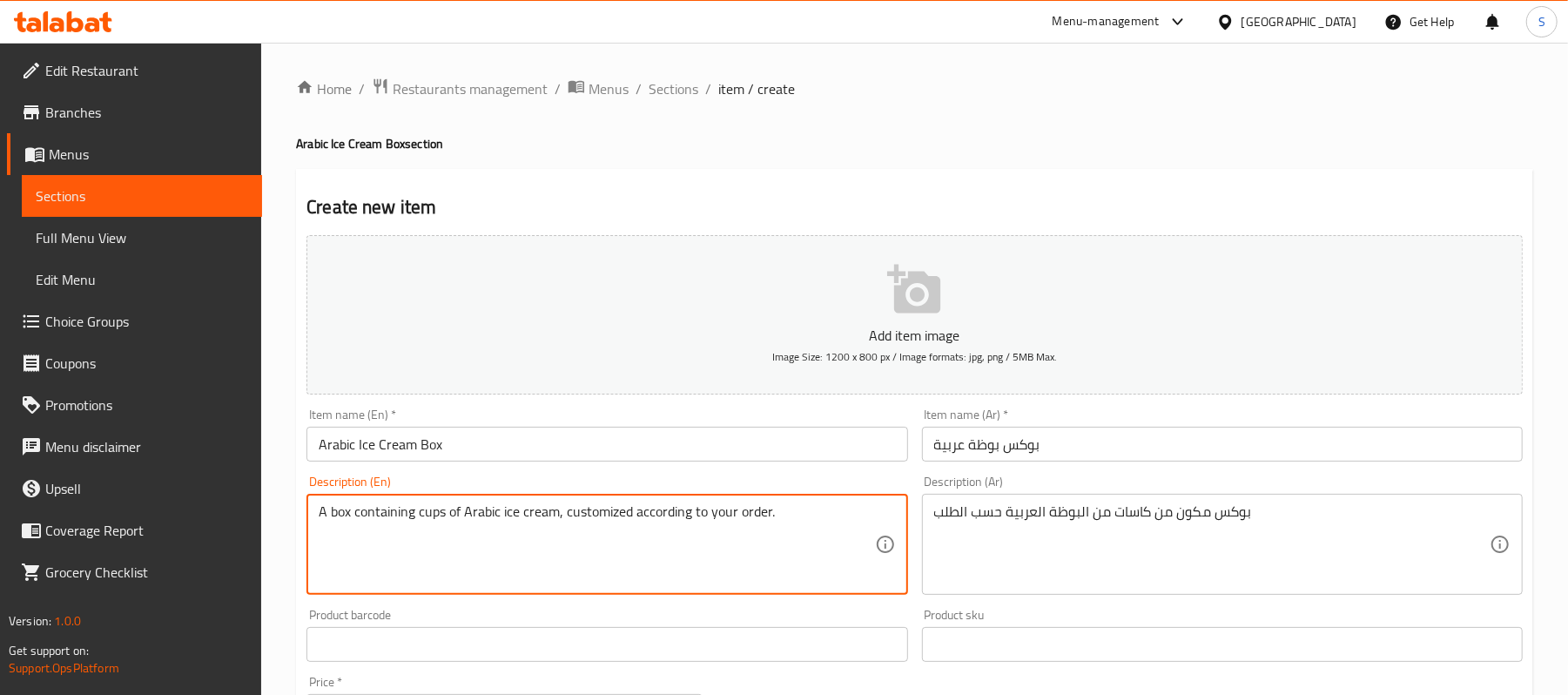
click at [581, 530] on textarea "A box containing cups of Arabic ice cream, customized according to your order." at bounding box center [596, 544] width 556 height 82
type textarea "A box containing cups of Arabic ice cream, according to your order."
click at [607, 446] on input "Arabic Ice Cream Box" at bounding box center [607, 444] width 601 height 35
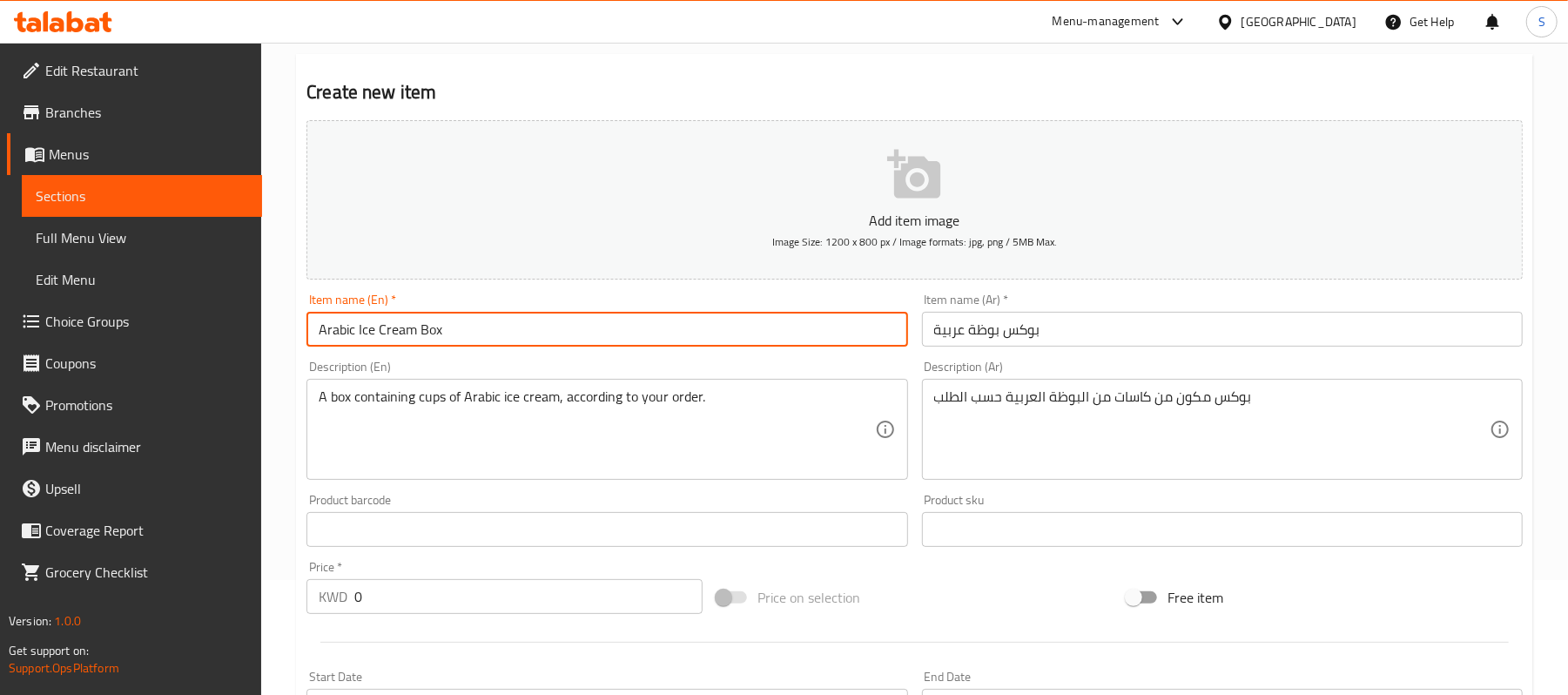
scroll to position [348, 0]
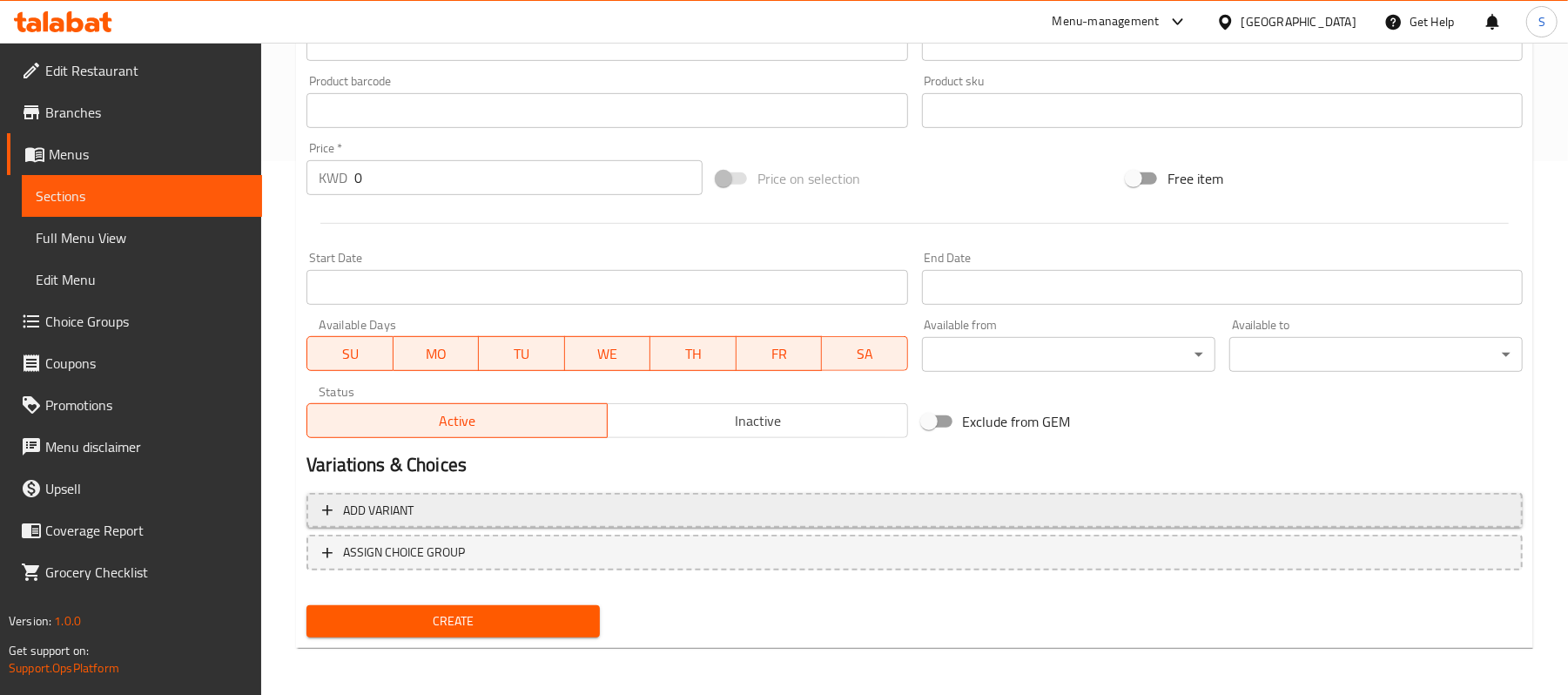
click at [519, 520] on span "Add variant" at bounding box center [915, 510] width 1185 height 22
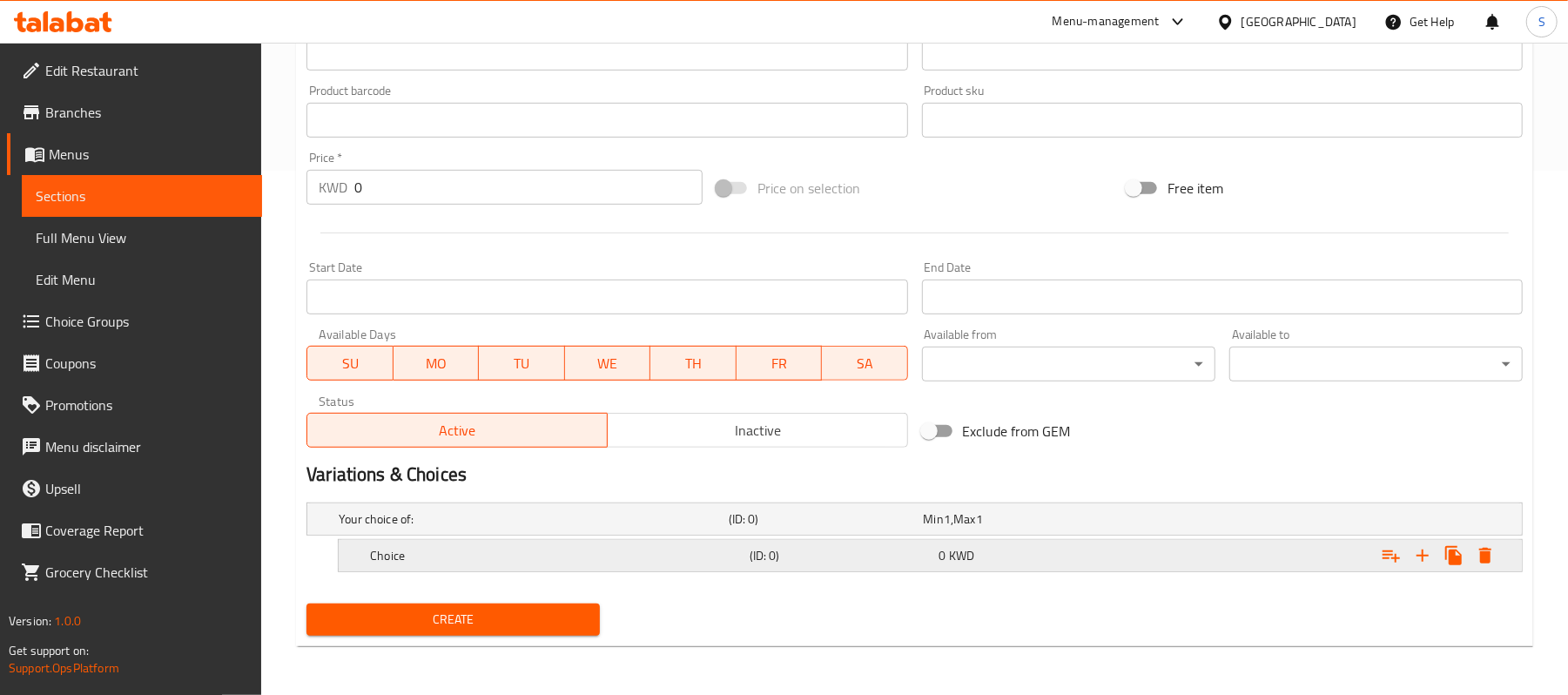
click at [925, 555] on h5 "(ID: 0)" at bounding box center [840, 556] width 183 height 18
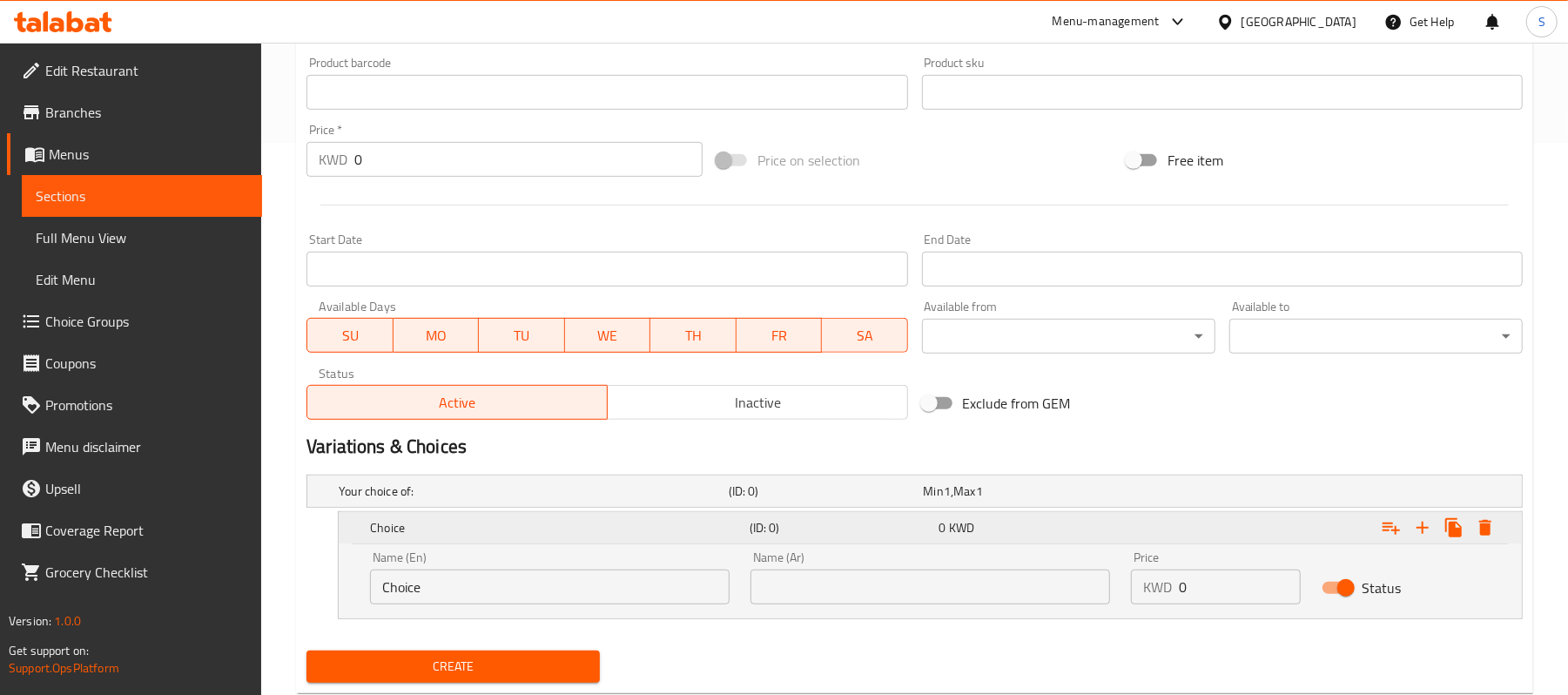
scroll to position [600, 0]
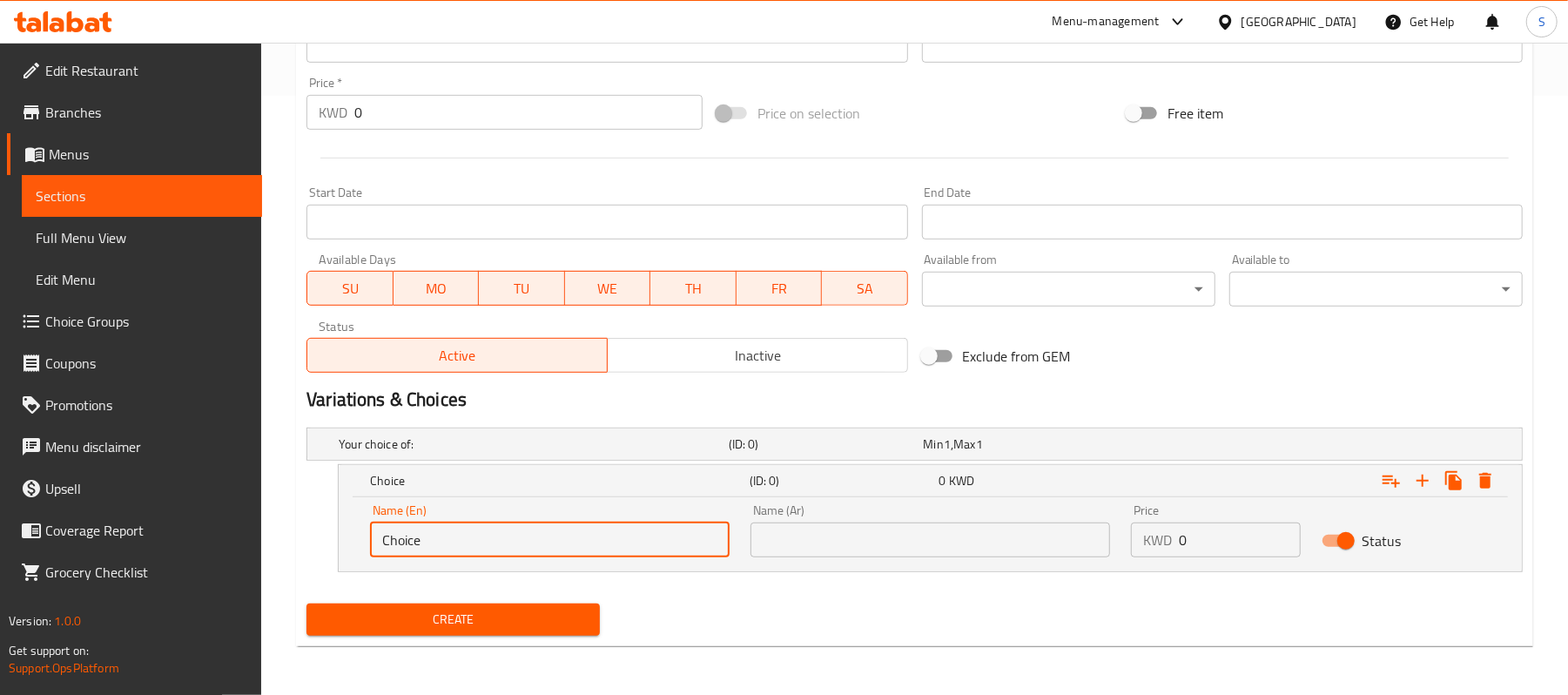
click at [593, 528] on input "Choice" at bounding box center [550, 540] width 360 height 35
paste input "12 pie"
type input "12 piece"
click at [778, 531] on input "text" at bounding box center [930, 540] width 360 height 35
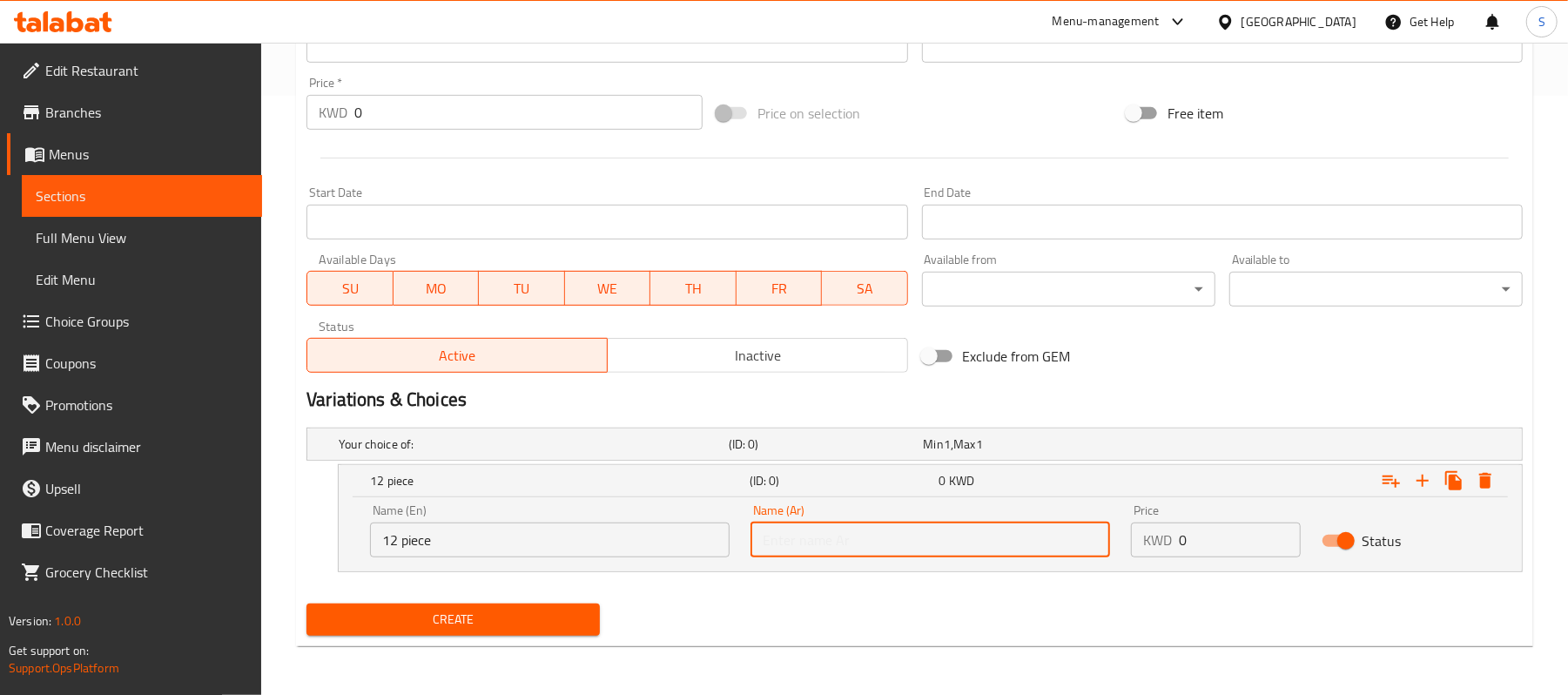
paste input "12 قطعة"
type input "12 قطعة"
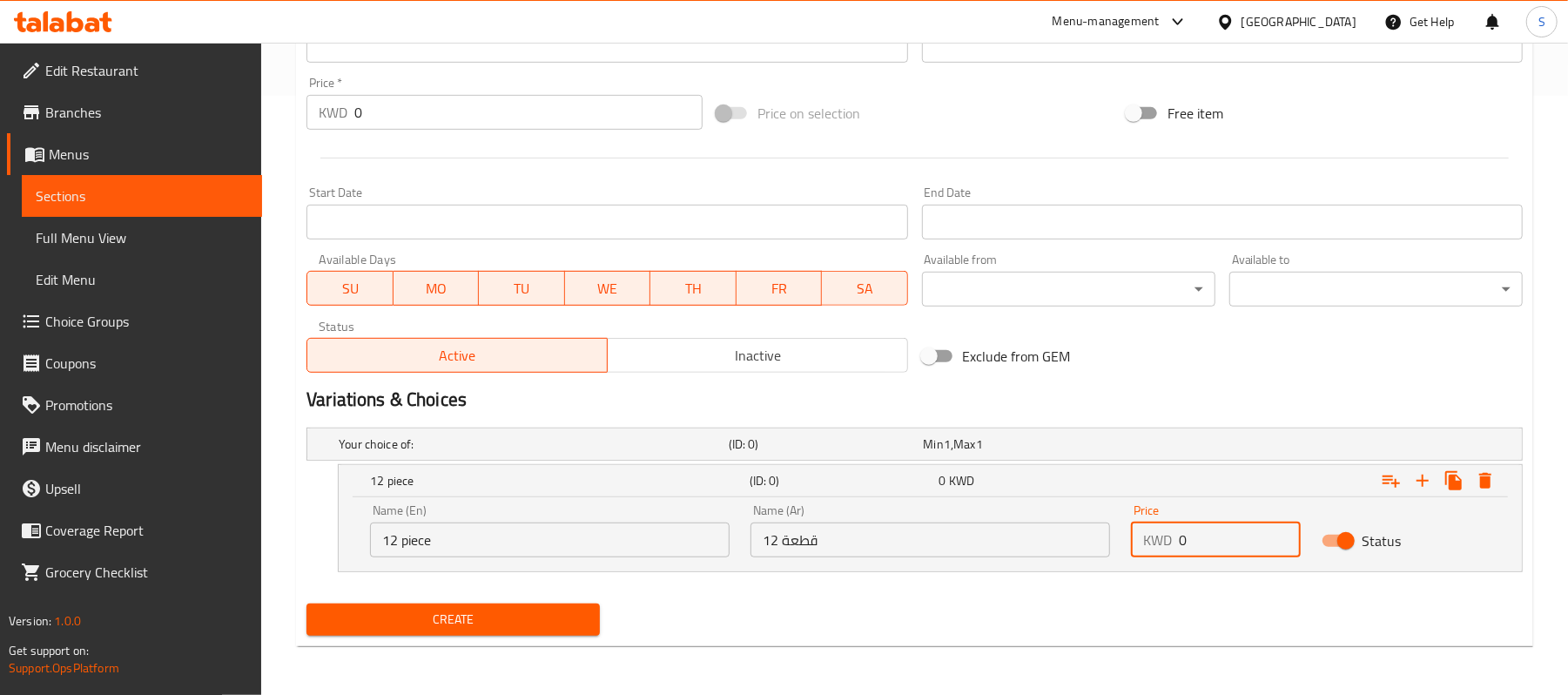
click at [1179, 544] on input "0" at bounding box center [1240, 540] width 121 height 35
type input "6"
click at [1409, 481] on button "Expand" at bounding box center [1423, 481] width 32 height 32
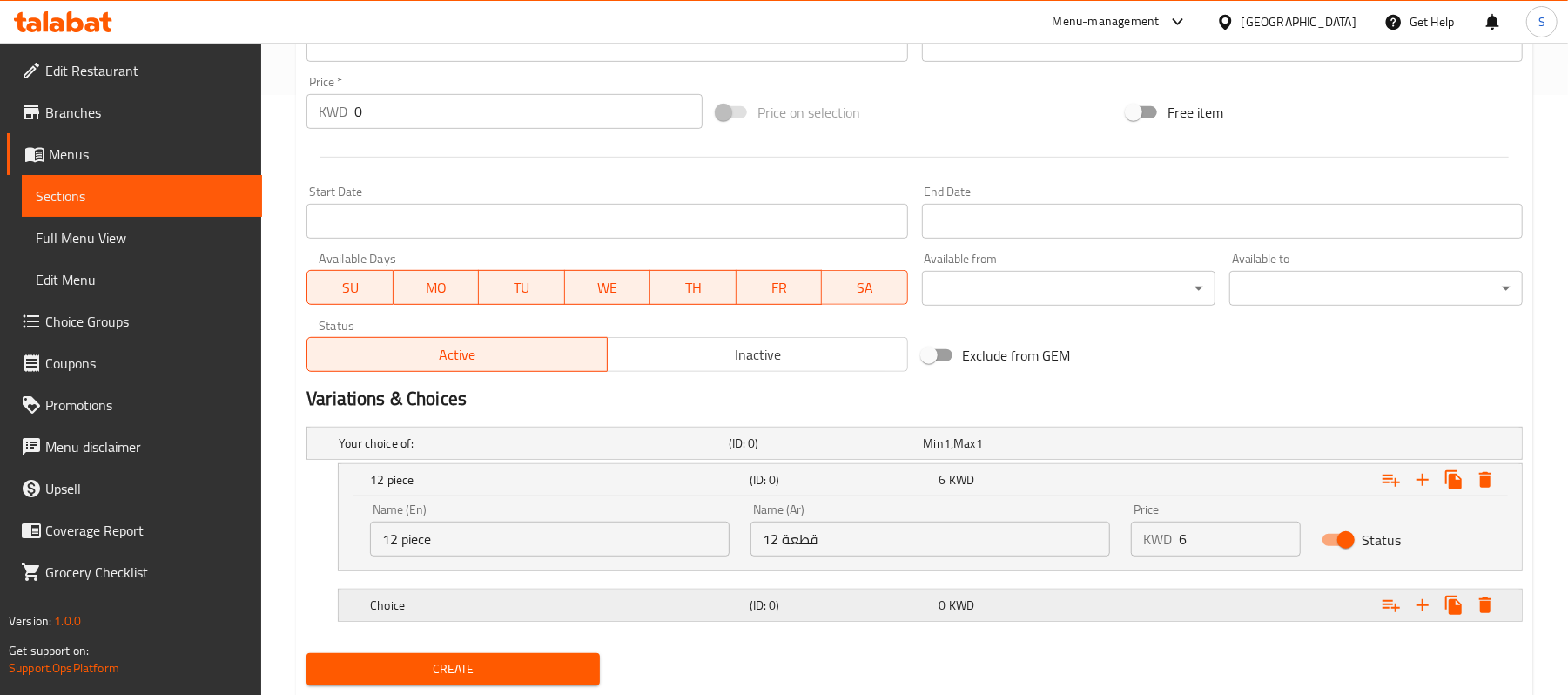
click at [987, 600] on div "0 KWD" at bounding box center [1030, 605] width 183 height 18
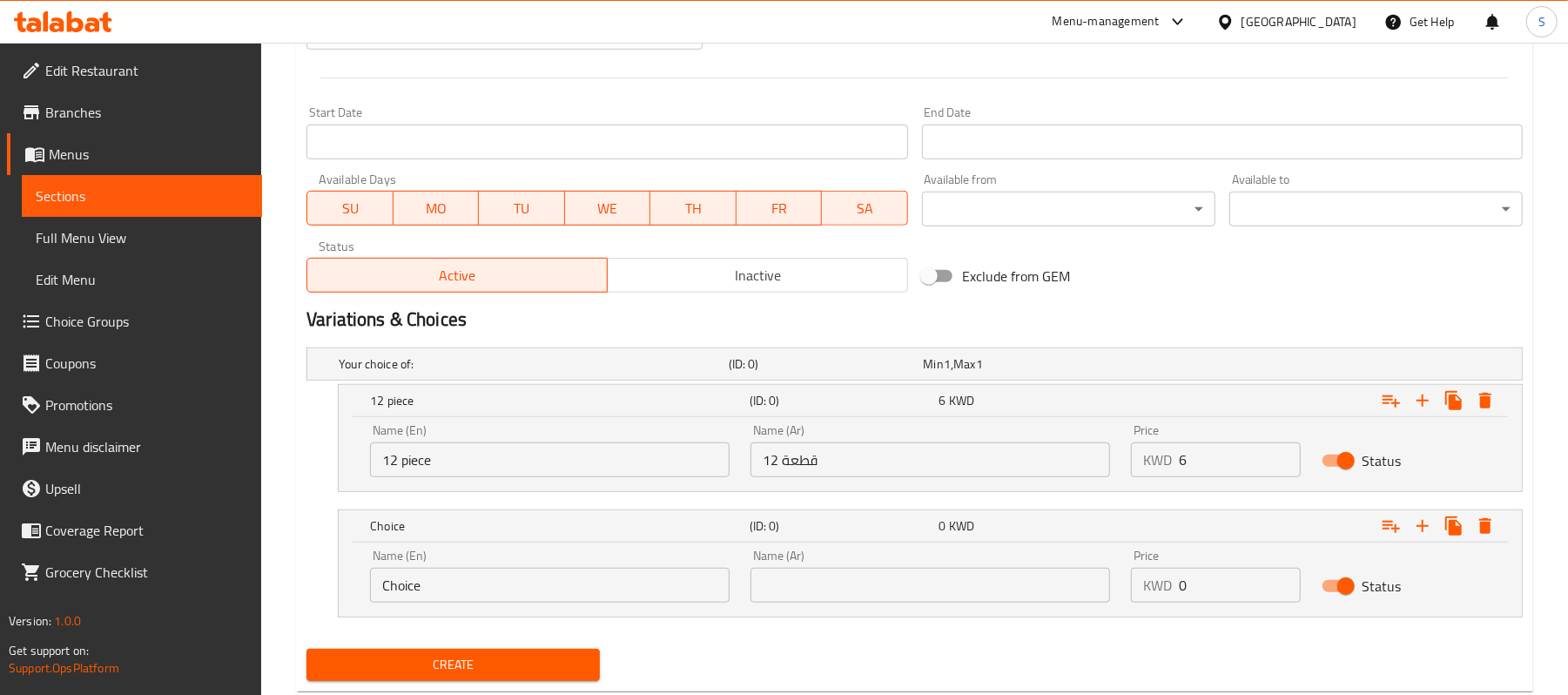
scroll to position [610, 0]
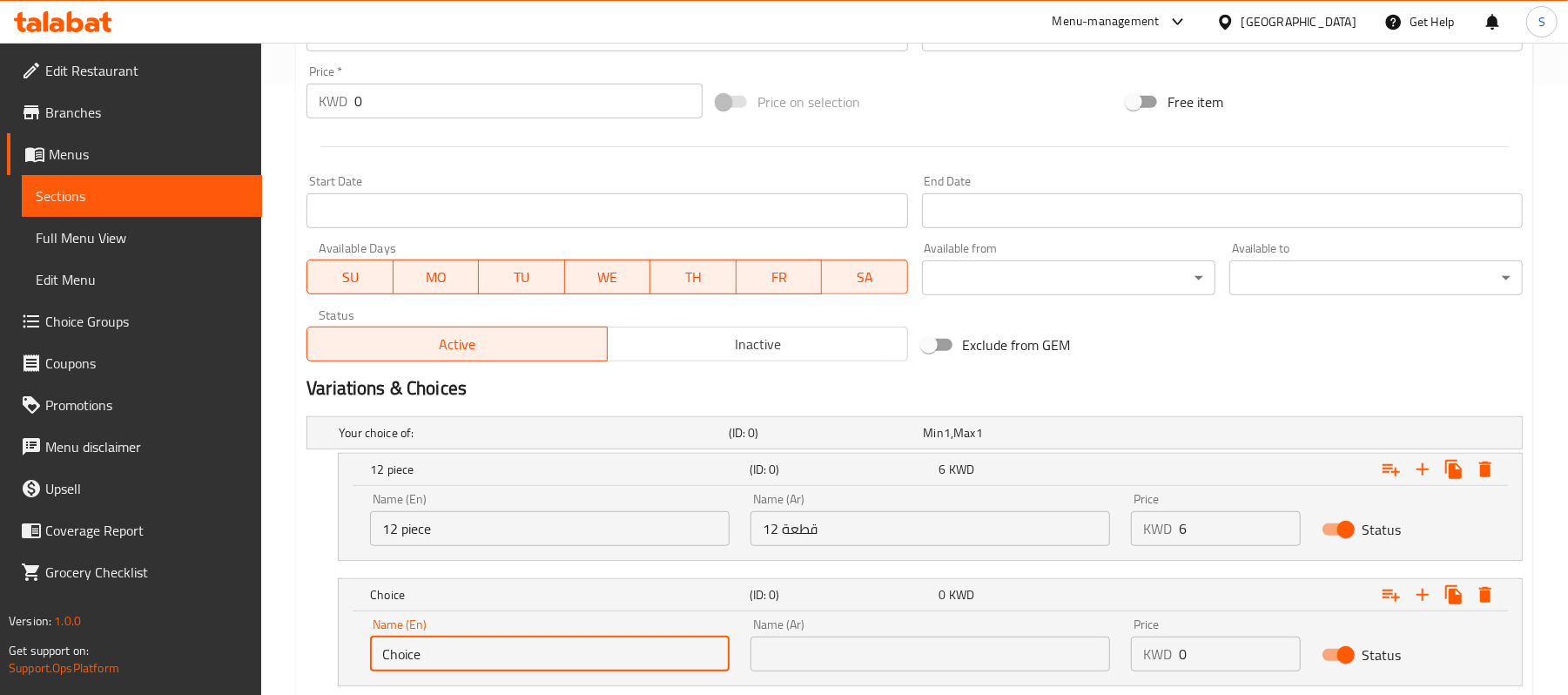
click at [482, 656] on input "Choice" at bounding box center [550, 654] width 360 height 35
paste input "16 pie"
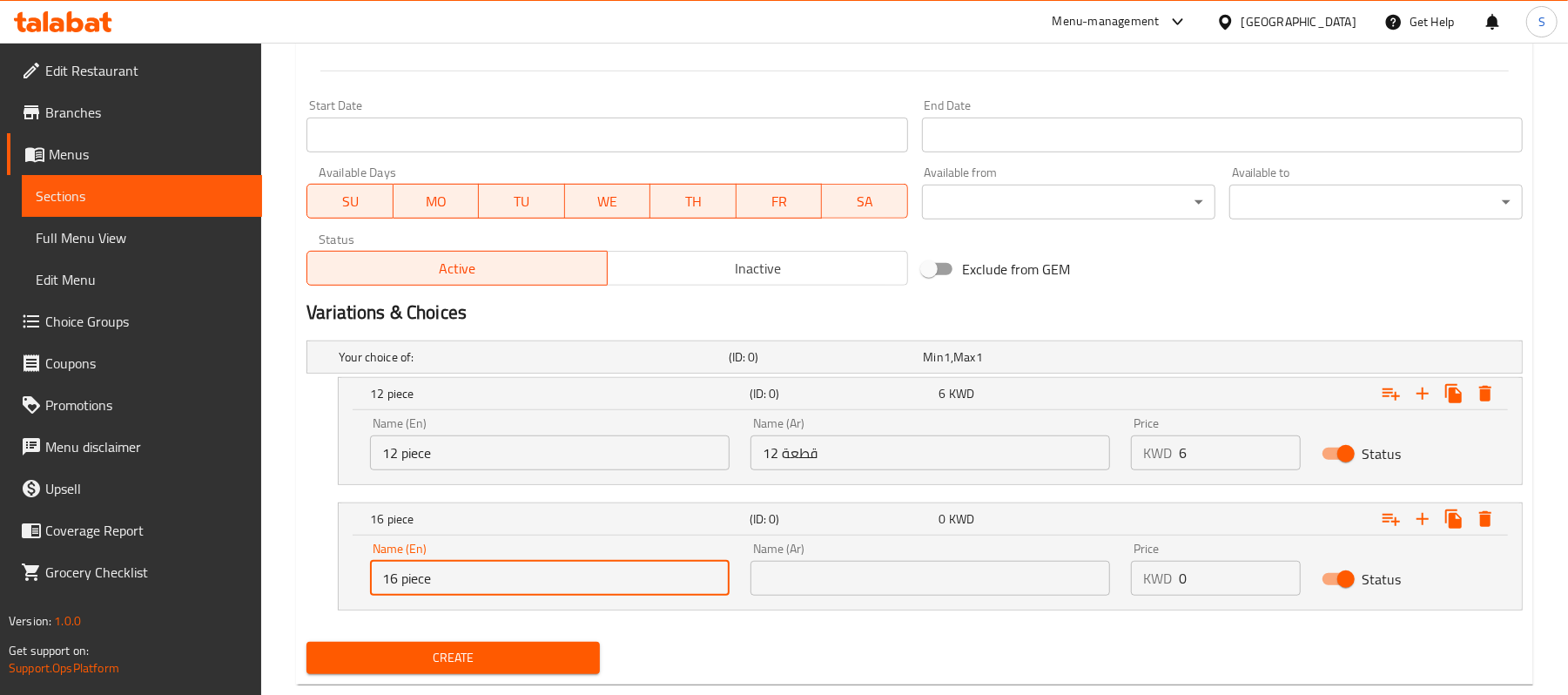
scroll to position [727, 0]
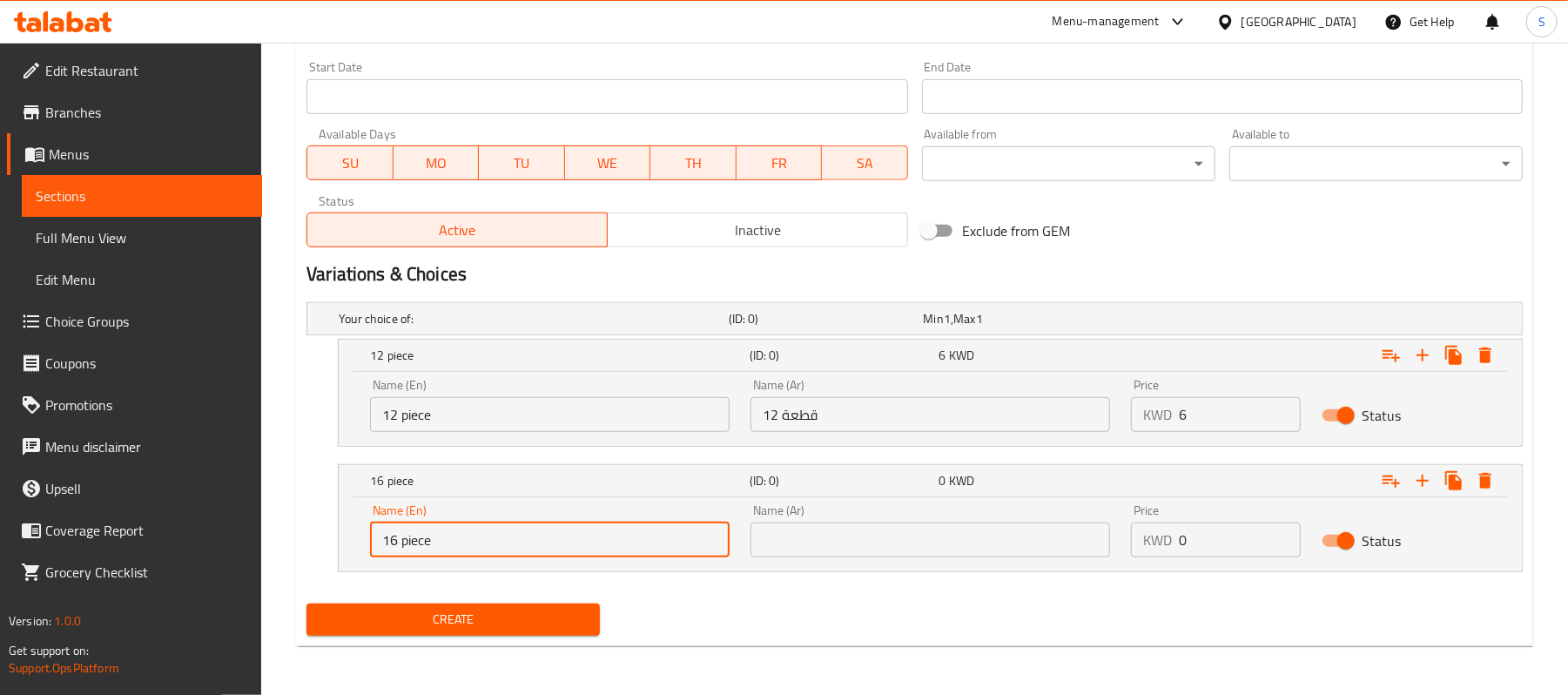
type input "16 piece"
click at [843, 527] on input "text" at bounding box center [930, 540] width 360 height 35
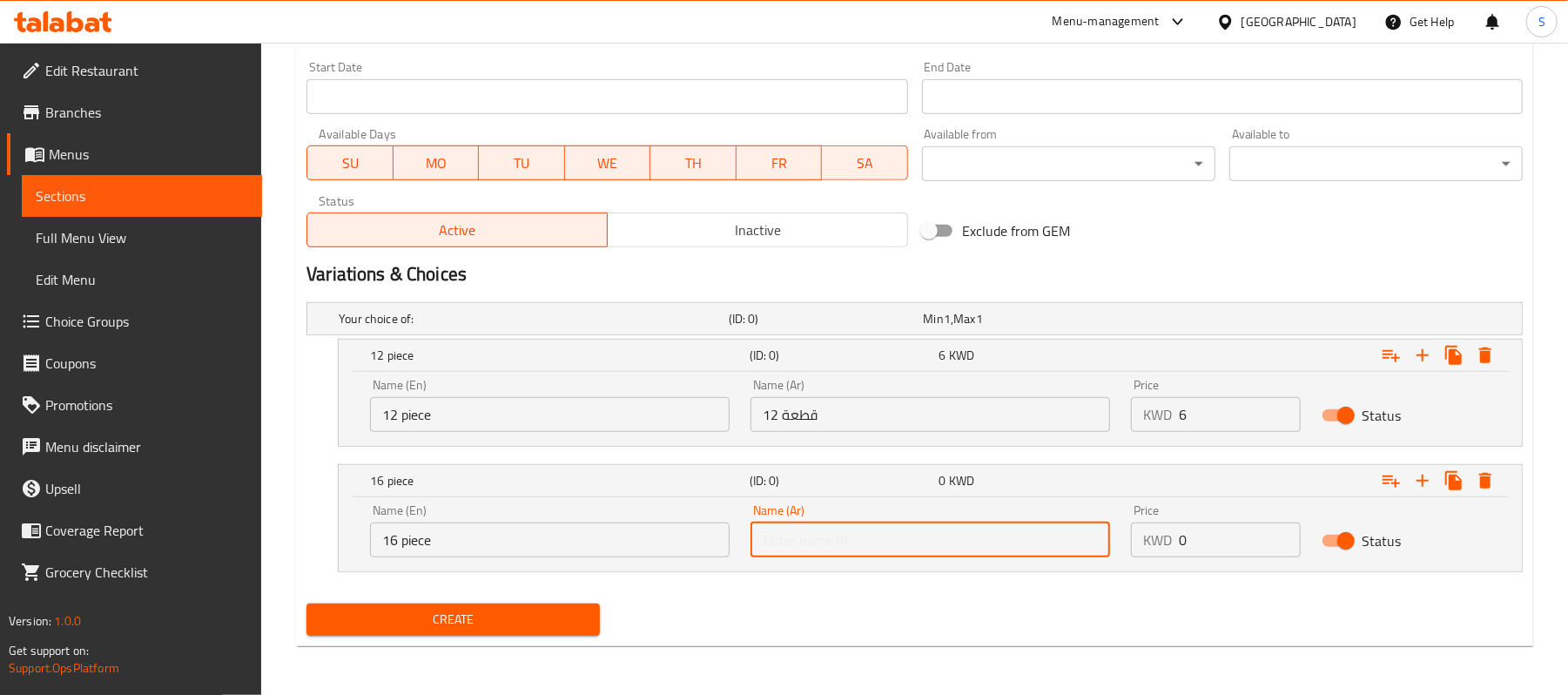
paste input "16 قطعة"
type input "16 قطعة"
click at [1217, 538] on input "0" at bounding box center [1240, 540] width 121 height 35
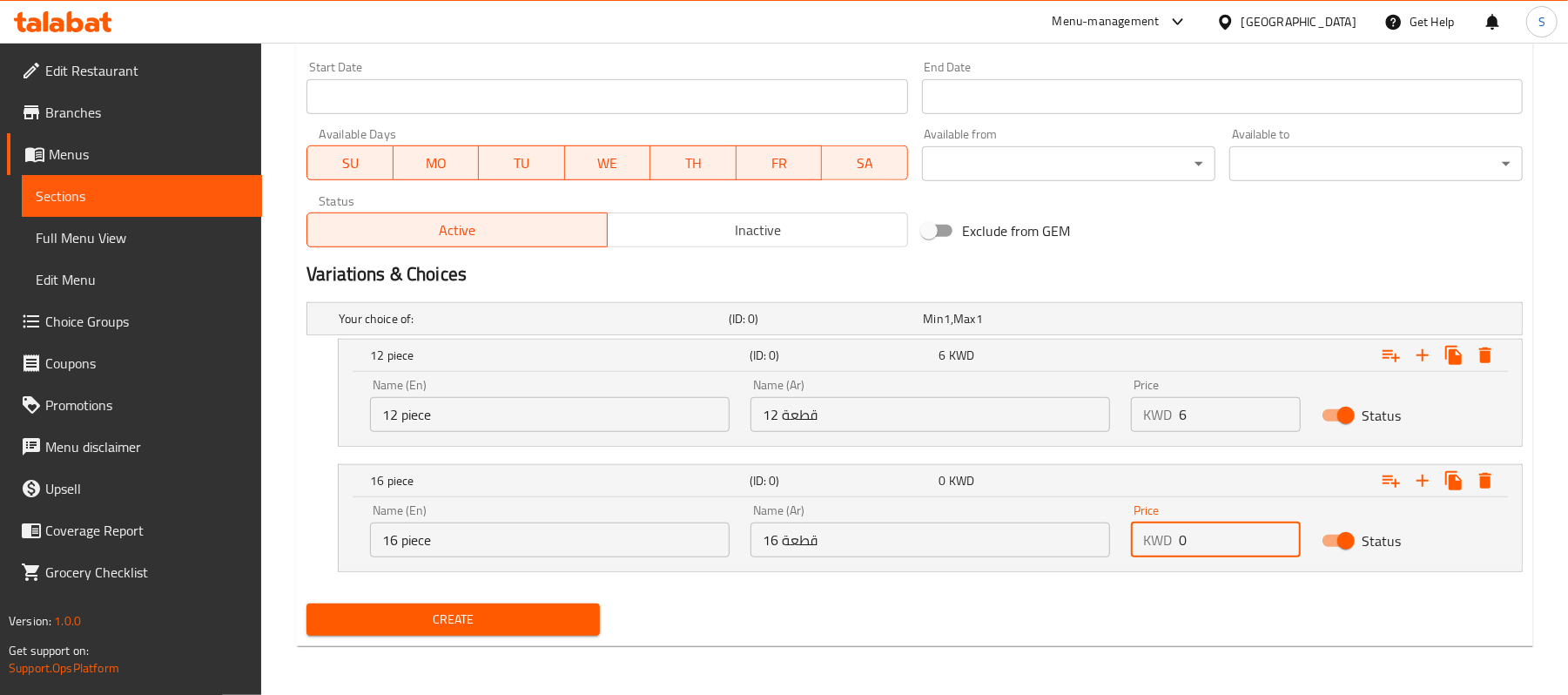
click at [1217, 538] on input "0" at bounding box center [1240, 540] width 121 height 35
type input "8"
click at [1422, 488] on icon "Expand" at bounding box center [1423, 481] width 21 height 21
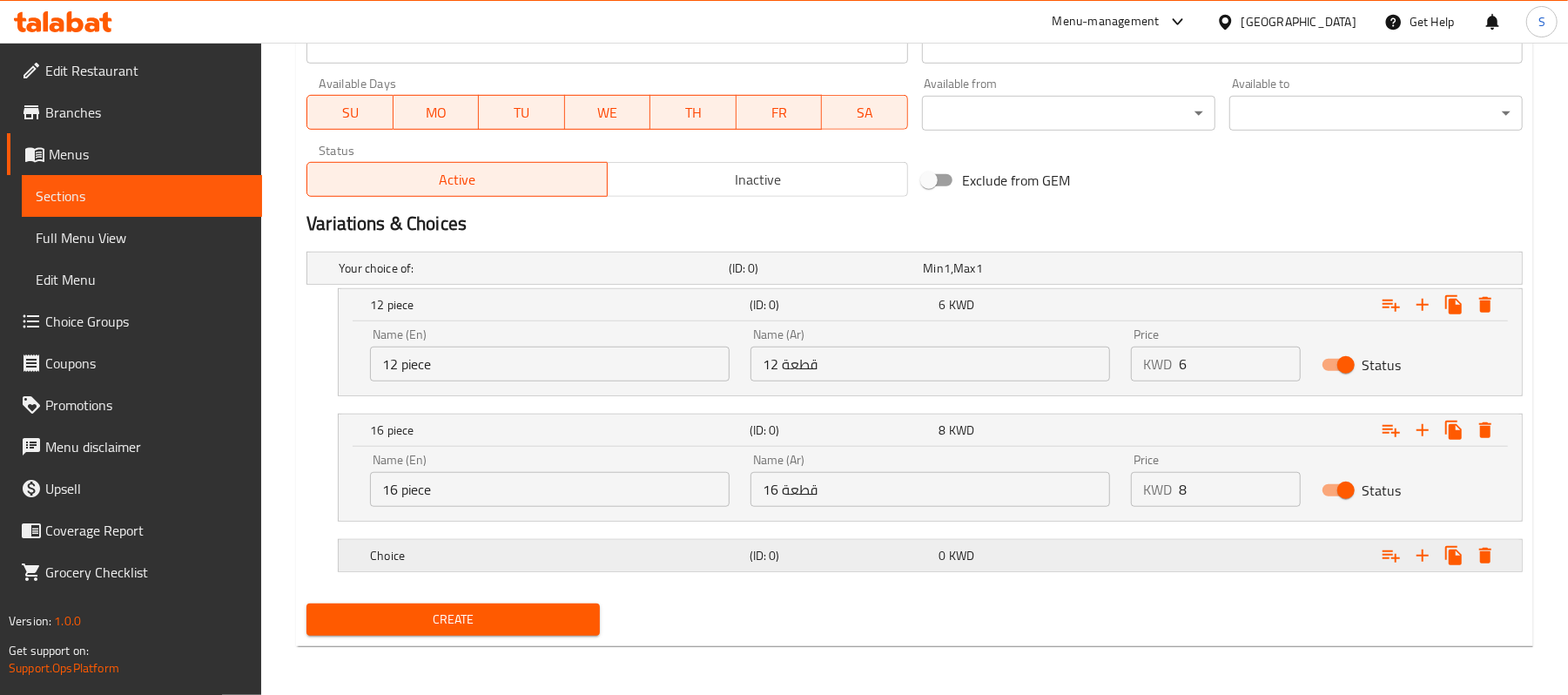
click at [534, 565] on h5 "Choice" at bounding box center [557, 556] width 373 height 18
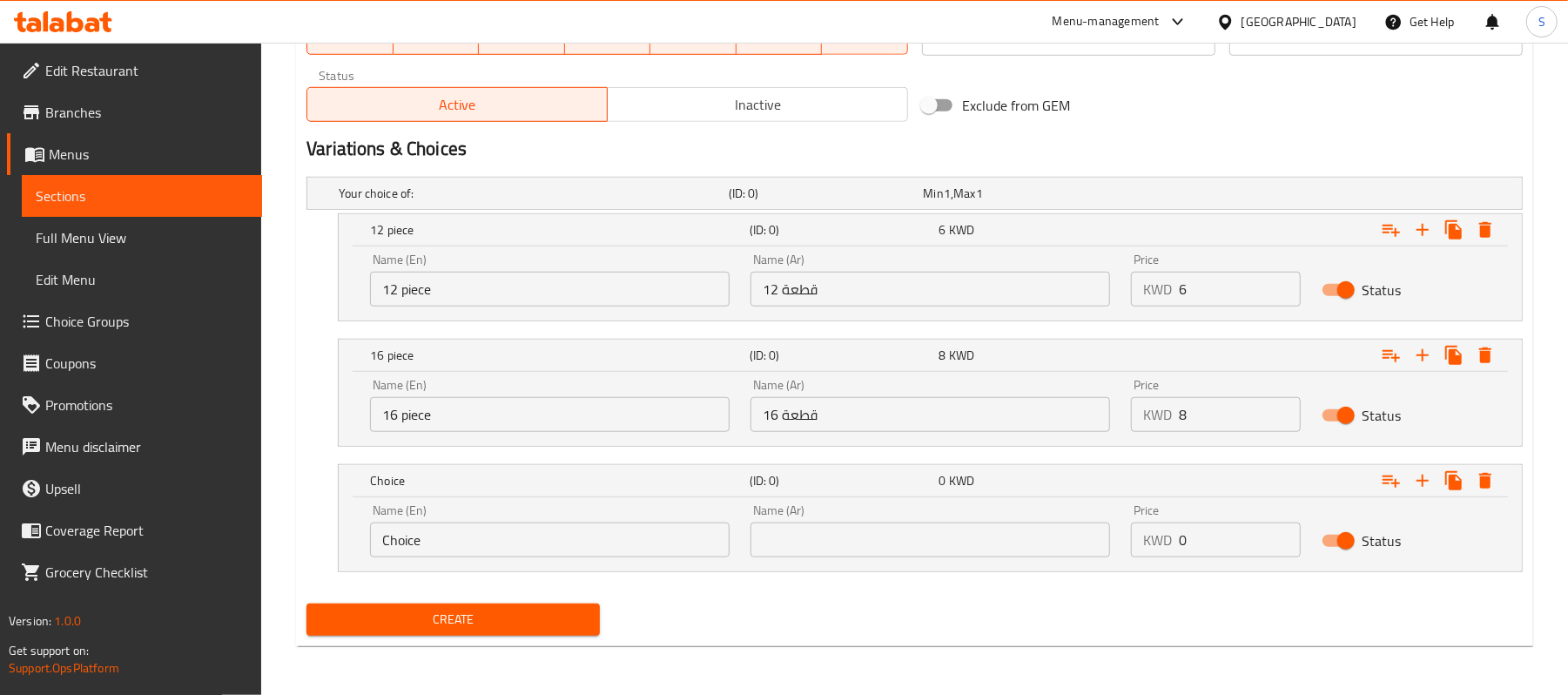
scroll to position [852, 0]
click at [496, 549] on input "Choice" at bounding box center [550, 540] width 360 height 35
click at [495, 549] on input "Choice" at bounding box center [550, 540] width 360 height 35
paste input "20 pie"
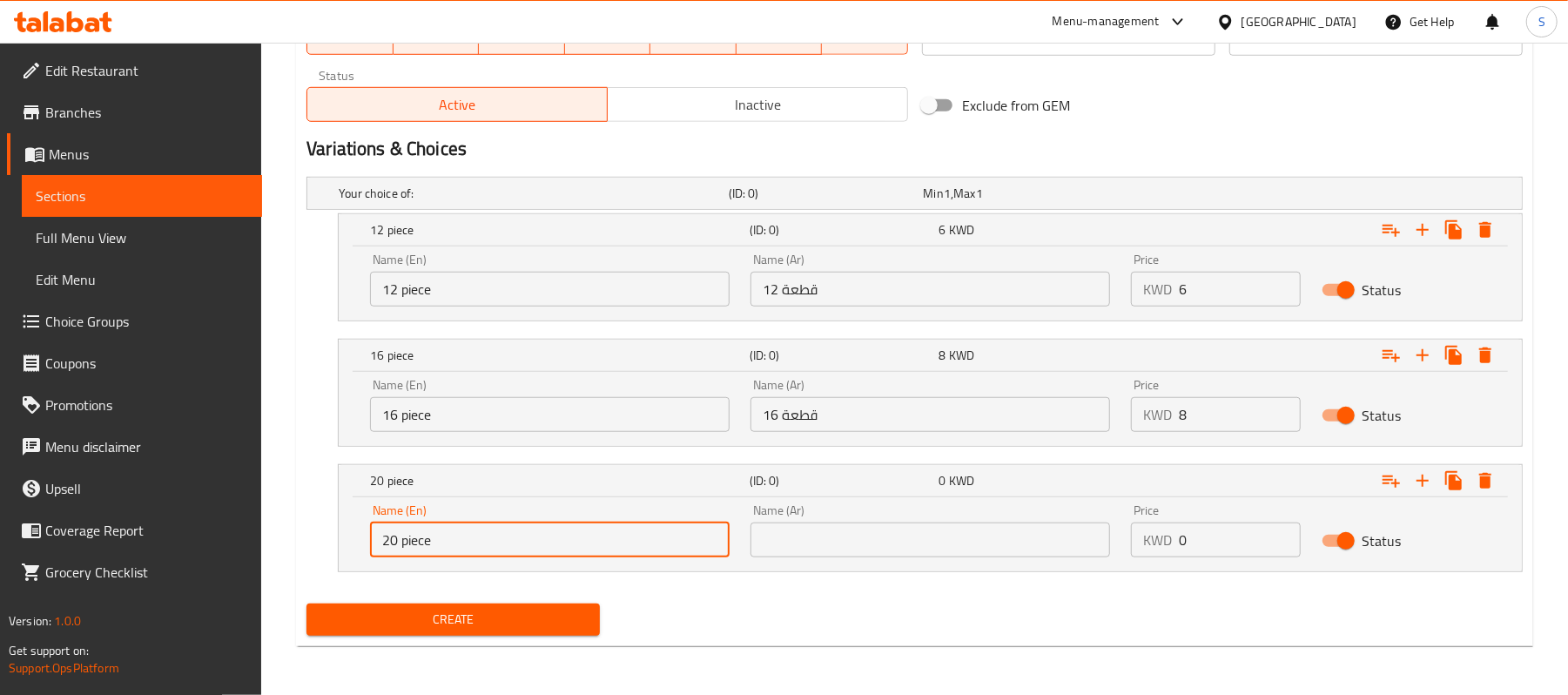
type input "20 piece"
click at [789, 521] on div "Name (Ar) Name (Ar)" at bounding box center [930, 530] width 360 height 53
click at [798, 530] on input "text" at bounding box center [930, 540] width 360 height 35
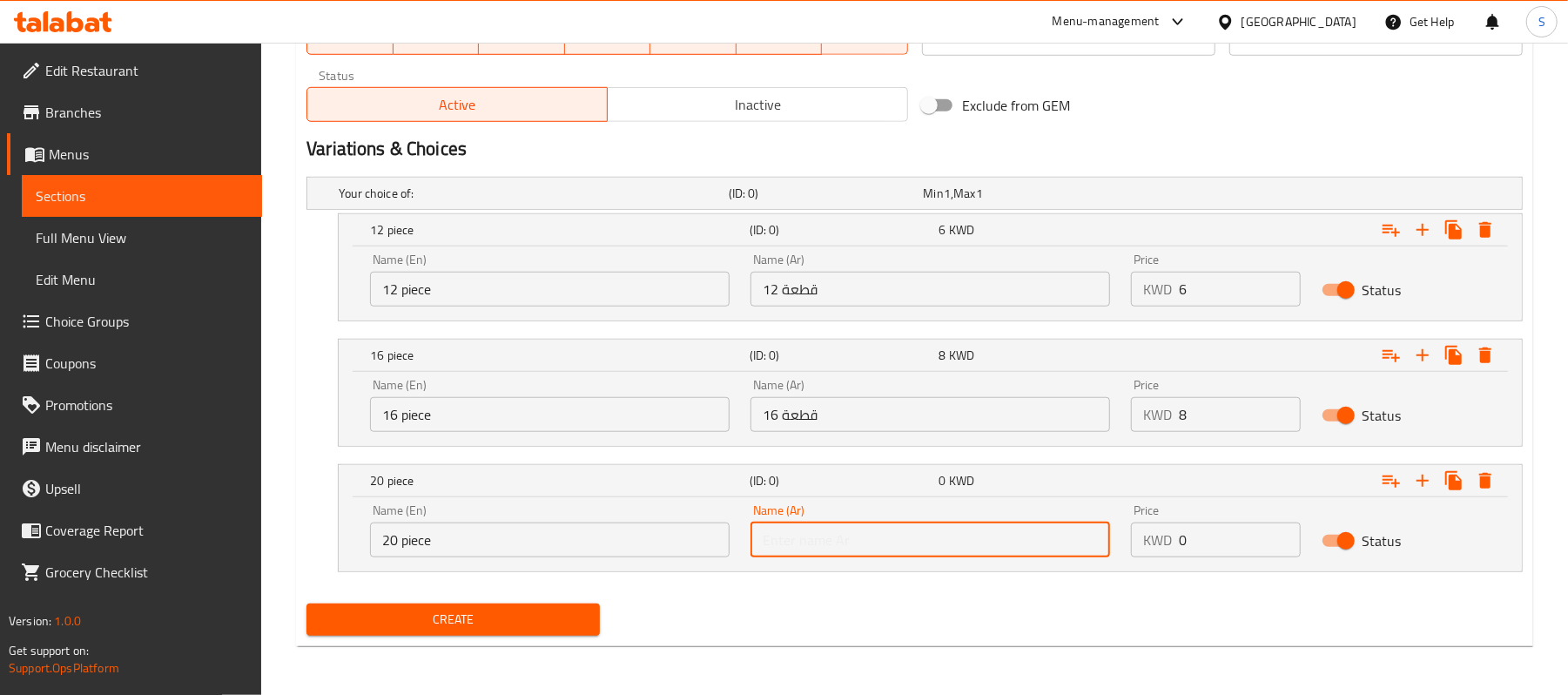
paste input "20 قطعة"
type input "20 قطعة"
click at [1176, 544] on div "KWD 0 Price" at bounding box center [1215, 540] width 169 height 35
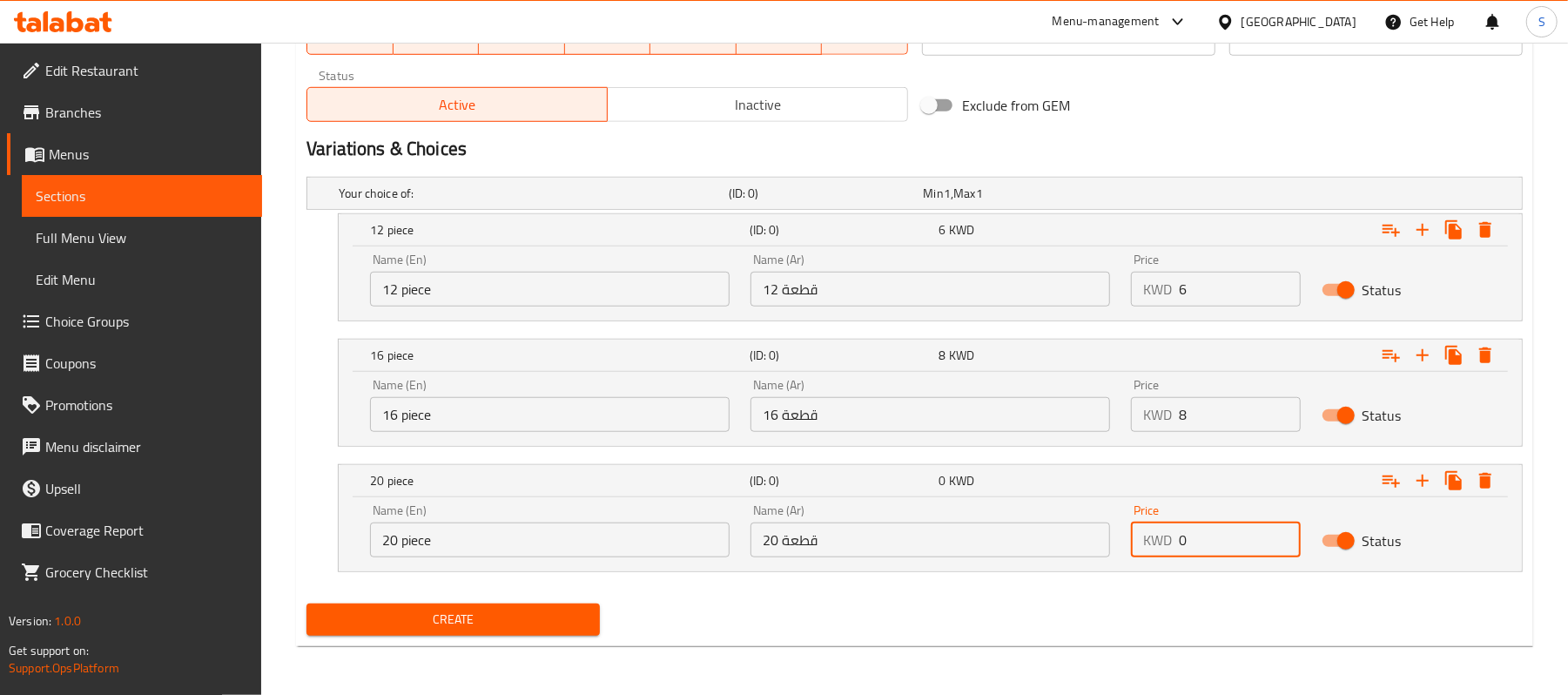
click at [1176, 544] on div "KWD 0 Price" at bounding box center [1215, 540] width 169 height 35
click at [1179, 545] on input "0" at bounding box center [1240, 540] width 121 height 35
type input "10"
click at [306, 603] on button "Create" at bounding box center [453, 619] width 293 height 32
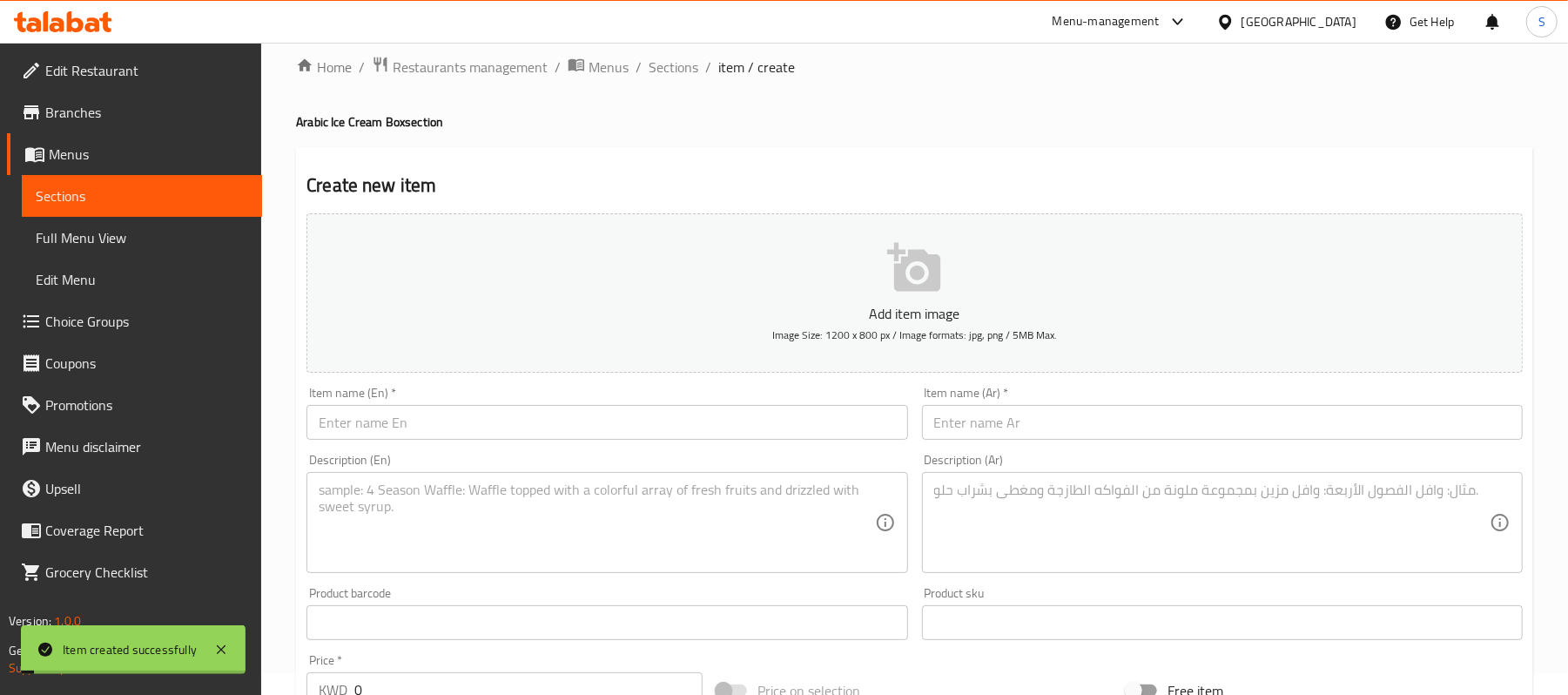
scroll to position [0, 0]
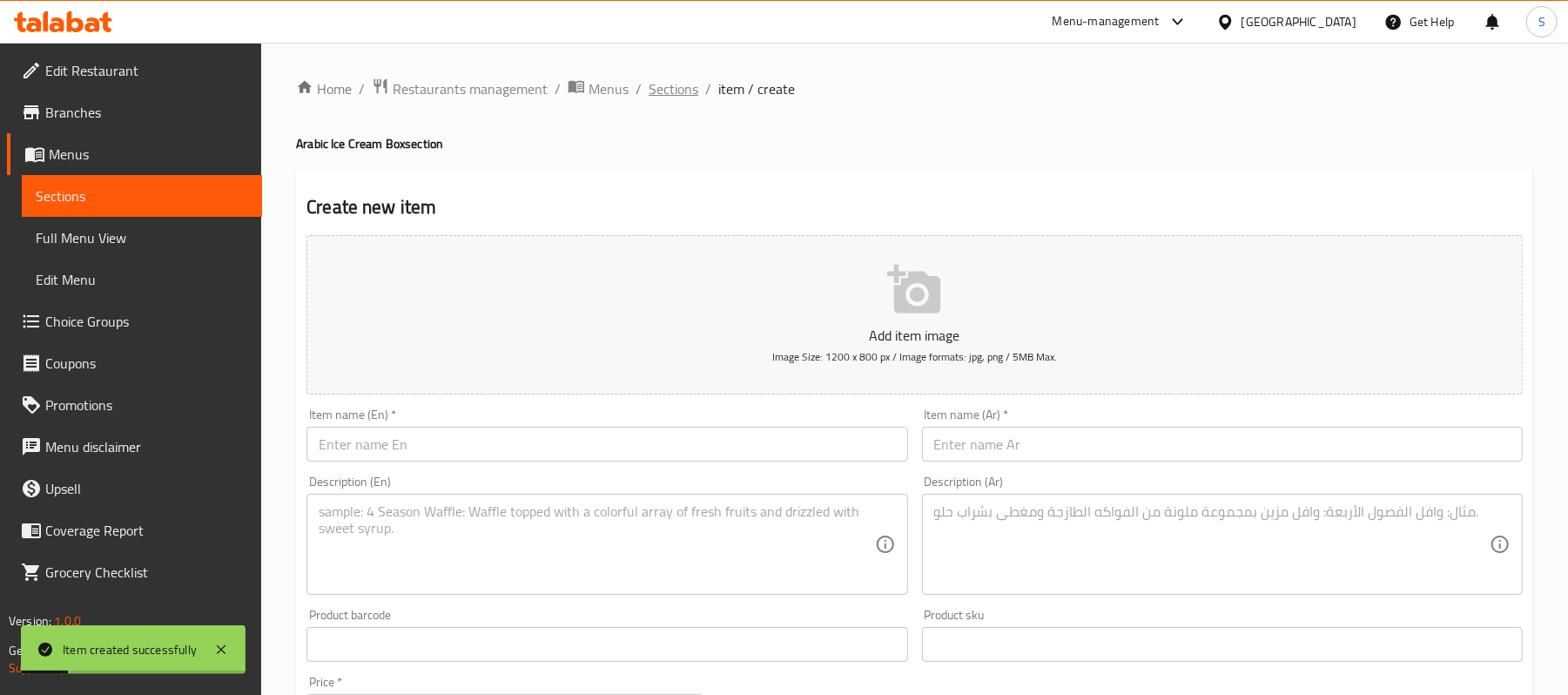
click at [681, 84] on span "Sections" at bounding box center [673, 89] width 50 height 21
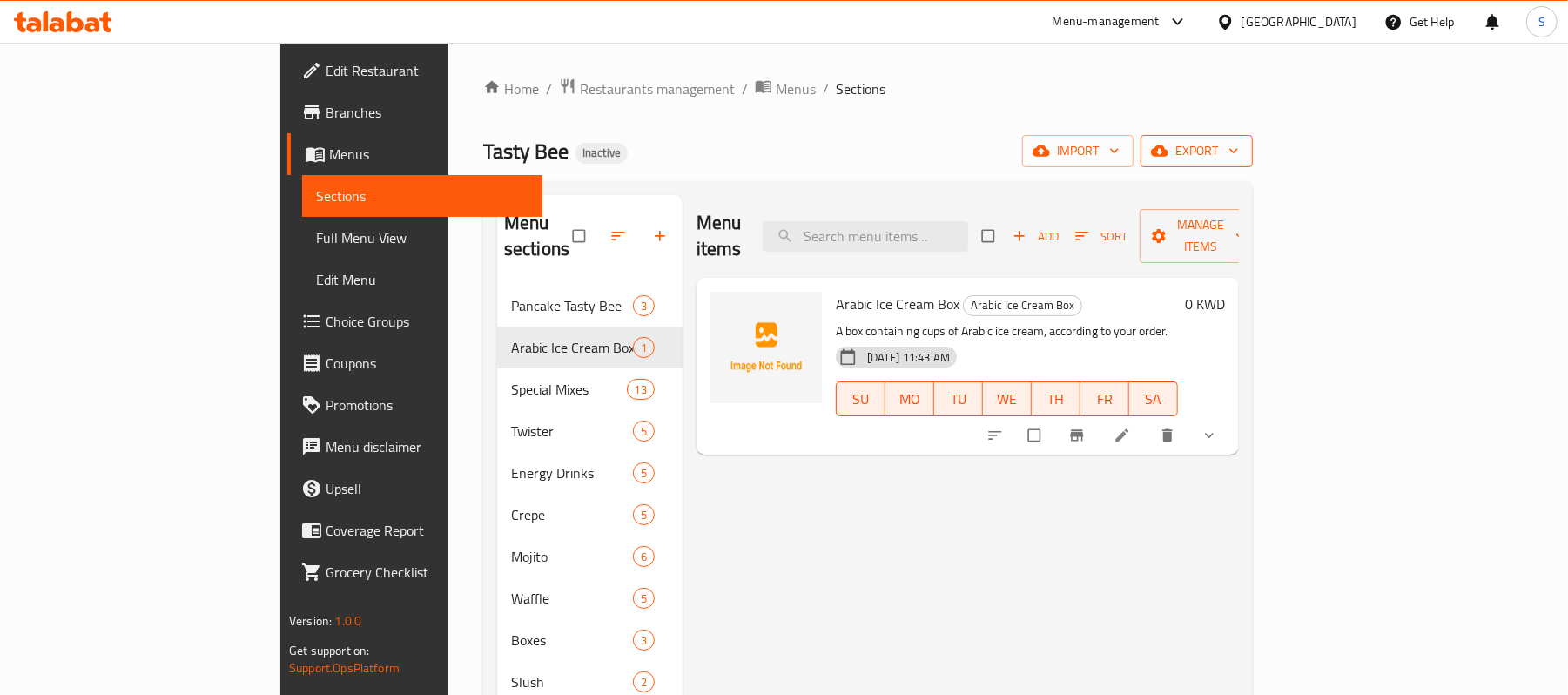
click at [1239, 160] on span "export" at bounding box center [1197, 151] width 84 height 22
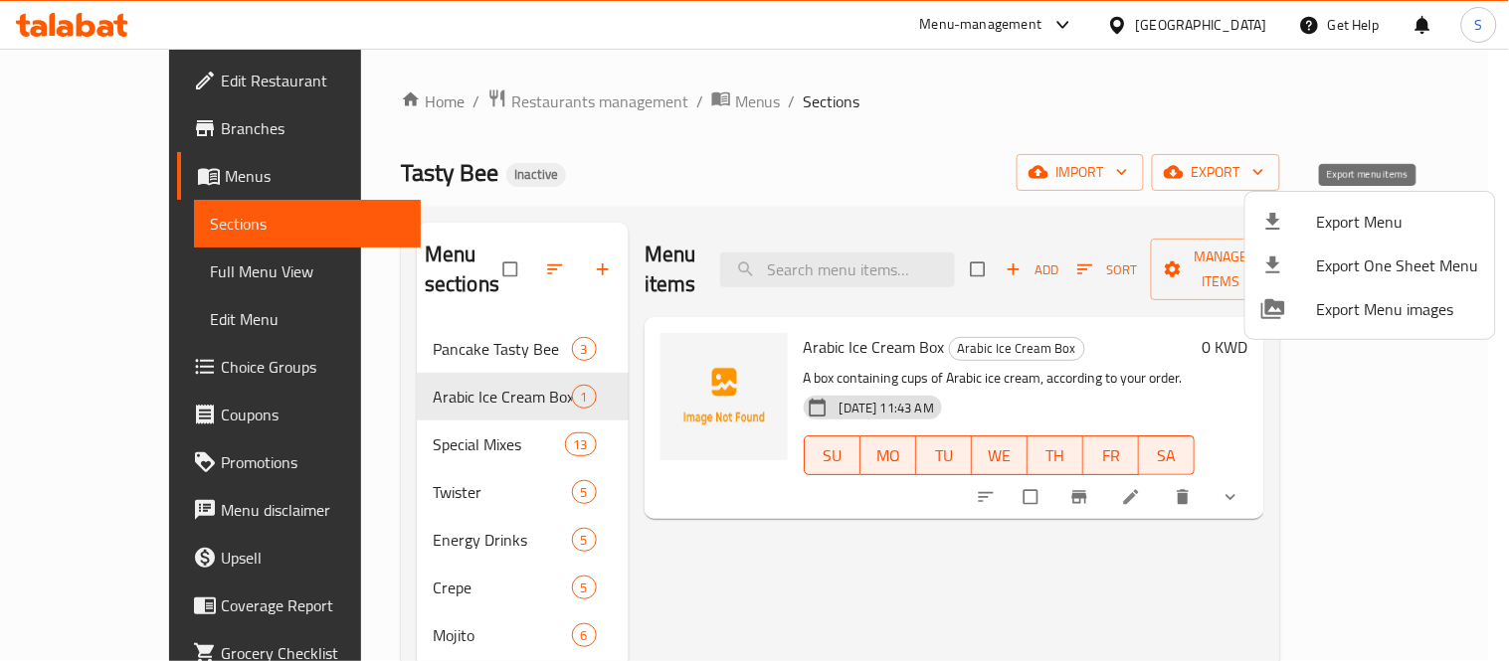
click at [1418, 227] on span "Export Menu" at bounding box center [1398, 222] width 162 height 24
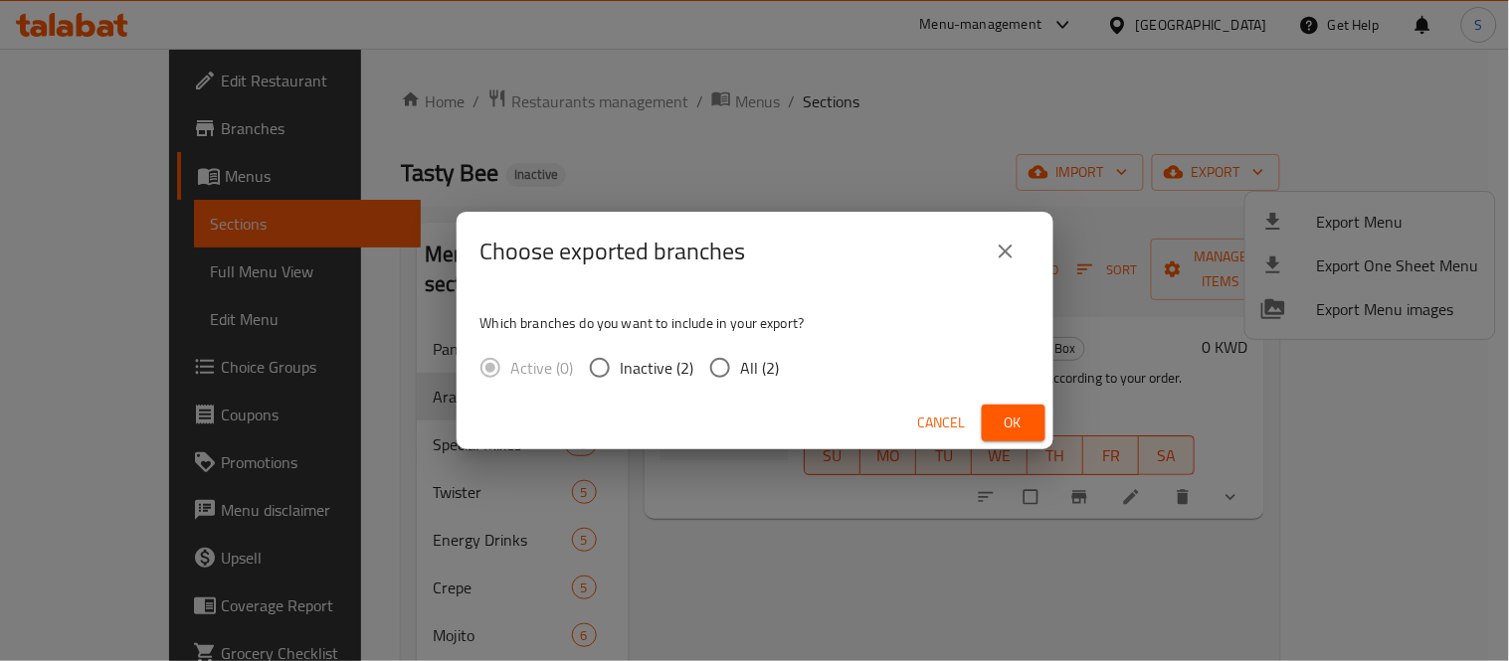
click at [750, 363] on span "All (2)" at bounding box center [760, 368] width 39 height 24
click at [741, 363] on input "All (2)" at bounding box center [720, 368] width 42 height 42
radio input "true"
click at [1023, 421] on span "Ok" at bounding box center [1014, 423] width 32 height 25
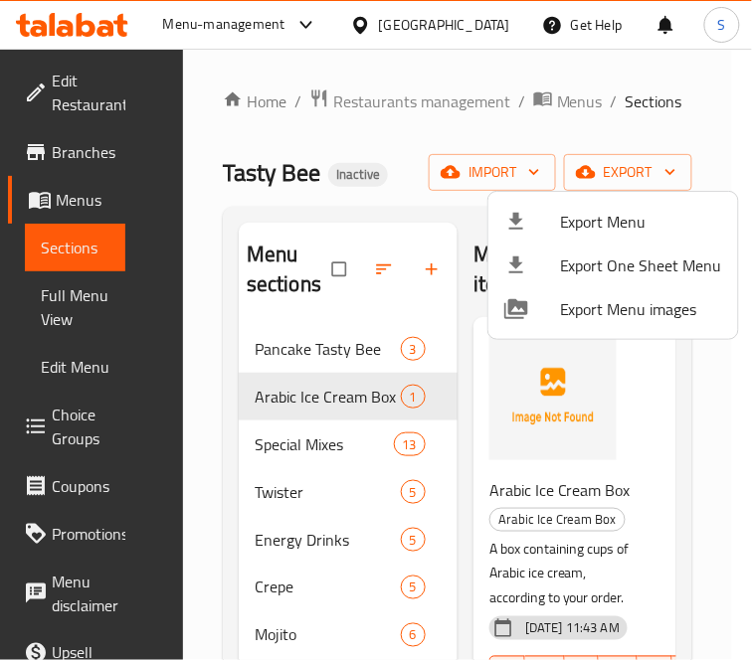
click at [443, 140] on div at bounding box center [376, 330] width 752 height 660
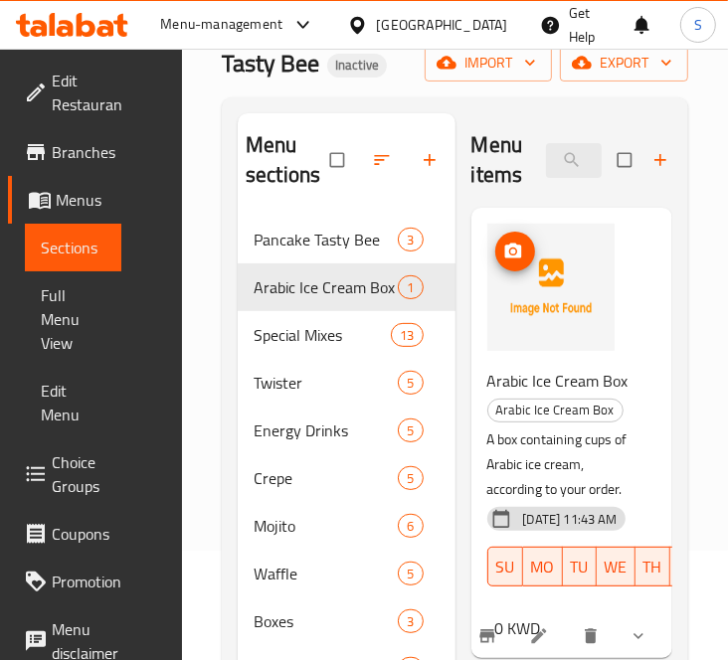
scroll to position [110, 0]
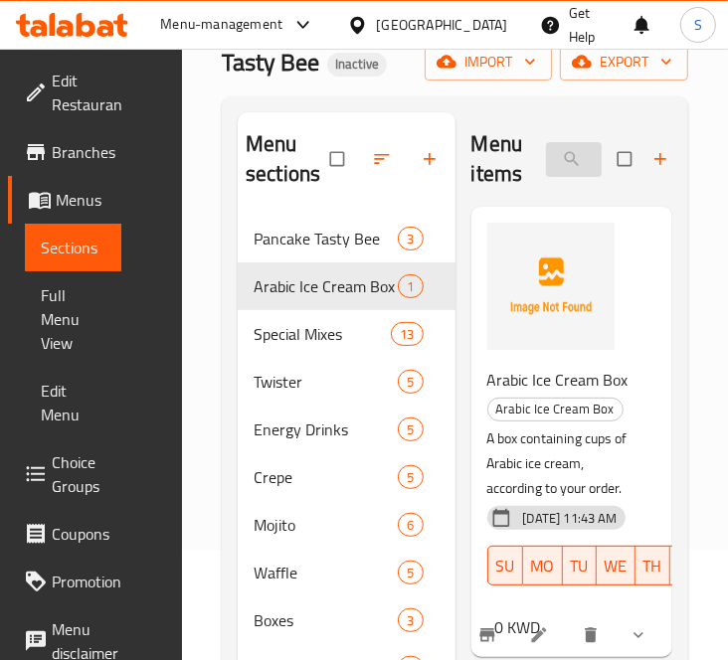
click at [565, 157] on input "search" at bounding box center [574, 159] width 56 height 35
paste input "ميني 6 قطع"
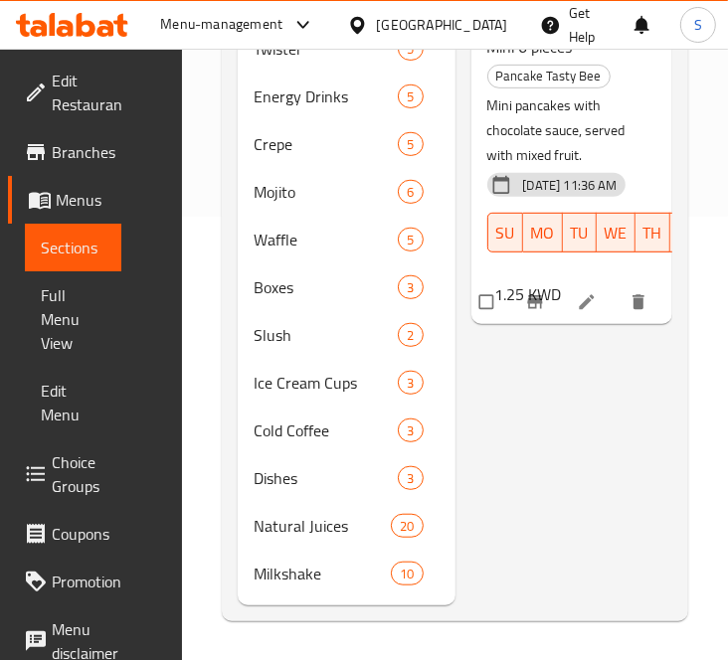
scroll to position [223, 0]
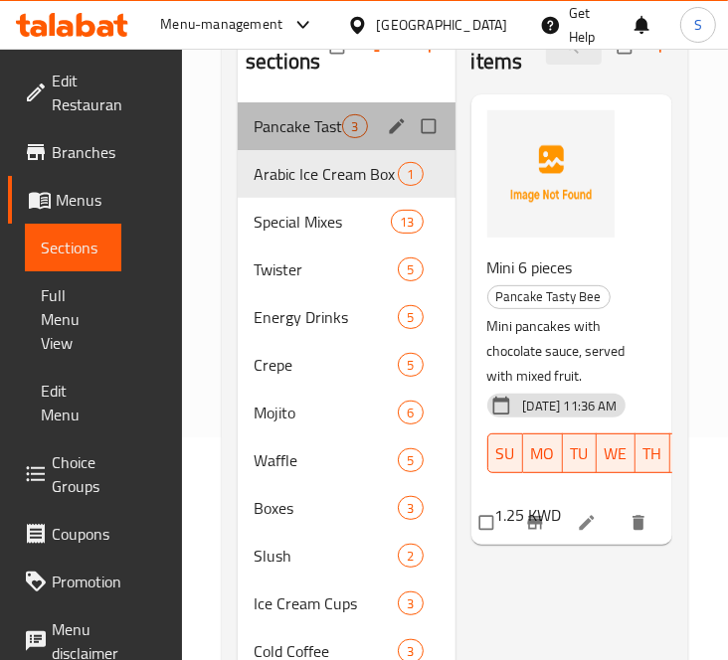
click at [329, 140] on div "Pancake Tasty Bee 3" at bounding box center [347, 126] width 218 height 48
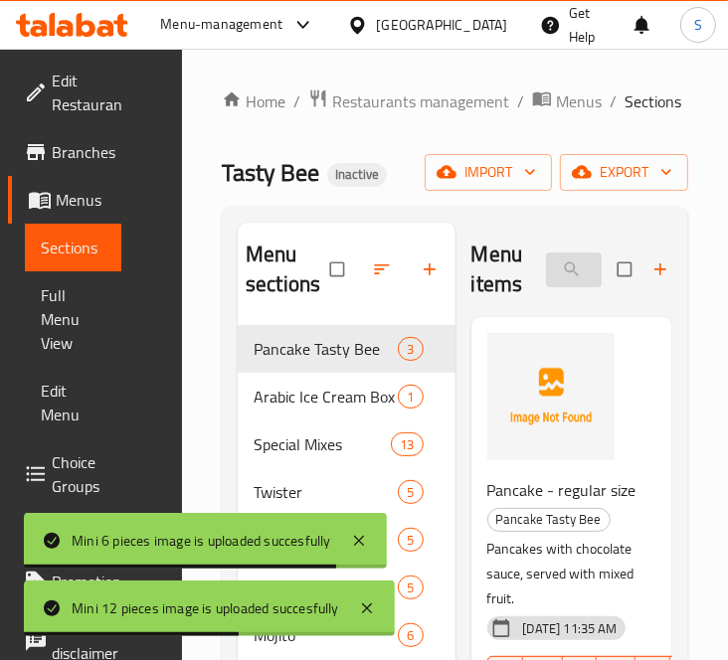
click at [594, 261] on input "ميني 6 قطع" at bounding box center [574, 270] width 56 height 35
paste input "تيستي بول"
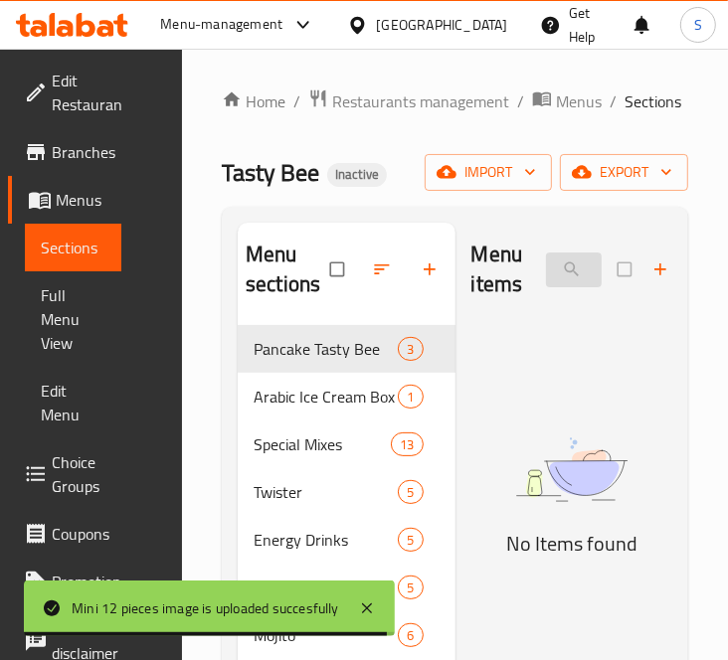
paste input "search"
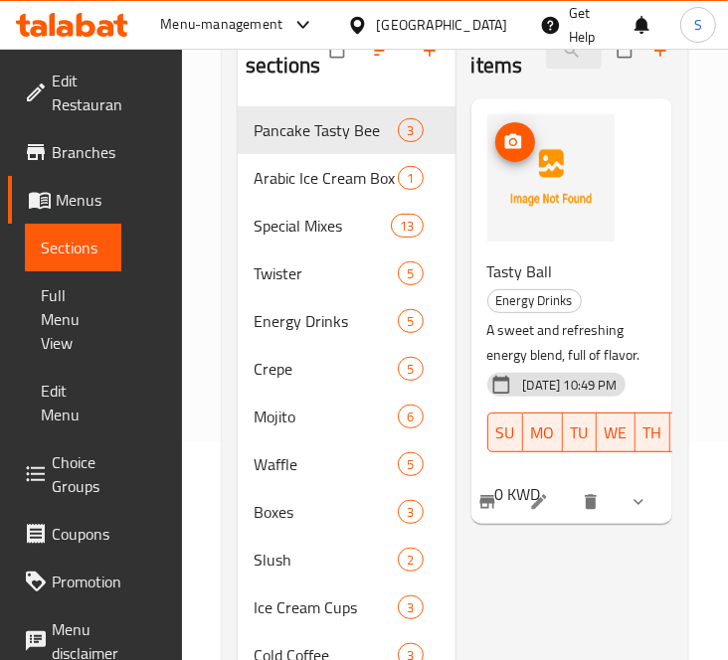
scroll to position [221, 0]
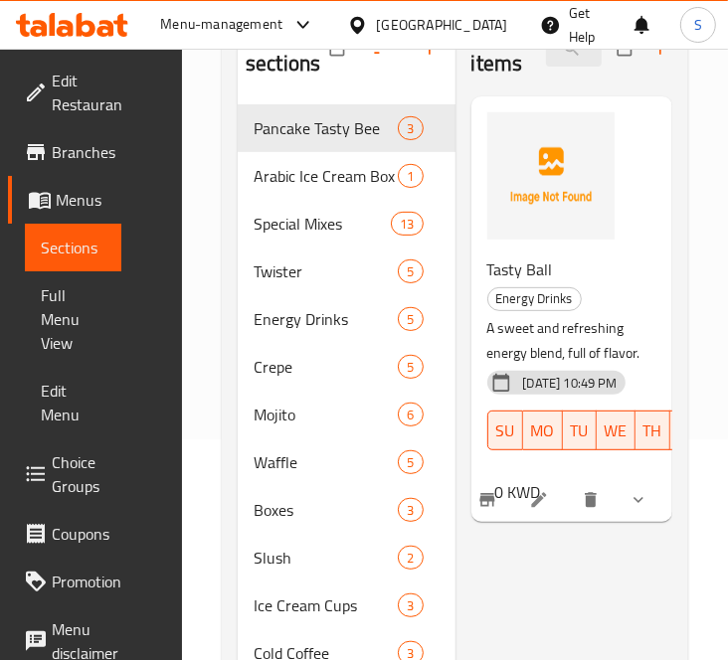
type input "تيستي بول"
click at [541, 510] on icon at bounding box center [539, 500] width 20 height 20
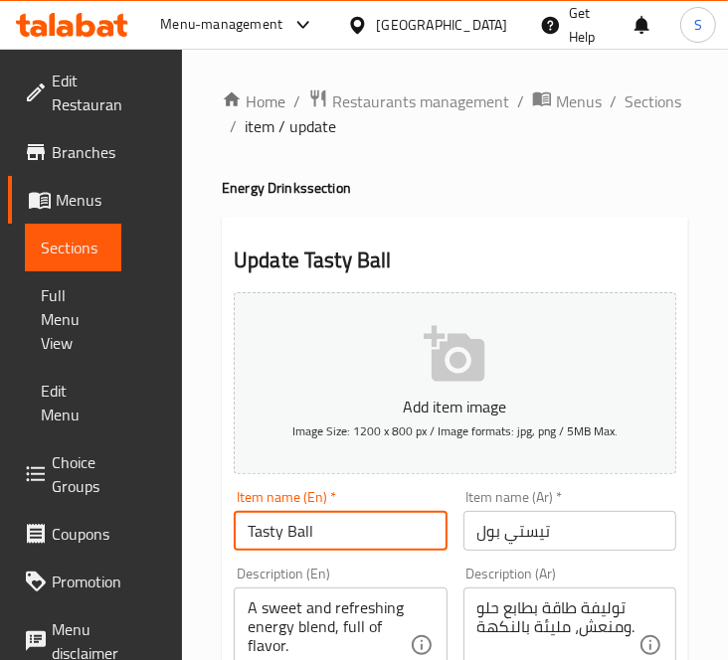
drag, startPoint x: 294, startPoint y: 539, endPoint x: 305, endPoint y: 545, distance: 12.5
click at [305, 545] on input "Tasty Ball" at bounding box center [341, 531] width 214 height 40
type input "Tasty Bull"
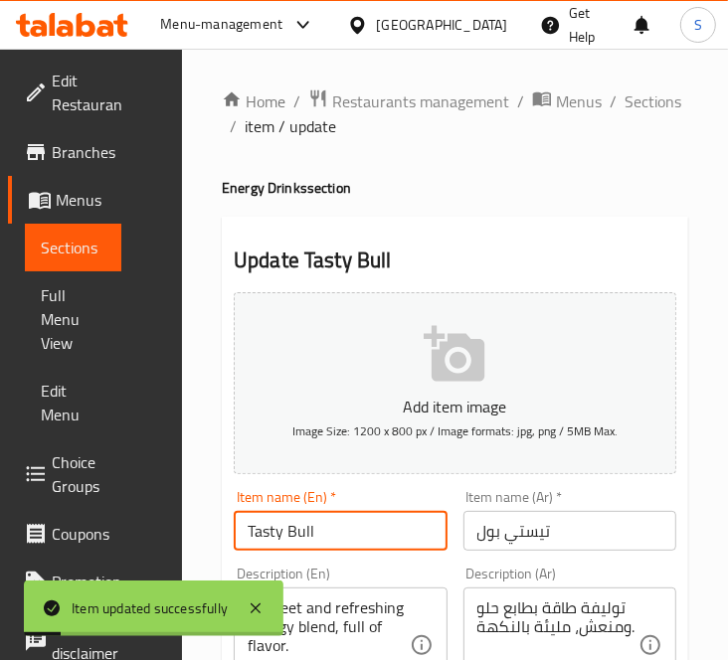
click at [67, 243] on span "Sections" at bounding box center [73, 248] width 65 height 24
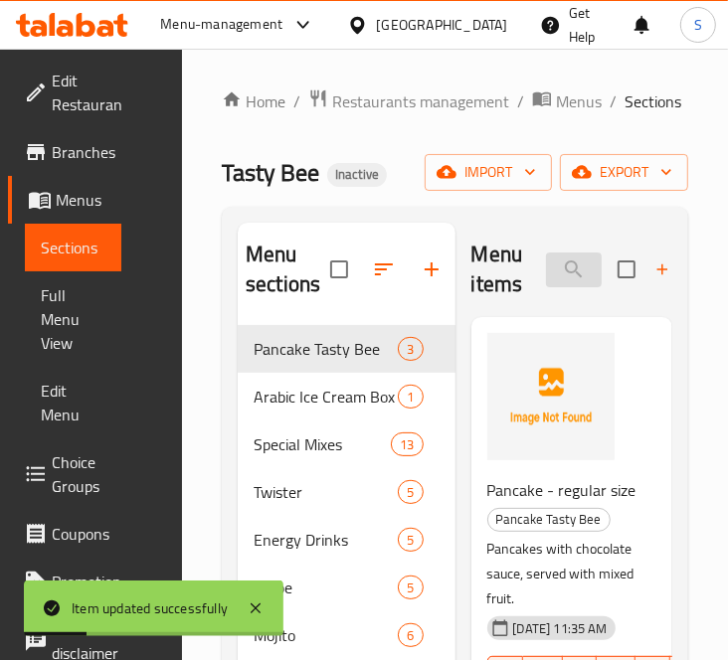
click at [573, 265] on input "search" at bounding box center [574, 270] width 56 height 35
paste input "تيستي بول"
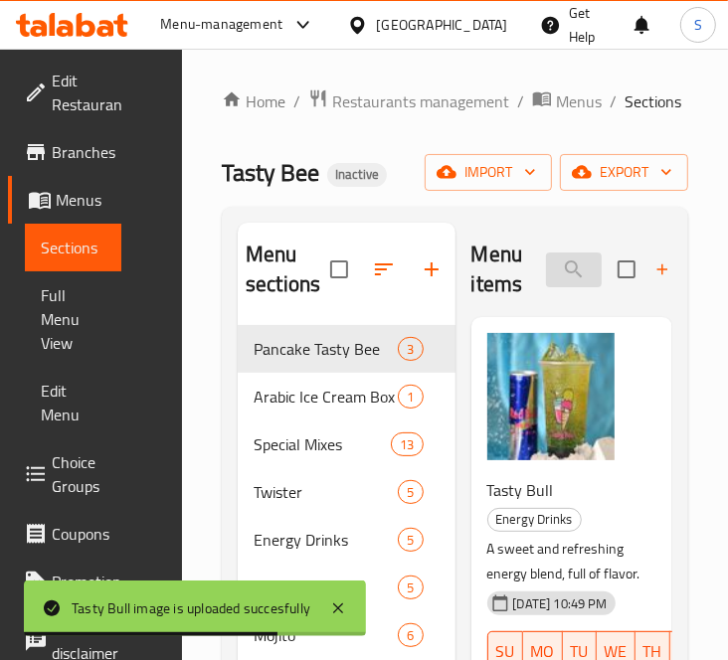
click at [567, 273] on input "تيستي بول" at bounding box center [574, 270] width 56 height 35
paste input "وافل ميكس كبير"
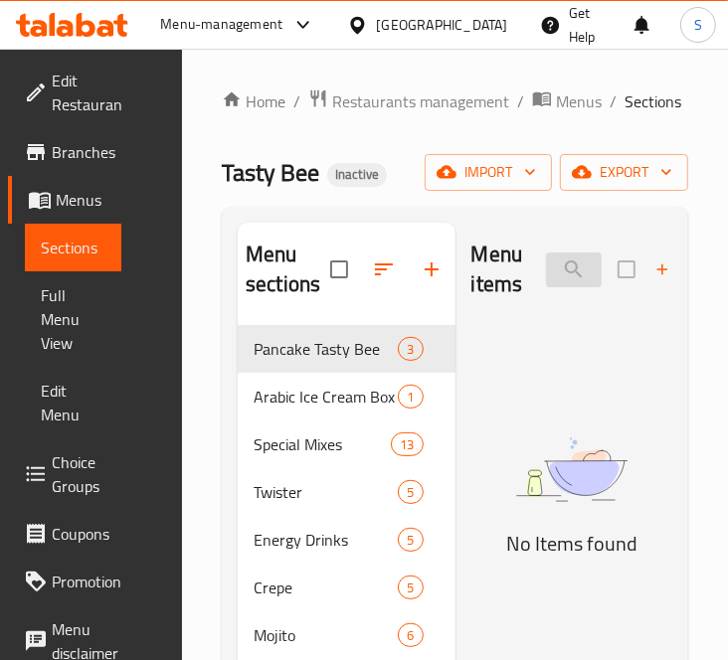
click at [599, 275] on input "وافل ميكس كبيرتيستي بول" at bounding box center [574, 270] width 56 height 35
paste input "search"
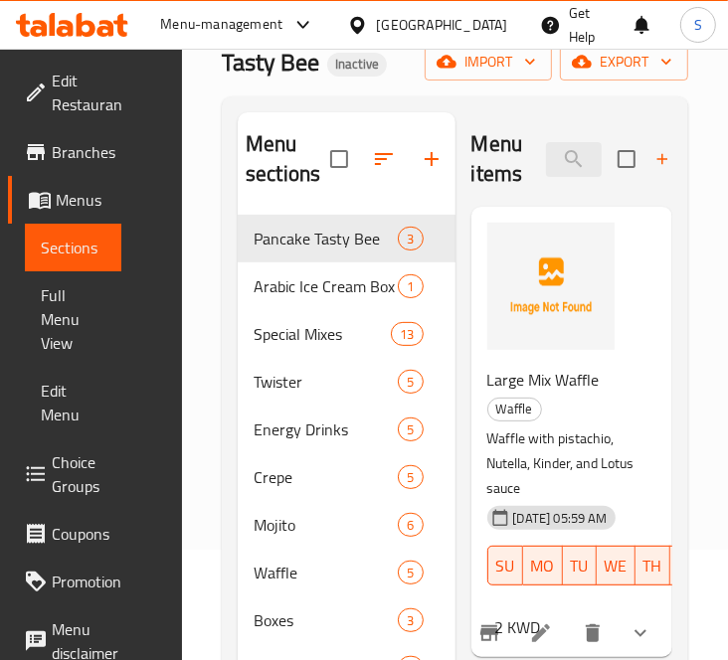
scroll to position [0, 0]
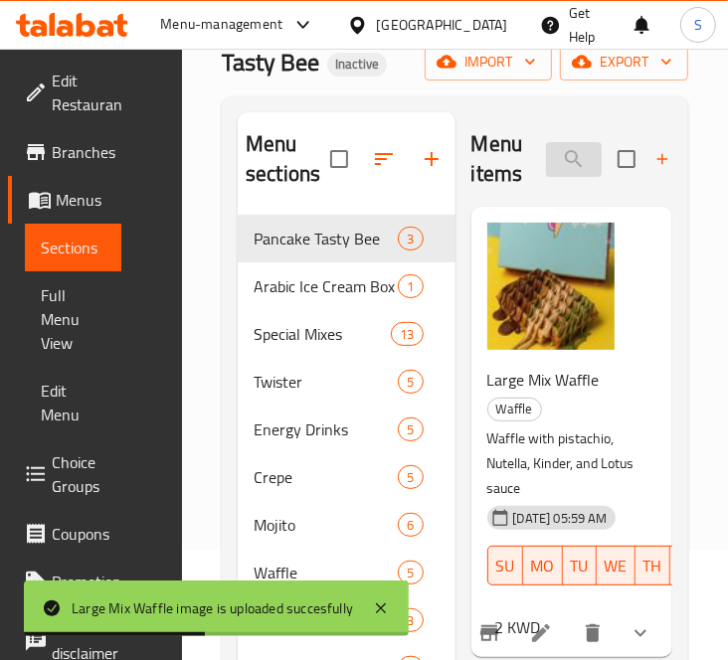
click at [578, 152] on input "وافل ميكس كبير" at bounding box center [574, 159] width 56 height 35
paste input "كريب ميكس كبير"
click at [578, 152] on input "كريب ميكس كبيروافل ميكس كبير" at bounding box center [574, 159] width 56 height 35
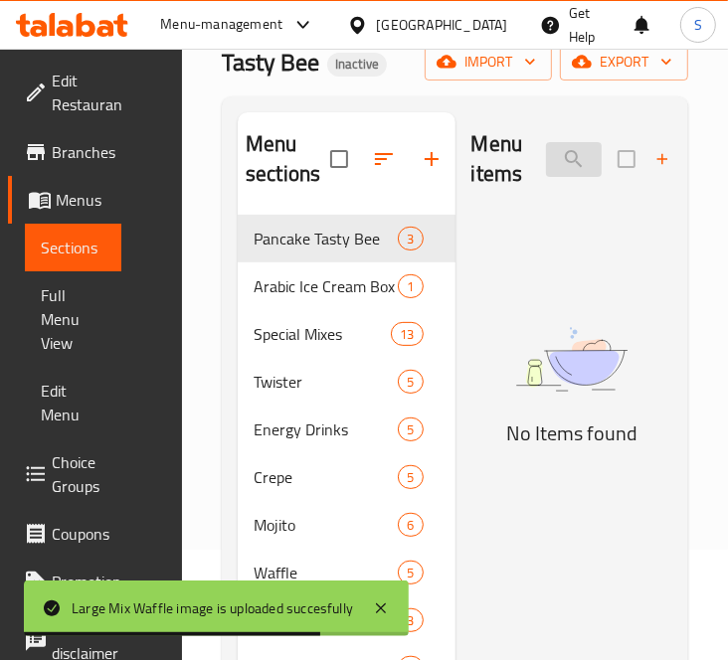
paste input "search"
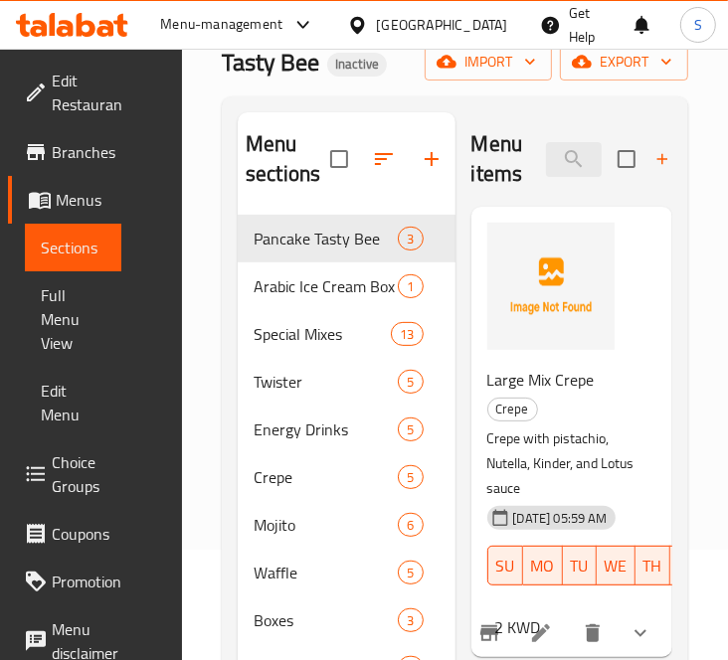
scroll to position [0, 0]
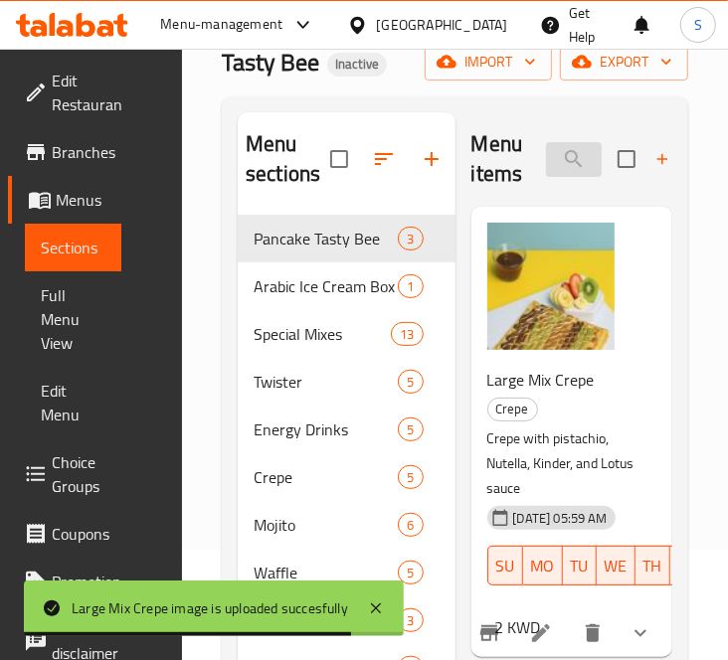
click at [584, 155] on input "كريب ميكس كبير" at bounding box center [574, 159] width 56 height 35
paste input "رول بوظة"
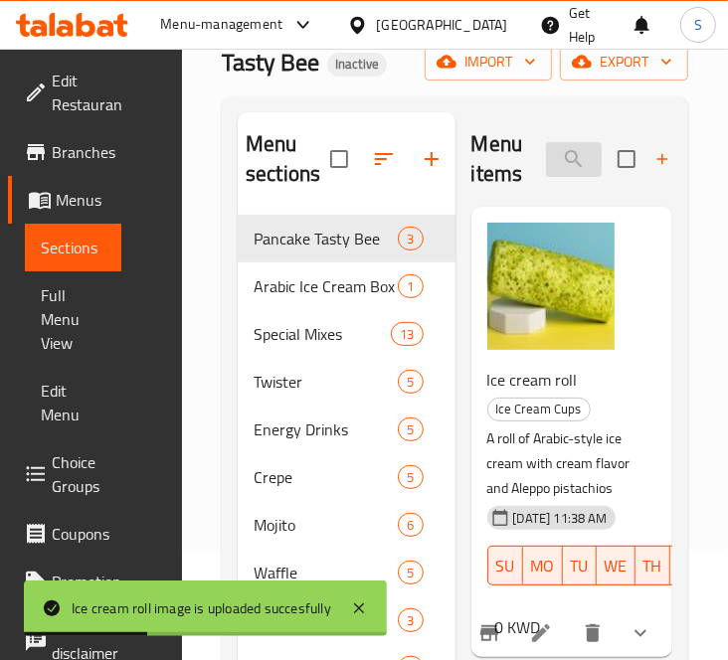
click at [570, 151] on input "رول بوظة" at bounding box center [574, 159] width 56 height 35
paste input "بق فواكه"
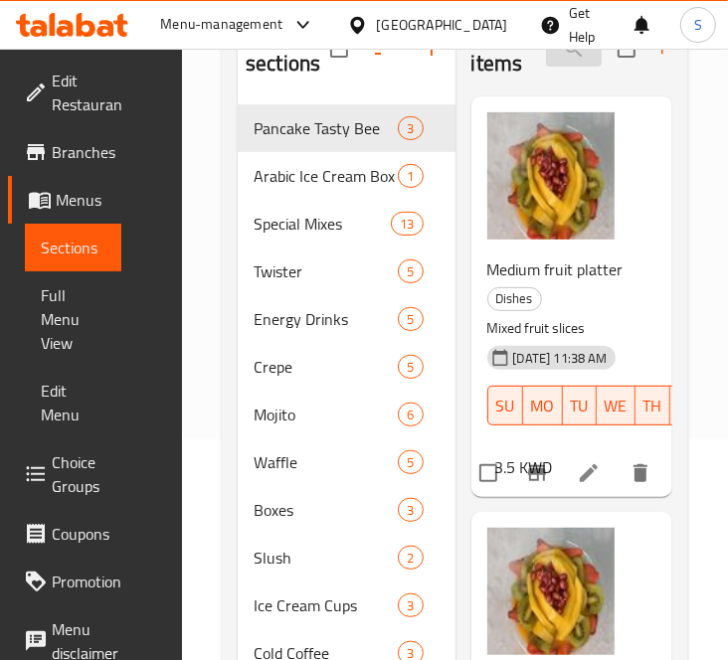
click at [577, 60] on input "طبق فواكه" at bounding box center [574, 49] width 56 height 35
paste input "ان كيك - حجم عادي"
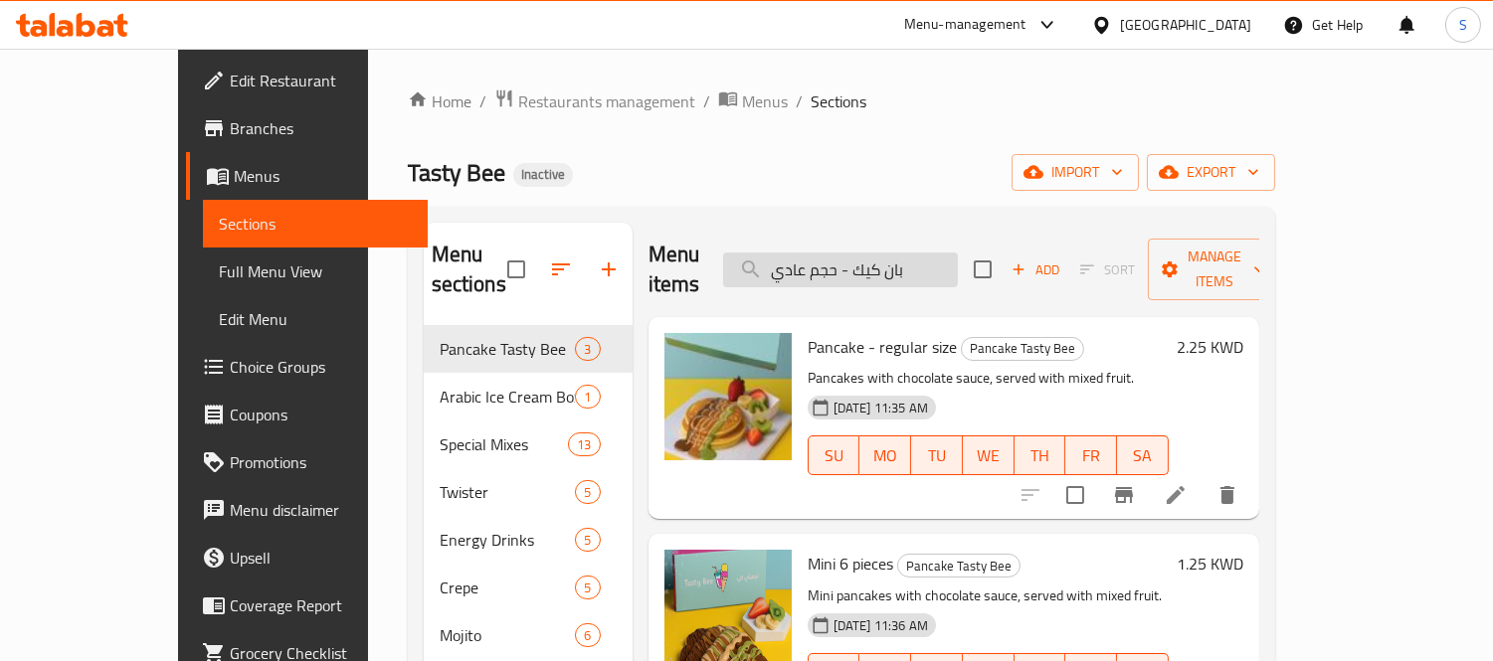
click at [899, 263] on input "بان كيك - حجم عادي" at bounding box center [840, 270] width 235 height 35
paste input "Nutella"
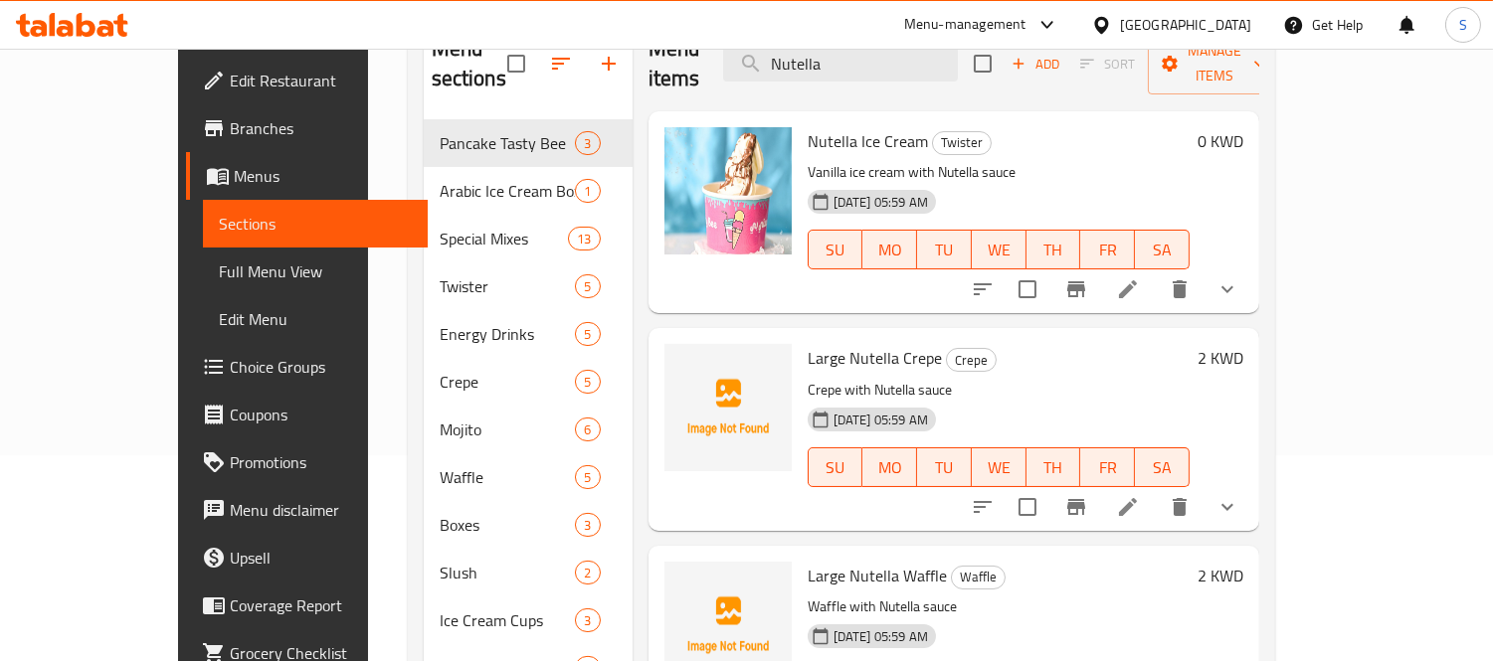
scroll to position [331, 0]
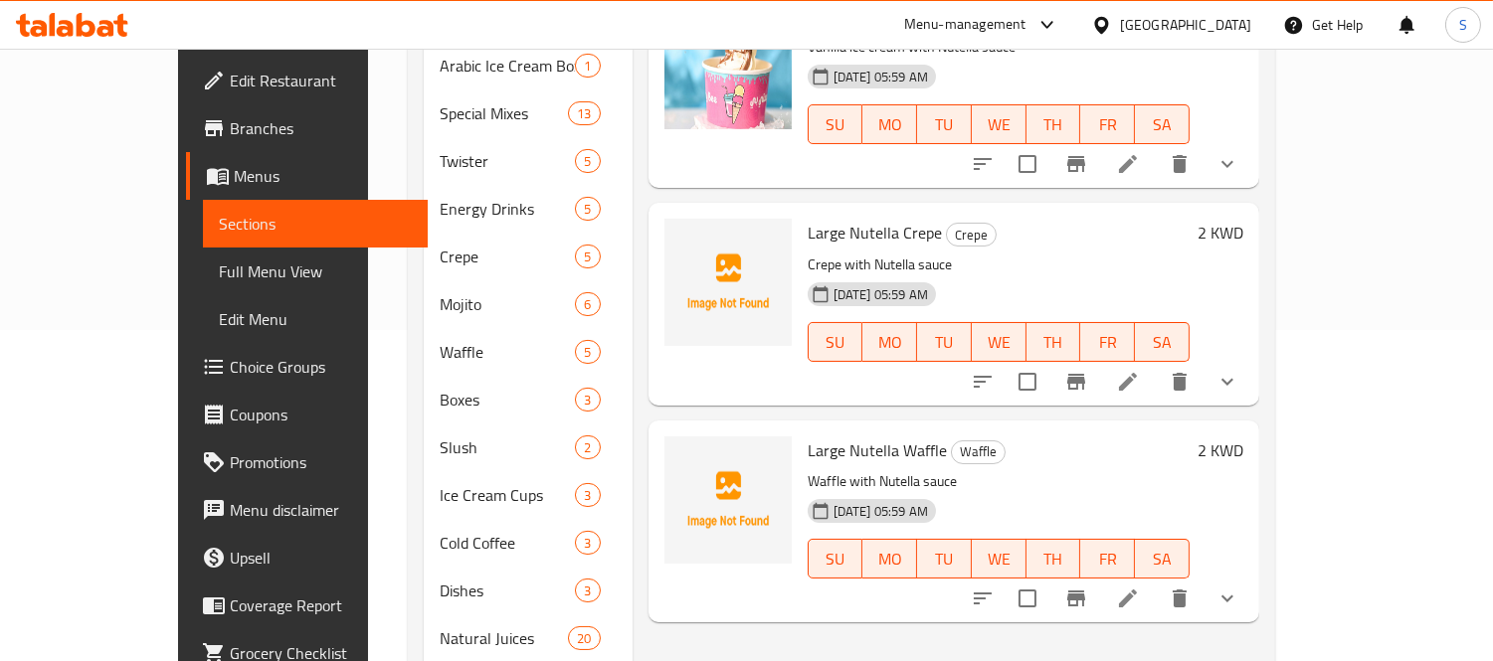
type input "Nutella"
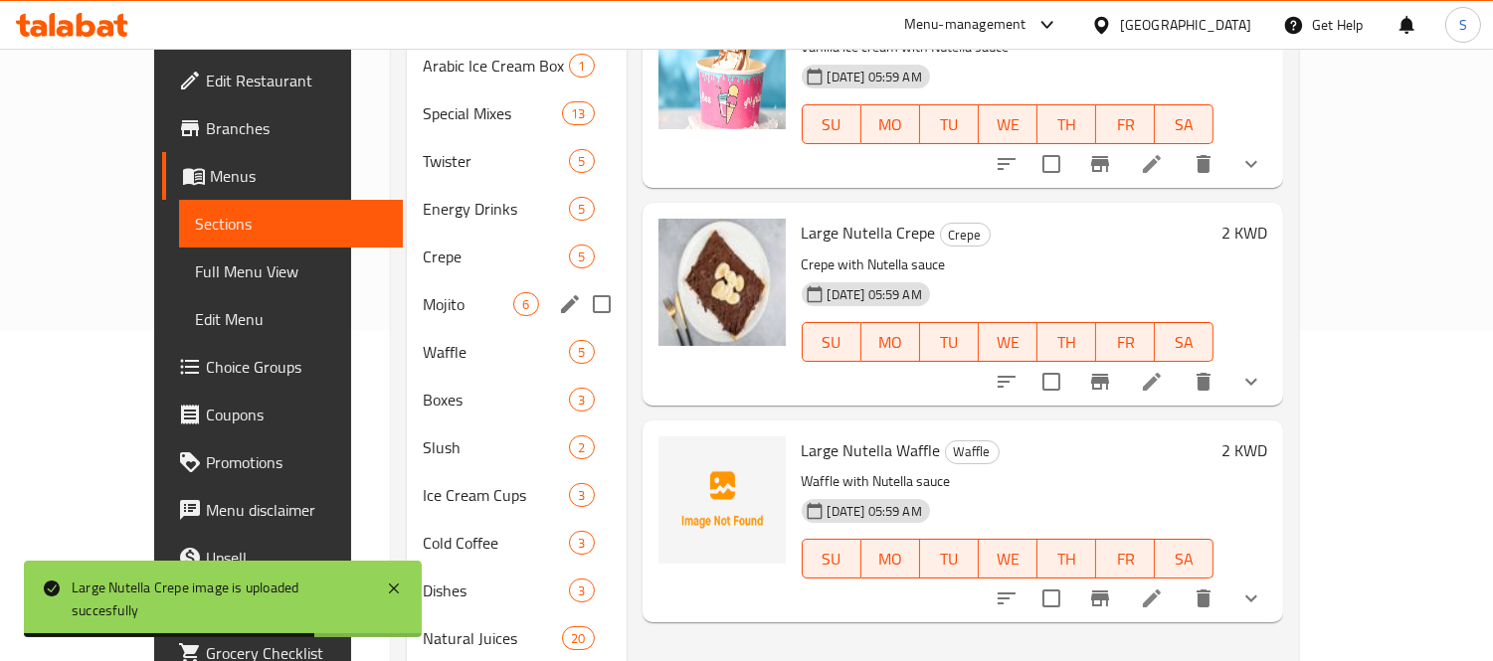
click at [423, 245] on span "Crepe" at bounding box center [496, 257] width 146 height 24
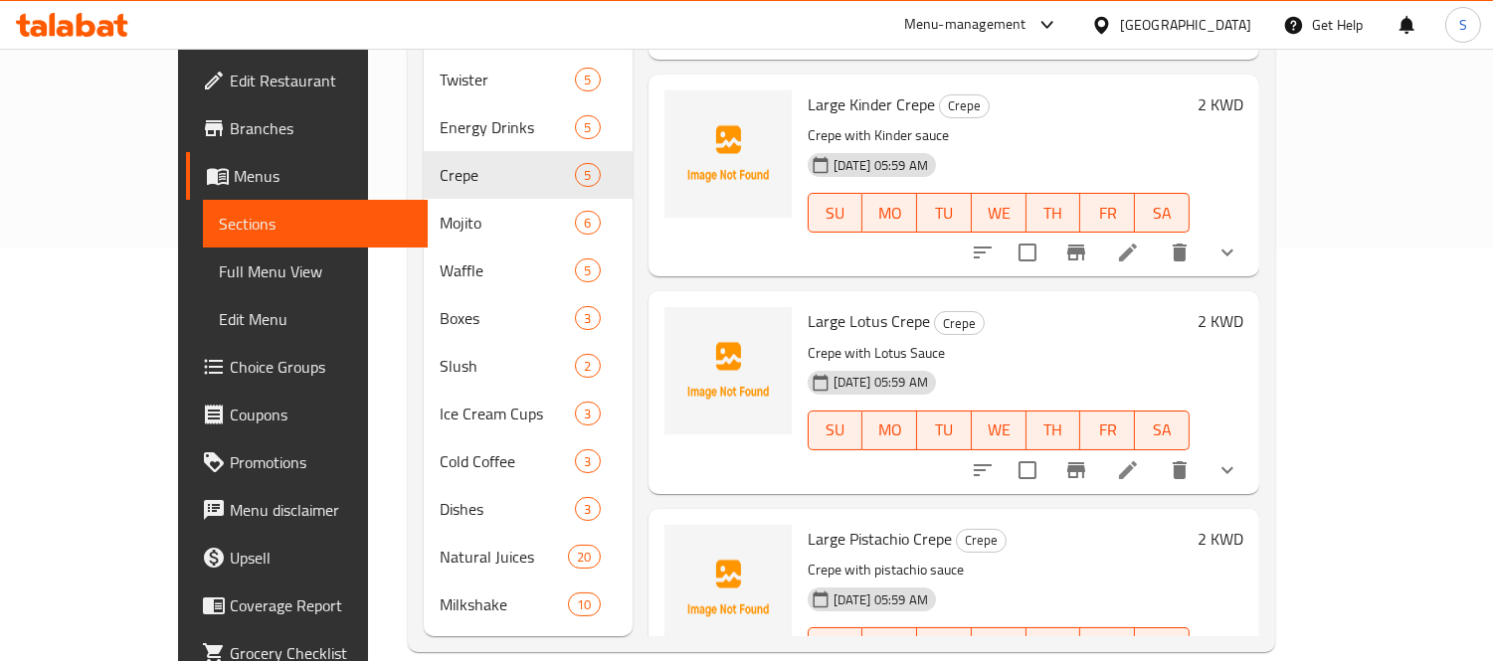
scroll to position [229, 0]
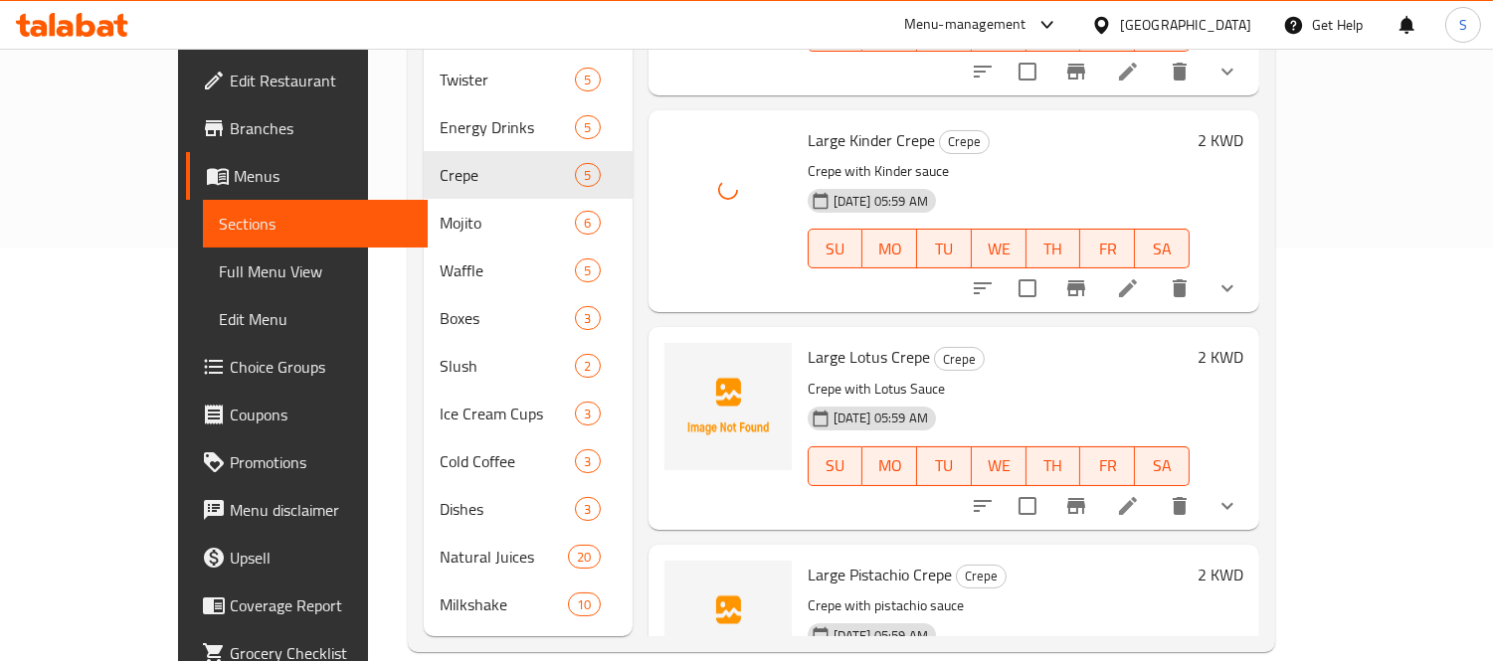
click at [814, 342] on span "Large Lotus Crepe" at bounding box center [869, 357] width 122 height 30
click at [826, 342] on span "Large Lotus Crepe" at bounding box center [869, 357] width 122 height 30
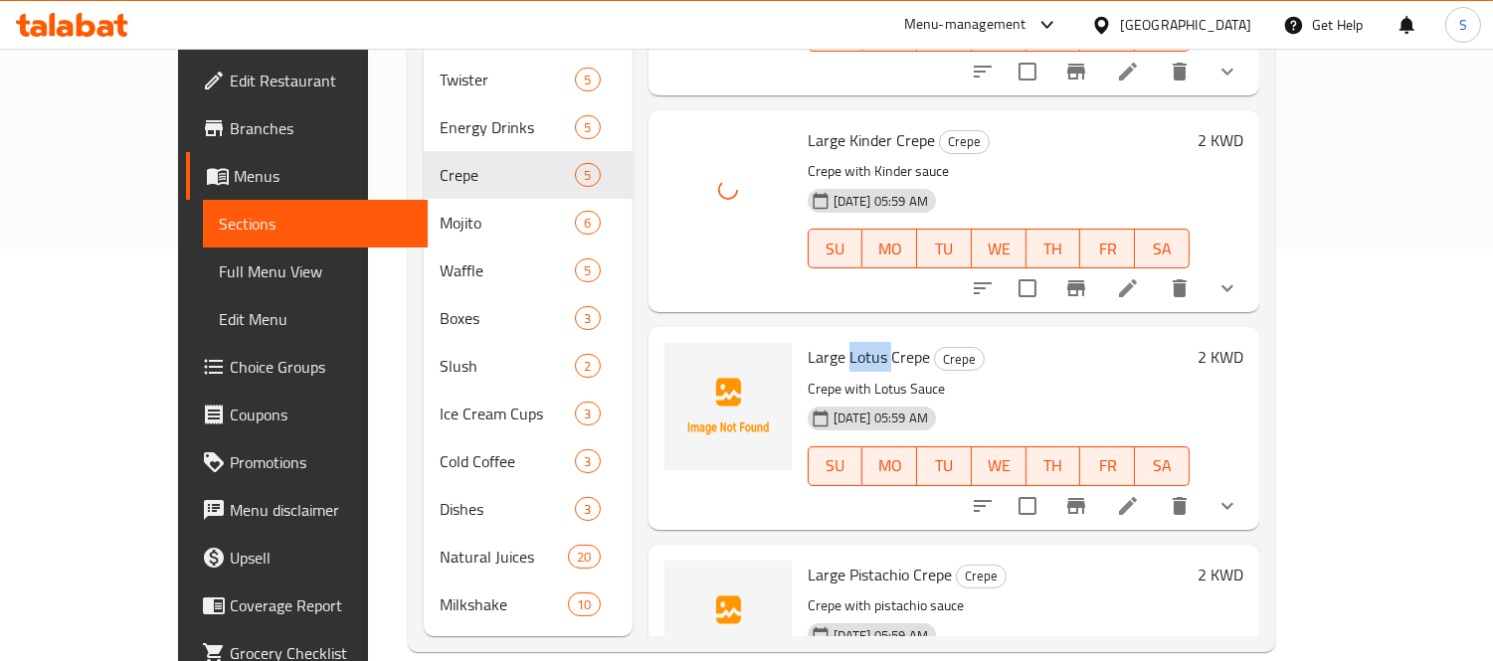
click at [836, 342] on span "Large Lotus Crepe" at bounding box center [869, 357] width 122 height 30
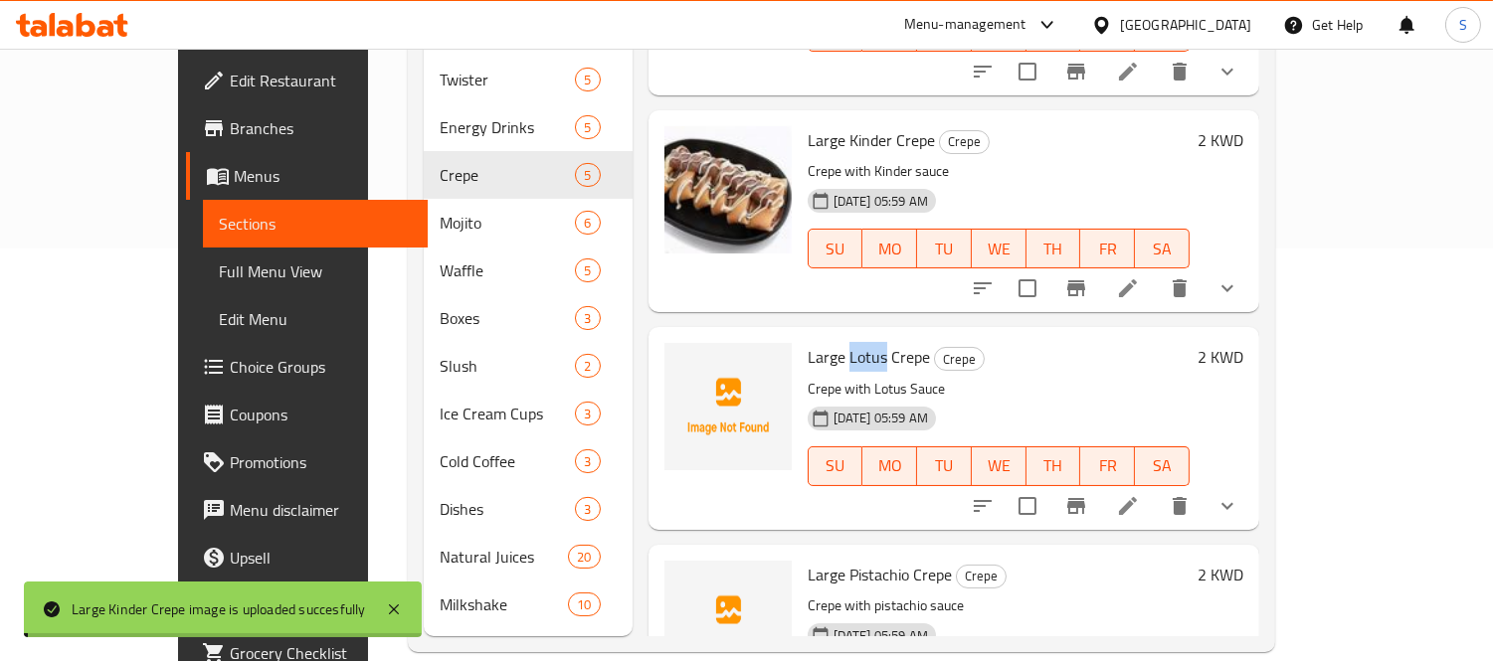
drag, startPoint x: 840, startPoint y: 330, endPoint x: 804, endPoint y: 329, distance: 35.8
click at [808, 342] on span "Large Lotus Crepe" at bounding box center [869, 357] width 122 height 30
copy span "Lotus"
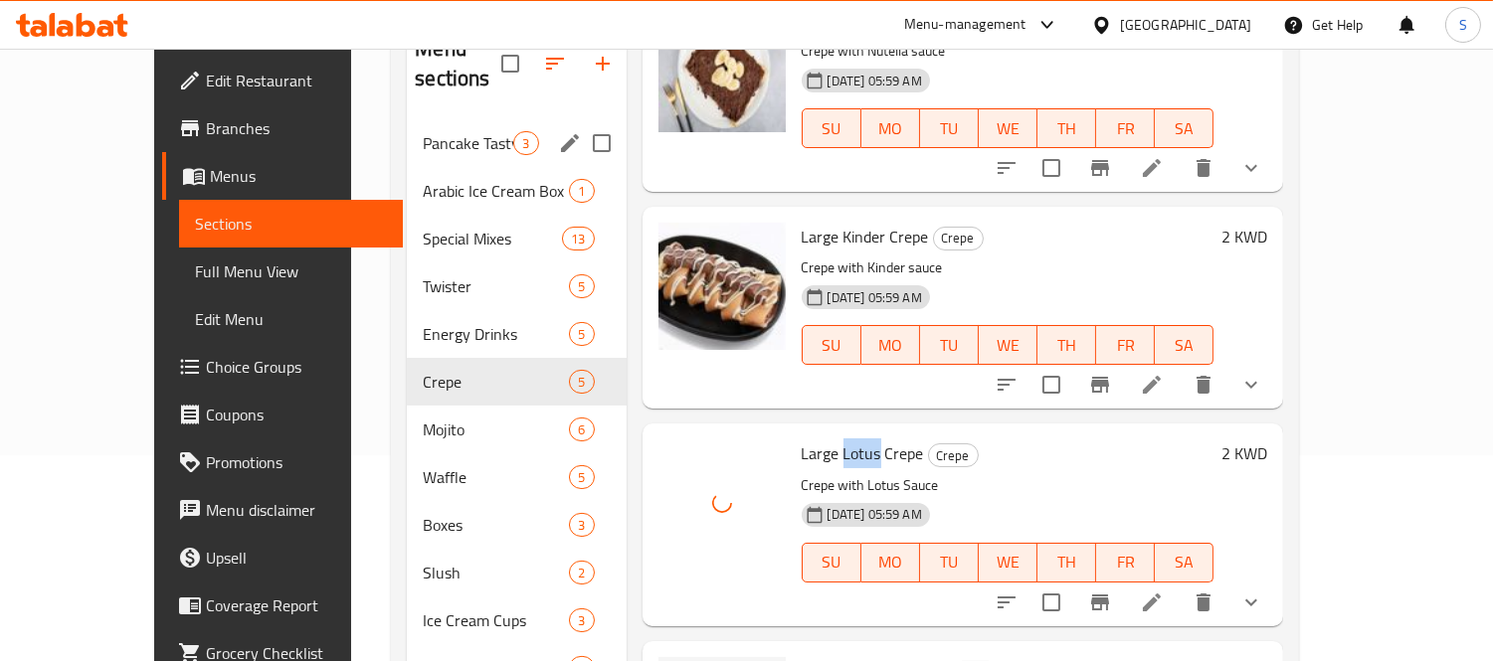
scroll to position [413, 0]
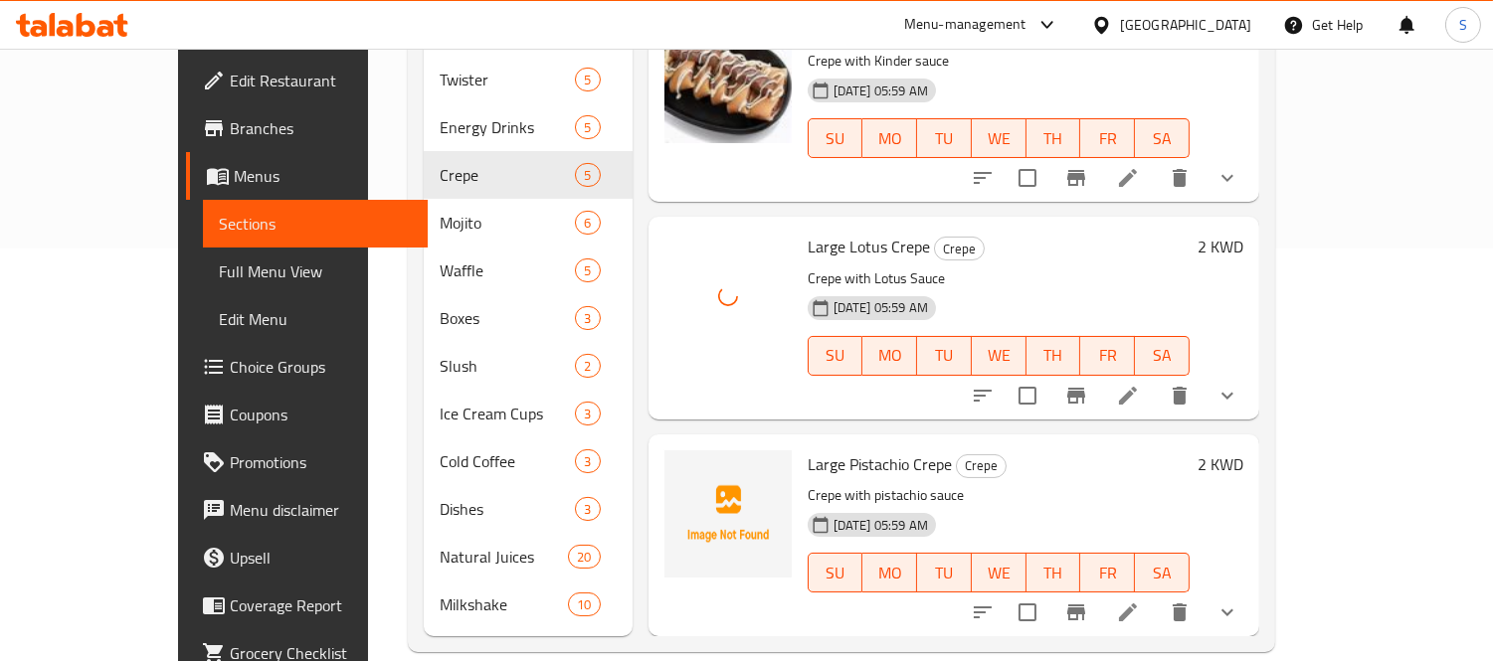
click at [840, 450] on span "Large Pistachio Crepe" at bounding box center [880, 465] width 144 height 30
copy span "Pistachio"
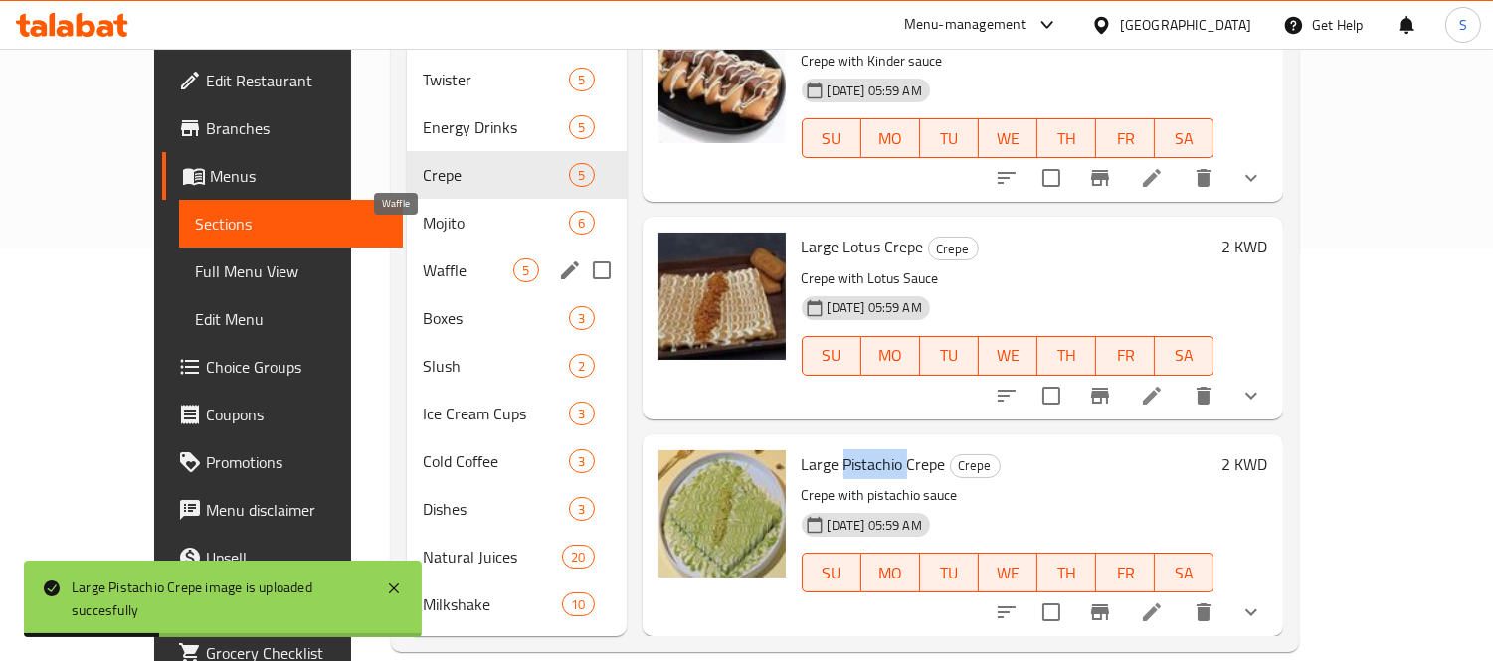
click at [426, 259] on span "Waffle" at bounding box center [468, 271] width 91 height 24
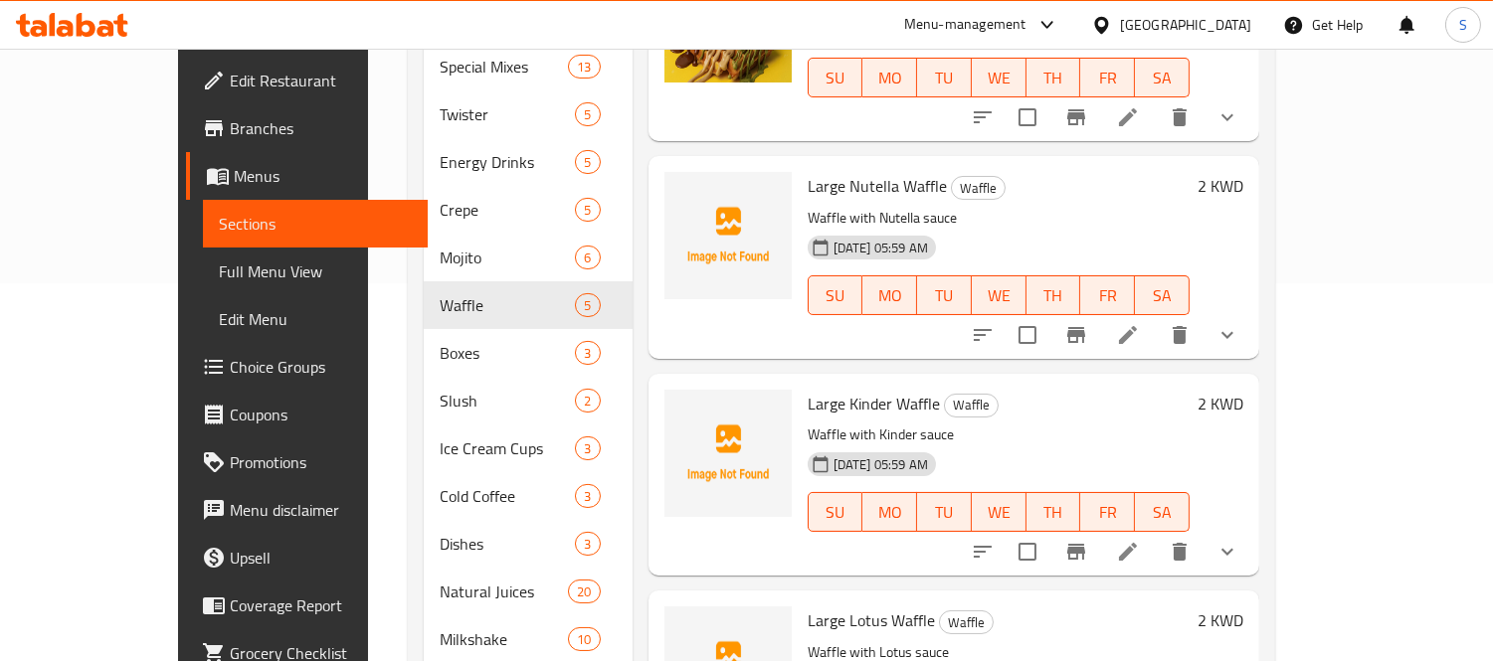
scroll to position [82, 0]
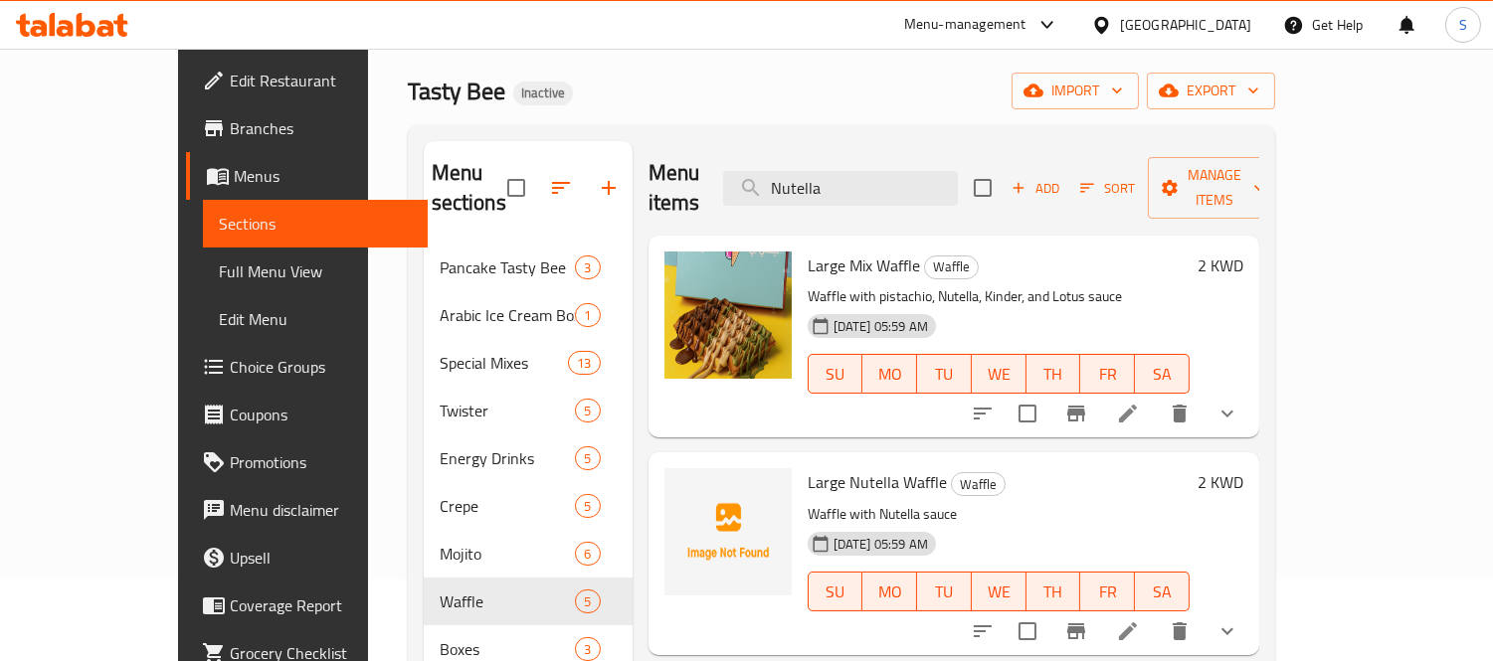
click at [817, 468] on span "Large Nutella Waffle" at bounding box center [877, 483] width 139 height 30
drag, startPoint x: 849, startPoint y: 450, endPoint x: 804, endPoint y: 450, distance: 45.8
click at [808, 468] on span "Large Nutella Waffle" at bounding box center [877, 483] width 139 height 30
copy span "Nutella"
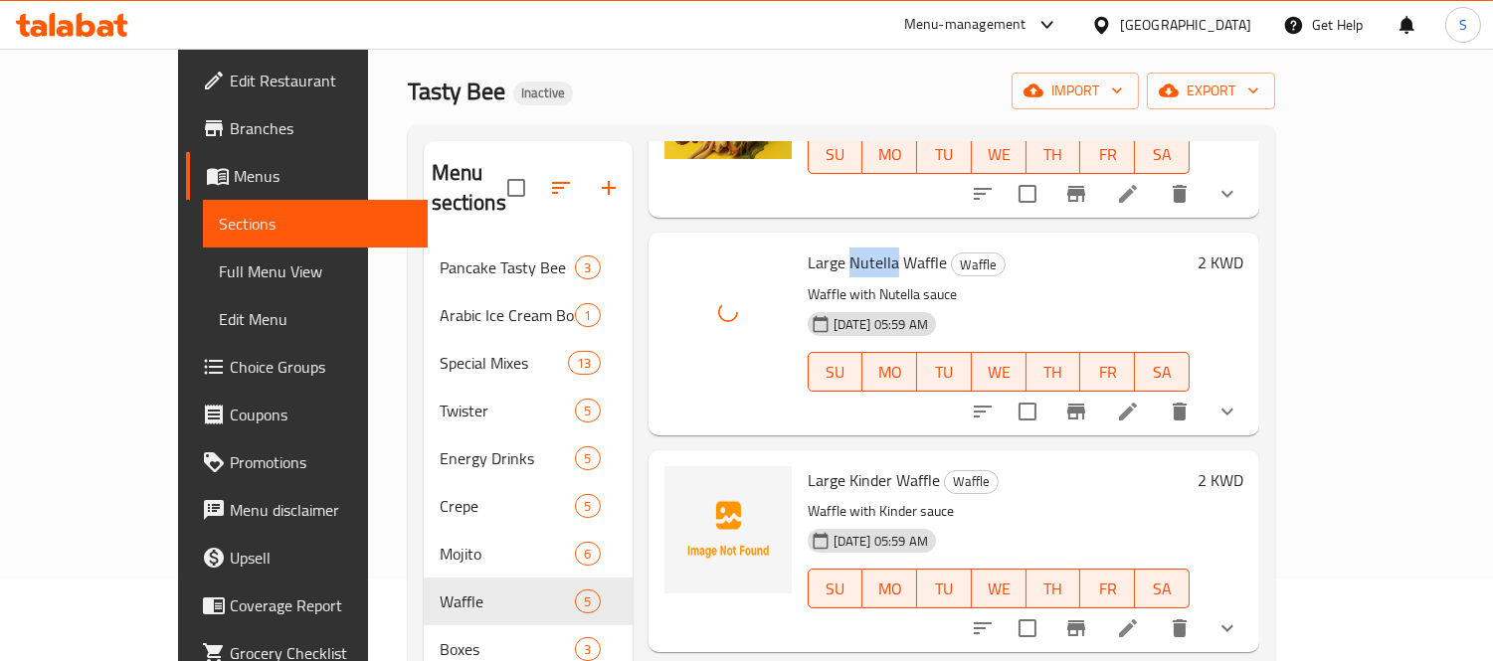
scroll to position [221, 0]
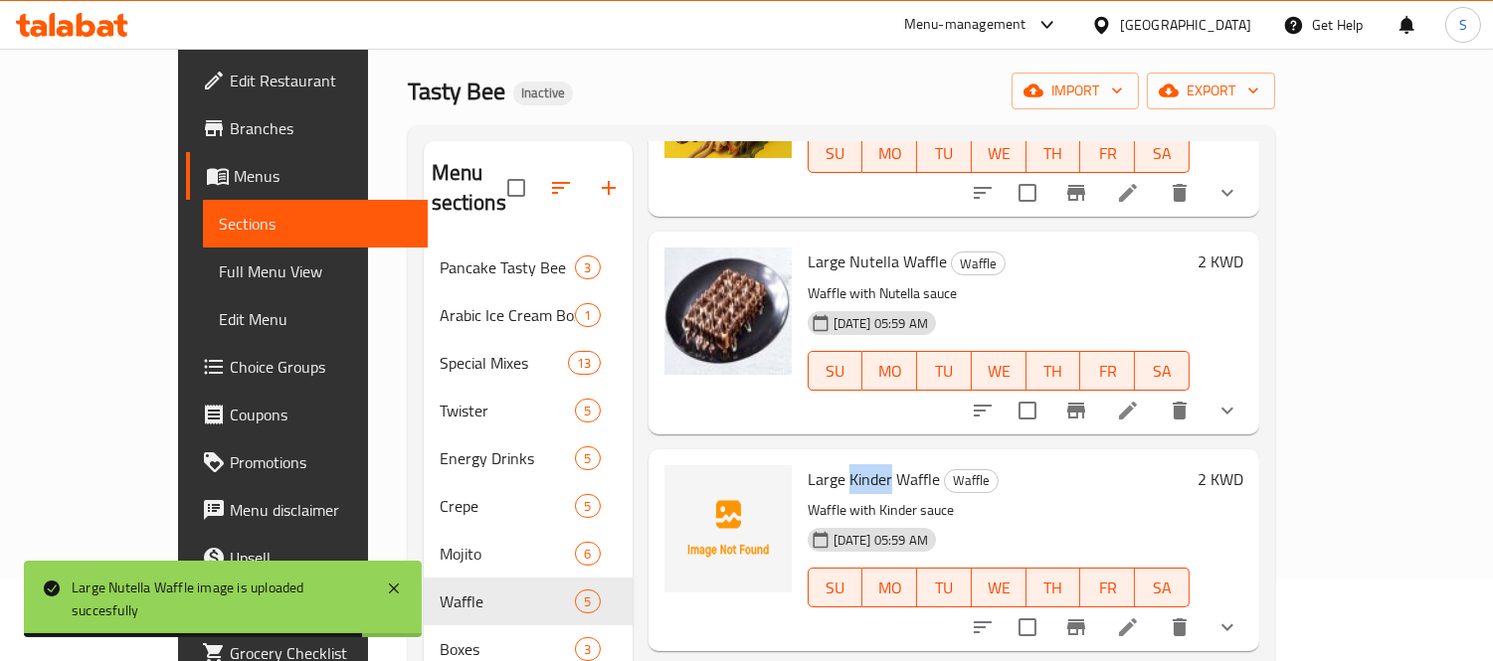
drag, startPoint x: 811, startPoint y: 453, endPoint x: 847, endPoint y: 461, distance: 37.7
click at [847, 465] on span "Large Kinder Waffle" at bounding box center [874, 480] width 132 height 30
copy span "Kinder"
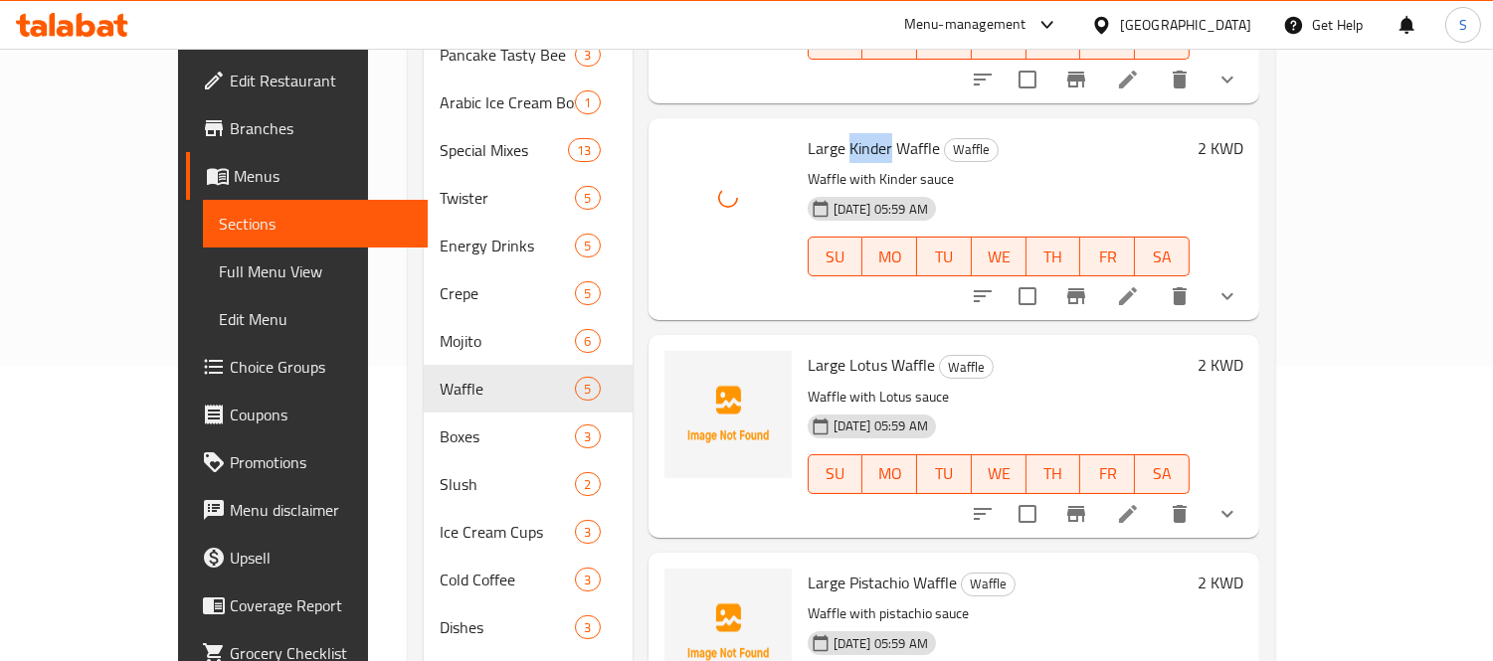
scroll to position [302, 0]
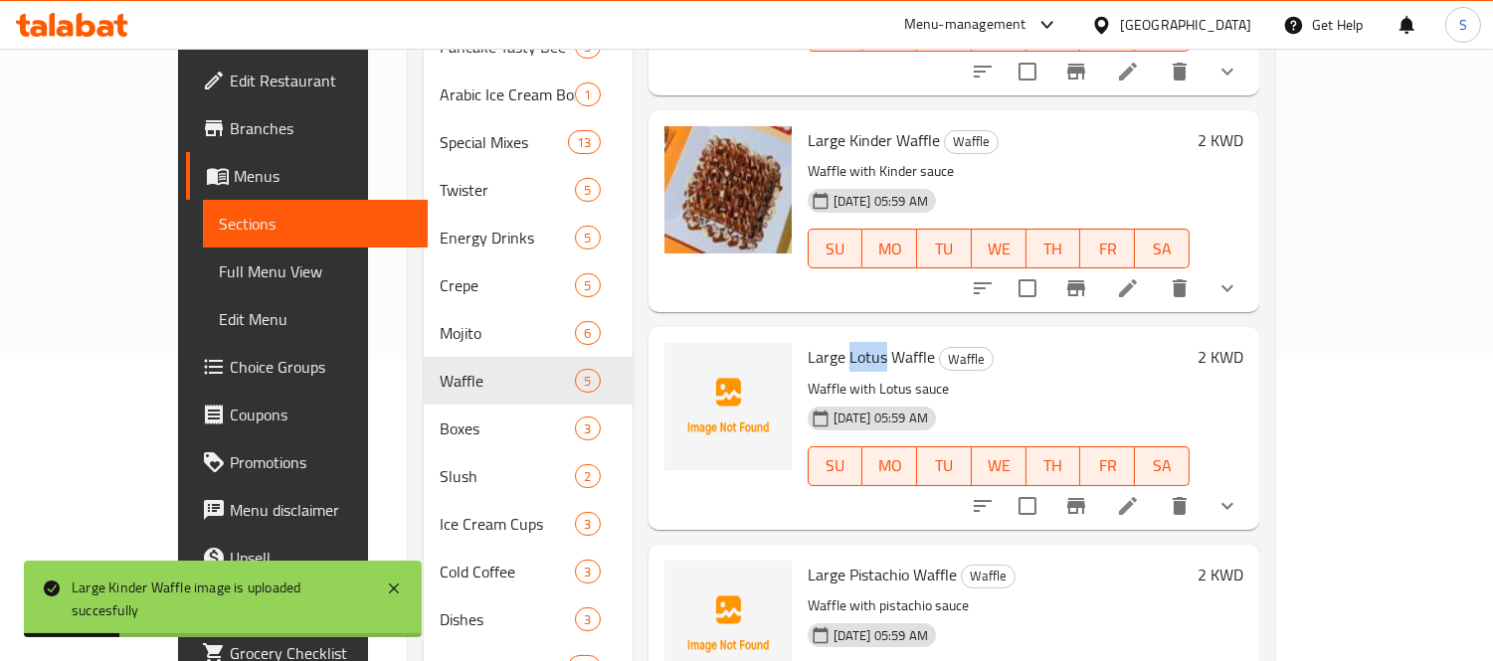
drag, startPoint x: 804, startPoint y: 328, endPoint x: 839, endPoint y: 339, distance: 36.5
click at [839, 342] on span "Large Lotus Waffle" at bounding box center [871, 357] width 127 height 30
copy span "Lotus"
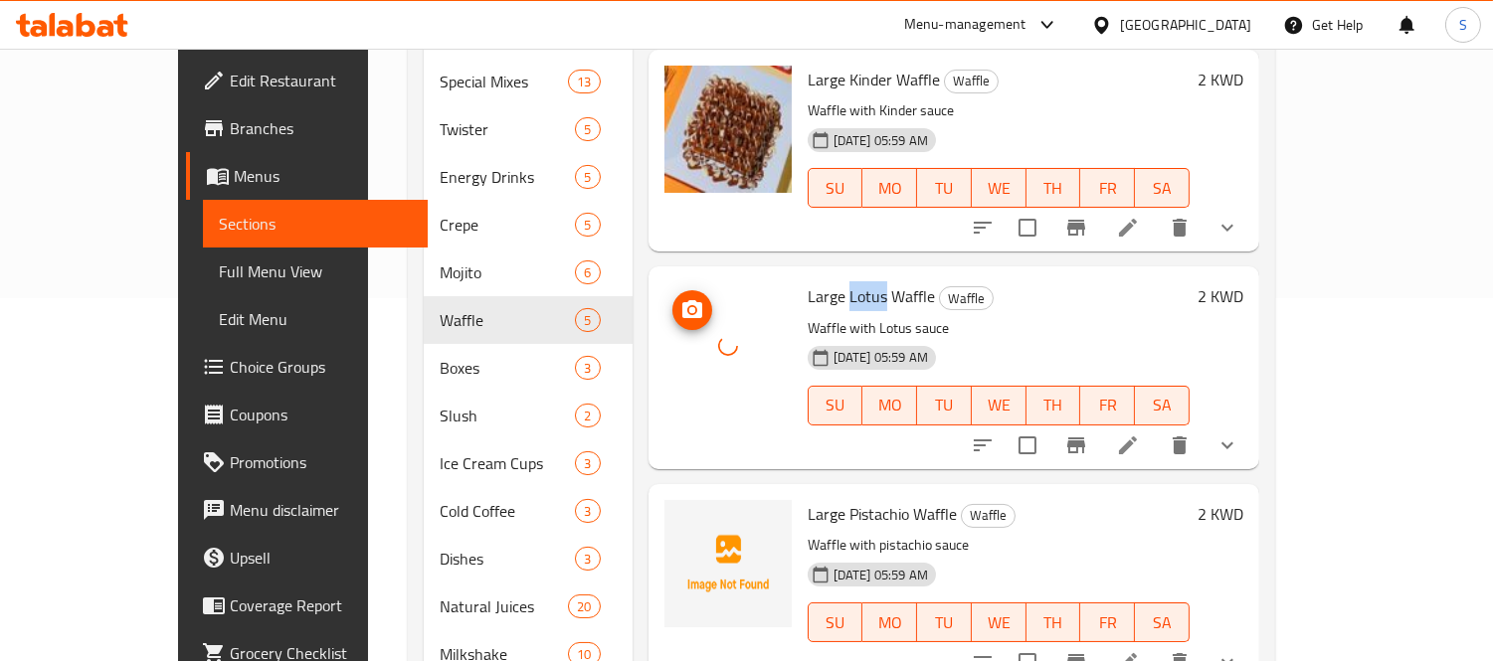
scroll to position [413, 0]
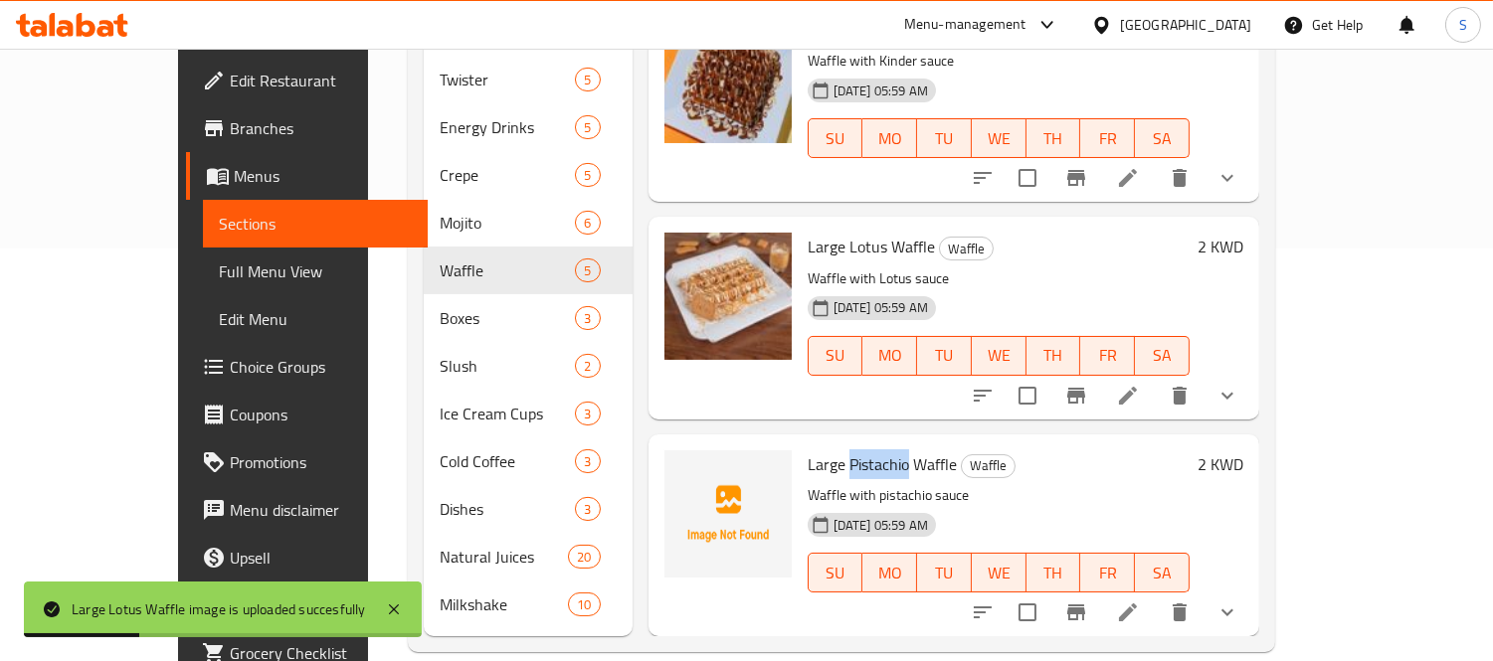
drag, startPoint x: 804, startPoint y: 433, endPoint x: 865, endPoint y: 436, distance: 61.7
click at [865, 450] on span "Large Pistachio Waffle" at bounding box center [882, 465] width 149 height 30
copy span "Pistachio"
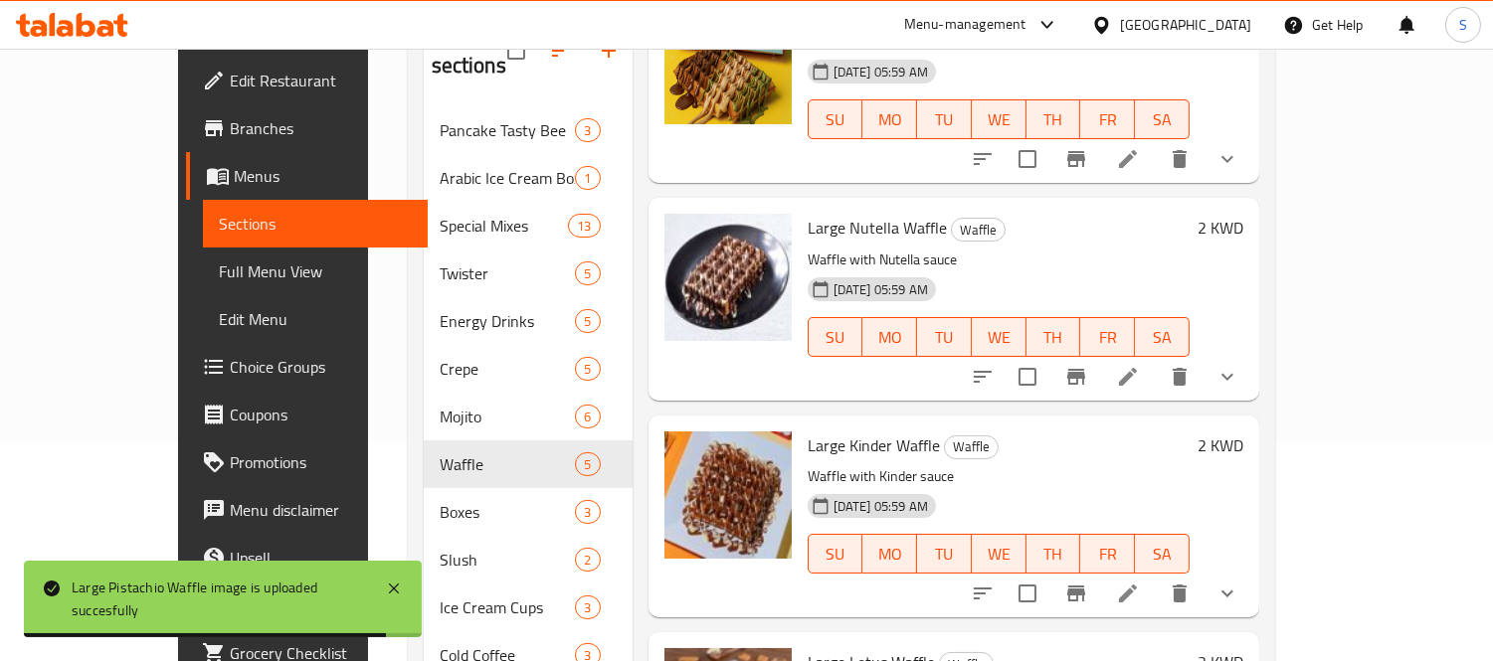
scroll to position [0, 0]
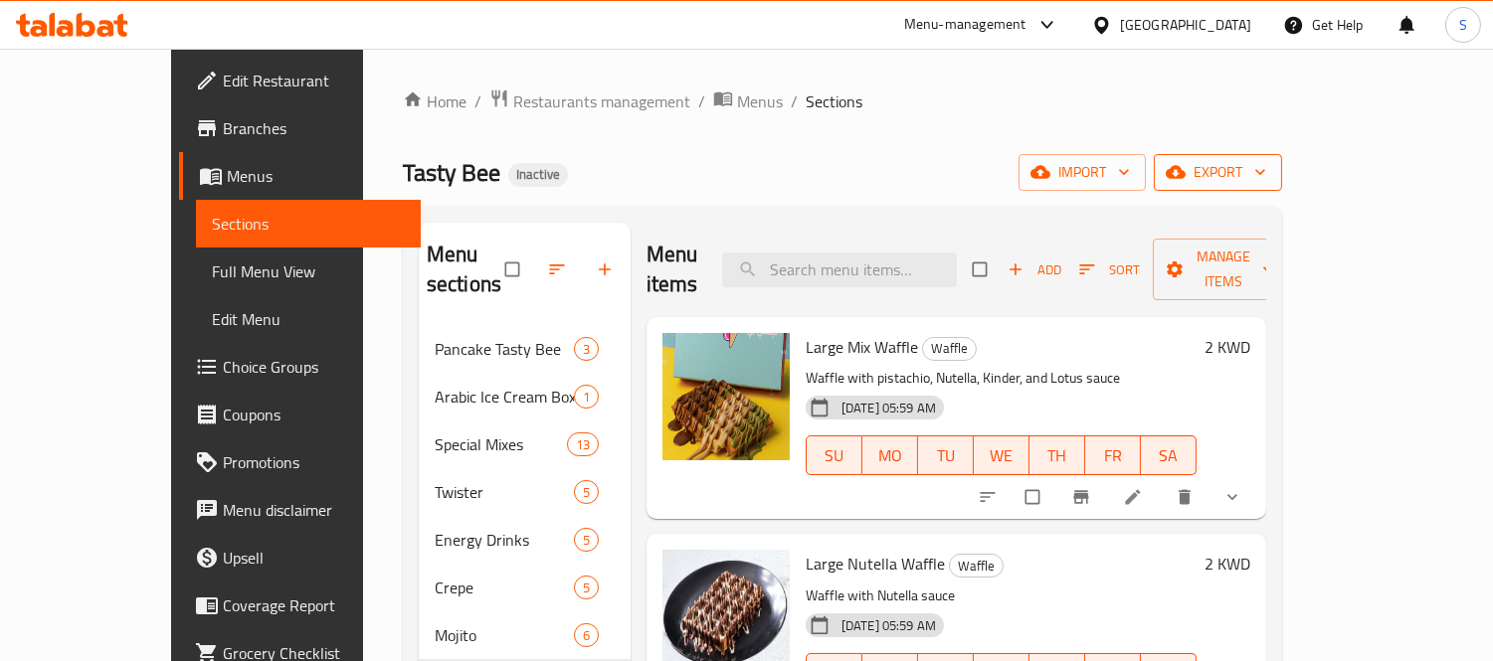
click at [1266, 166] on span "export" at bounding box center [1218, 172] width 96 height 25
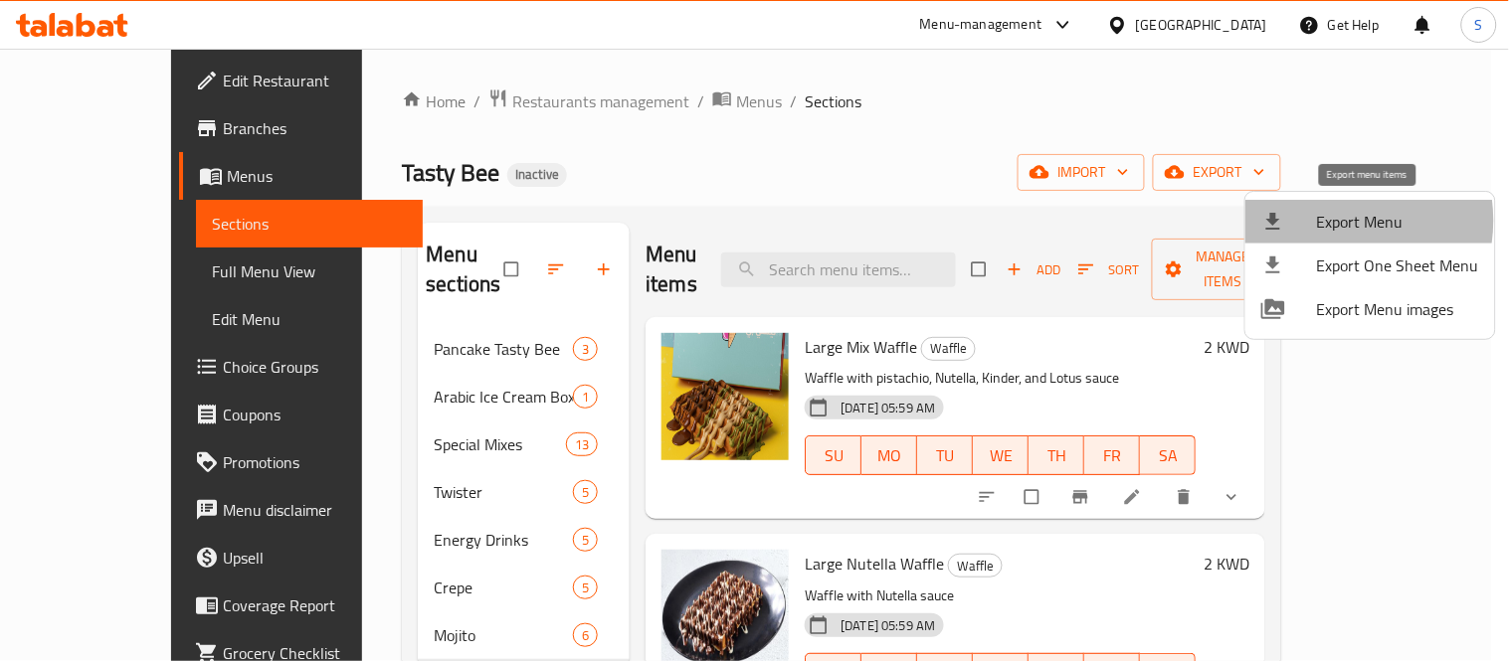
click at [1333, 221] on span "Export Menu" at bounding box center [1398, 222] width 162 height 24
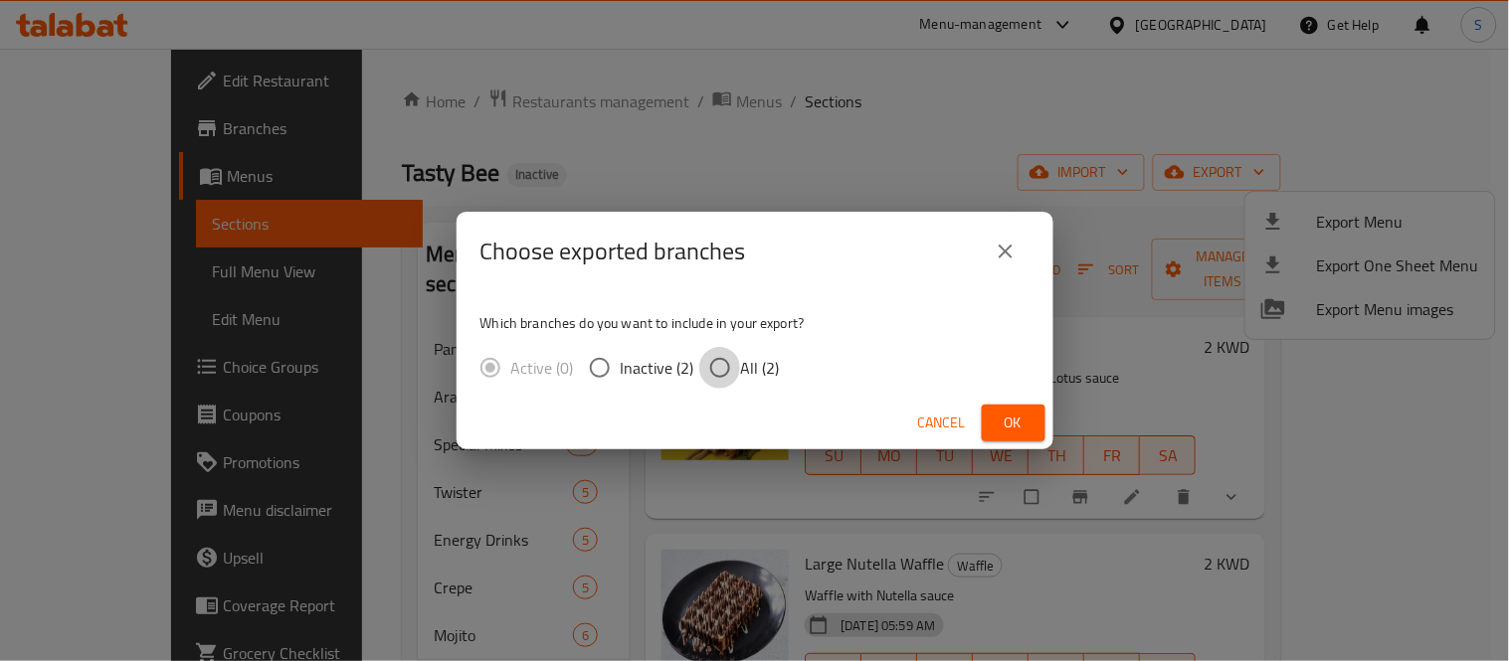
click at [734, 370] on input "All (2)" at bounding box center [720, 368] width 42 height 42
radio input "true"
click at [1006, 411] on span "Ok" at bounding box center [1014, 423] width 32 height 25
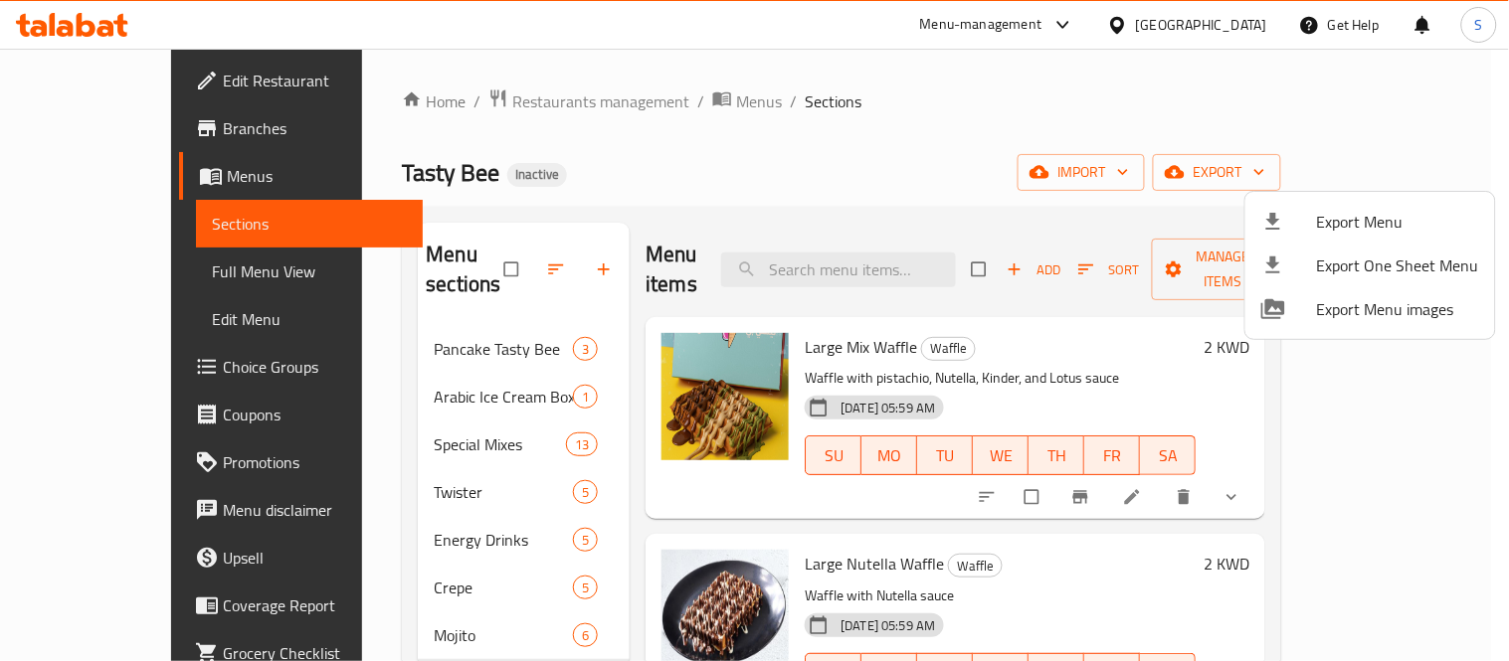
click at [104, 133] on div at bounding box center [754, 330] width 1509 height 661
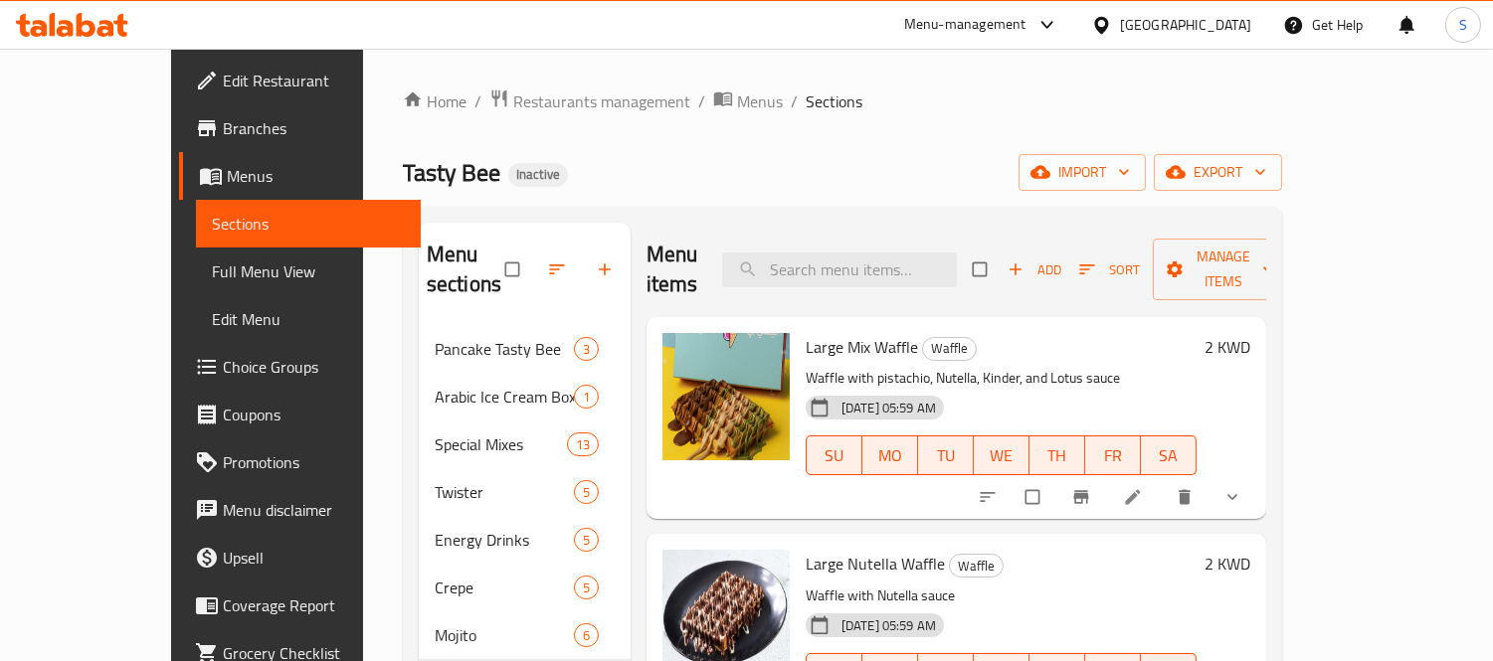
click at [223, 133] on span "Branches" at bounding box center [314, 128] width 182 height 24
